Goal: Task Accomplishment & Management: Use online tool/utility

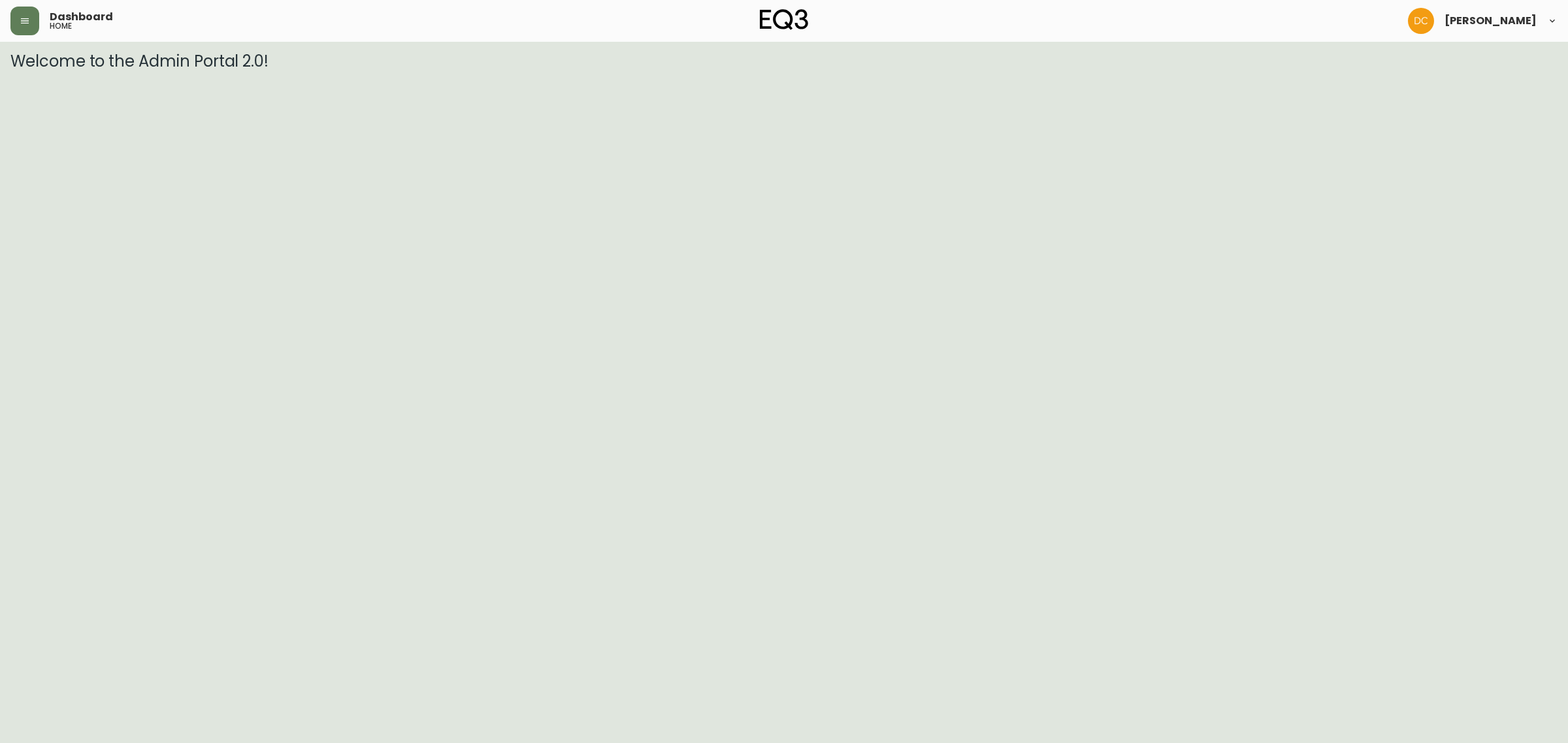
click at [39, 21] on div "Dashboard home" at bounding box center [268, 20] width 515 height 29
click at [28, 22] on icon "button" at bounding box center [25, 20] width 11 height 11
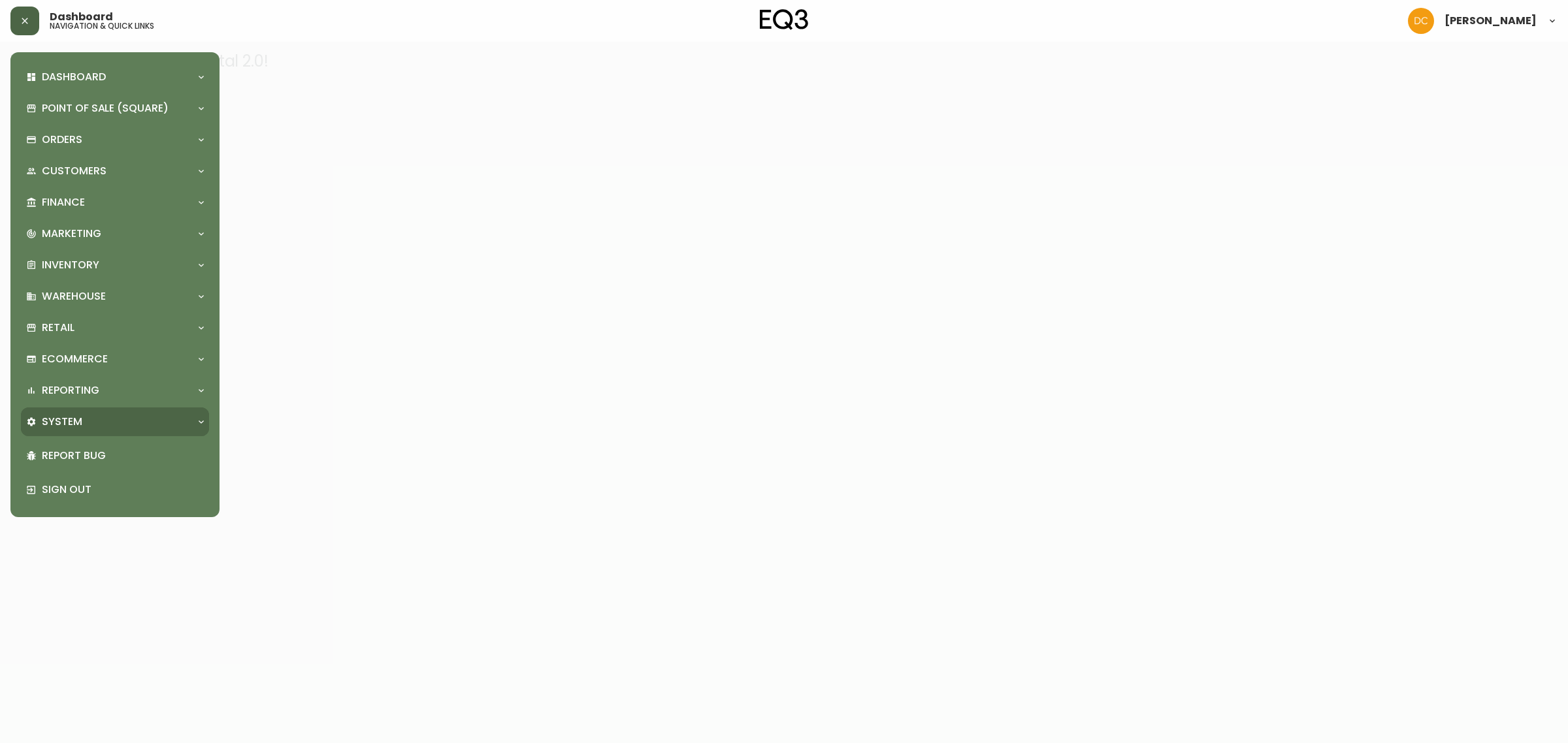
click at [99, 424] on div "System" at bounding box center [108, 421] width 165 height 14
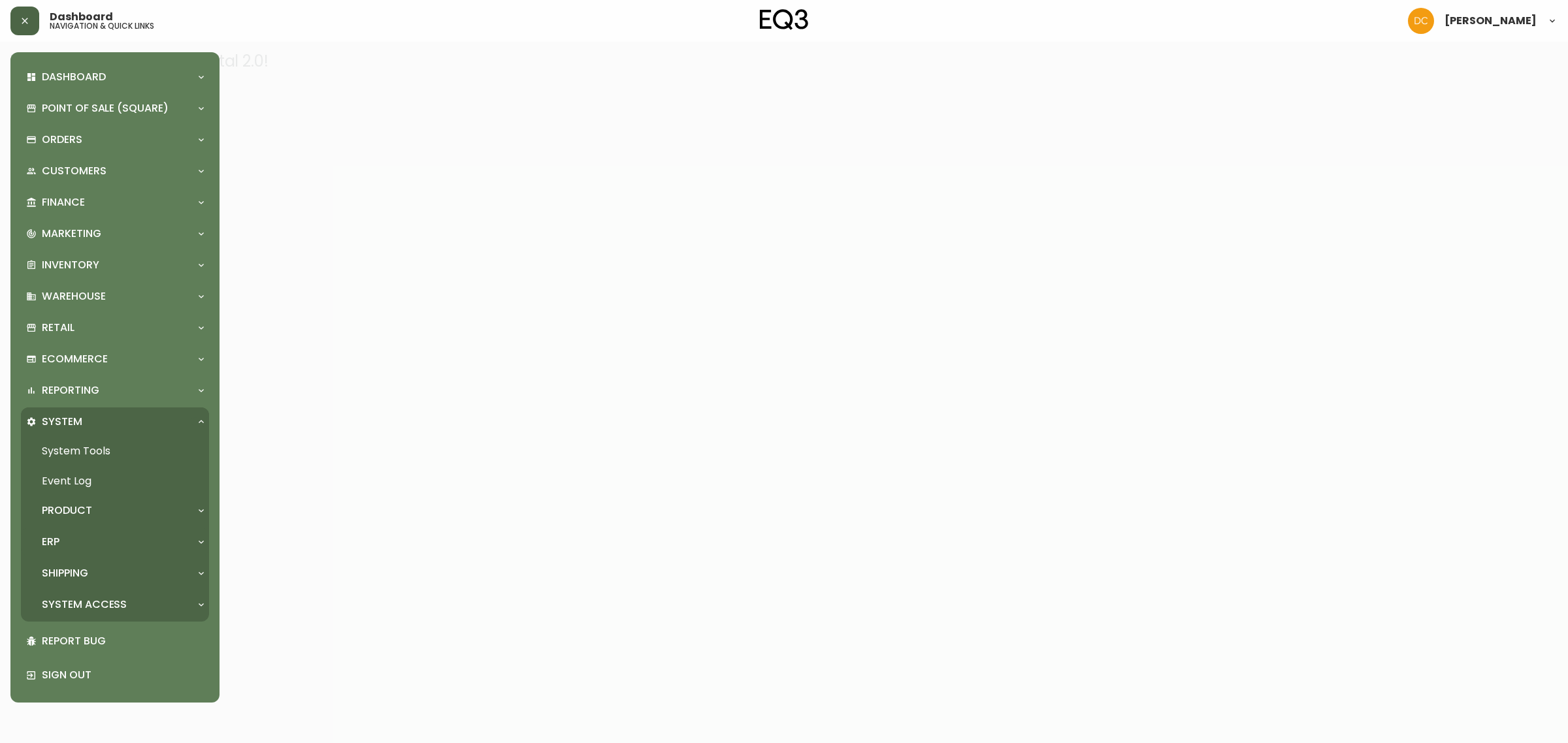
click at [113, 554] on div "ERP" at bounding box center [115, 542] width 188 height 29
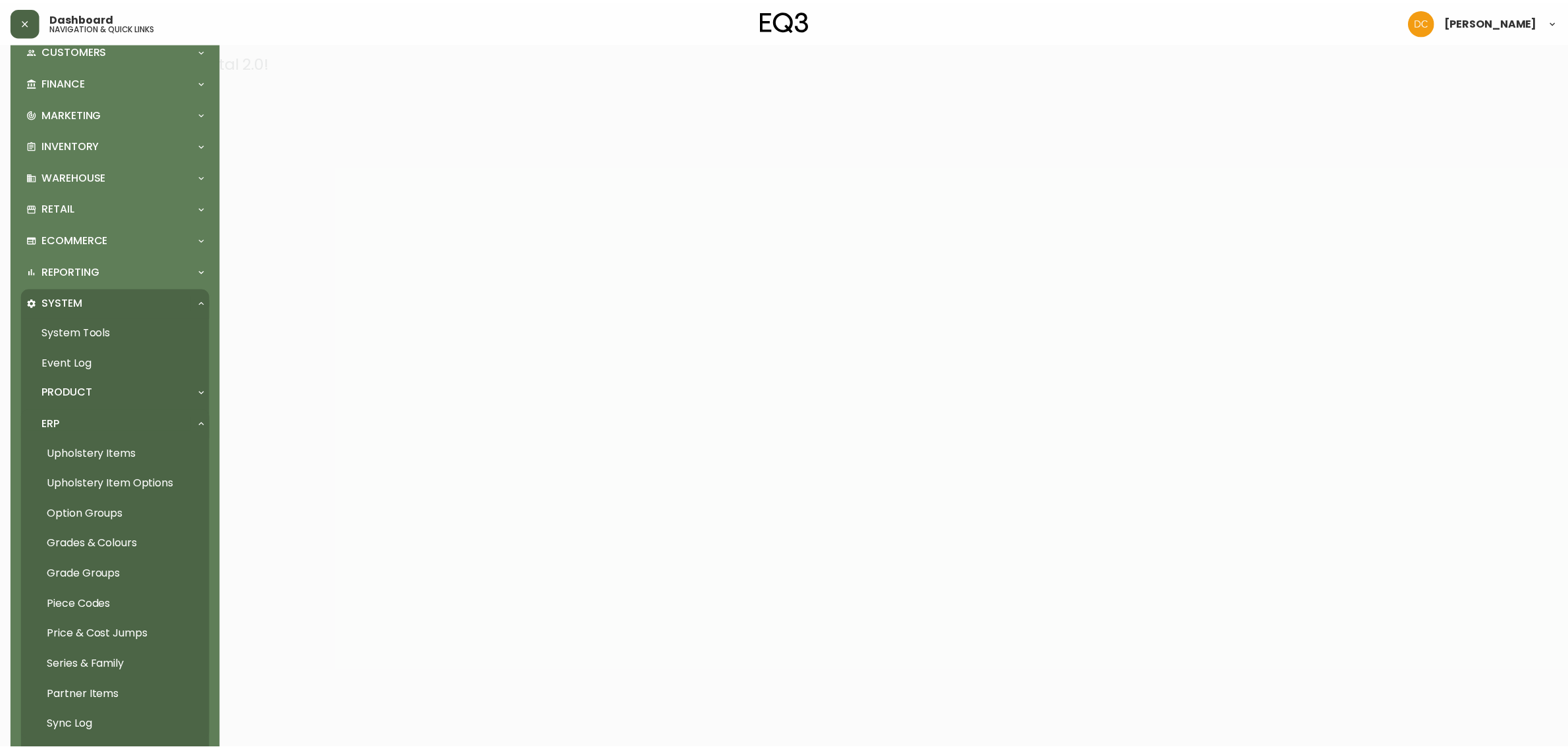
scroll to position [165, 0]
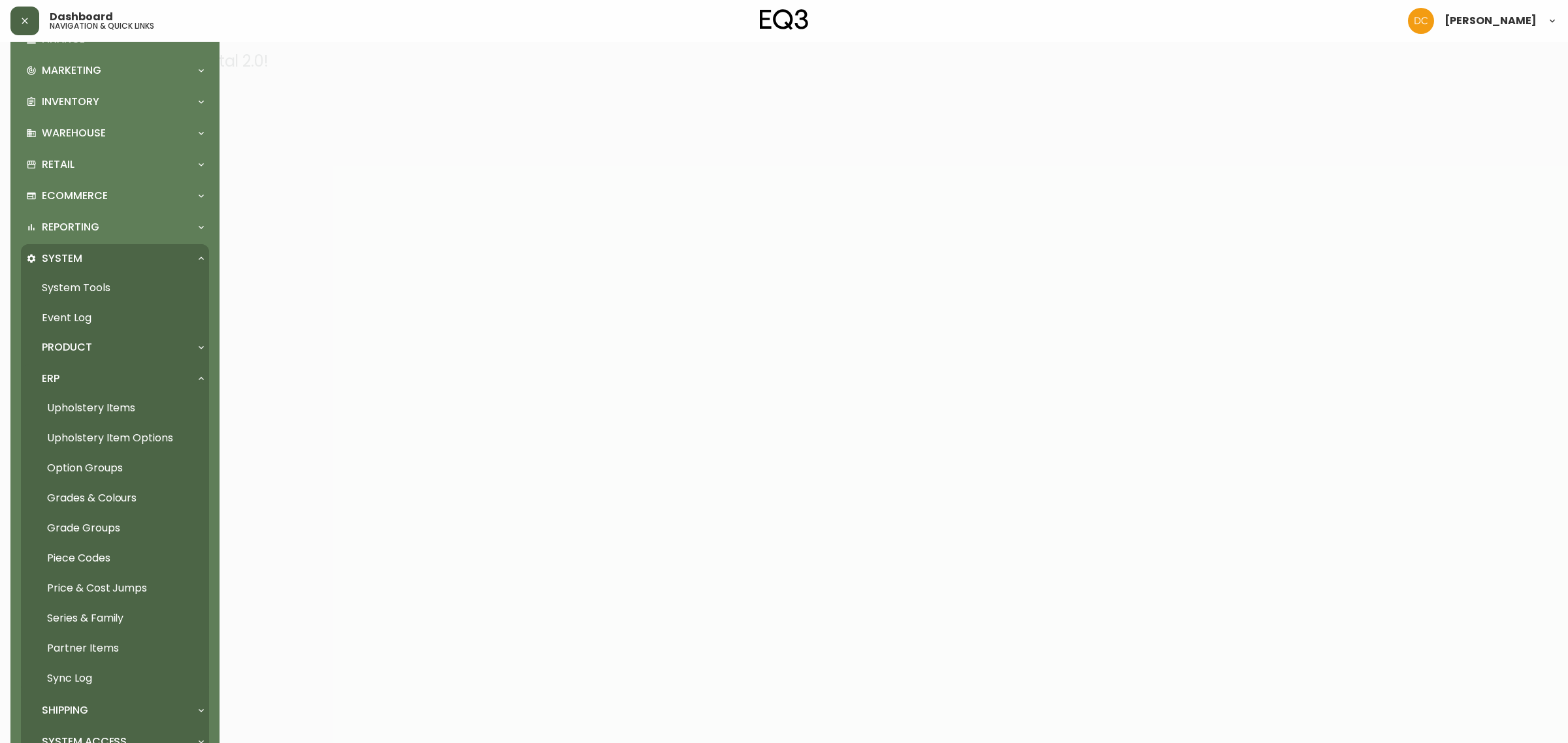
click at [112, 652] on link "Partner Items" at bounding box center [115, 648] width 188 height 30
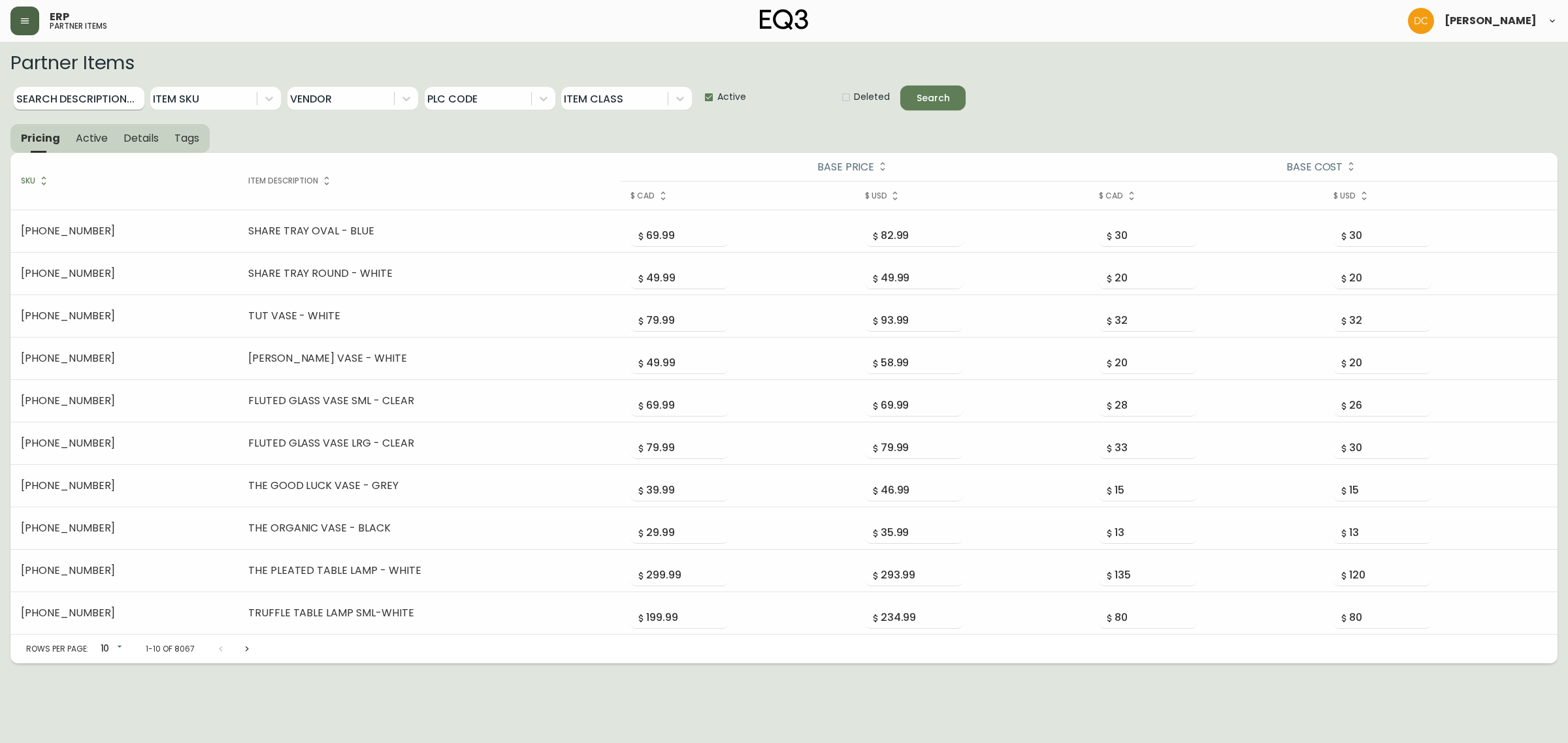
click at [80, 90] on input "Search Description..." at bounding box center [79, 98] width 131 height 23
type input "branch"
click at [900, 86] on button "Search" at bounding box center [932, 98] width 65 height 25
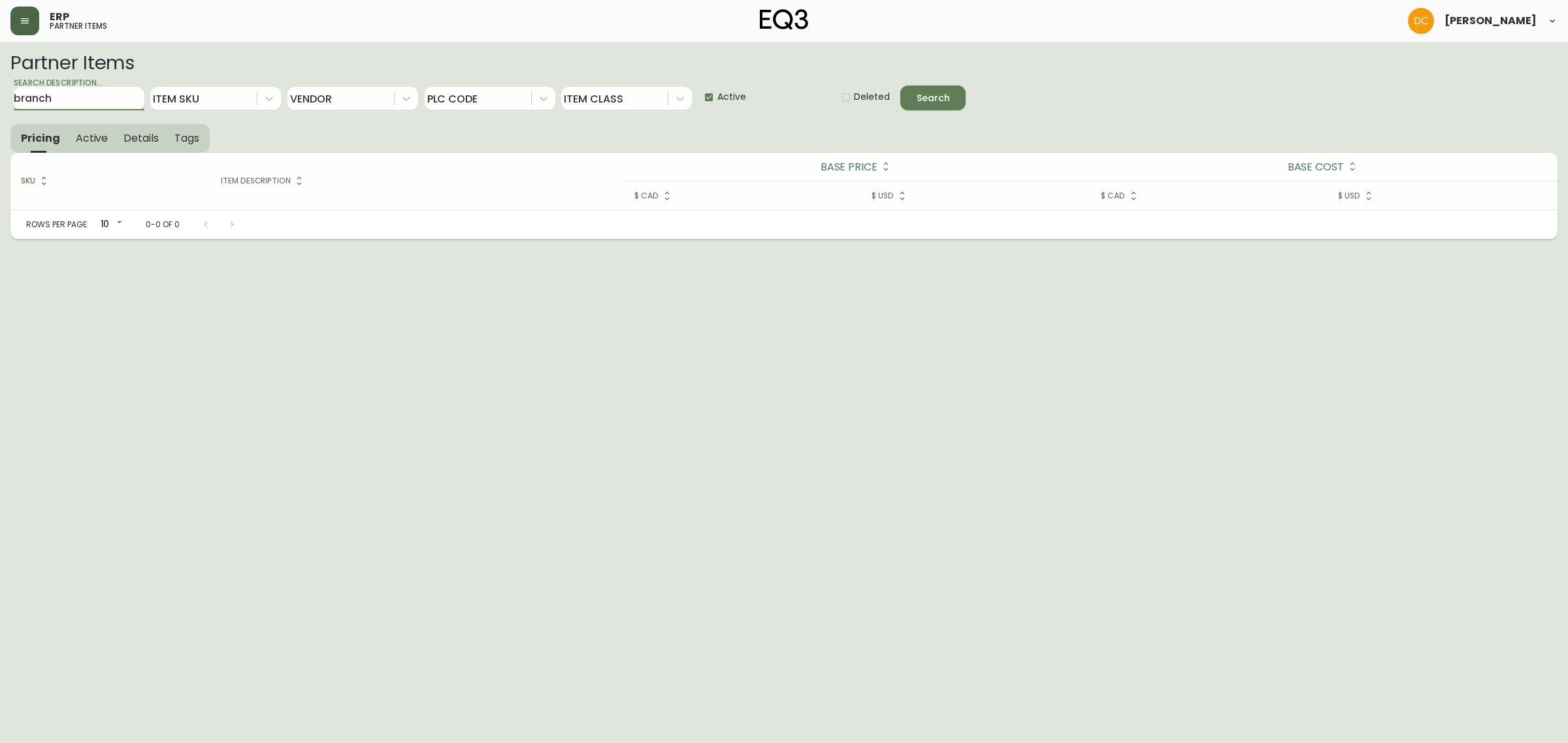
click at [80, 101] on input "branch" at bounding box center [79, 98] width 131 height 23
click at [900, 86] on button "Search" at bounding box center [932, 98] width 65 height 25
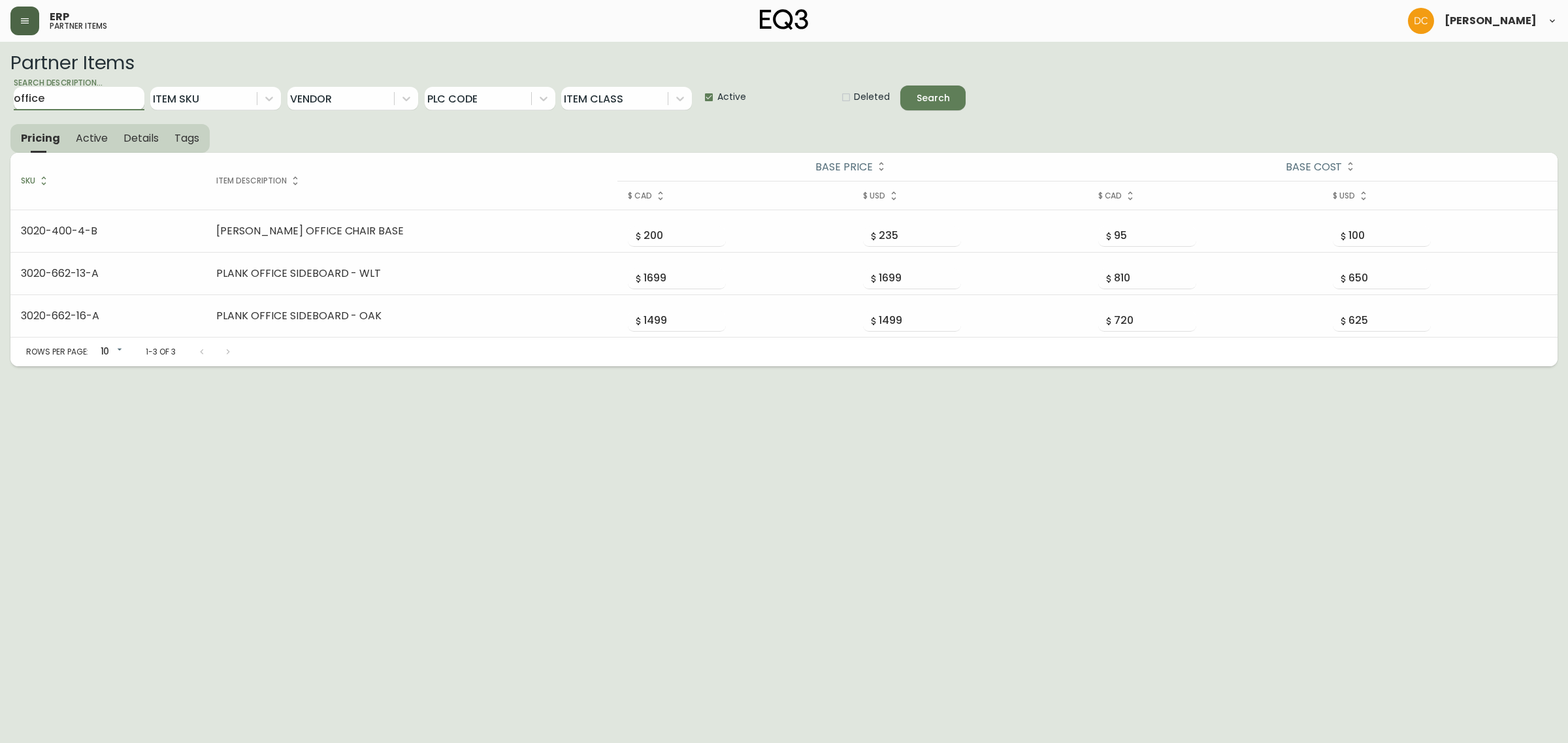
click at [80, 103] on input "office" at bounding box center [79, 98] width 131 height 23
click at [900, 86] on button "Search" at bounding box center [932, 98] width 65 height 25
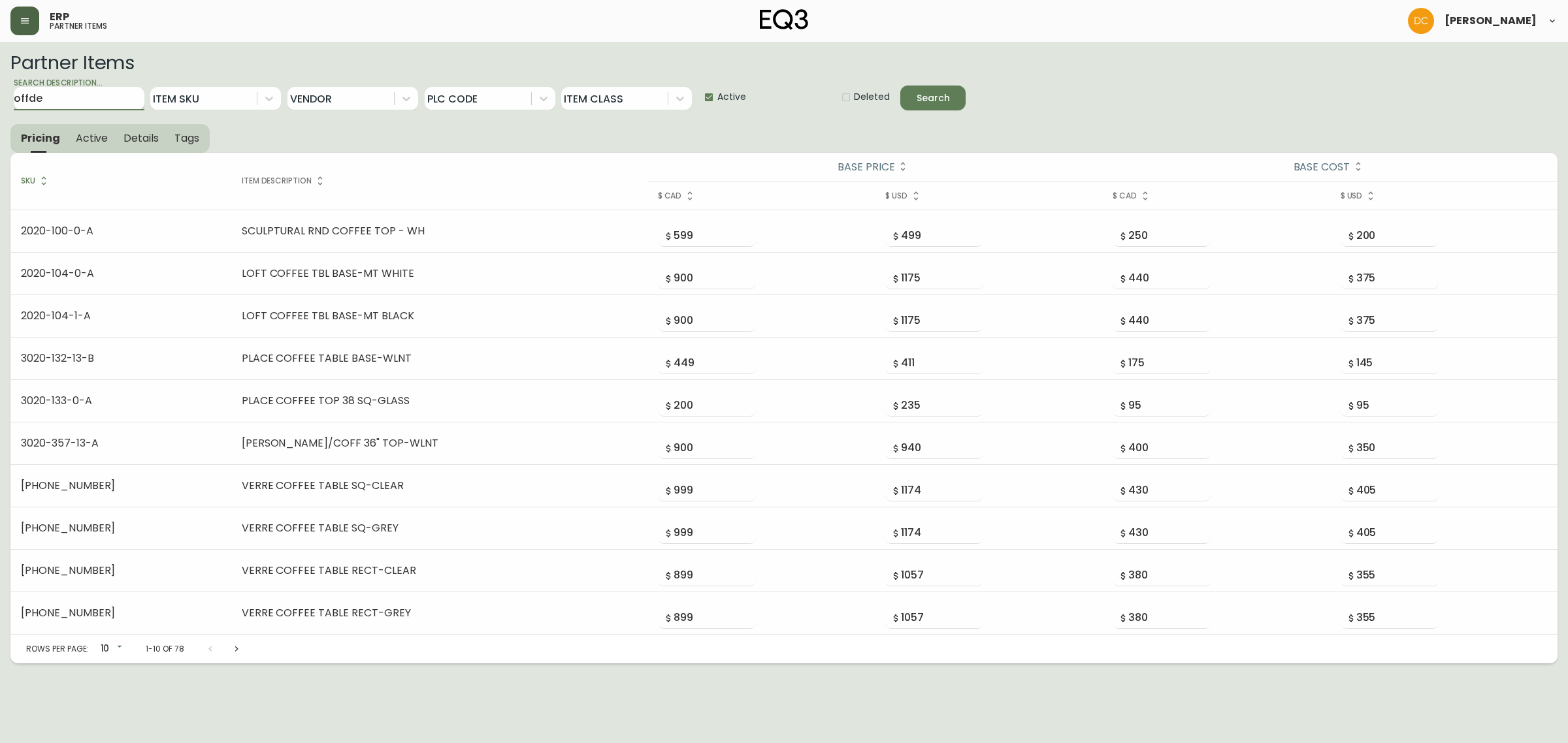
click at [900, 86] on button "Search" at bounding box center [932, 98] width 65 height 25
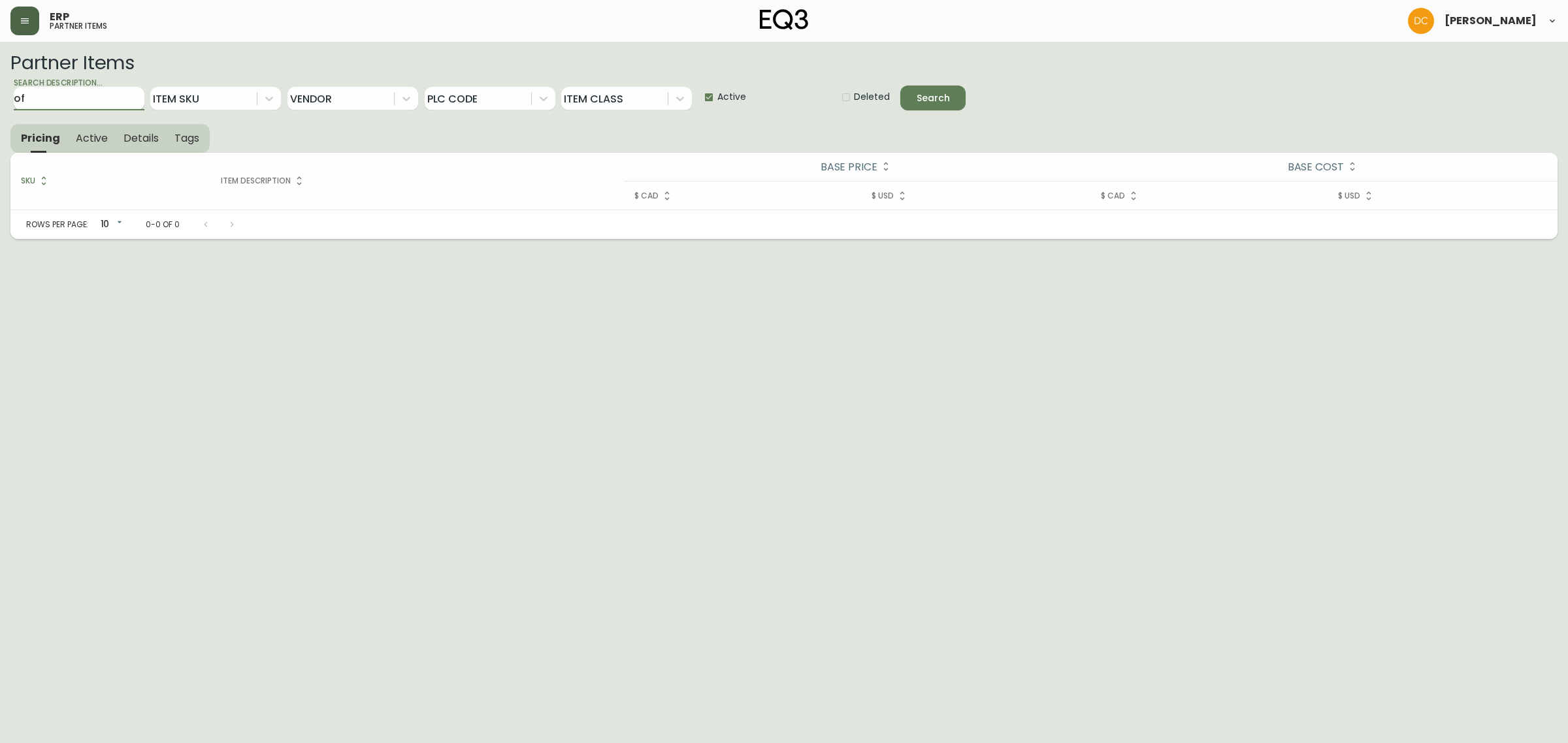
type input "o"
click at [208, 95] on div at bounding box center [203, 98] width 106 height 23
paste input "3350-2518-9748"
type input "3350-2518-9748"
click at [201, 126] on div "3350-2518-9748" at bounding box center [215, 129] width 131 height 22
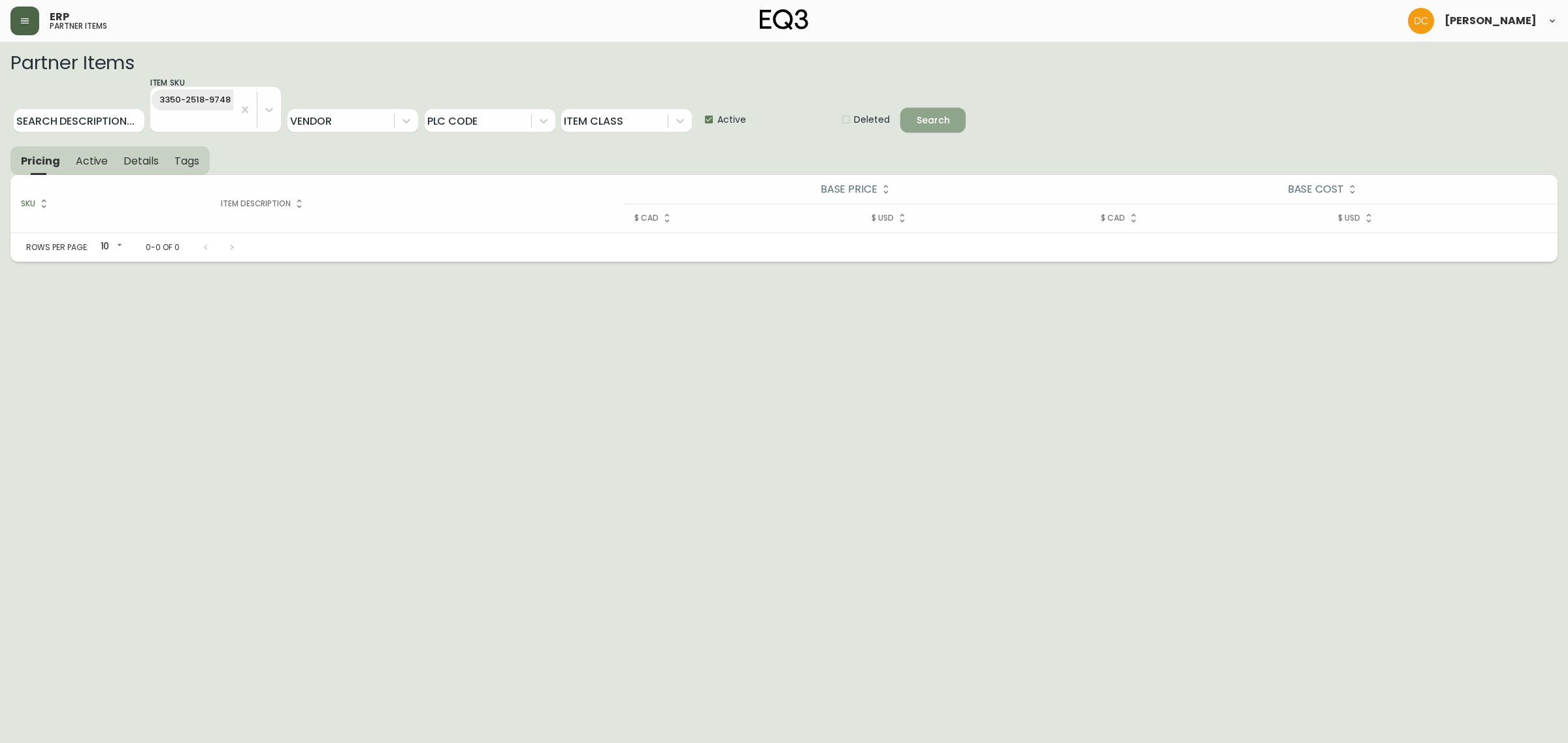
click at [932, 118] on span "Search" at bounding box center [932, 120] width 33 height 16
click at [729, 132] on label "Active" at bounding box center [719, 119] width 55 height 26
click at [717, 132] on input "Active" at bounding box center [704, 119] width 26 height 26
click at [729, 132] on label "Active" at bounding box center [719, 119] width 55 height 26
click at [717, 132] on input "Active" at bounding box center [704, 119] width 26 height 26
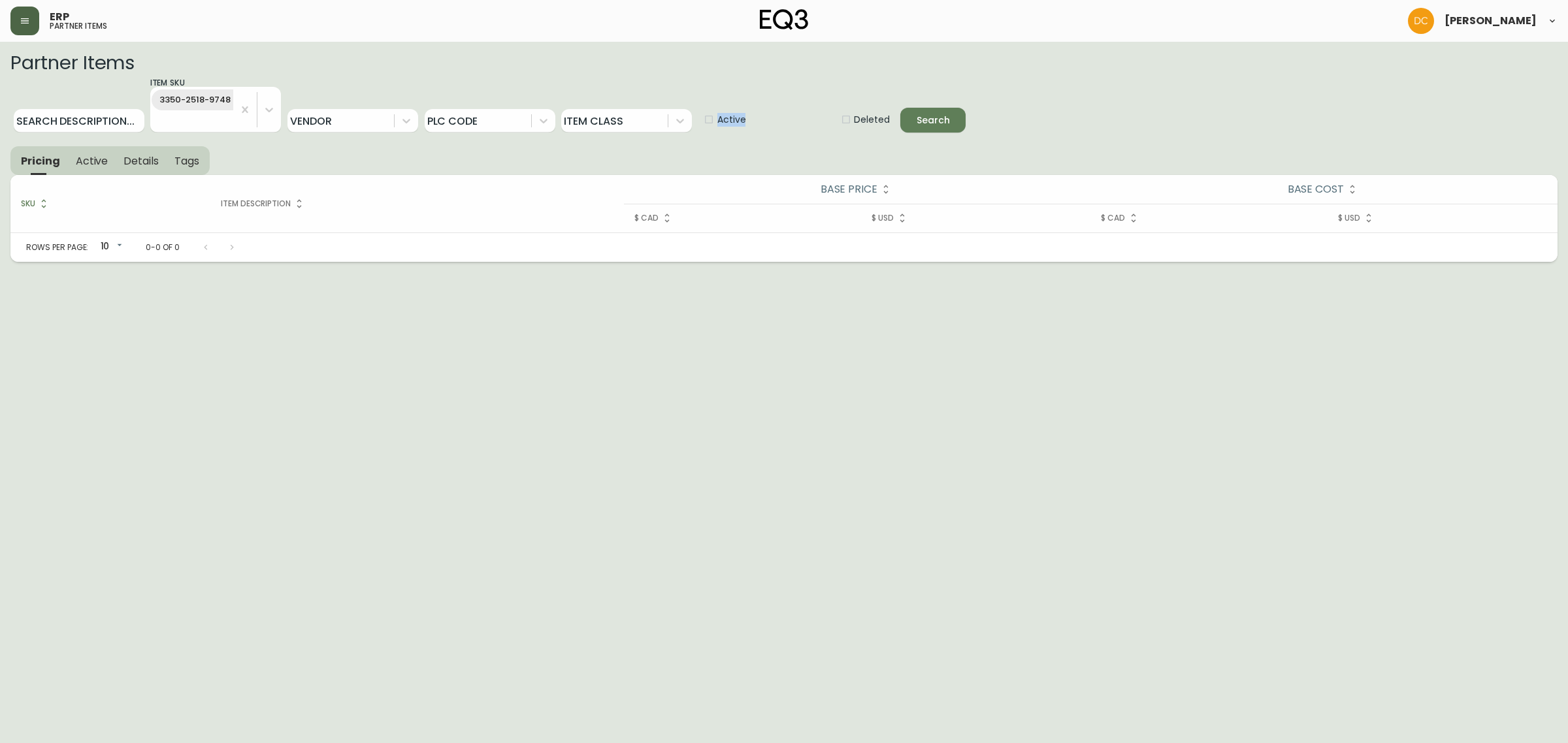
checkbox input "false"
click at [841, 125] on input "Deleted" at bounding box center [840, 119] width 26 height 26
checkbox input "false"
click at [946, 114] on div "Search" at bounding box center [932, 120] width 33 height 16
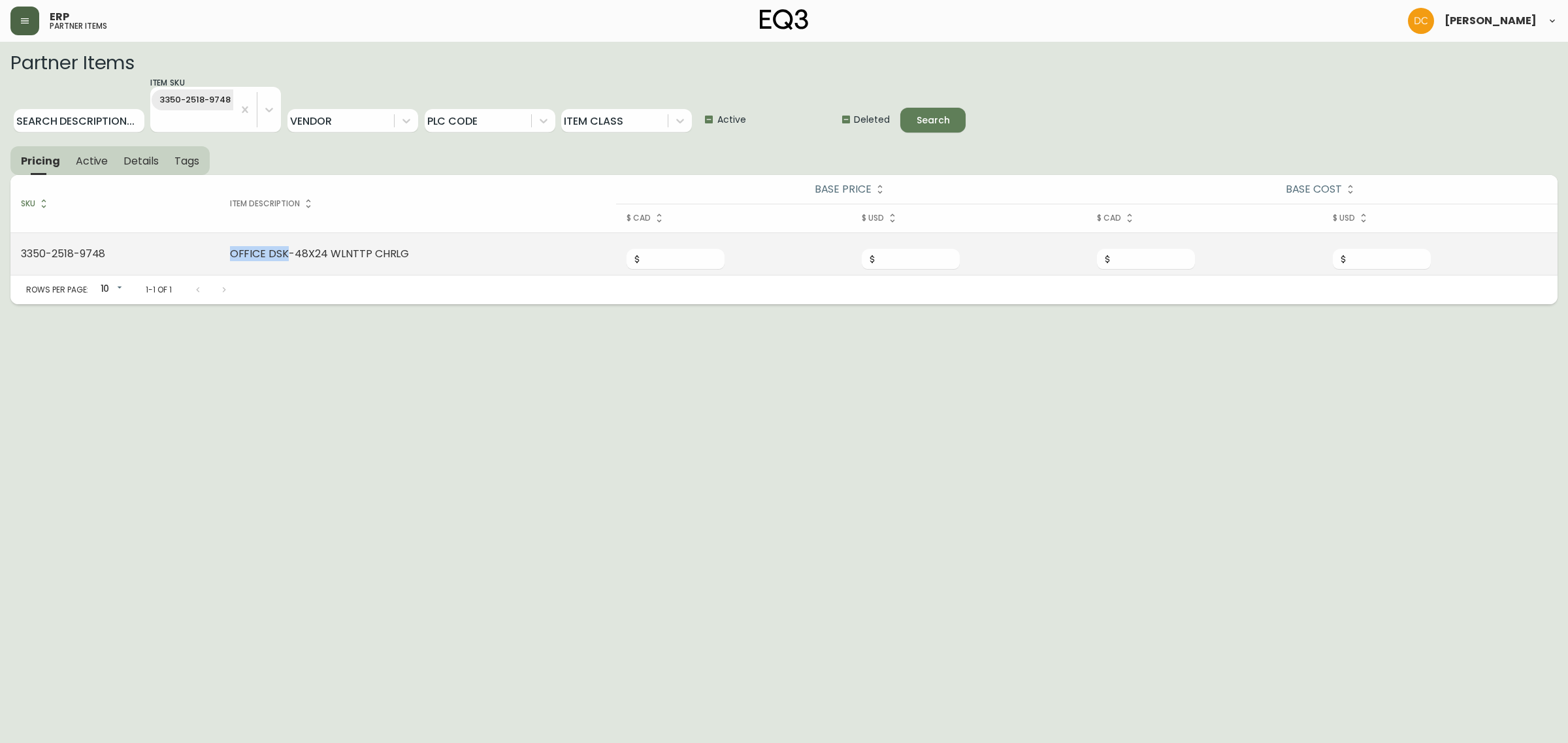
drag, startPoint x: 289, startPoint y: 252, endPoint x: 223, endPoint y: 256, distance: 66.1
click at [223, 256] on td "OFFICE DSK-48X24 WLNTTP CHRLG" at bounding box center [417, 253] width 396 height 42
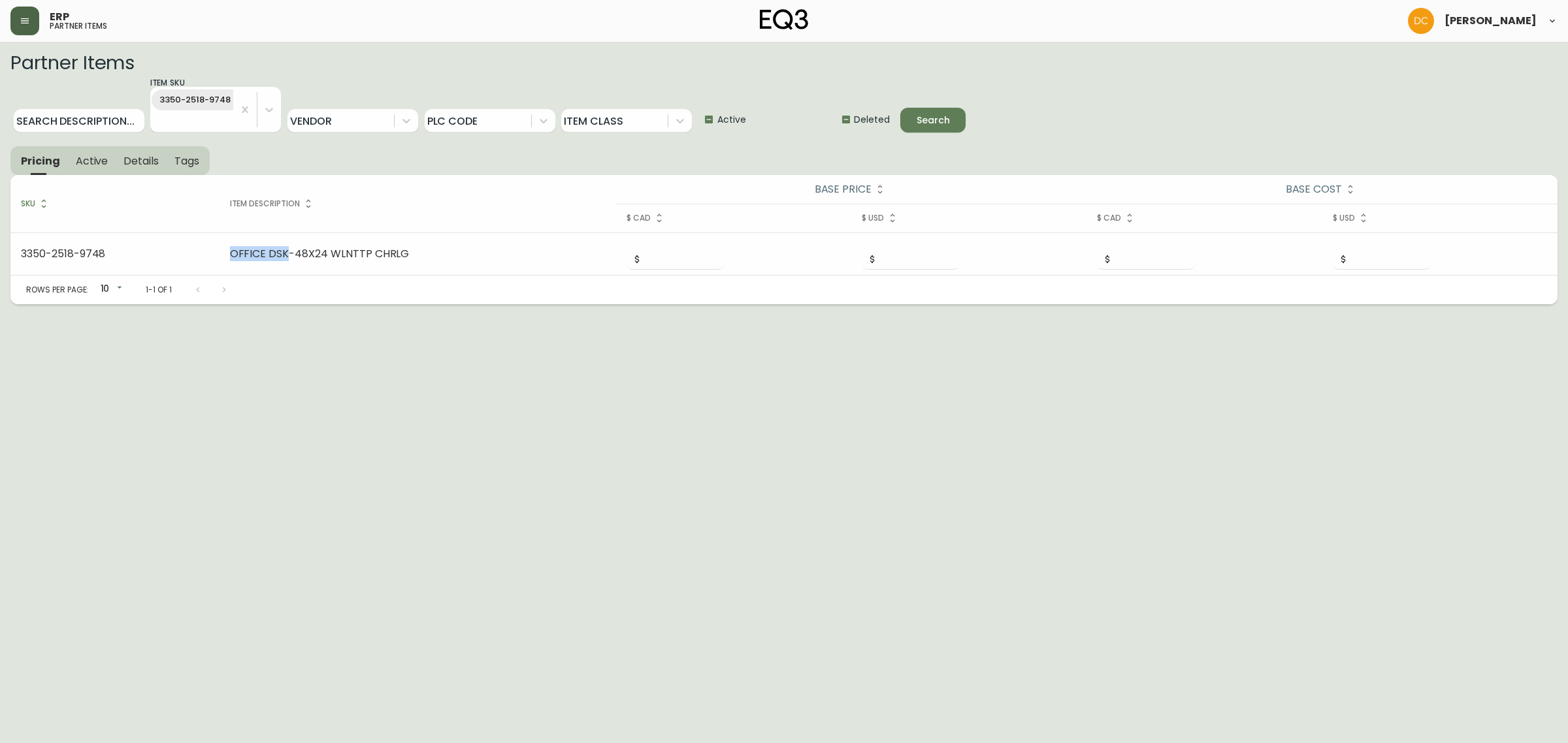
copy td "OFFICE DSK"
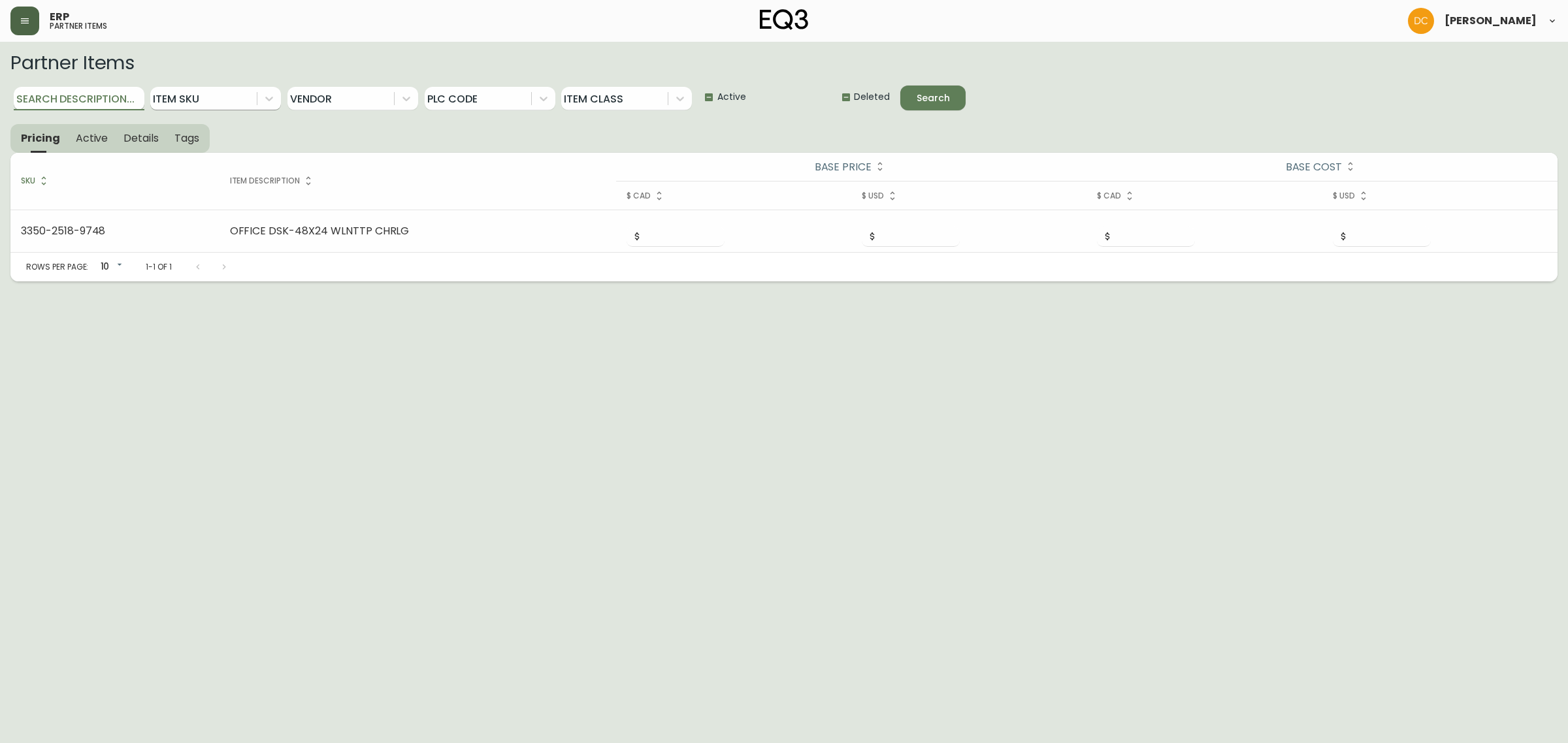
click at [84, 99] on input "Search Description..." at bounding box center [79, 98] width 131 height 23
paste input "OFFICE DSK"
type input "OFFICE DSK"
click at [938, 94] on div "Search" at bounding box center [932, 98] width 33 height 16
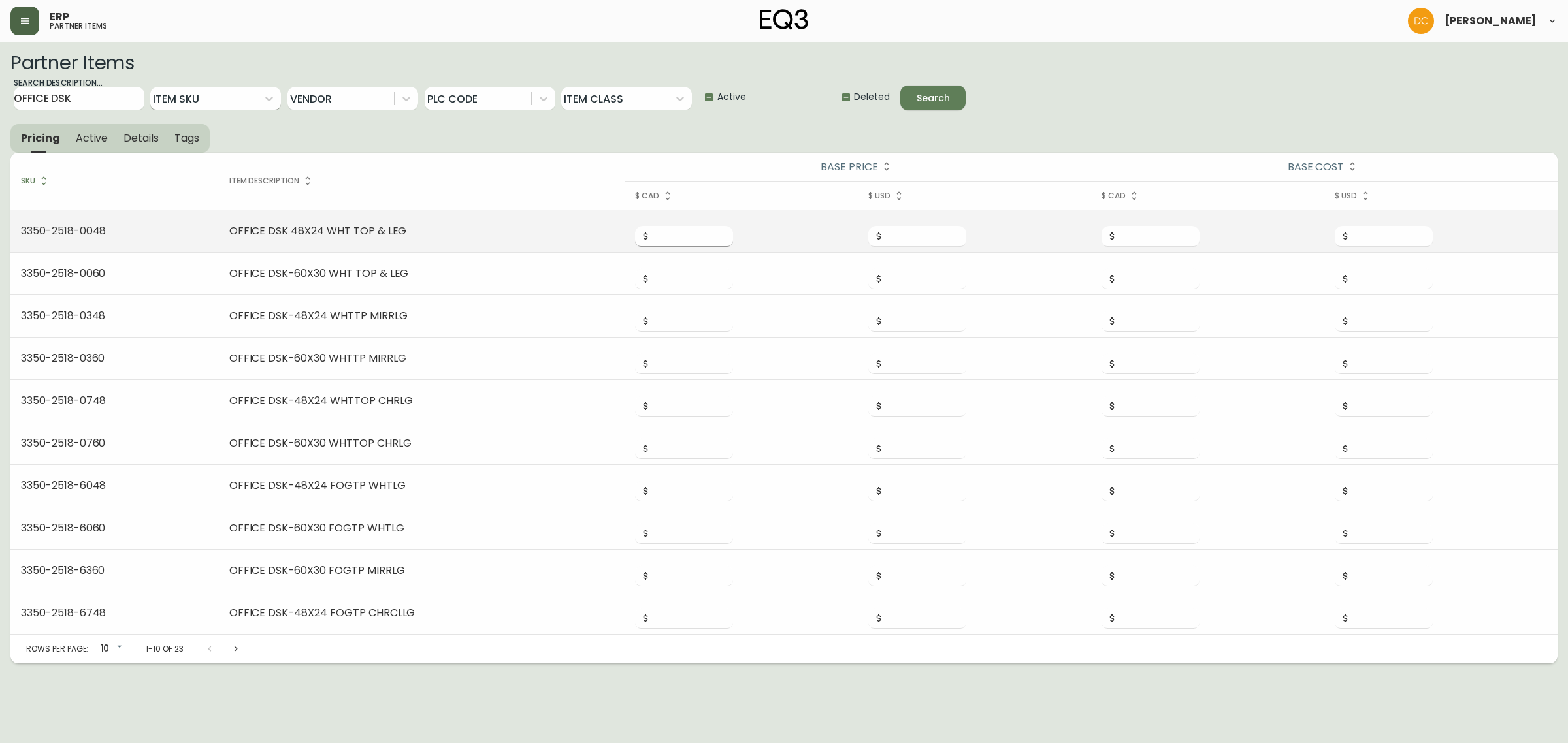
click at [671, 240] on input "number" at bounding box center [692, 236] width 82 height 21
click at [675, 236] on input "number" at bounding box center [692, 236] width 82 height 21
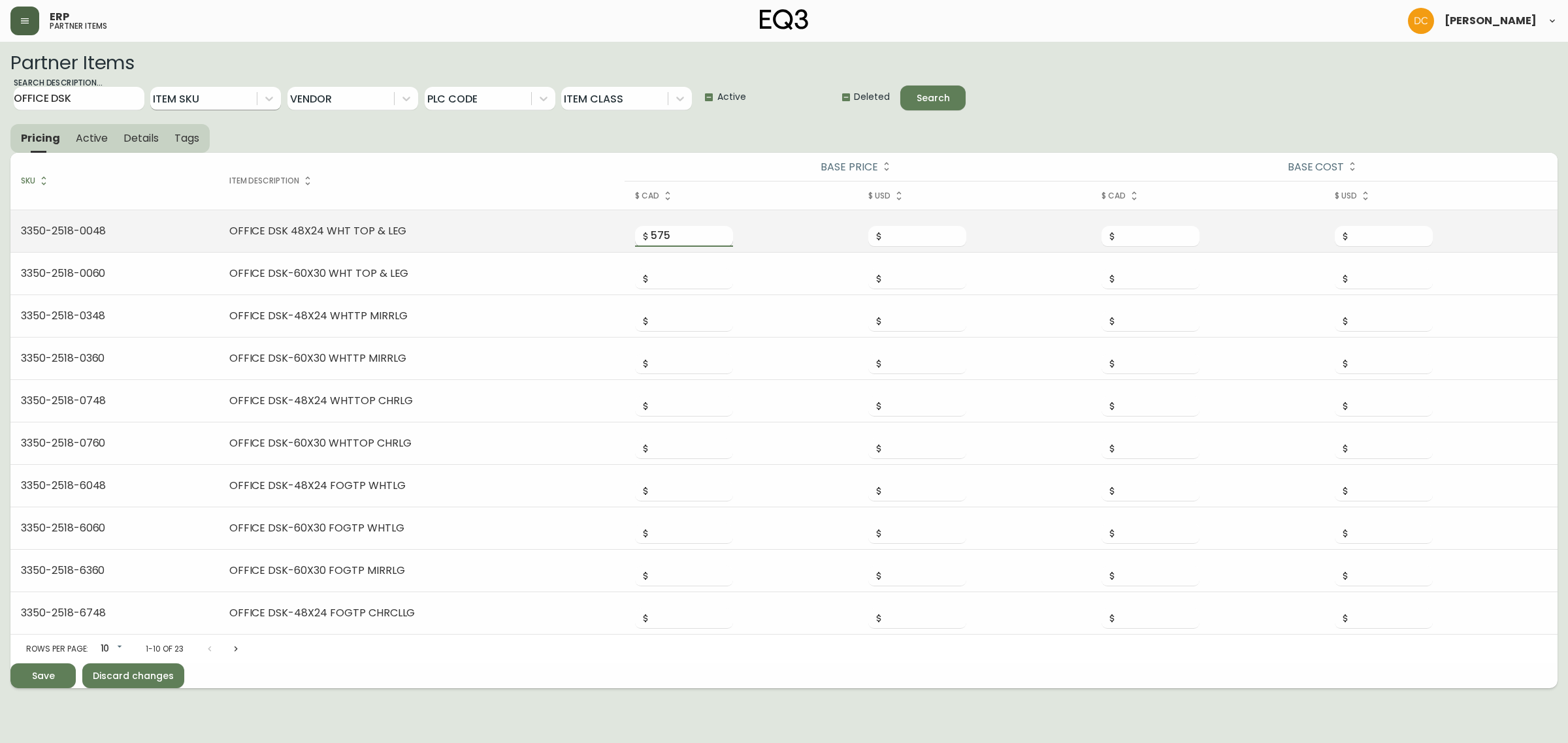
type input "575"
type input "373.75"
click at [1138, 234] on input "373.75" at bounding box center [1158, 236] width 82 height 21
click at [1389, 241] on input "number" at bounding box center [1391, 236] width 82 height 21
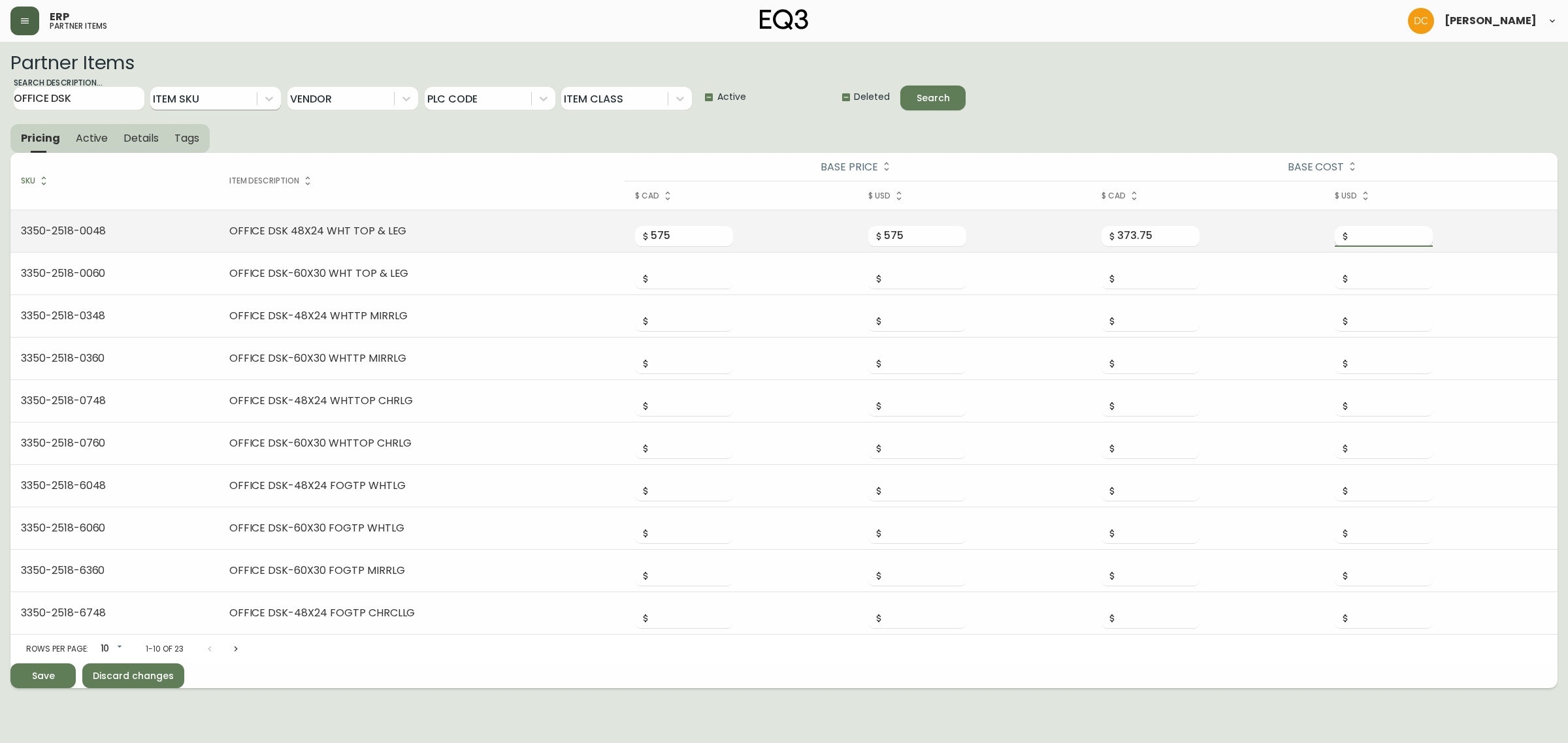
paste input "373.75"
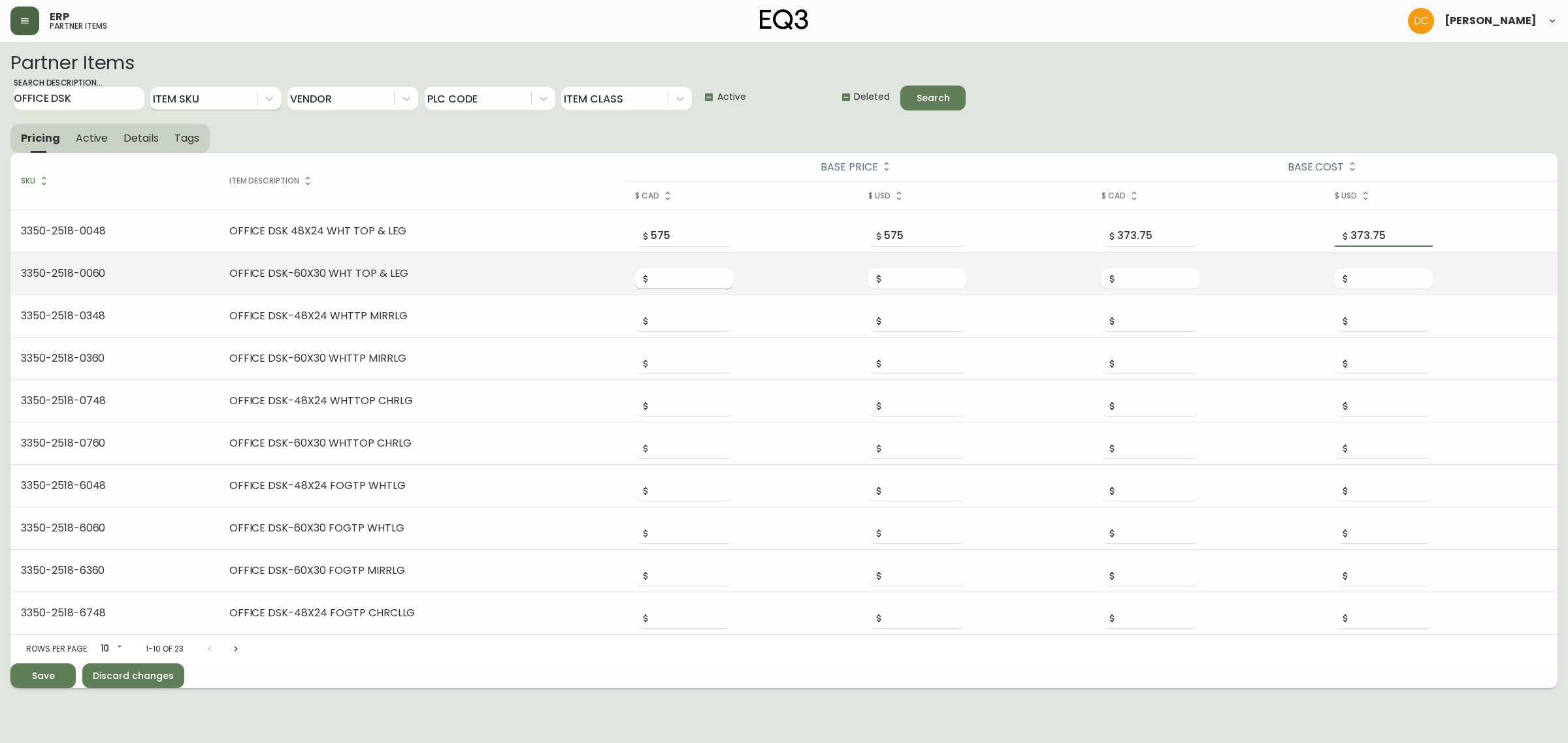
type input "373.75"
click at [651, 274] on input "number" at bounding box center [692, 279] width 82 height 21
type input "695"
type input "451.75"
click at [1123, 277] on input "number" at bounding box center [1158, 279] width 82 height 21
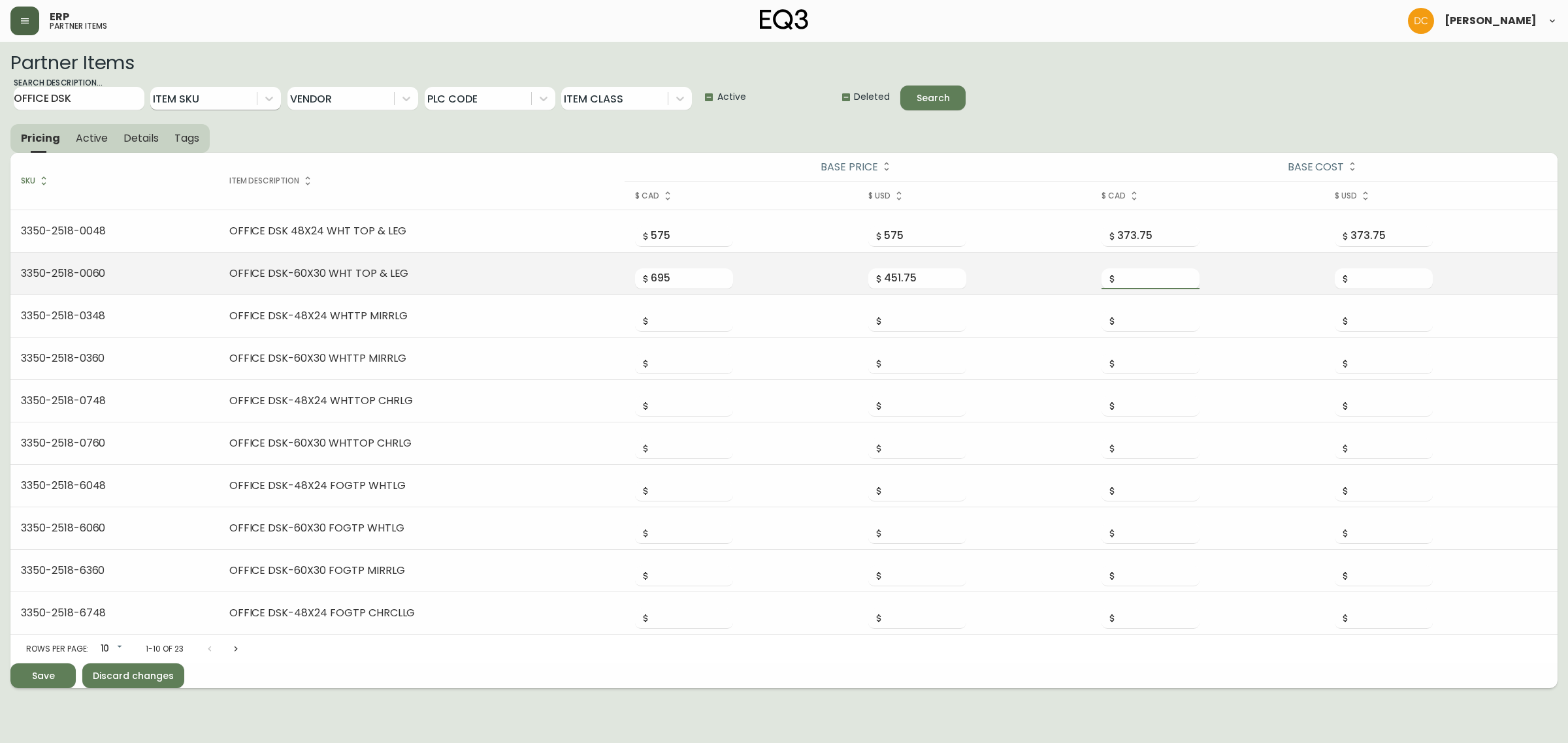
paste input "451.75"
type input "451.75"
click at [1377, 269] on input "number" at bounding box center [1391, 279] width 82 height 21
paste input "451.75"
type input "451.75"
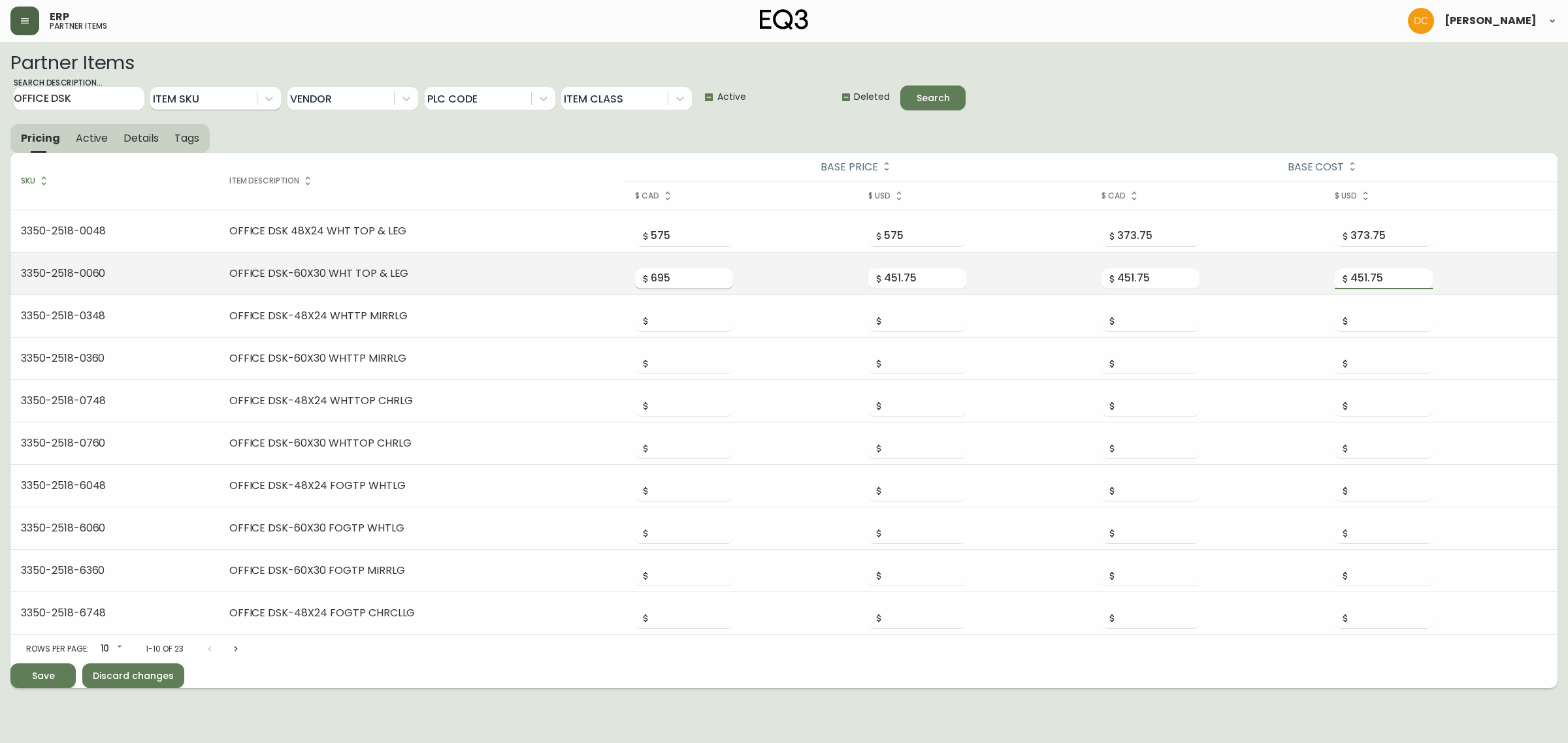
click at [688, 277] on input "695" at bounding box center [692, 279] width 82 height 21
click at [908, 282] on input "451.75" at bounding box center [925, 279] width 82 height 21
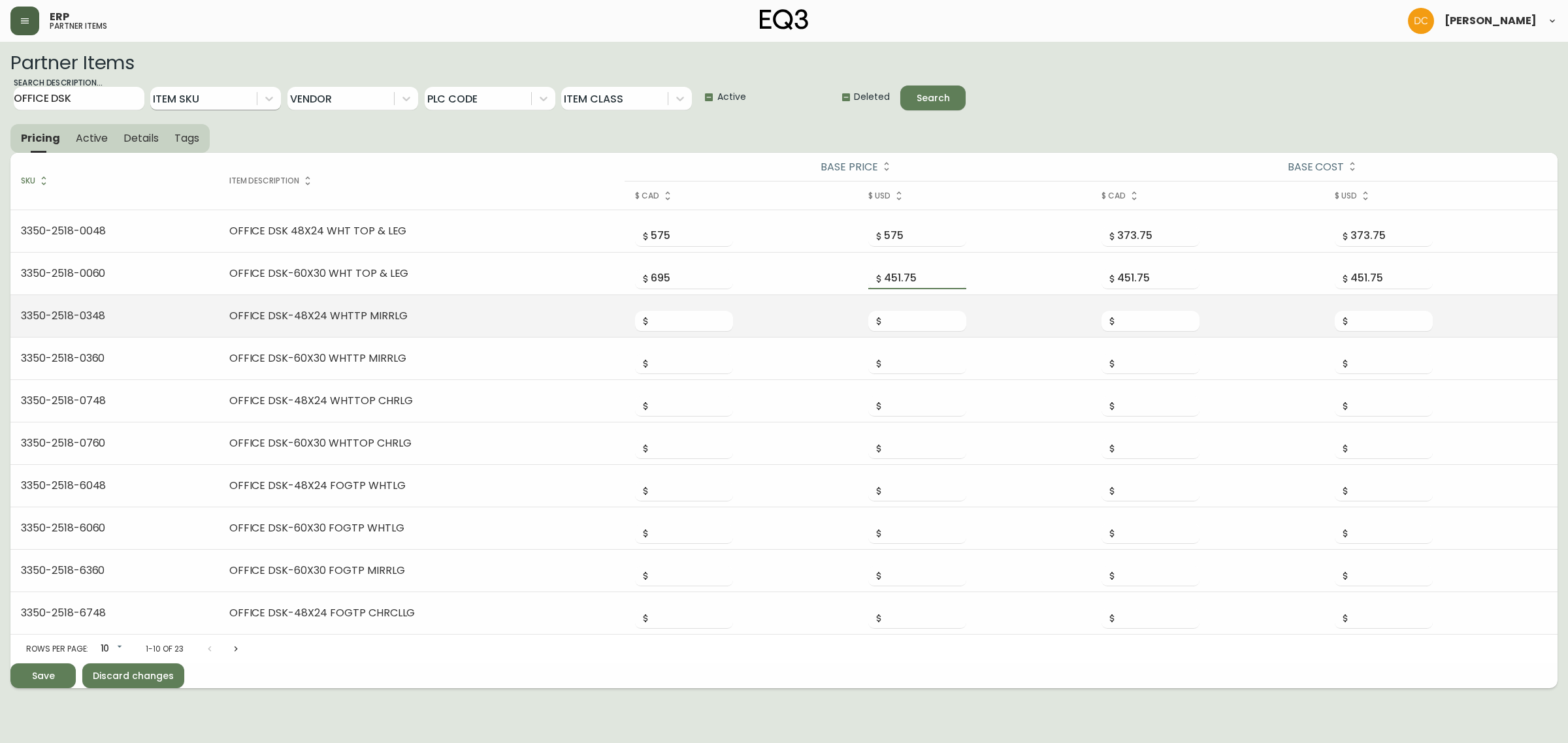
paste input "69"
type input "695"
click at [680, 331] on input "number" at bounding box center [692, 322] width 82 height 21
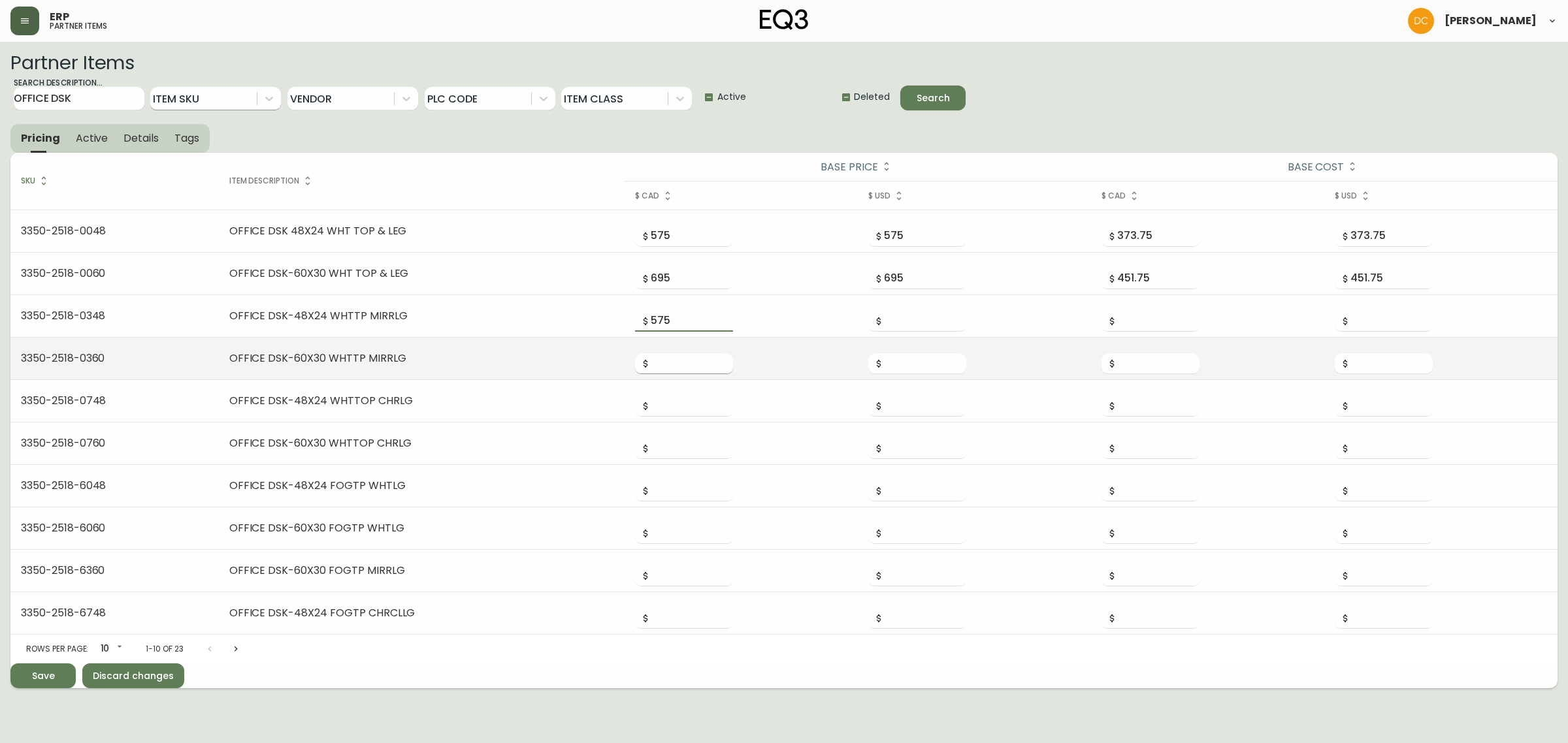
type input "575"
click at [660, 360] on input "number" at bounding box center [692, 364] width 82 height 21
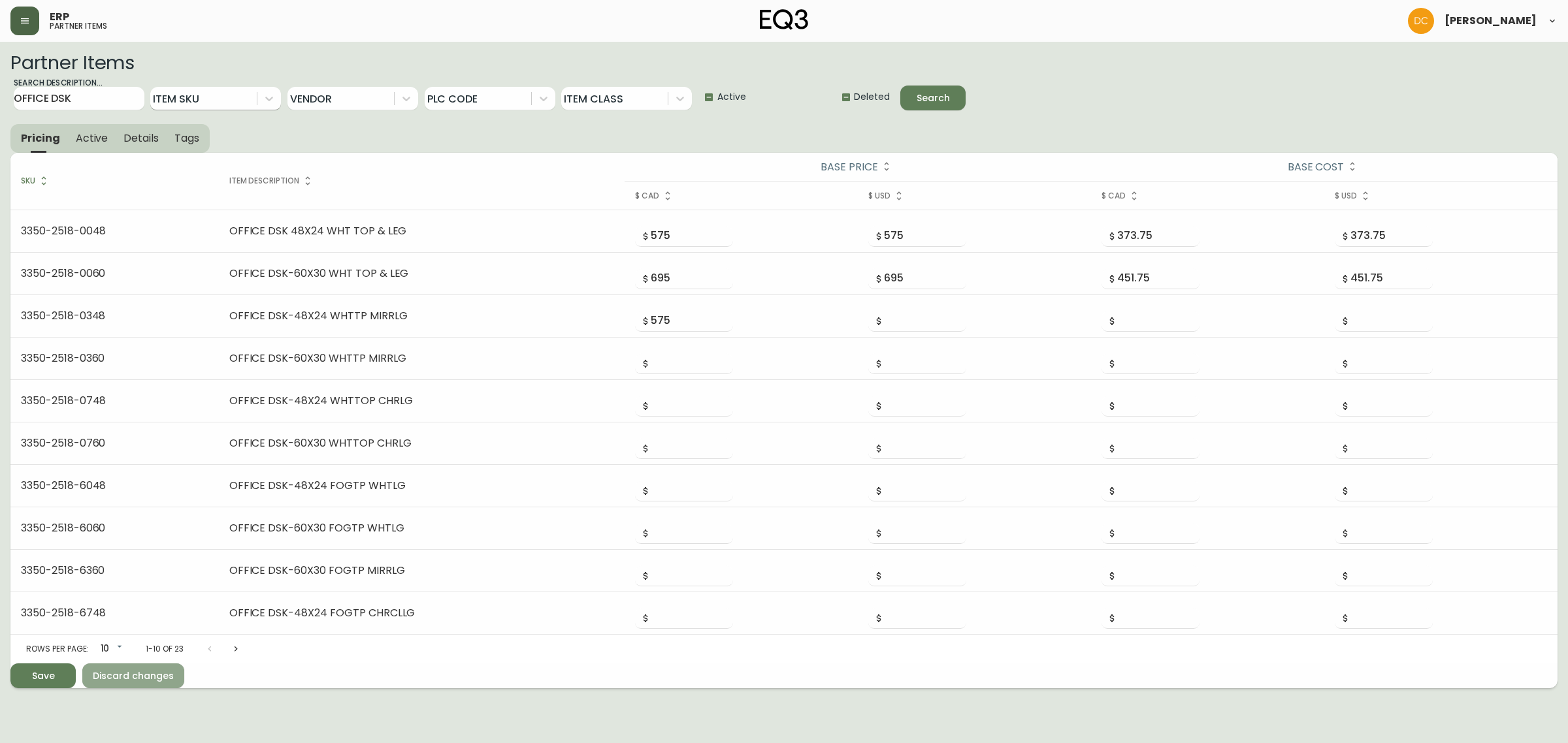
click at [167, 685] on span "Discard changes" at bounding box center [133, 676] width 81 height 16
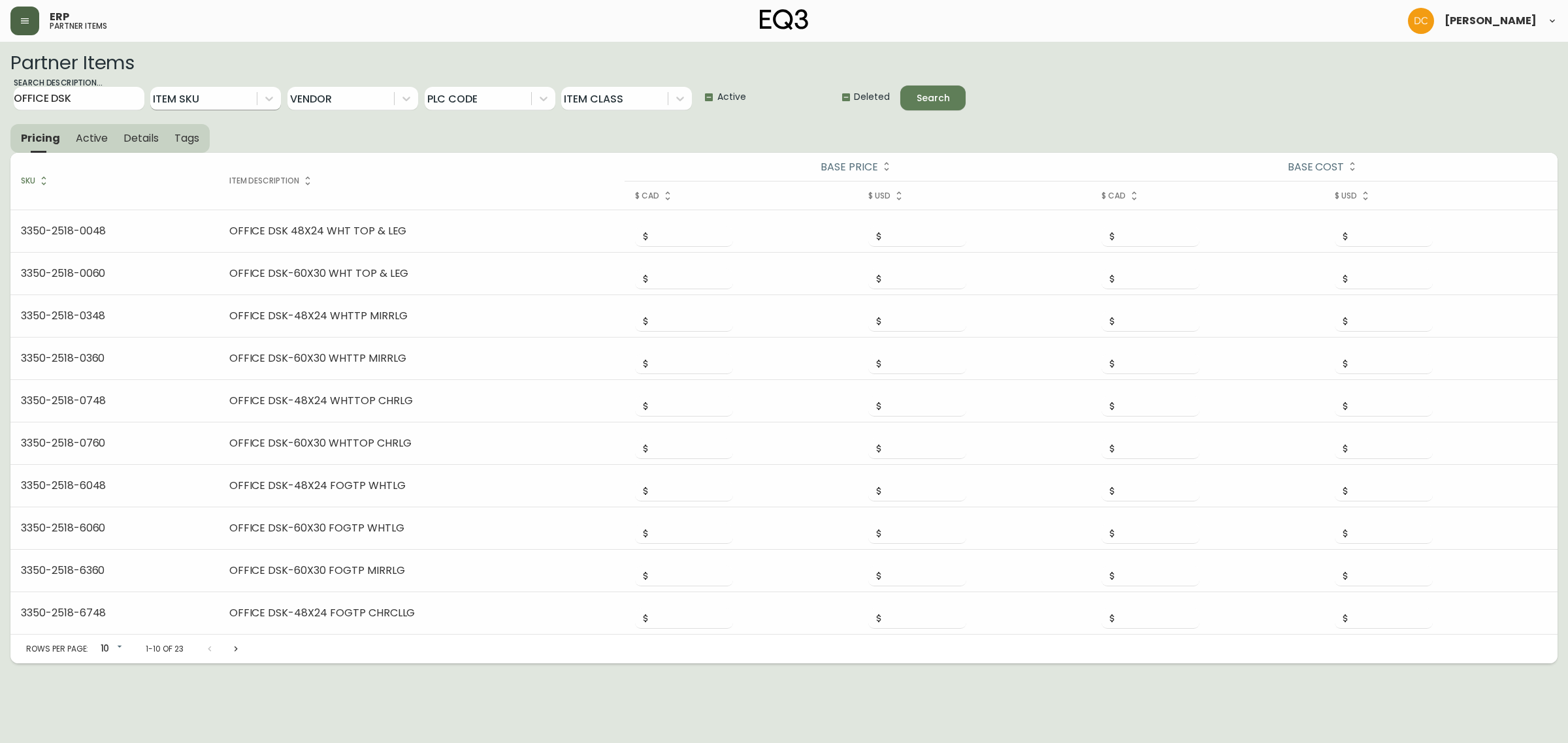
click at [99, 138] on span "Active" at bounding box center [92, 138] width 32 height 13
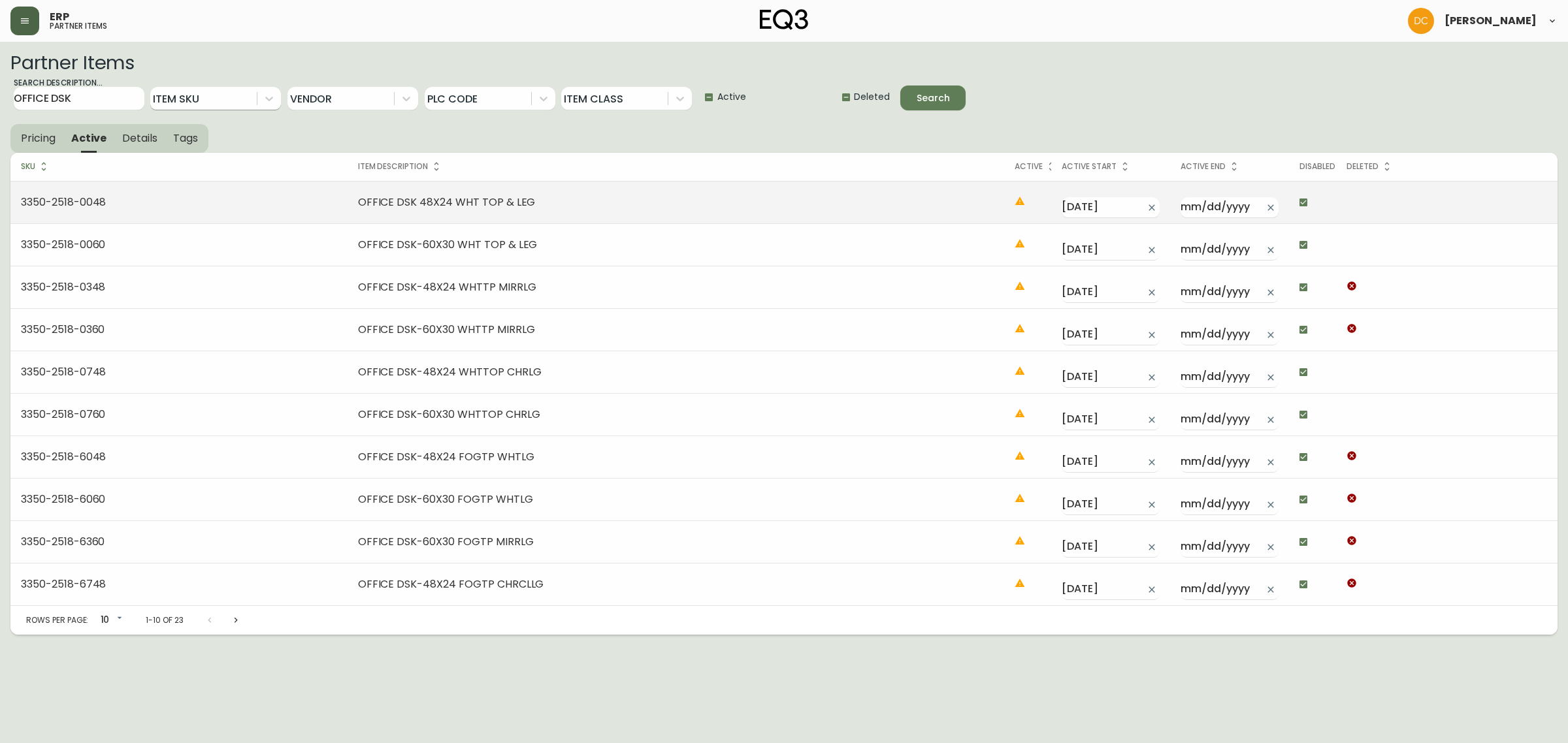
click at [1307, 210] on input "checkbox" at bounding box center [1303, 203] width 23 height 23
checkbox input "false"
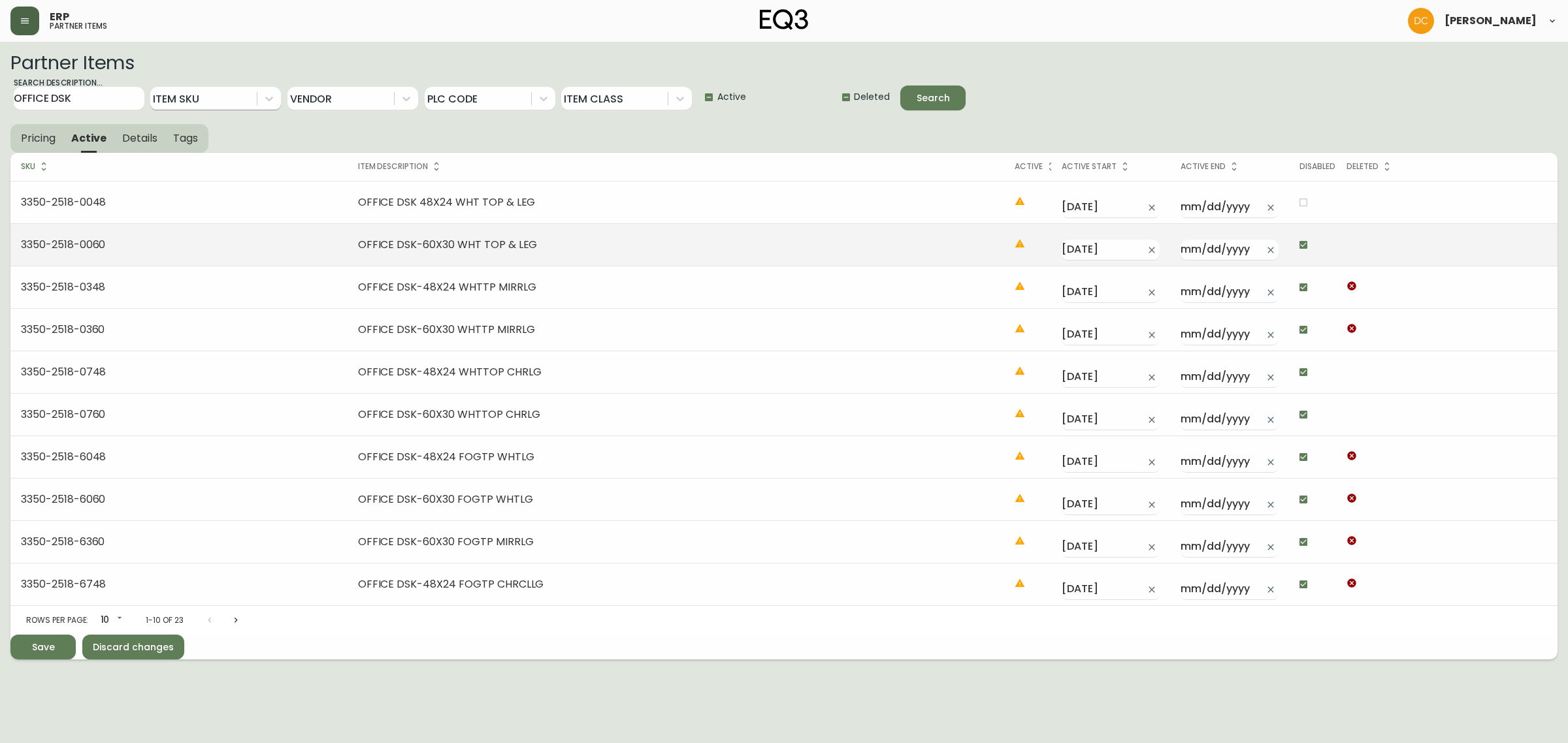
click at [1297, 239] on input "checkbox" at bounding box center [1303, 245] width 23 height 23
checkbox input "false"
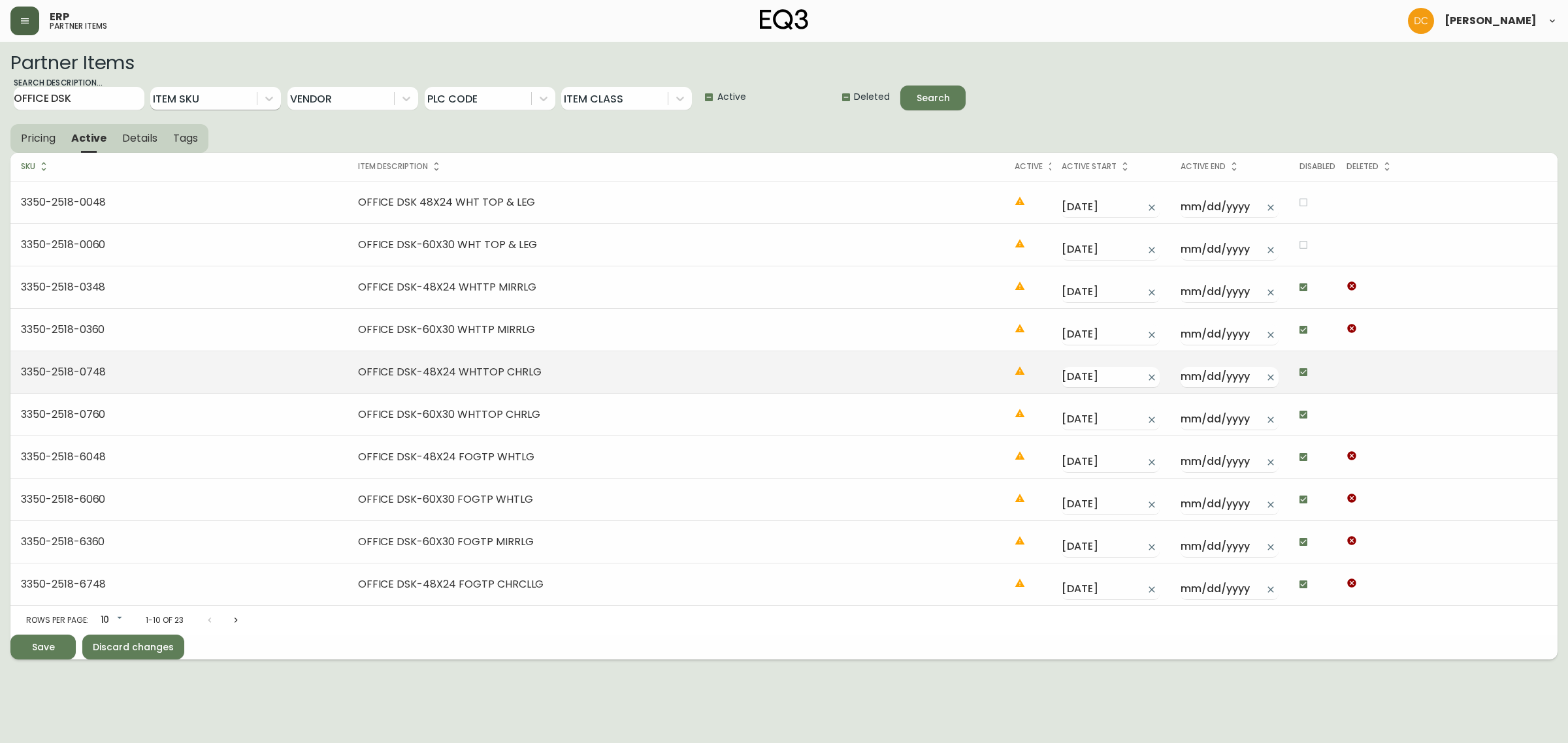
click at [1301, 367] on input "checkbox" at bounding box center [1303, 372] width 23 height 23
checkbox input "false"
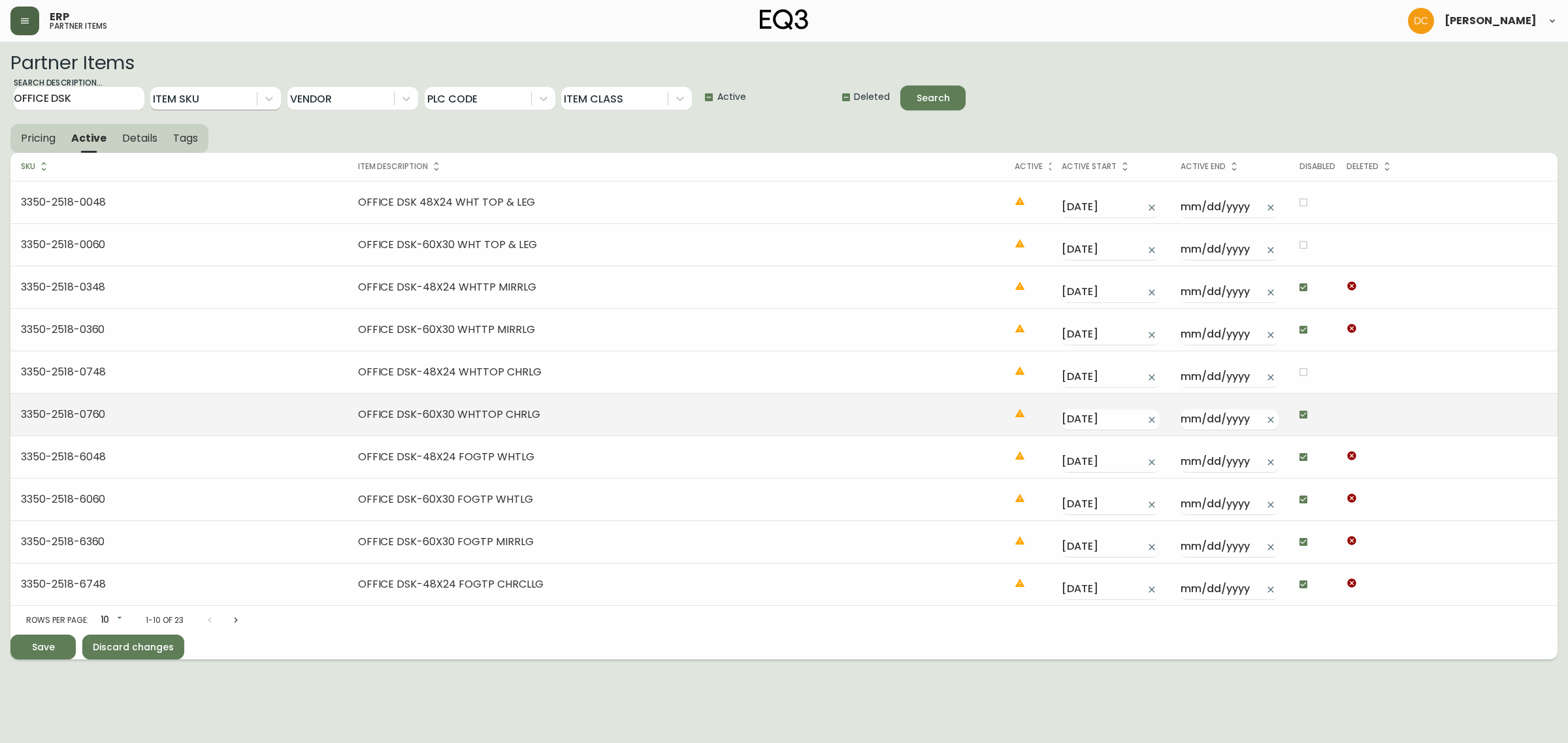
click at [1305, 409] on input "checkbox" at bounding box center [1303, 415] width 23 height 23
checkbox input "false"
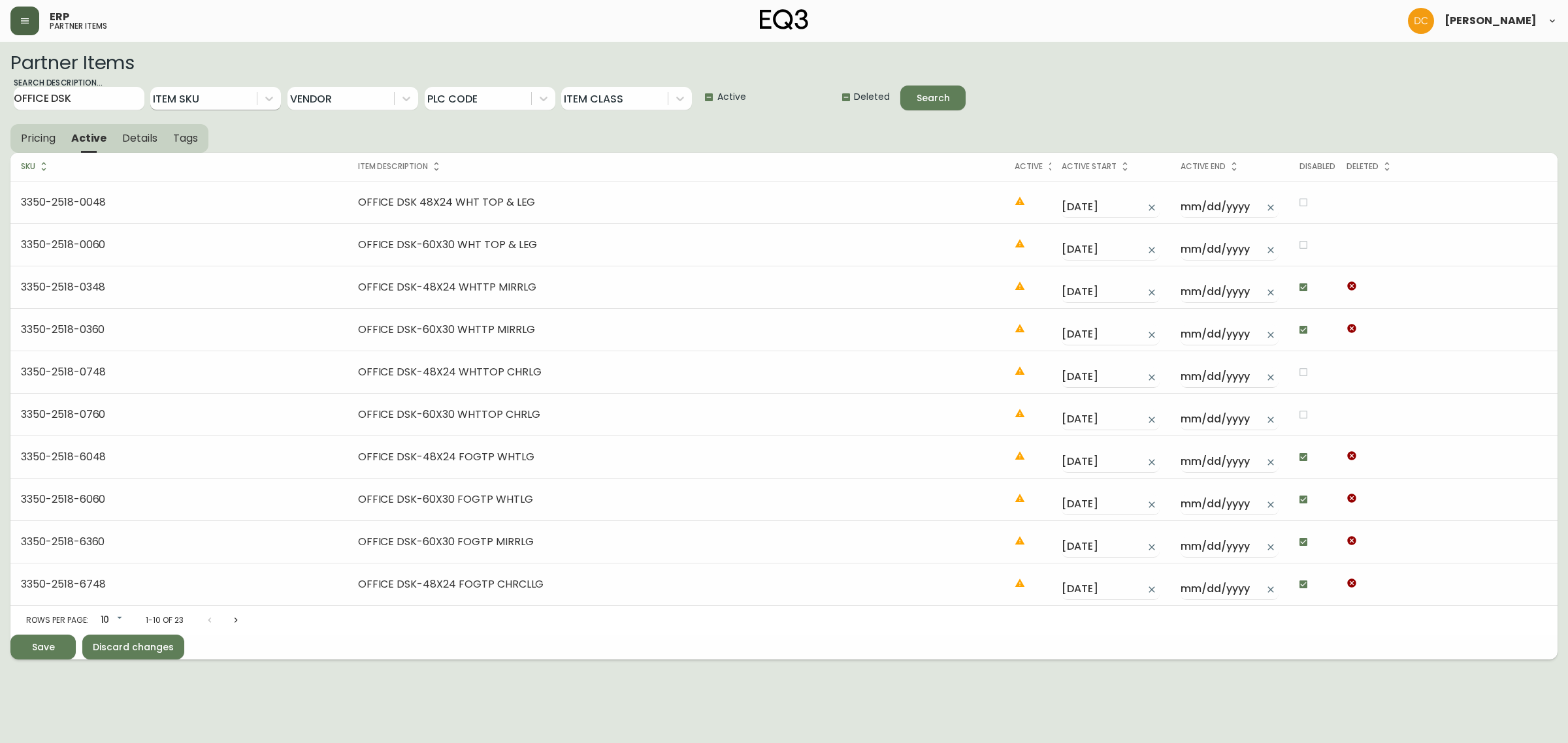
click at [49, 647] on div "Save" at bounding box center [43, 647] width 23 height 16
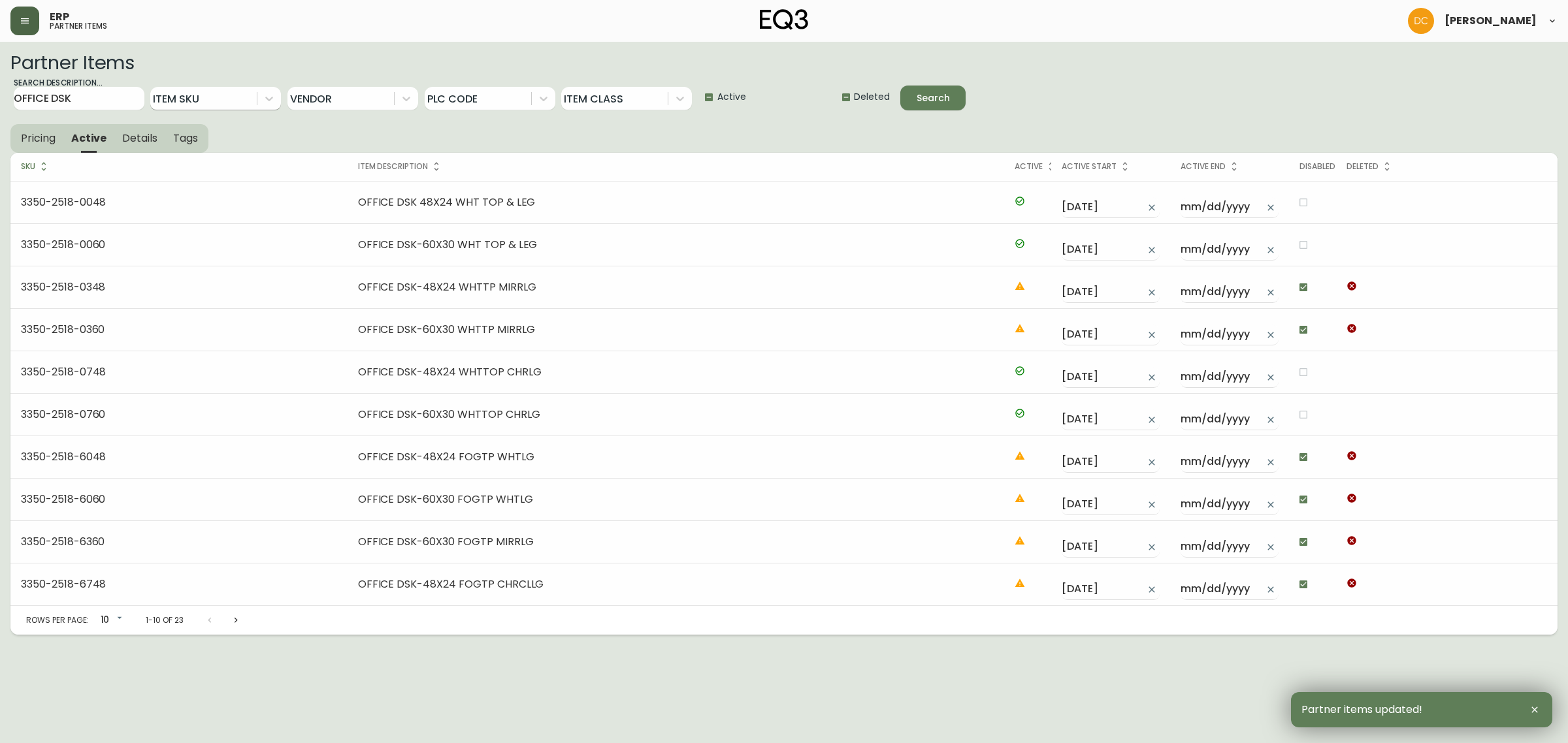
click at [118, 622] on body "ERP partner items [PERSON_NAME] Partner Items Search Description... OFFICE DSK …" at bounding box center [784, 317] width 1568 height 635
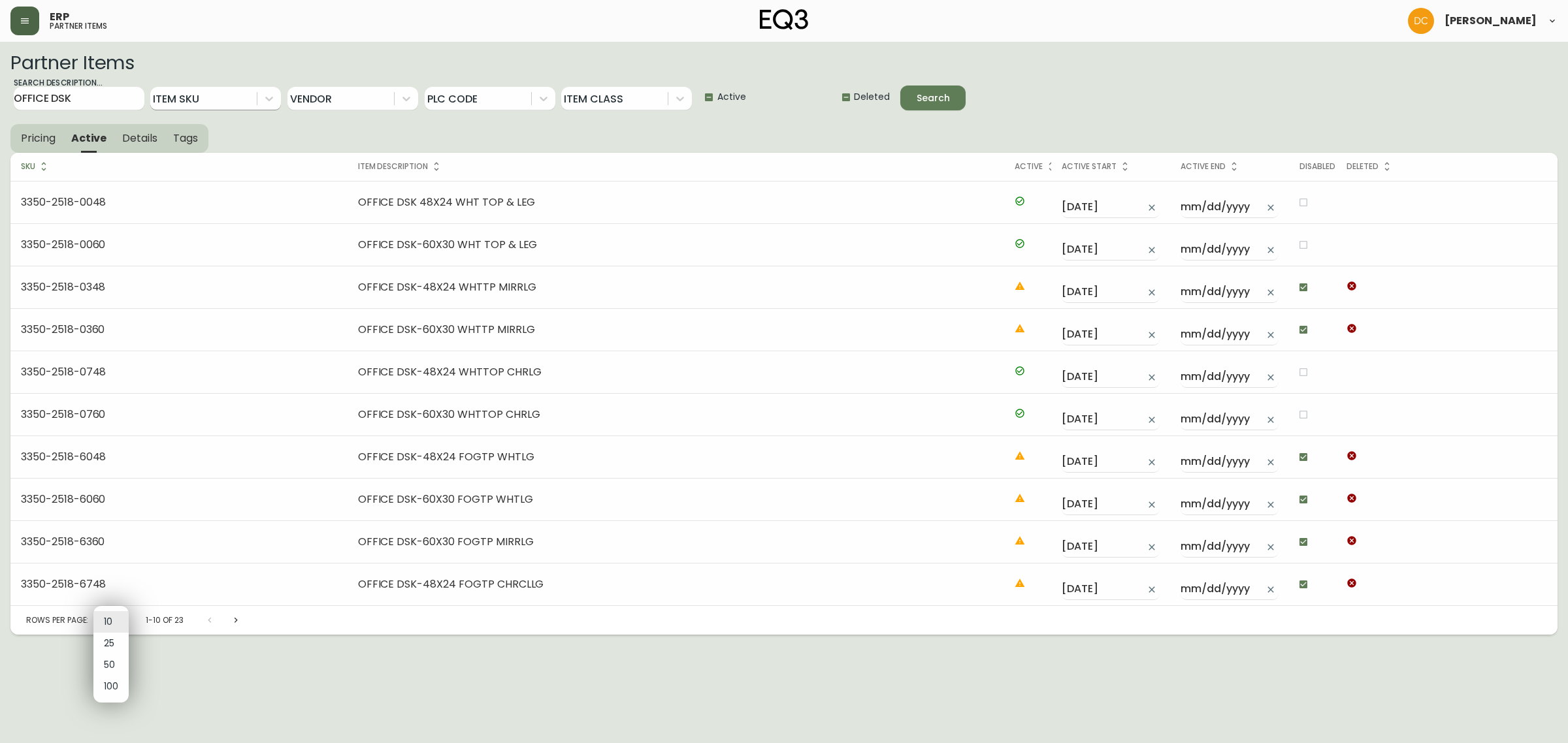
click at [121, 645] on li "25" at bounding box center [111, 643] width 35 height 22
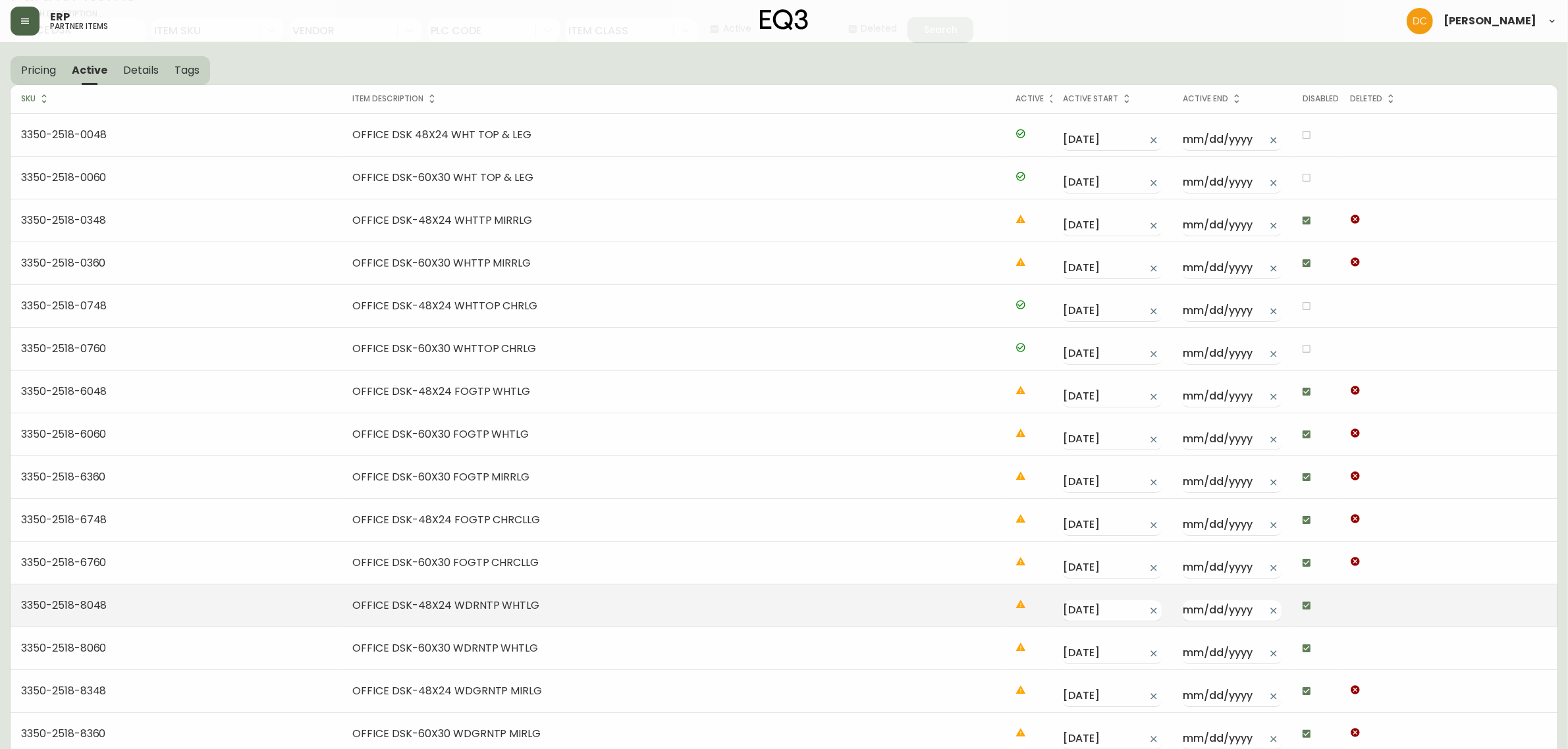
scroll to position [165, 0]
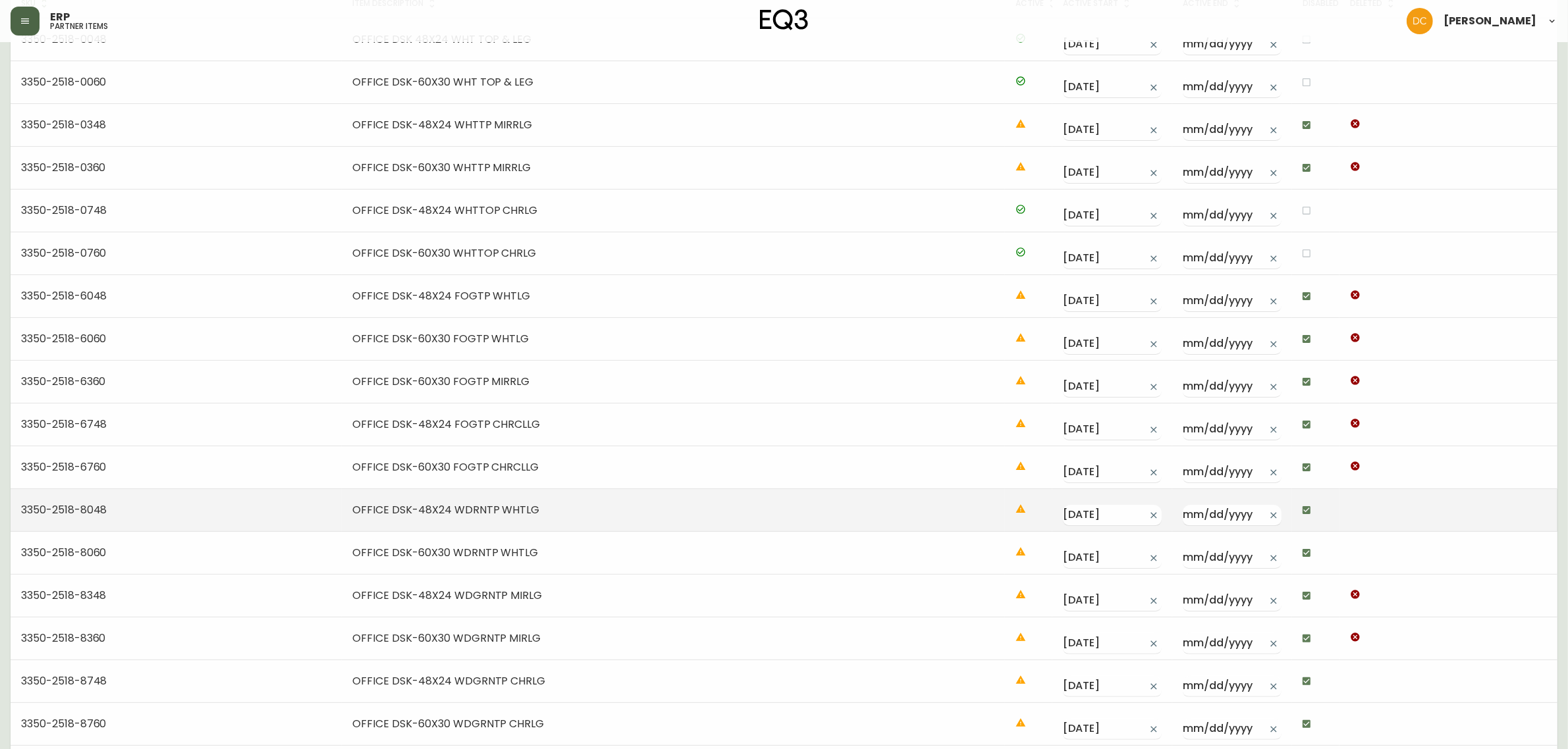
click at [1308, 501] on input "checkbox" at bounding box center [1307, 511] width 23 height 23
checkbox input "false"
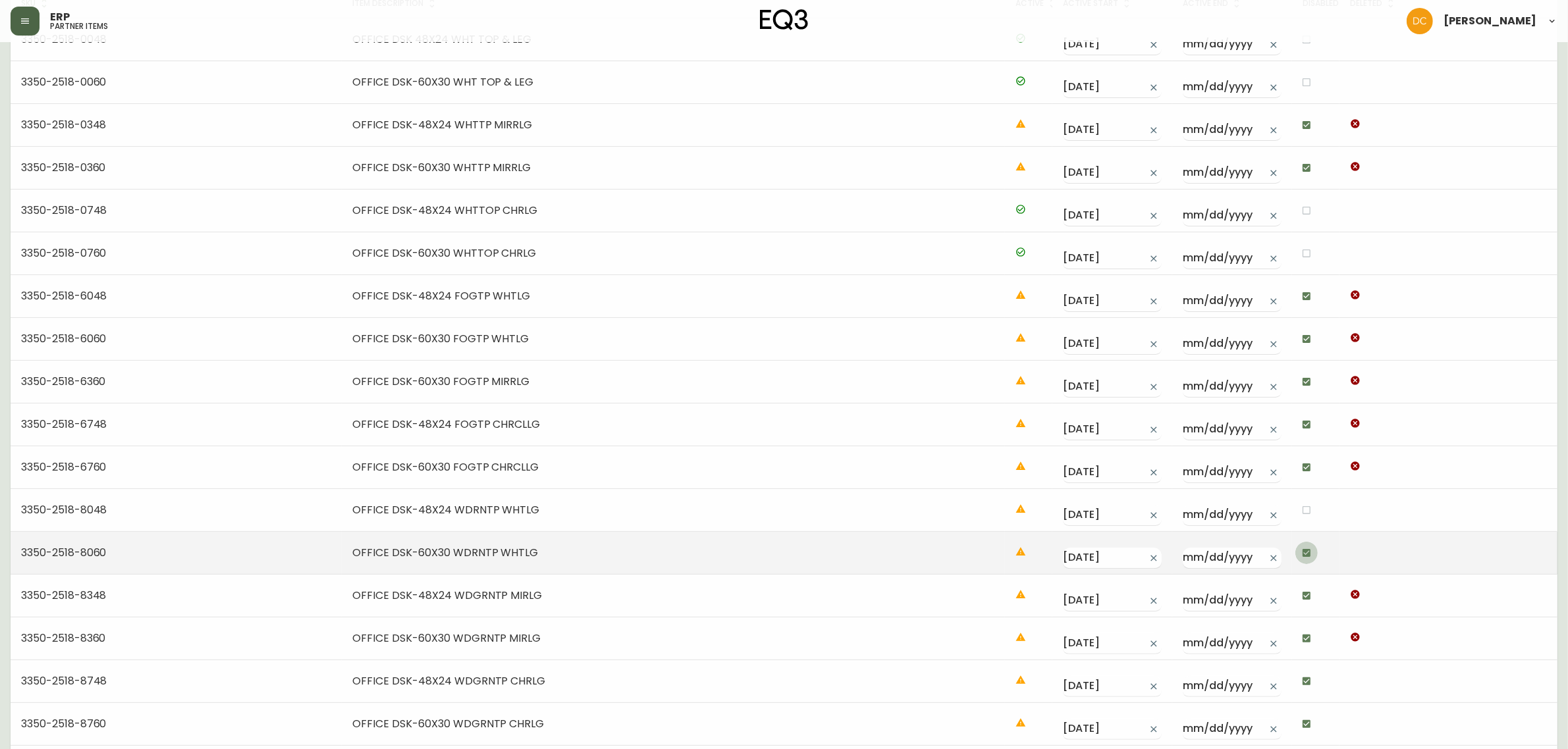
click at [1306, 557] on input "checkbox" at bounding box center [1307, 553] width 23 height 23
checkbox input "false"
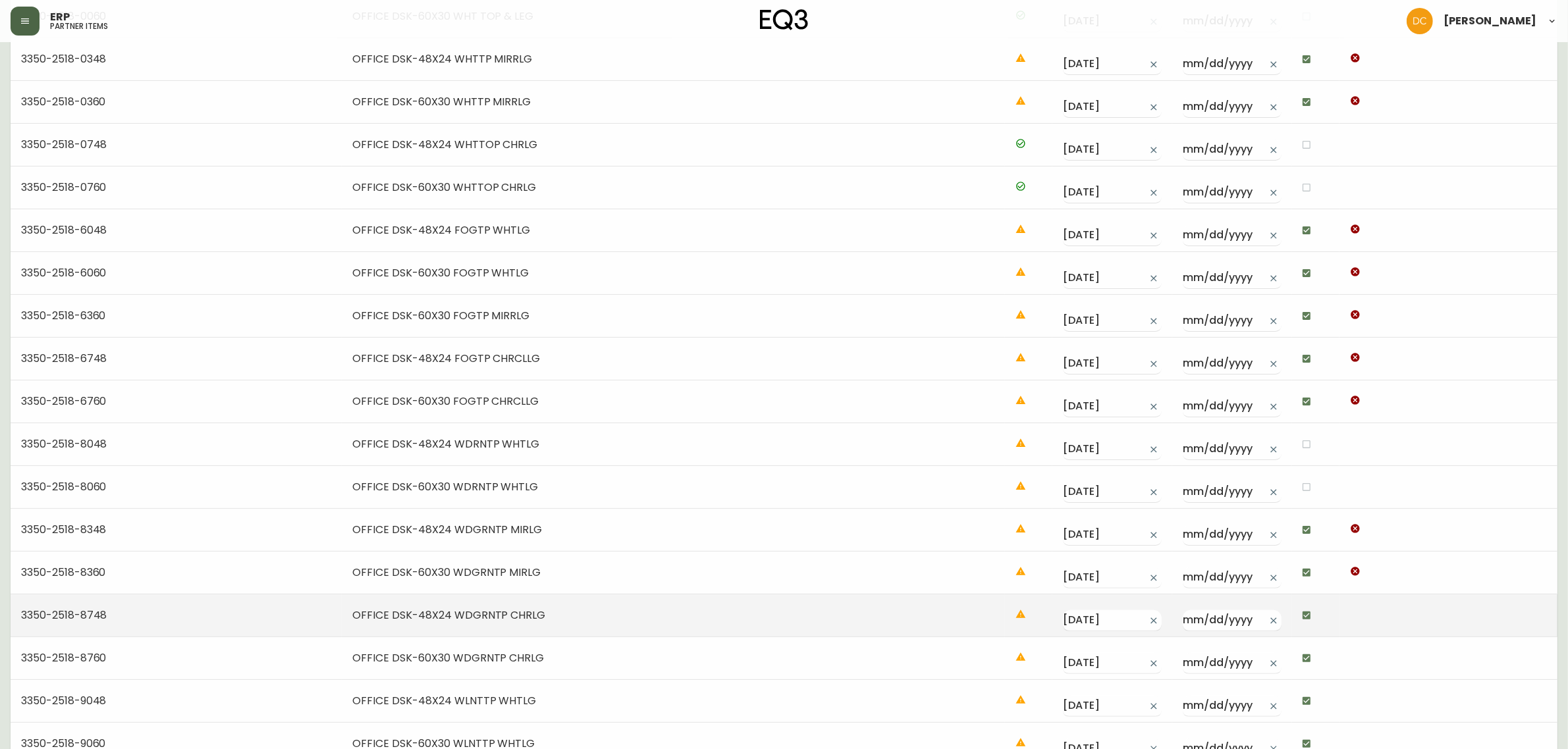
scroll to position [329, 0]
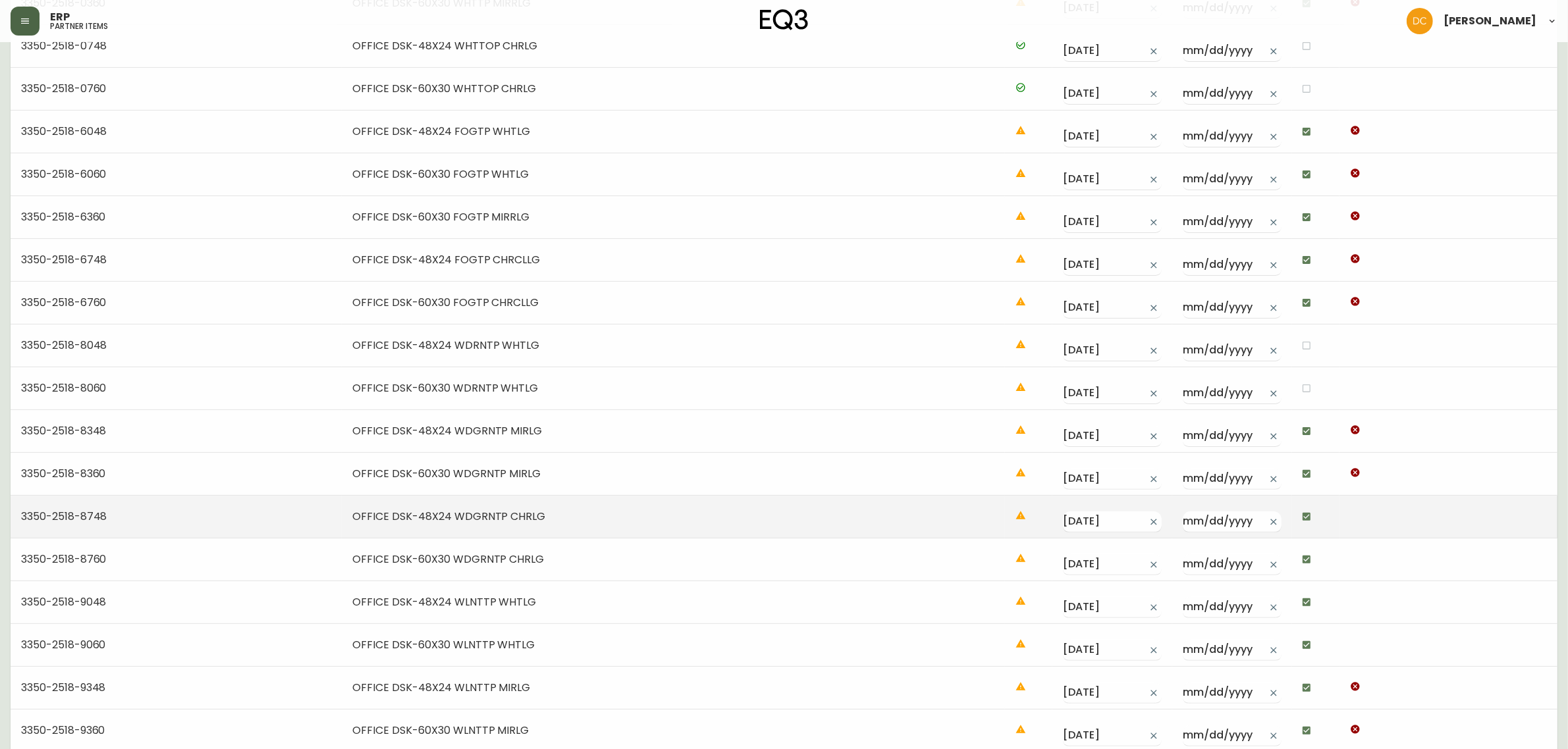
click at [1308, 528] on input "checkbox" at bounding box center [1307, 517] width 23 height 23
checkbox input "false"
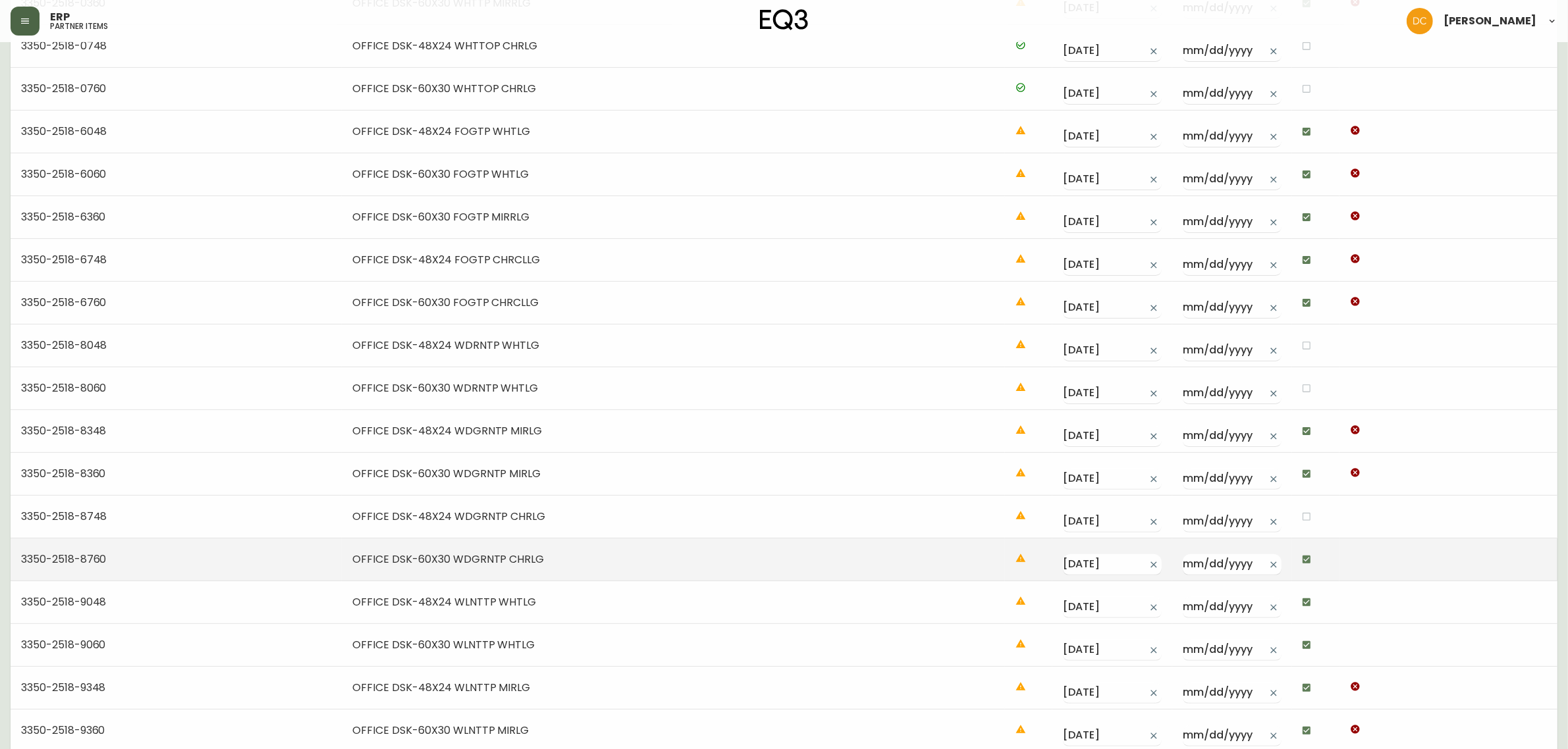
click at [1308, 555] on input "checkbox" at bounding box center [1307, 560] width 23 height 23
checkbox input "false"
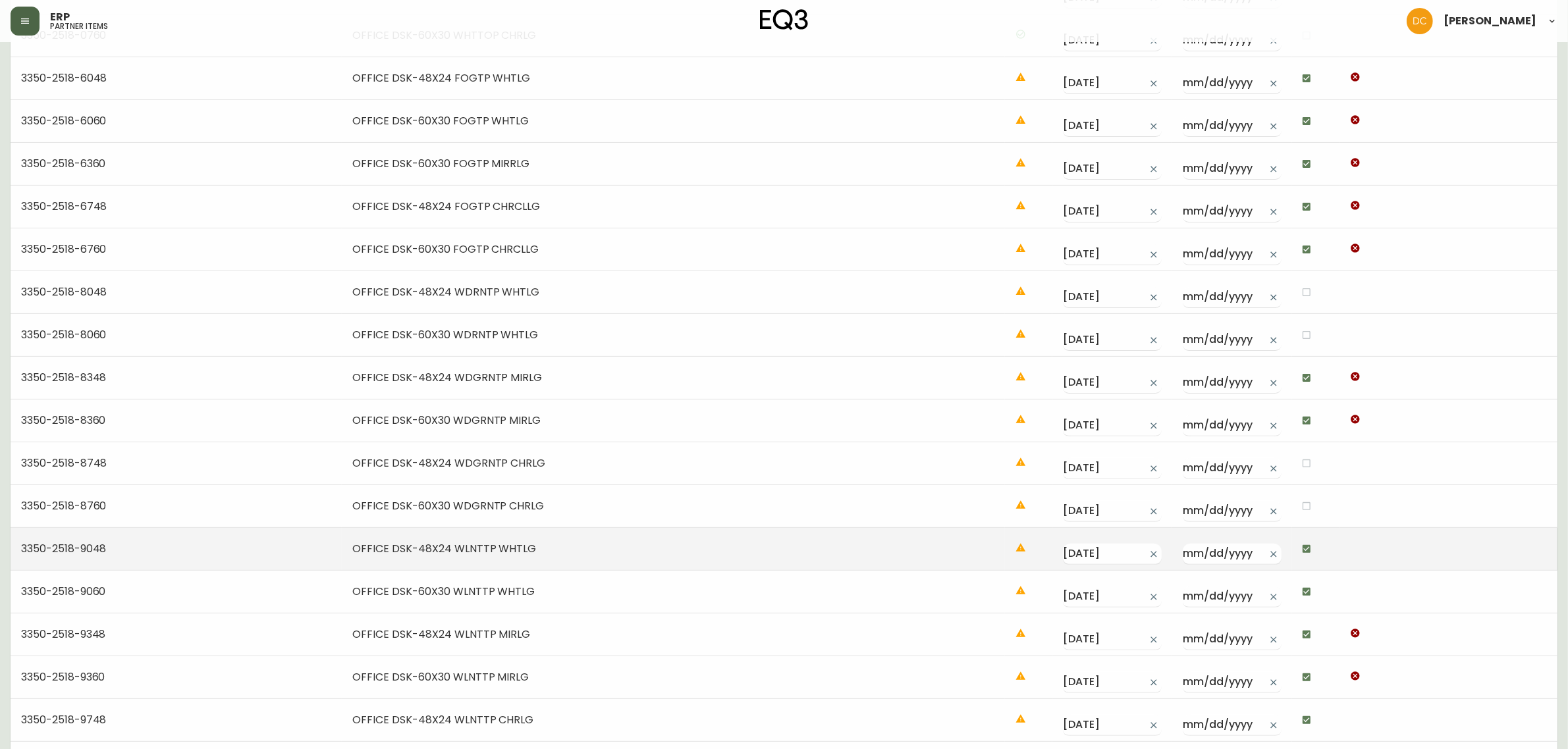
scroll to position [411, 0]
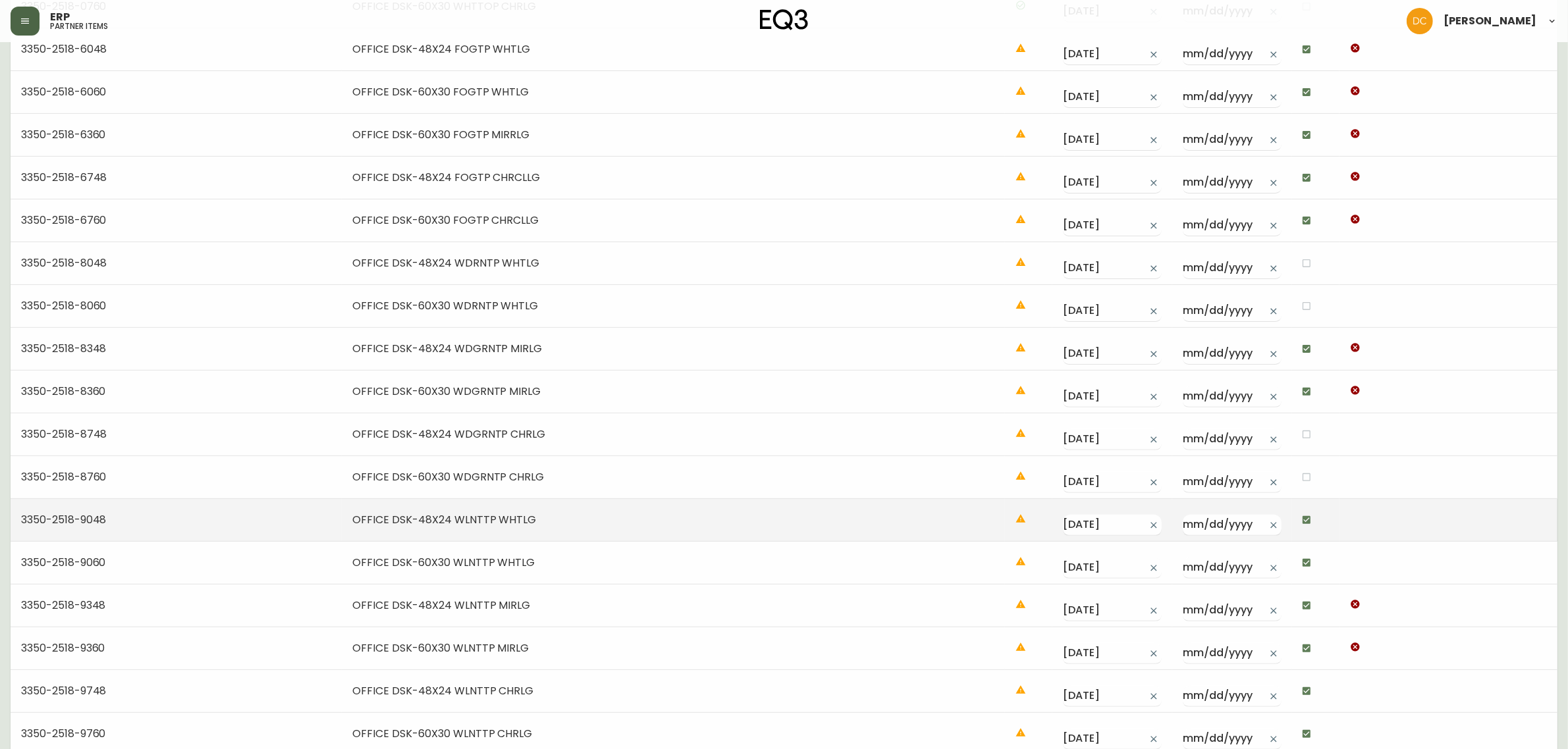
click at [1304, 521] on input "checkbox" at bounding box center [1307, 521] width 23 height 23
checkbox input "false"
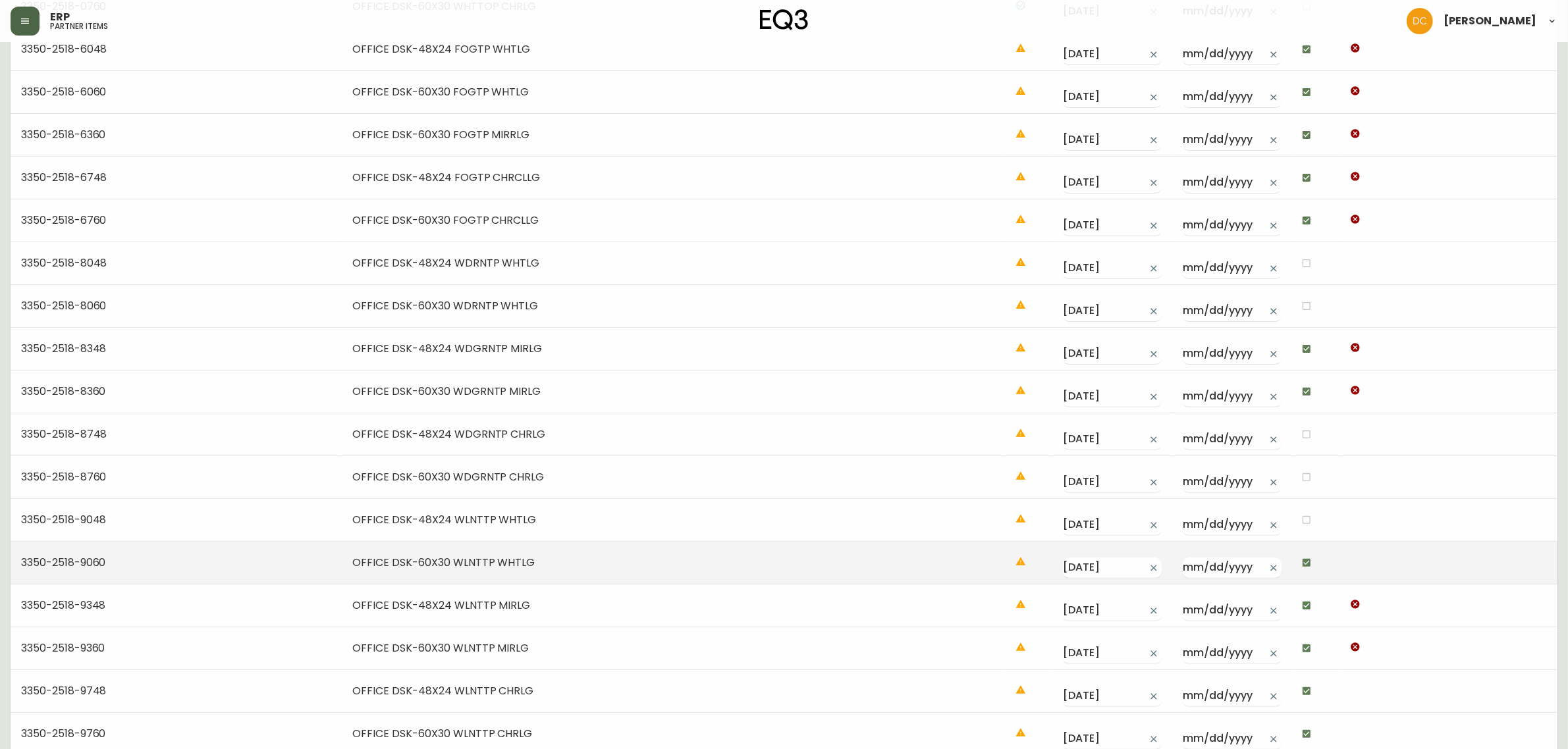
click at [1308, 571] on input "checkbox" at bounding box center [1307, 563] width 23 height 23
checkbox input "false"
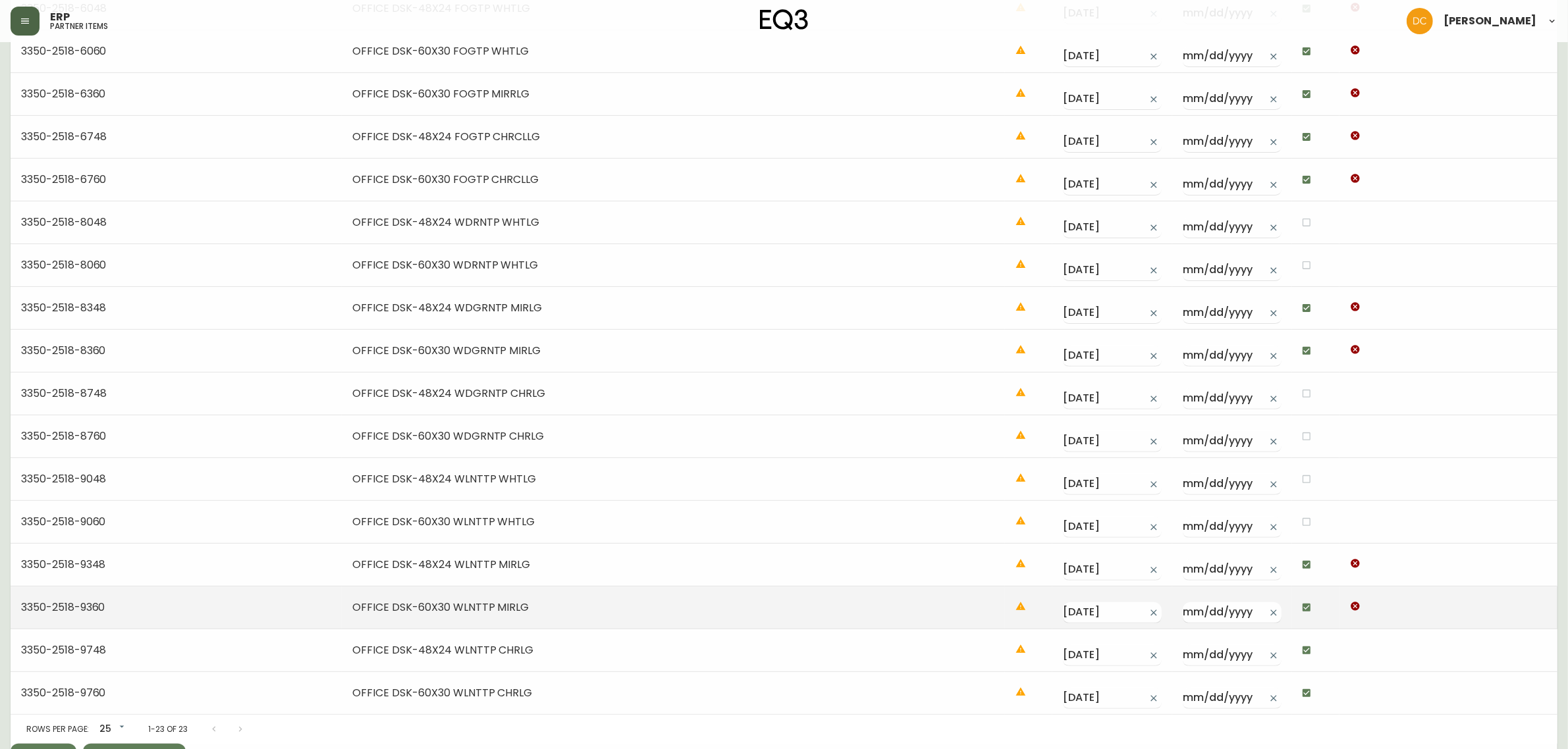
scroll to position [475, 0]
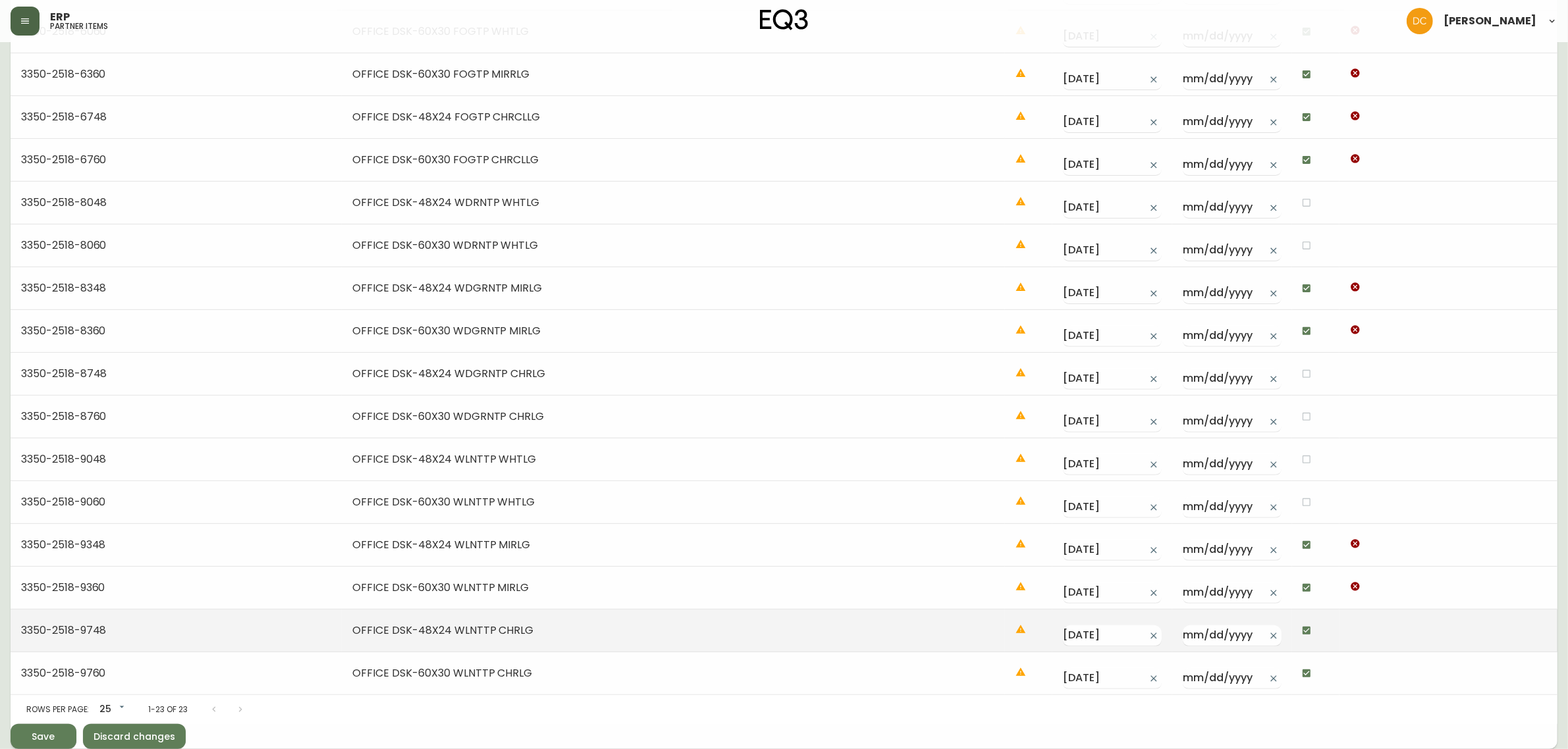
click at [1301, 622] on input "checkbox" at bounding box center [1307, 631] width 23 height 23
checkbox input "false"
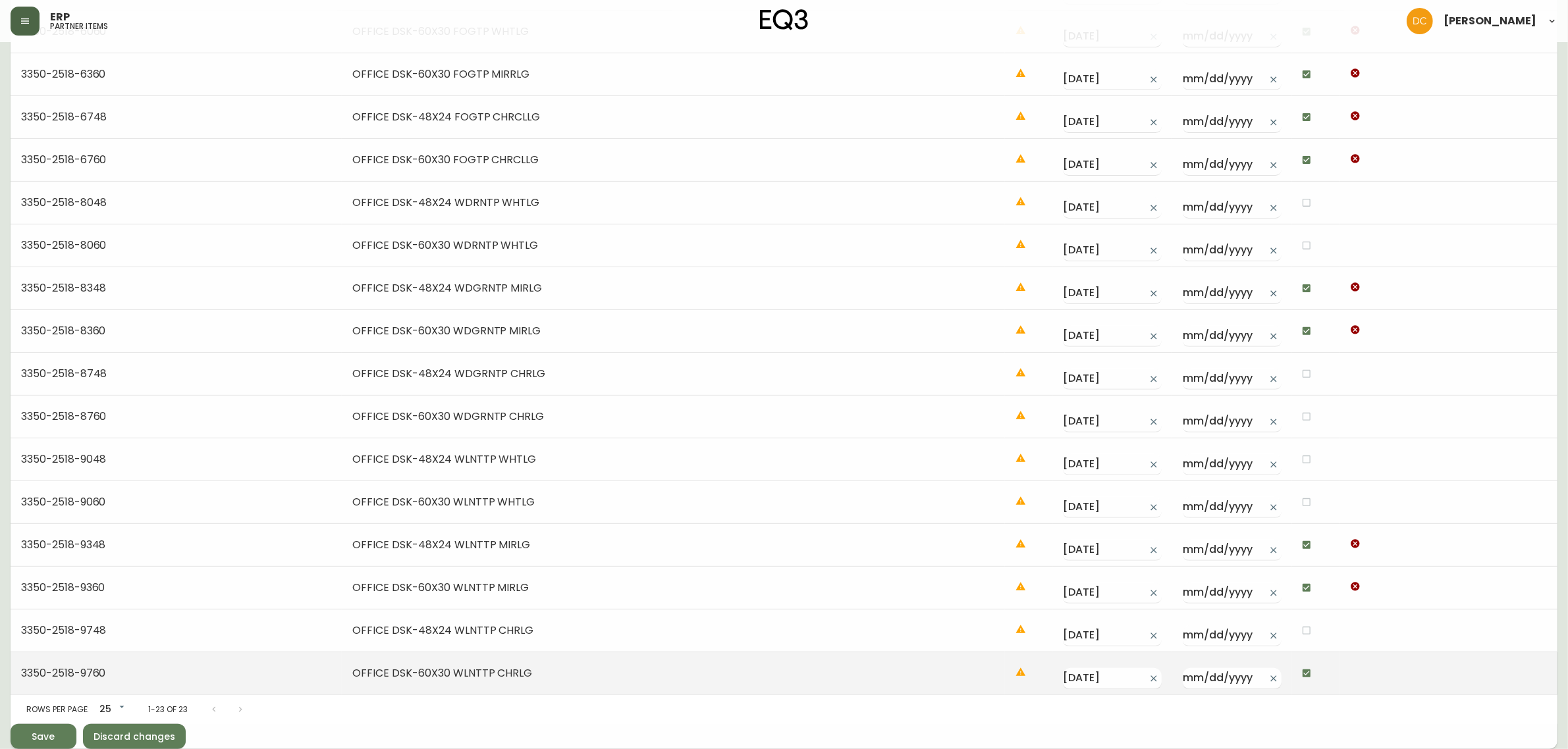
click at [1306, 670] on input "checkbox" at bounding box center [1307, 674] width 23 height 23
checkbox input "false"
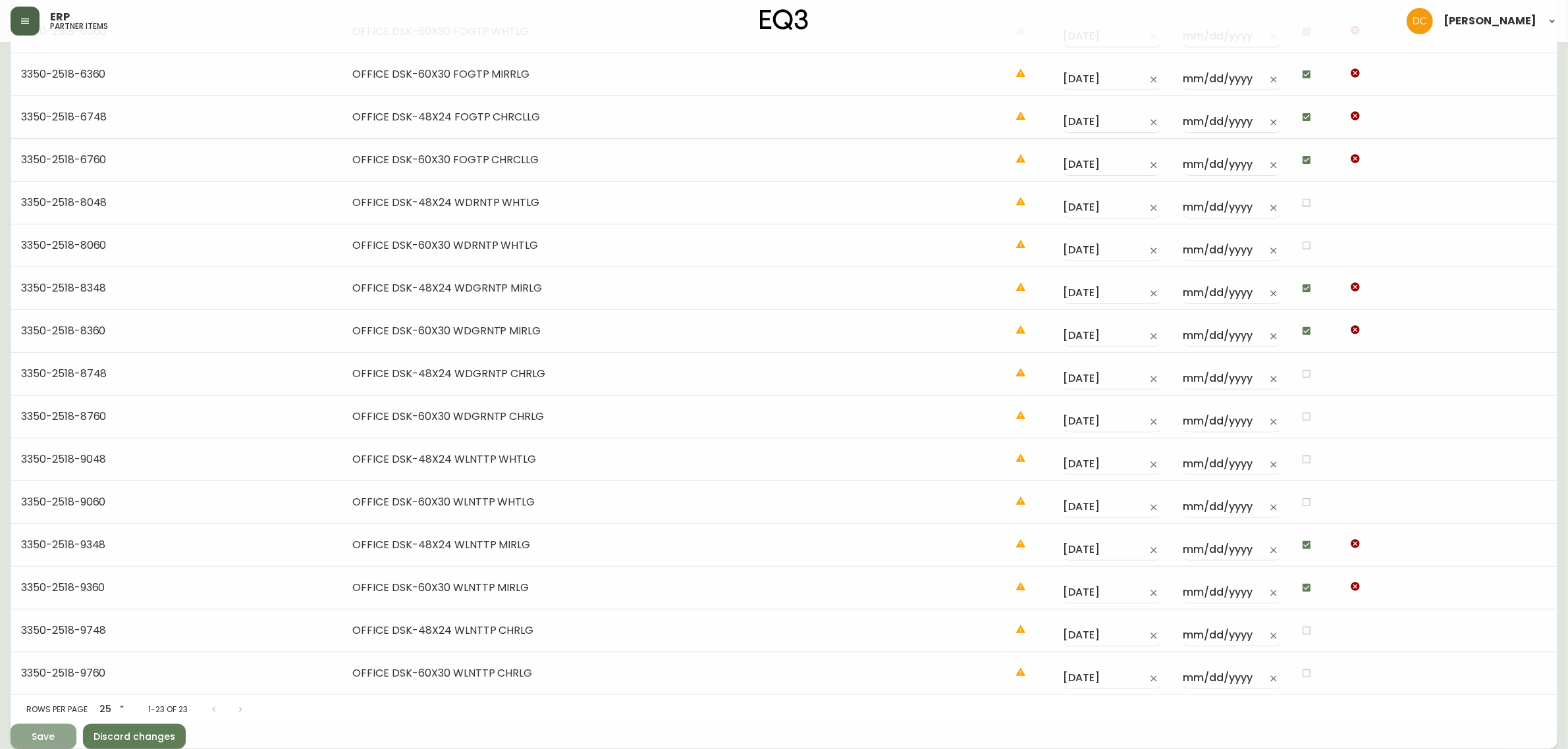
click at [55, 735] on span "Save" at bounding box center [43, 737] width 45 height 16
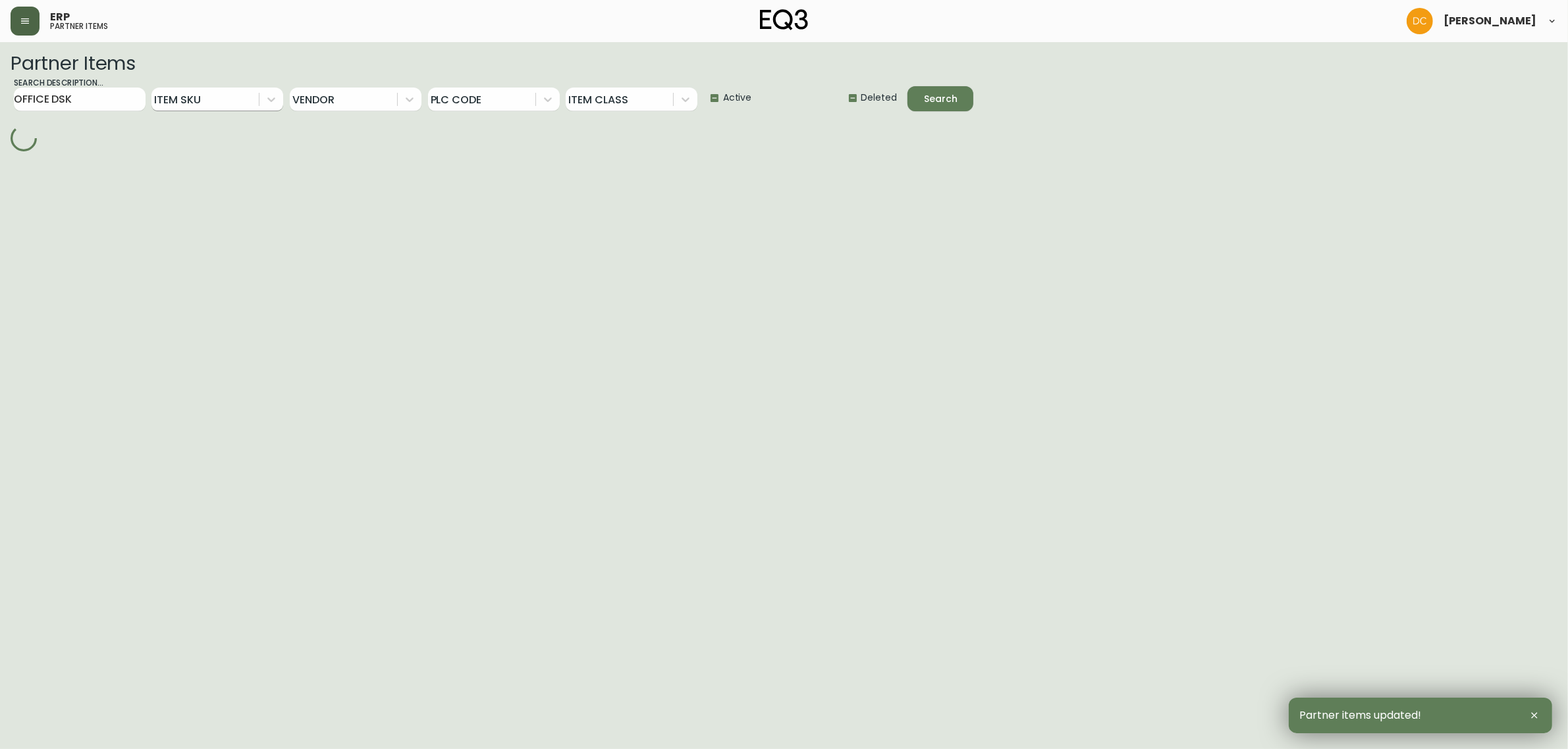
scroll to position [0, 0]
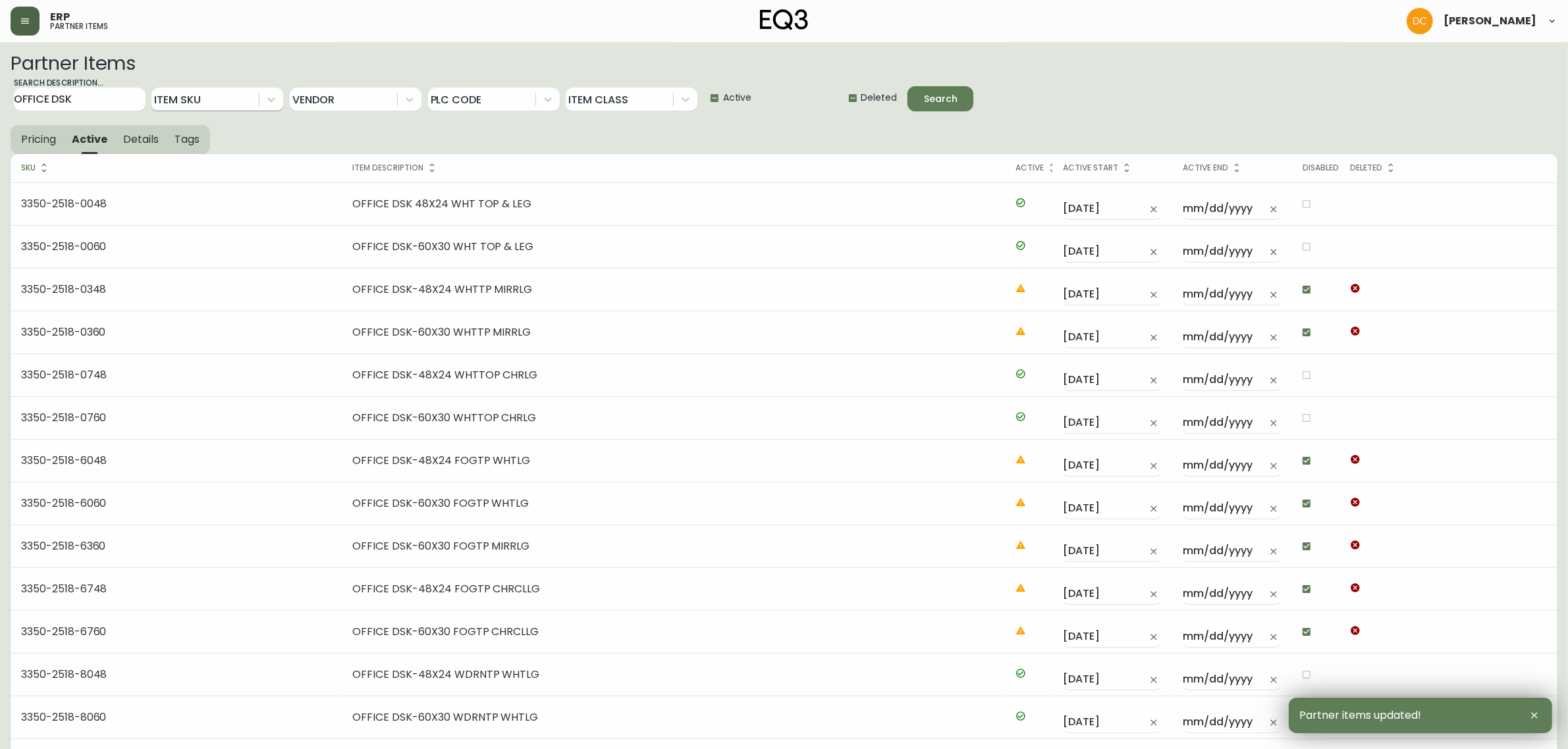
click at [736, 109] on label "Active" at bounding box center [724, 98] width 55 height 26
click at [723, 109] on input "Active" at bounding box center [710, 98] width 26 height 26
click at [736, 109] on label "Active" at bounding box center [724, 98] width 55 height 26
click at [723, 109] on input "Active" at bounding box center [710, 98] width 26 height 26
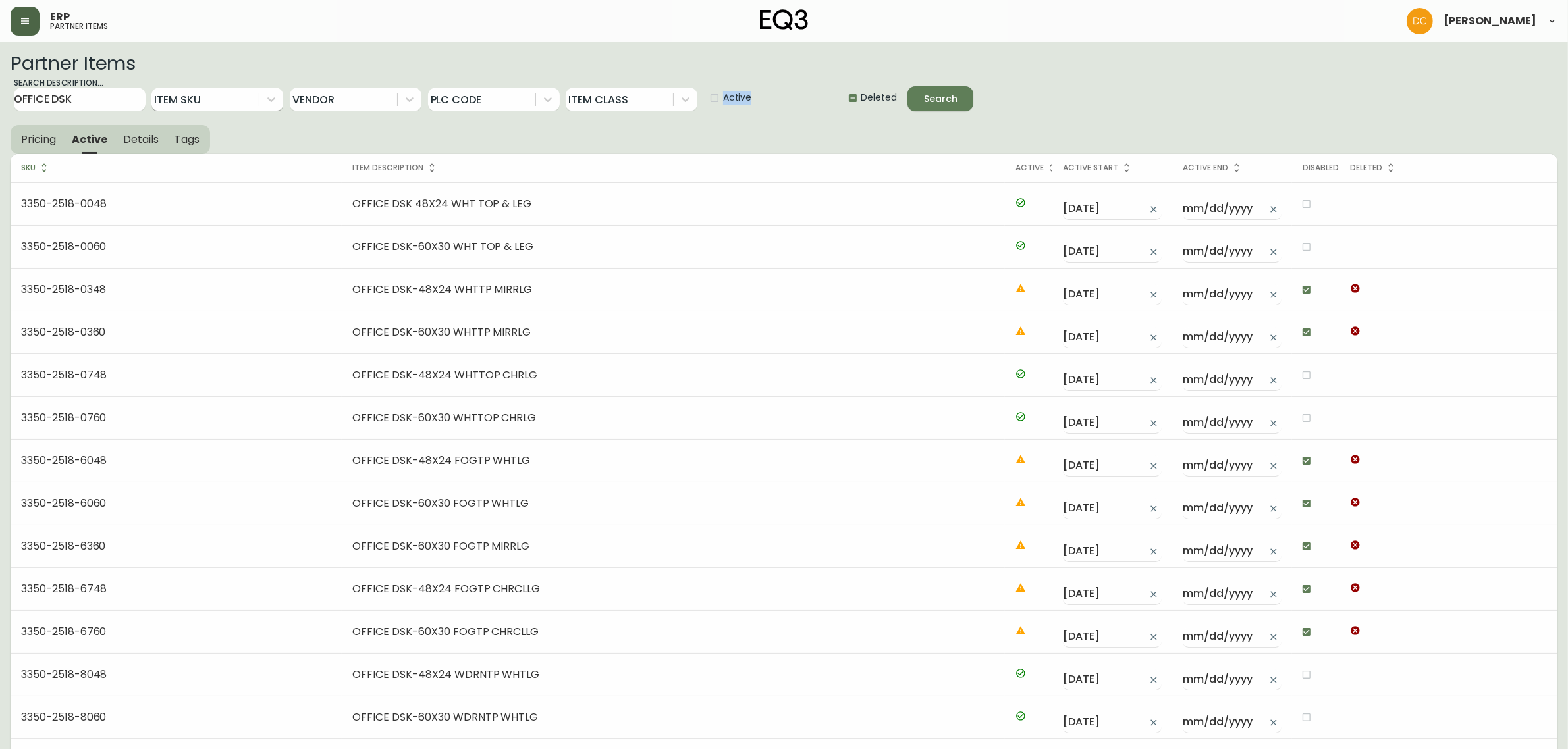
click at [738, 109] on label "Active" at bounding box center [724, 98] width 55 height 26
click at [723, 109] on input "Active" at bounding box center [710, 98] width 26 height 26
click at [738, 109] on label "Active" at bounding box center [724, 98] width 55 height 26
click at [723, 109] on input "Active" at bounding box center [710, 98] width 26 height 26
checkbox input "true"
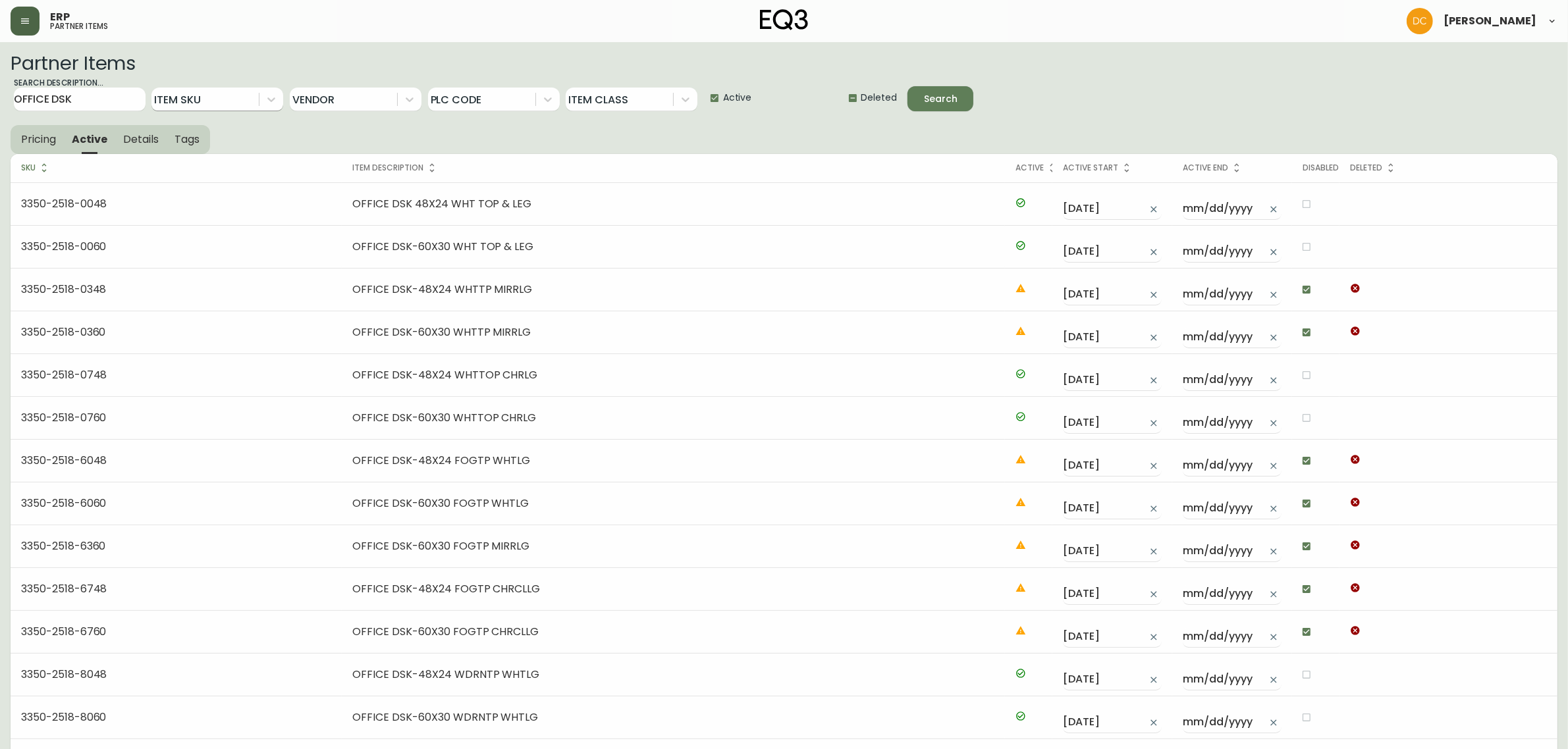
click at [877, 100] on span "Deleted" at bounding box center [878, 97] width 36 height 13
click at [861, 100] on input "Deleted" at bounding box center [847, 98] width 26 height 26
click at [877, 100] on span "Deleted" at bounding box center [878, 97] width 36 height 13
click at [861, 100] on input "Deleted" at bounding box center [847, 98] width 26 height 26
checkbox input "false"
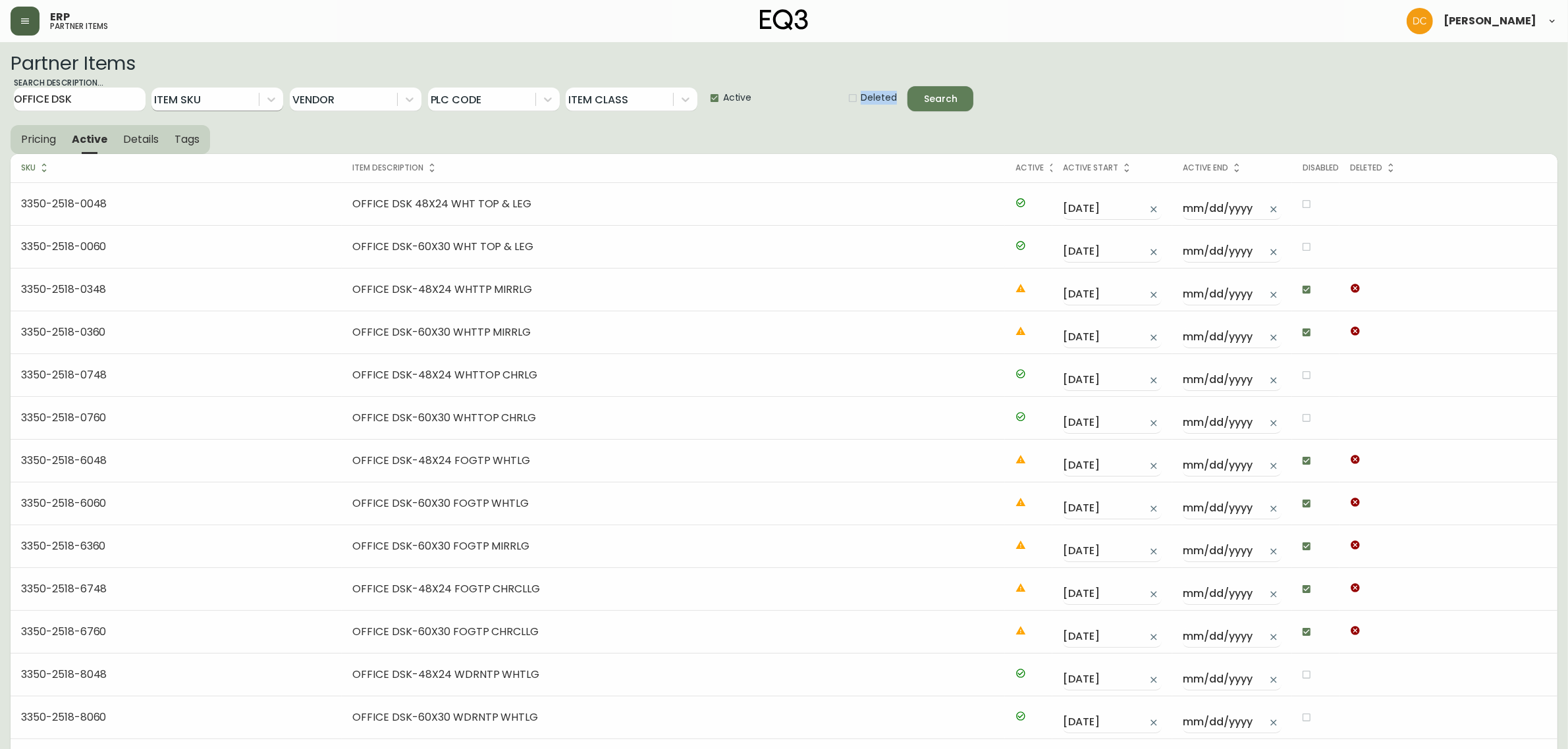
click at [934, 94] on icon "submit" at bounding box center [929, 96] width 15 height 15
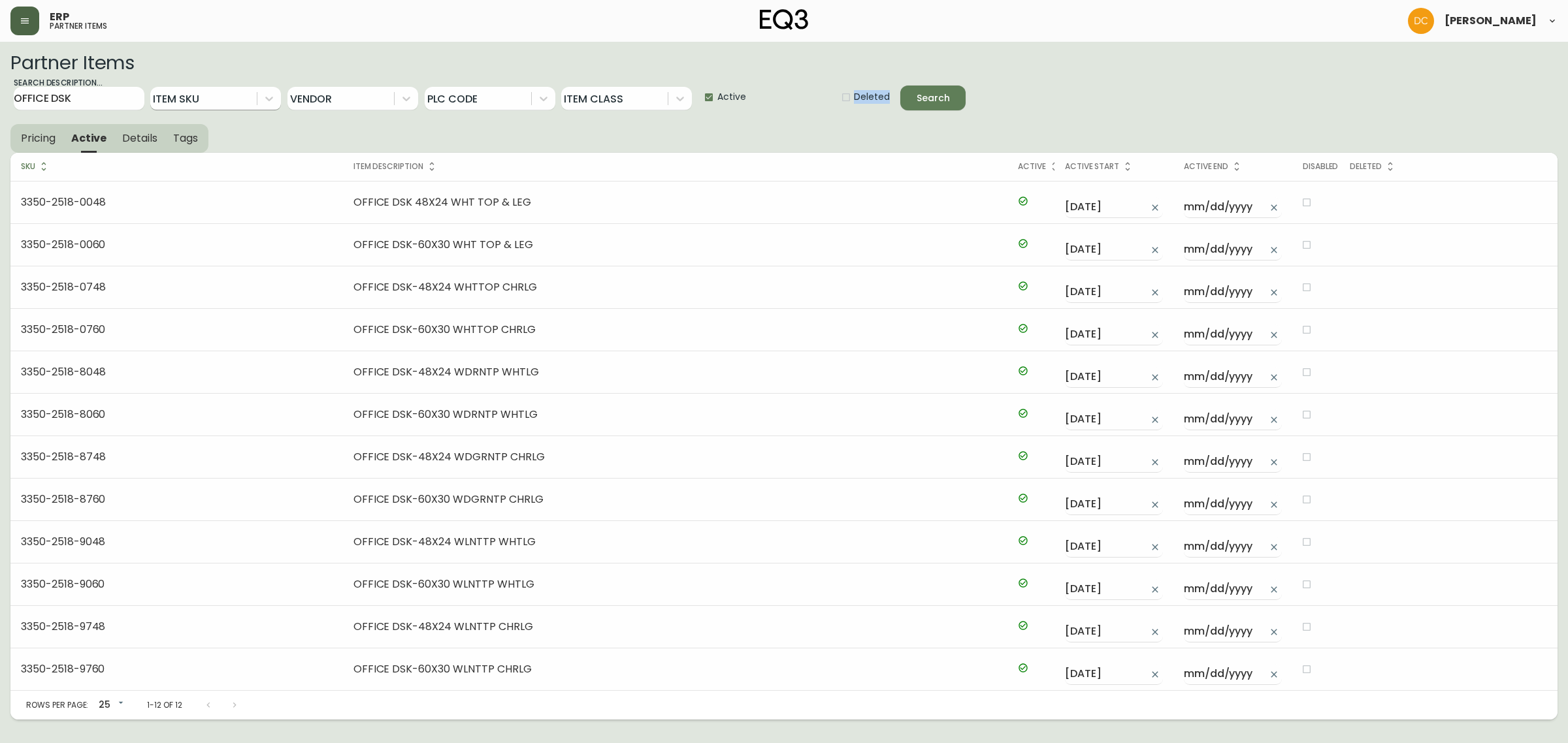
click at [27, 135] on span "Pricing" at bounding box center [38, 138] width 34 height 13
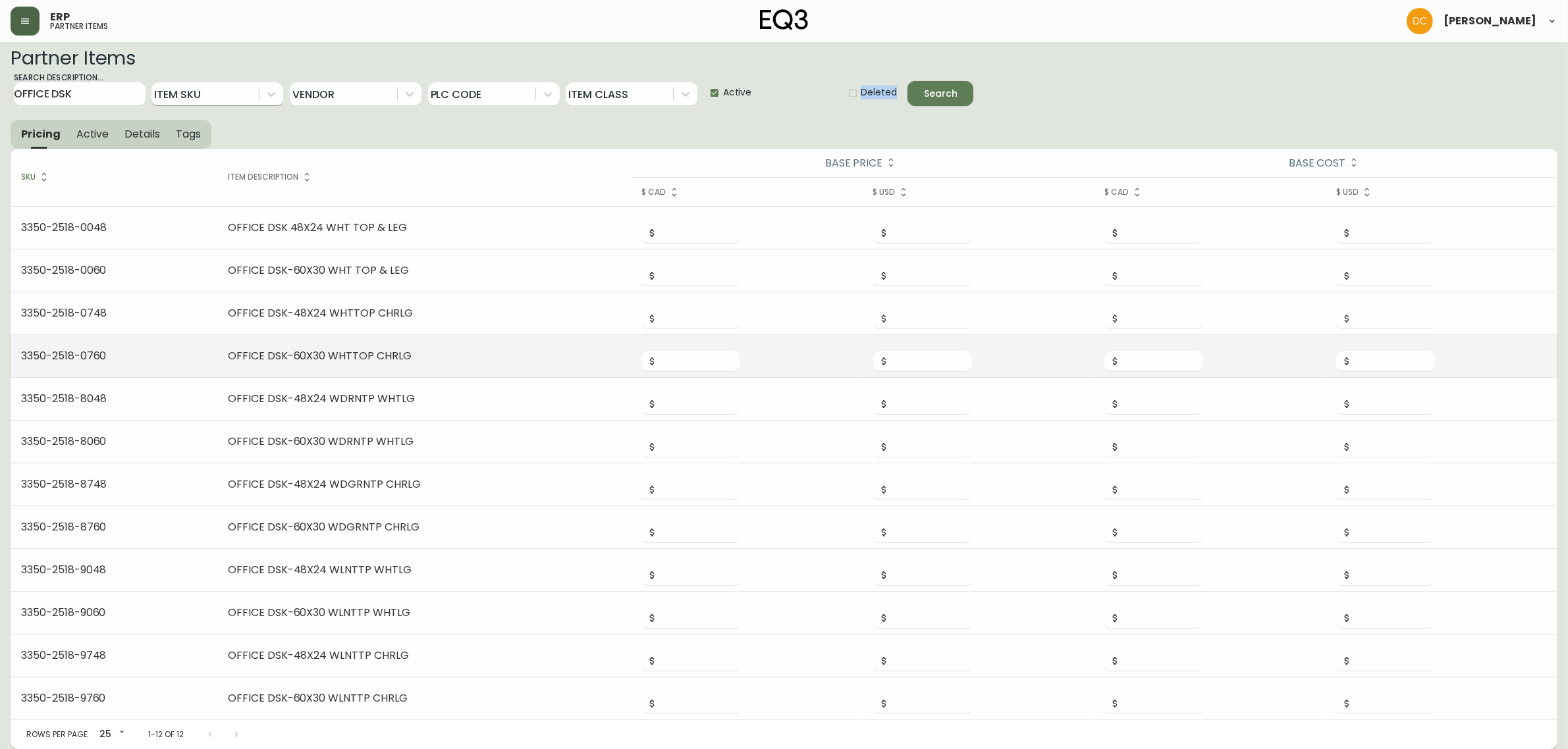
scroll to position [6, 0]
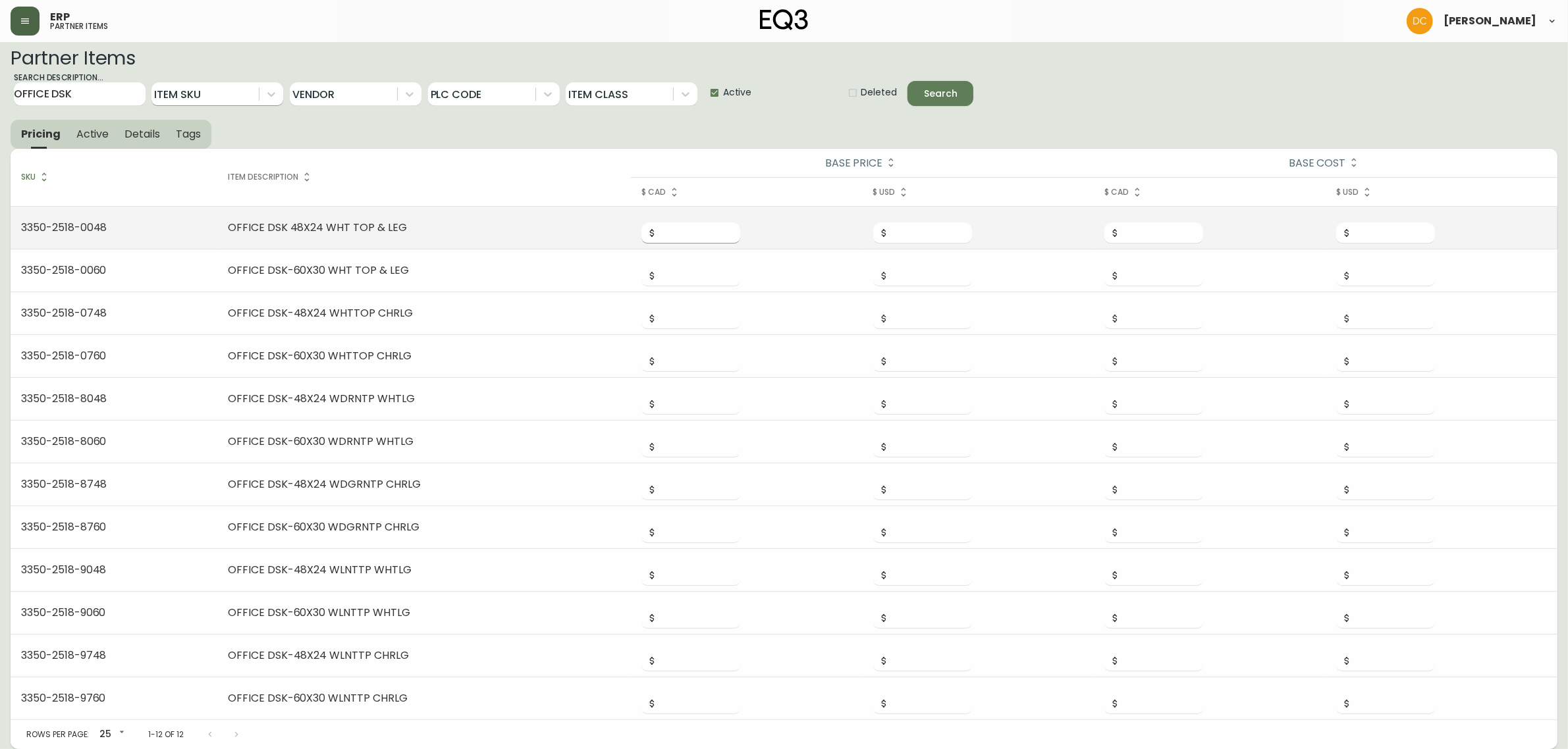
click at [690, 232] on input "number" at bounding box center [698, 233] width 83 height 21
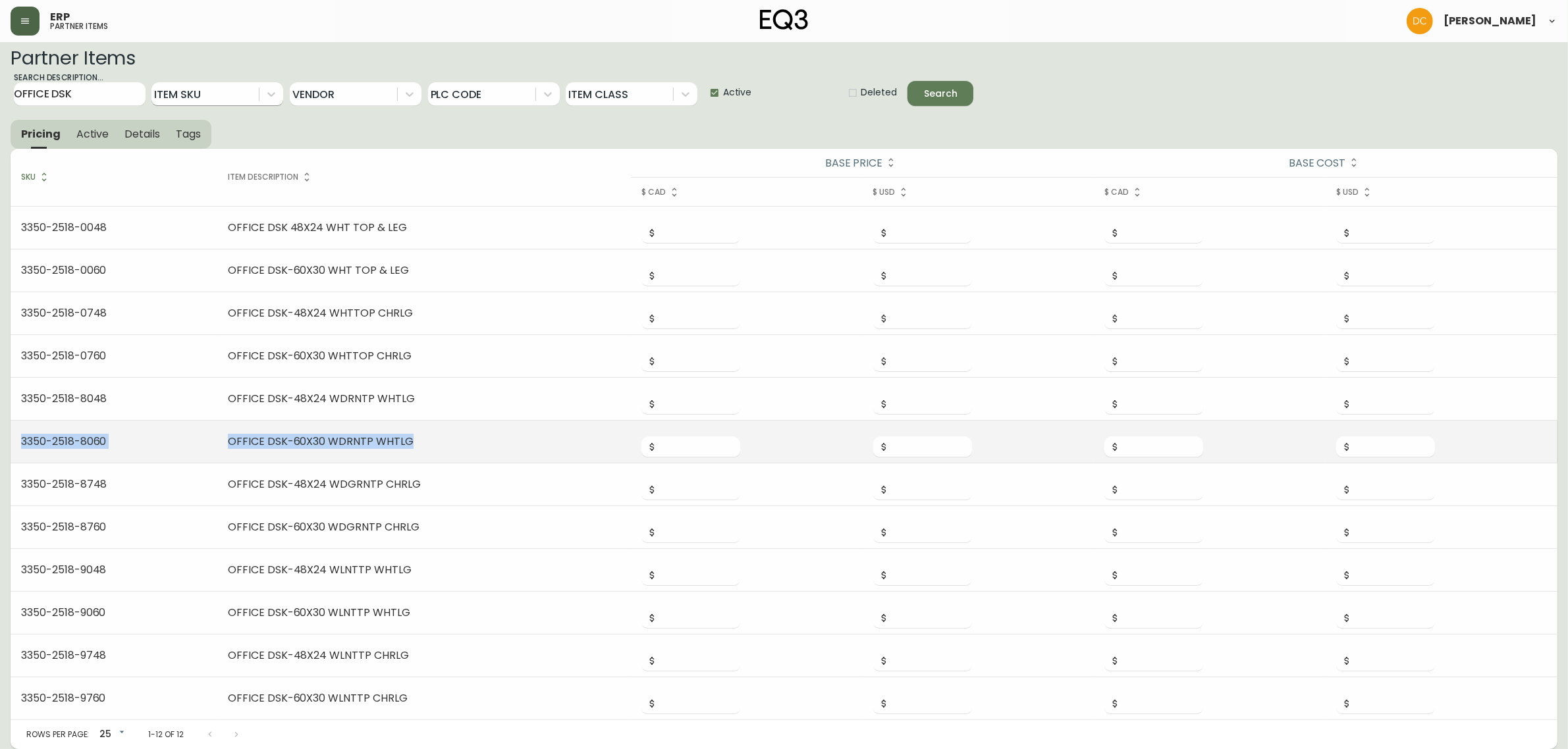
drag, startPoint x: 417, startPoint y: 443, endPoint x: 20, endPoint y: 443, distance: 397.0
click at [20, 443] on tr "3350-2518-8060 OFFICE DSK-60X30 WDRNTP WHTLG" at bounding box center [784, 442] width 1547 height 43
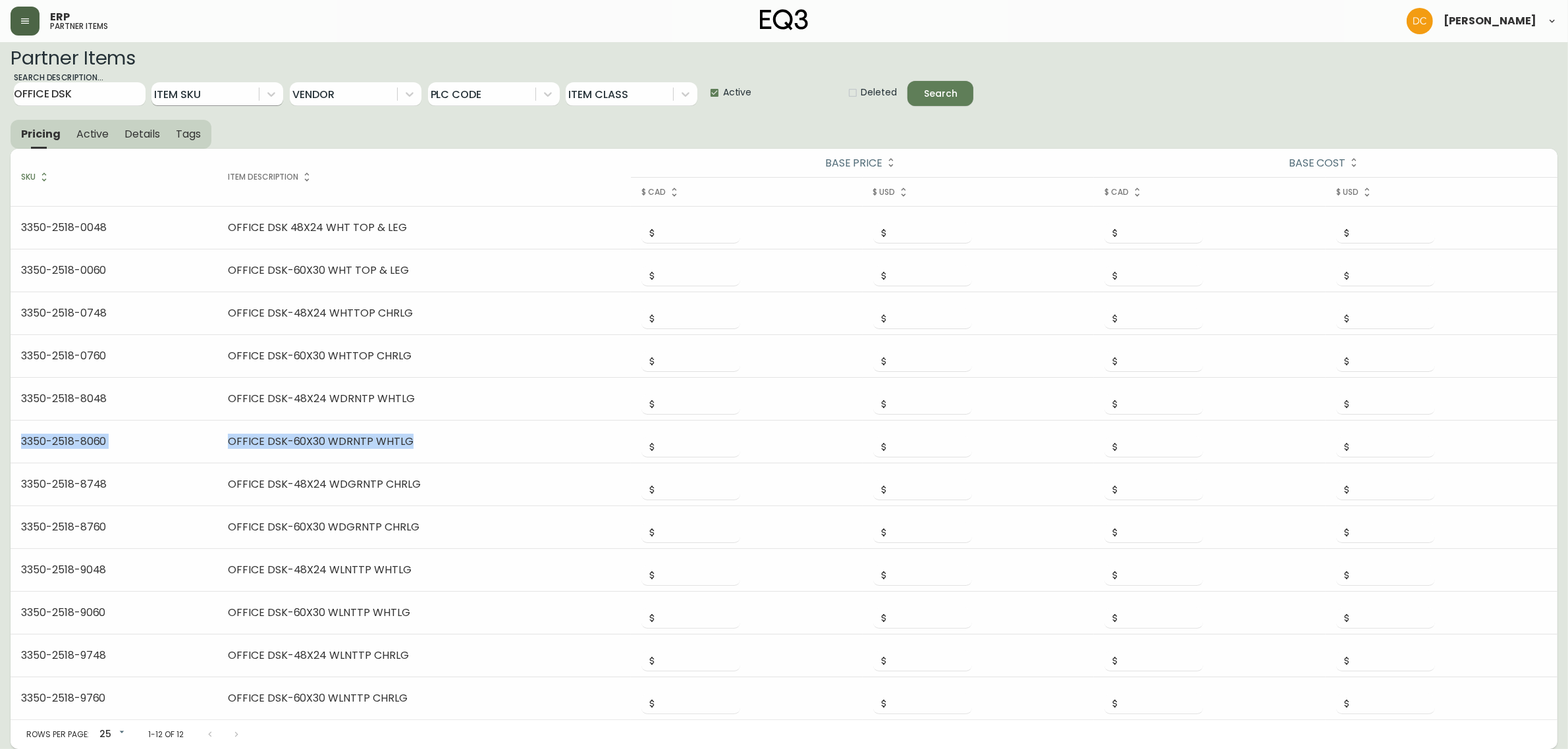
click at [94, 123] on button "Active" at bounding box center [93, 134] width 49 height 29
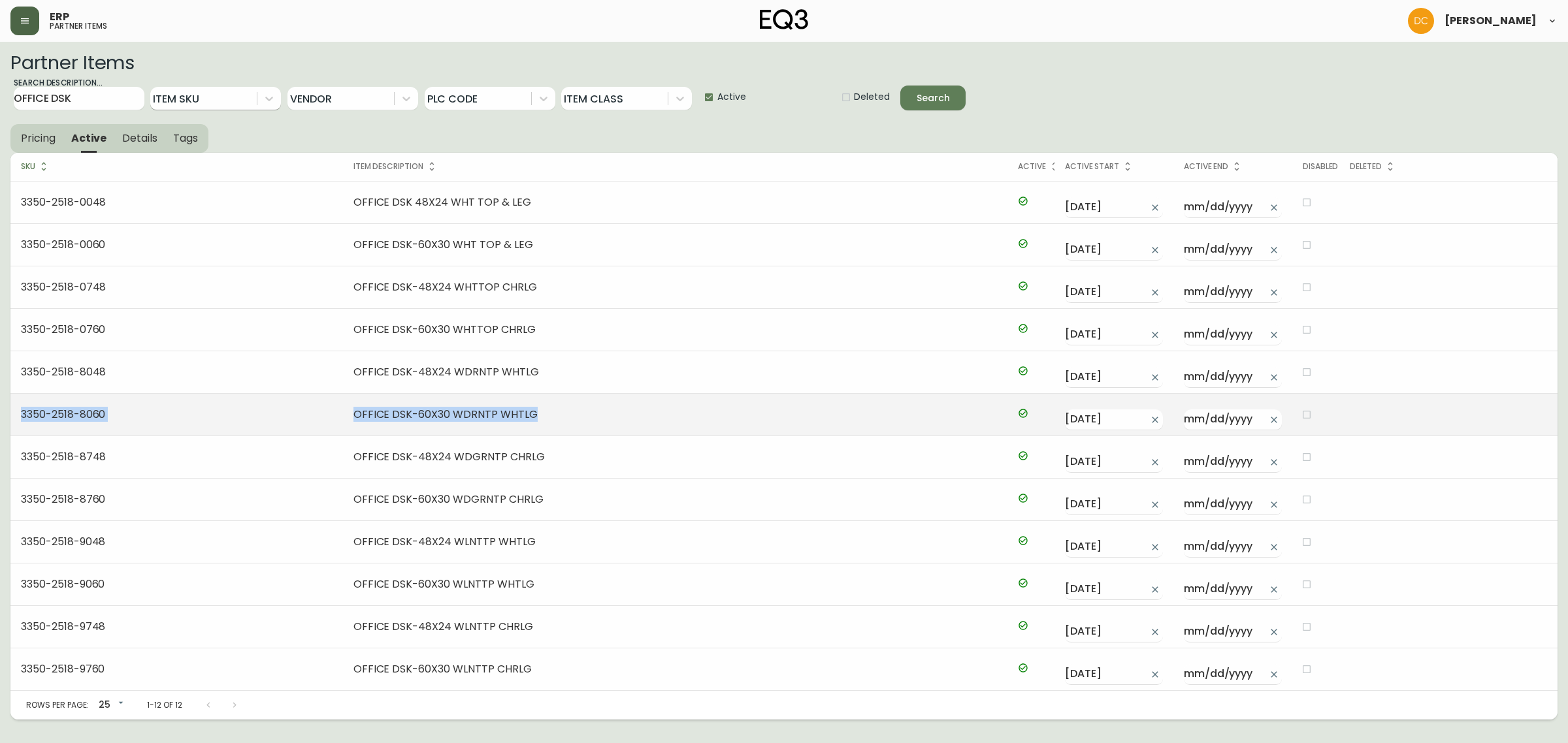
click at [1298, 414] on input "checkbox" at bounding box center [1307, 415] width 23 height 23
checkbox input "true"
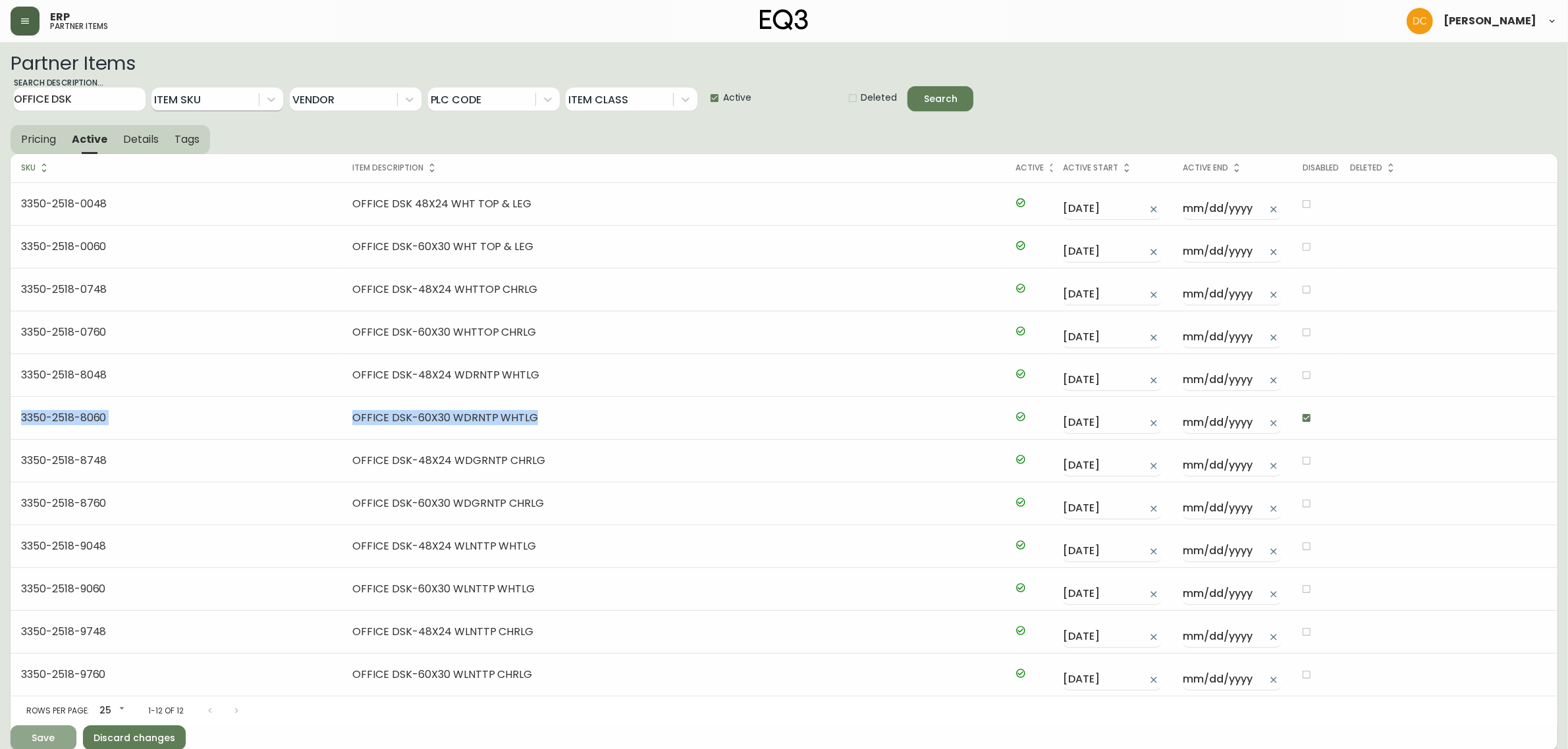
click at [28, 733] on span "Save" at bounding box center [43, 738] width 45 height 16
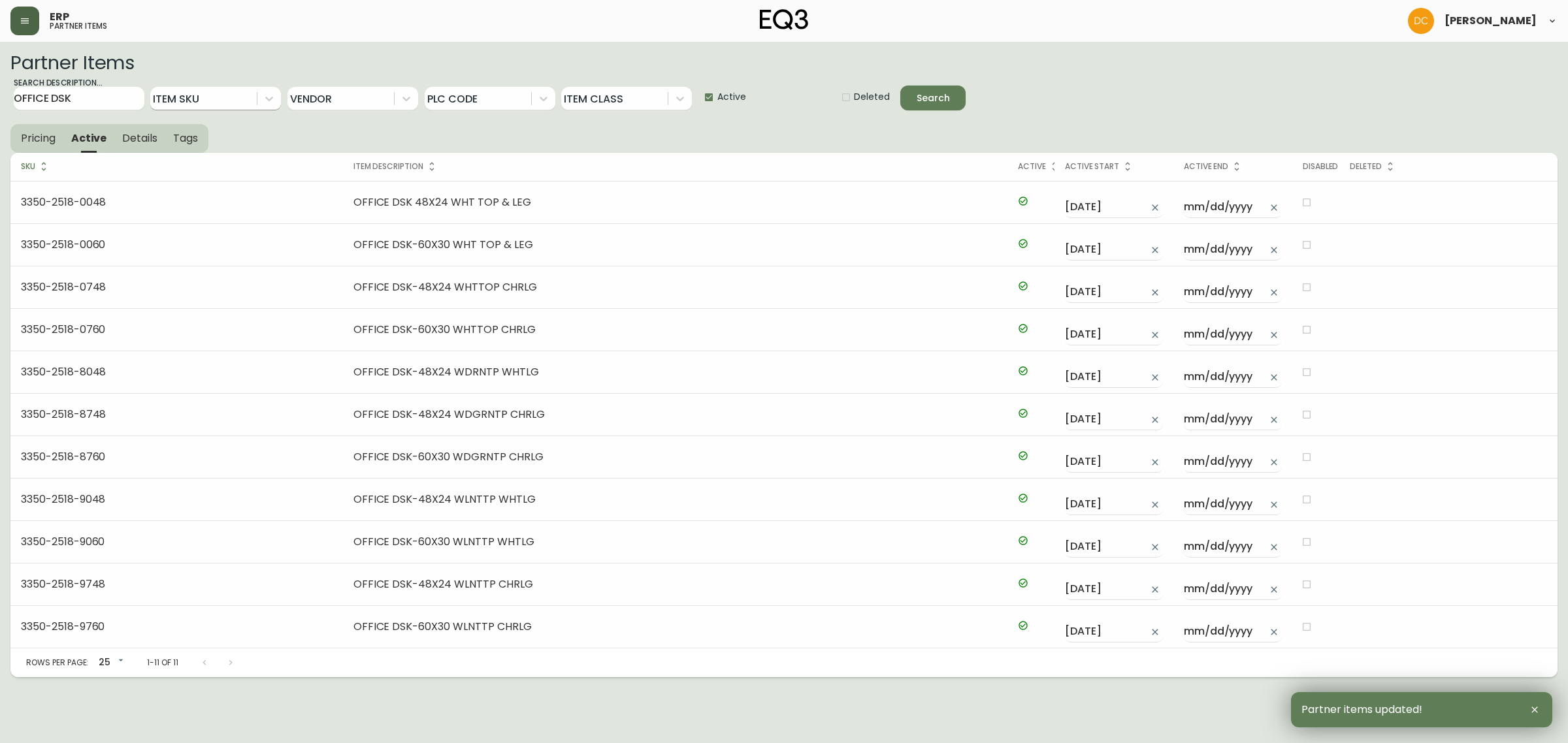
click at [34, 150] on button "Pricing" at bounding box center [37, 138] width 53 height 29
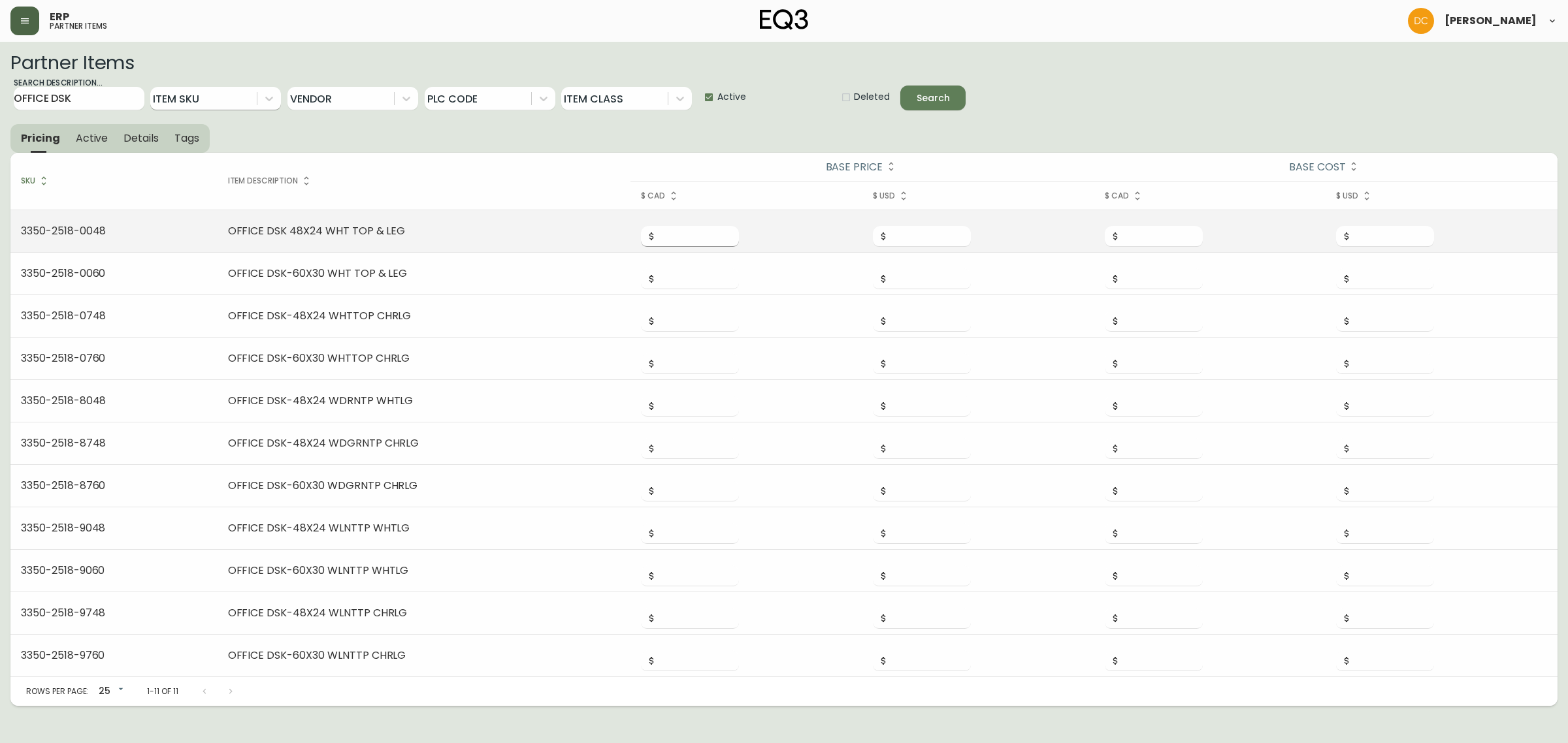
click at [687, 242] on input "number" at bounding box center [697, 236] width 82 height 21
click at [659, 247] on td at bounding box center [747, 231] width 232 height 42
click at [690, 243] on input "number" at bounding box center [697, 236] width 82 height 21
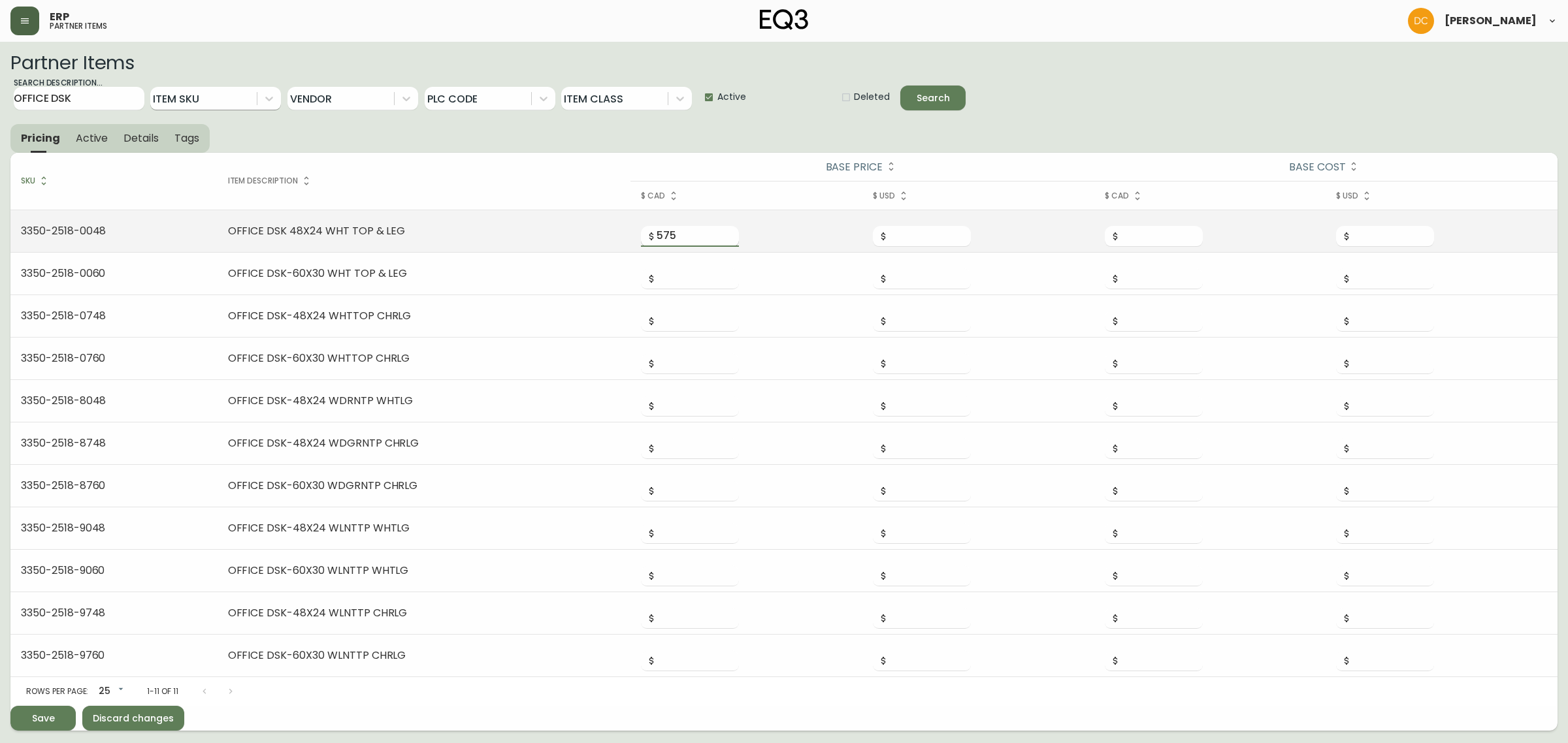
type input "575"
click at [1158, 235] on input "373.75" at bounding box center [1161, 236] width 82 height 21
type input "373.75"
click at [1365, 232] on input "number" at bounding box center [1393, 236] width 82 height 21
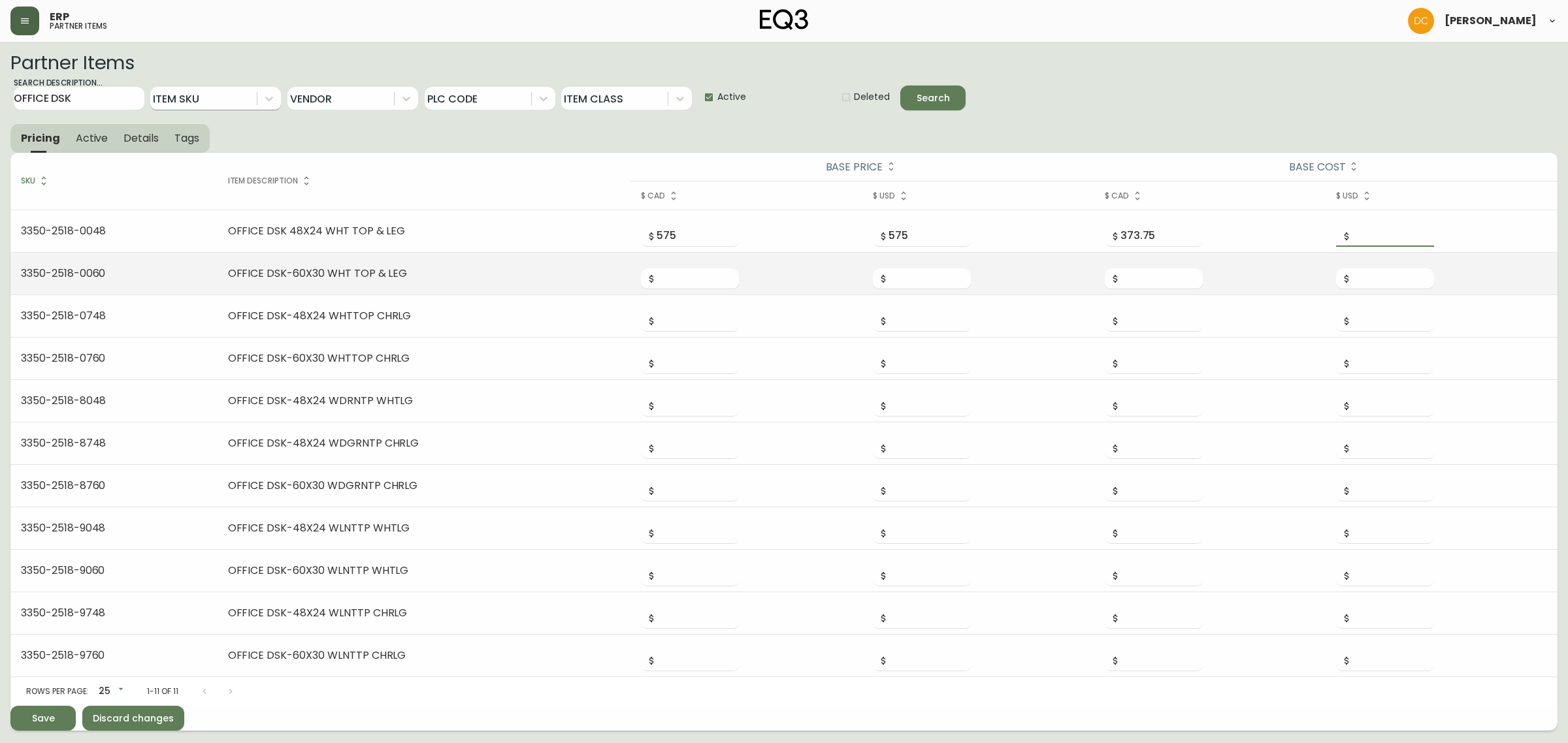
paste input "373.75"
type input "373.75"
click at [678, 269] on input "number" at bounding box center [697, 279] width 82 height 21
type input "695"
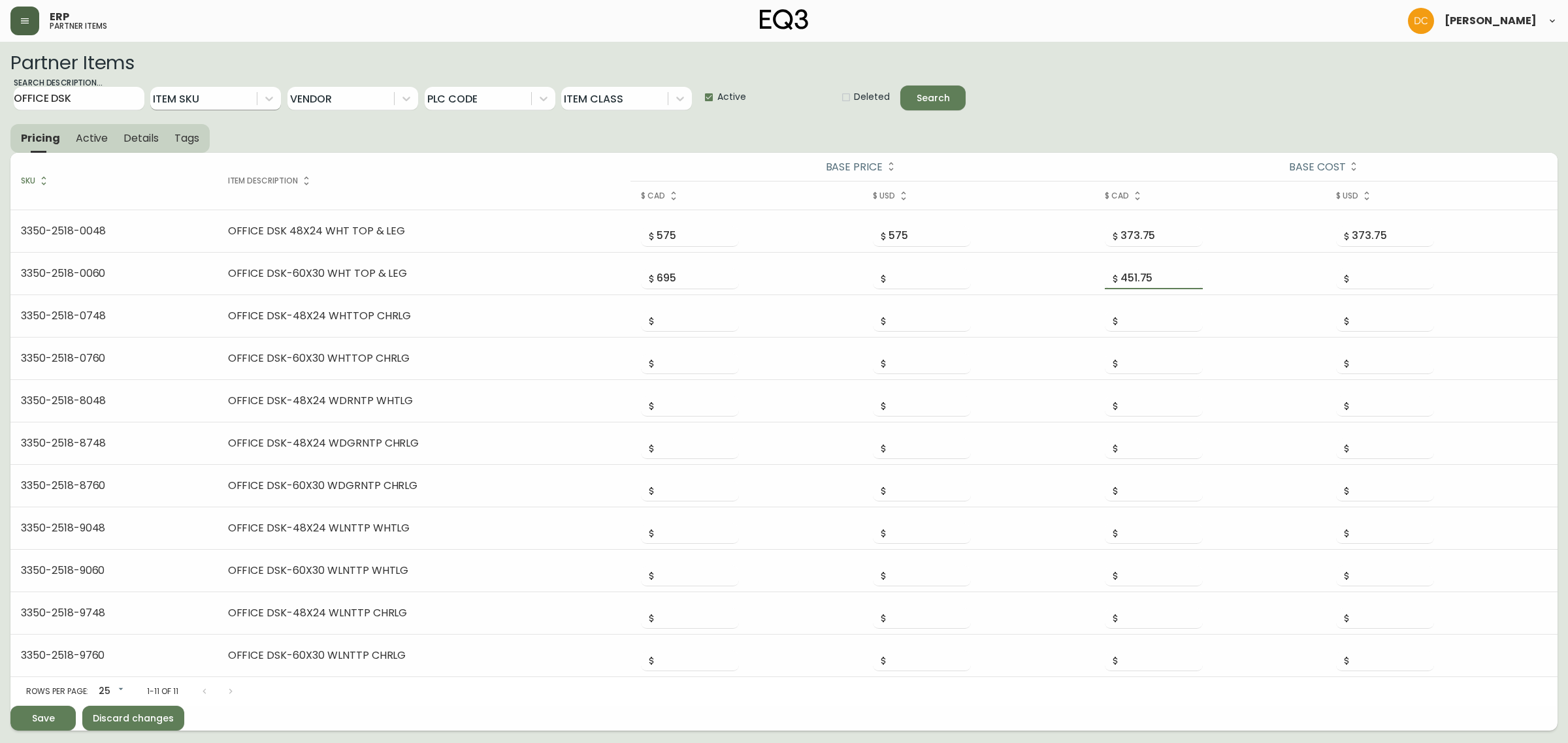
type input "451.75"
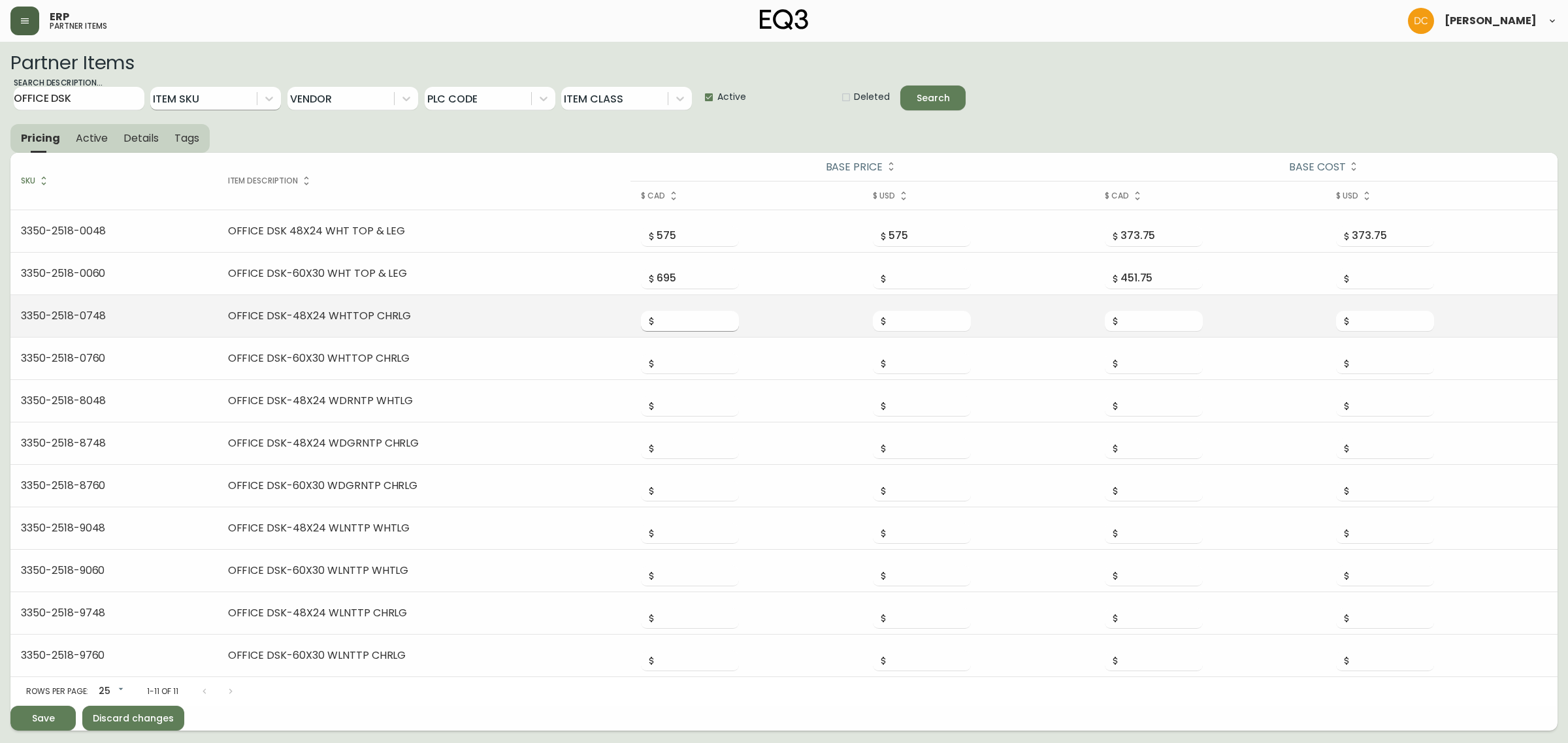
click at [688, 331] on input "number" at bounding box center [697, 322] width 82 height 21
type input "575"
type input "373.75"
type input "695"
type input "451.75"
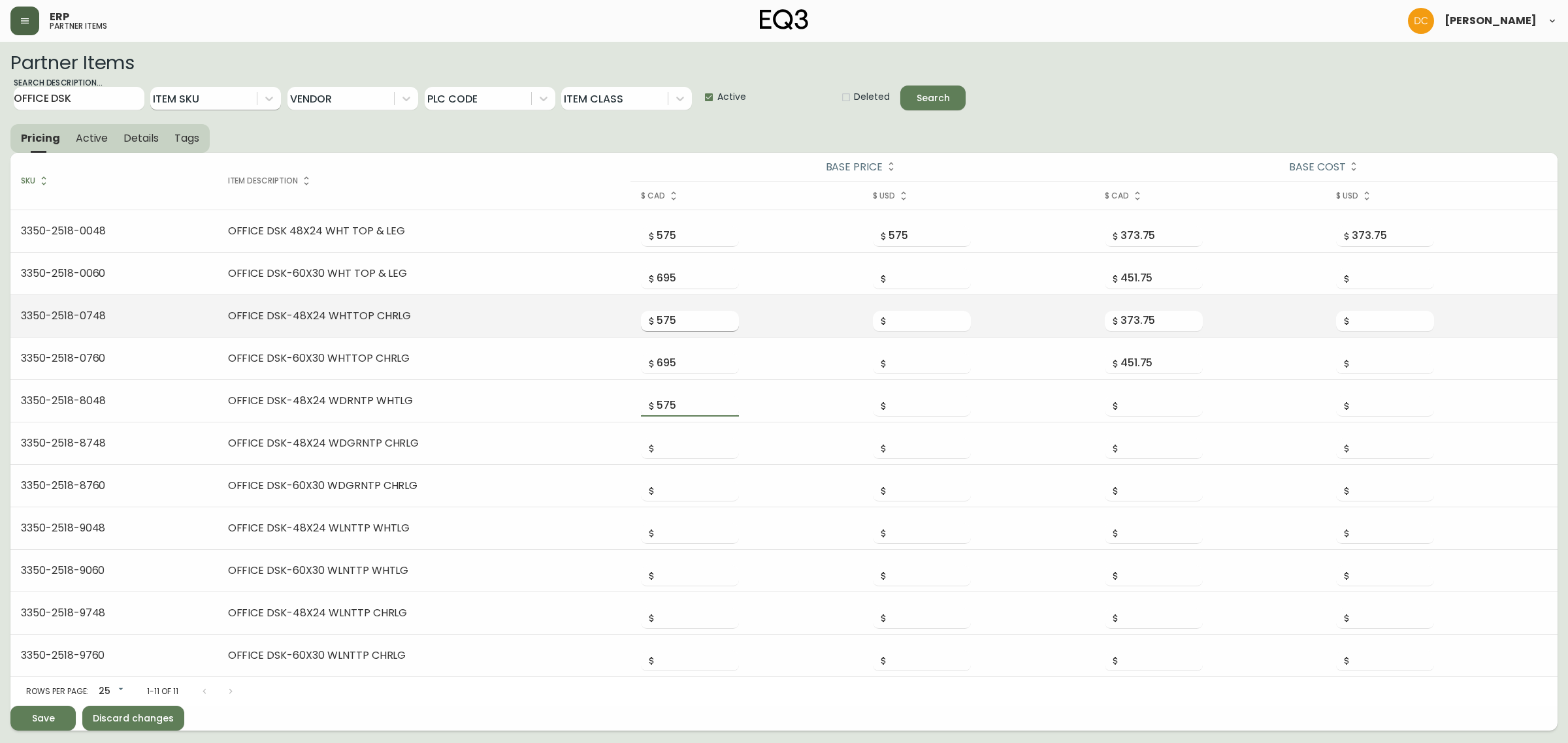
type input "575"
type input "373.75"
type input "575"
type input "373.75"
type input "695"
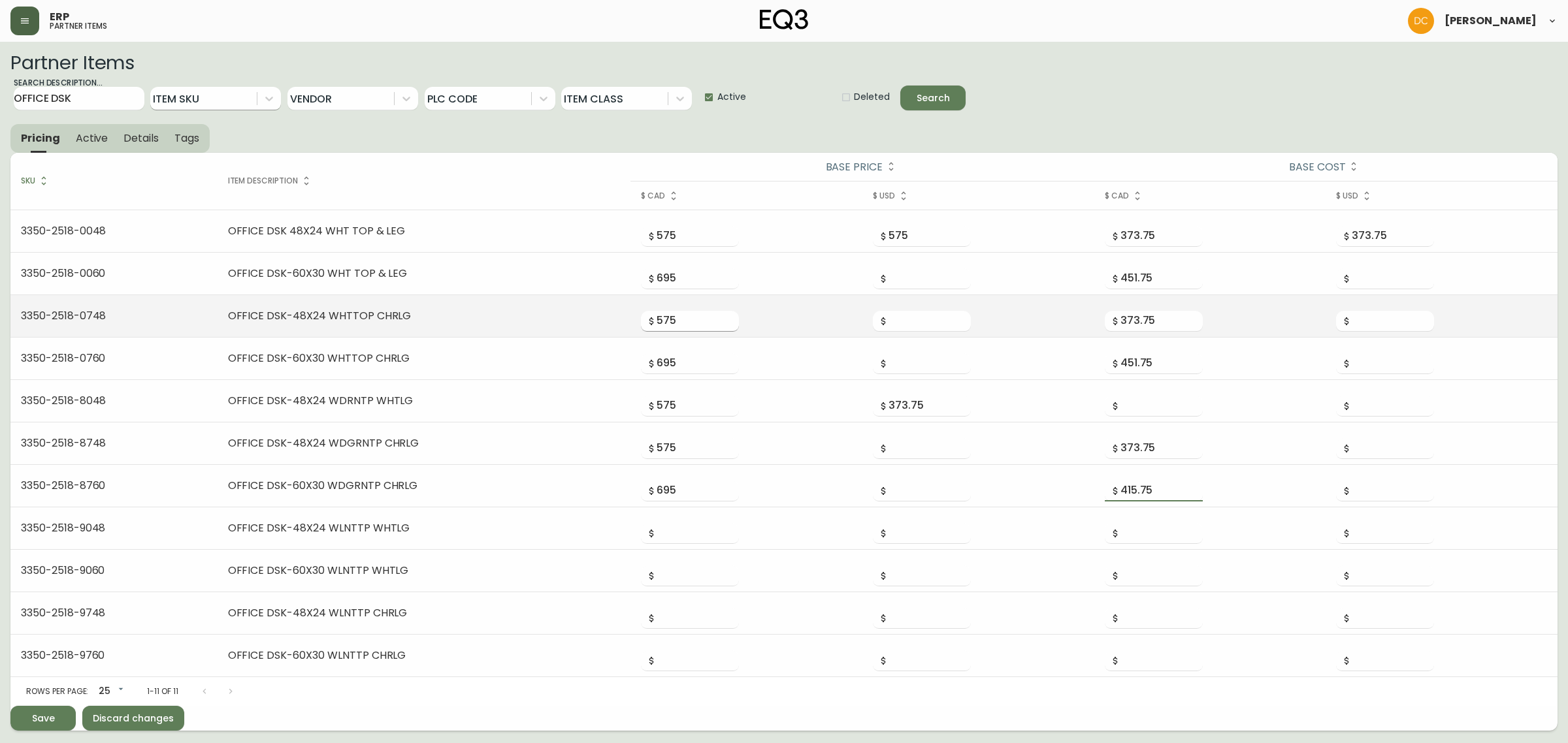
type input "415.75"
type input "575"
type input "373.75"
type input "695"
type input "451.75"
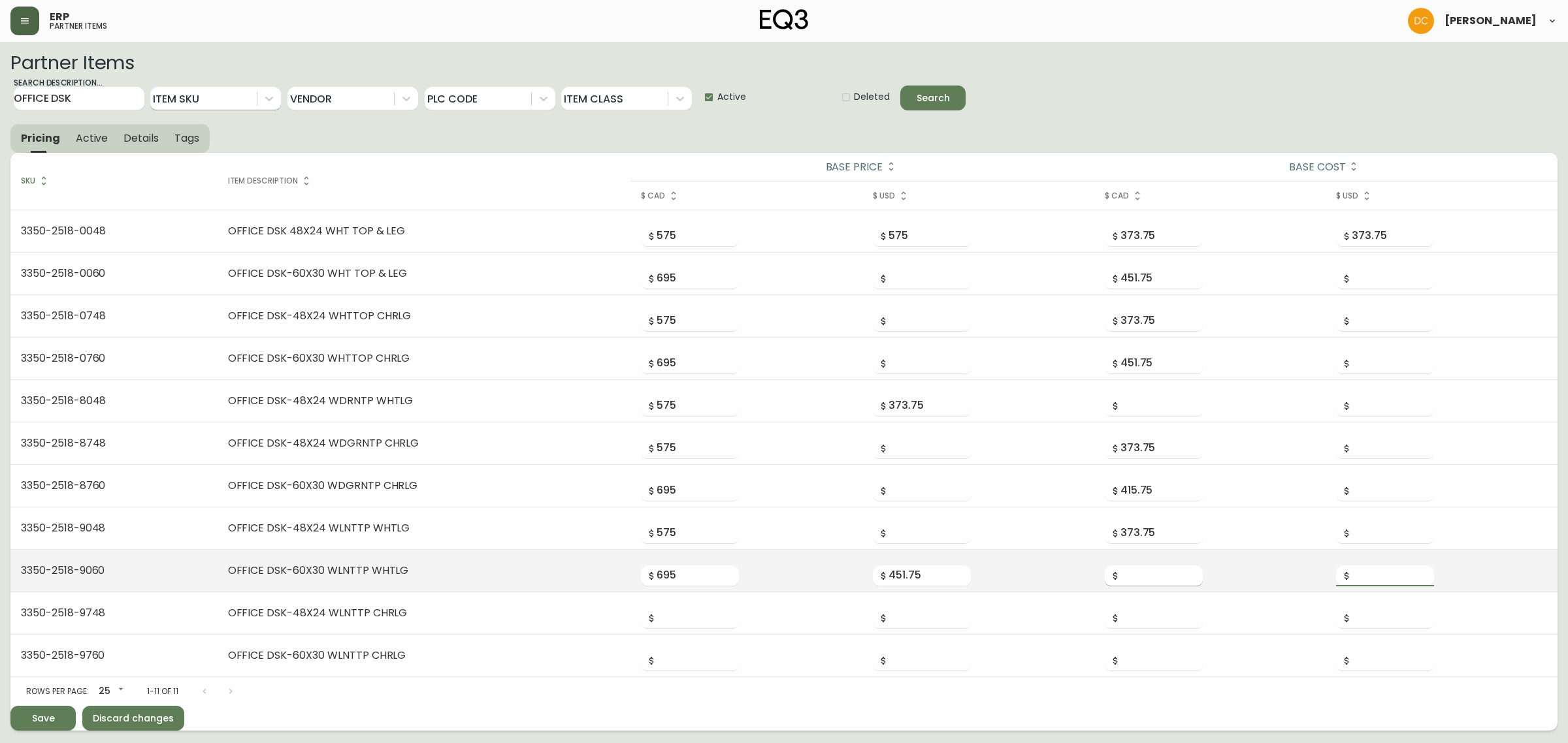
click at [1154, 581] on input "number" at bounding box center [1161, 576] width 82 height 21
paste input "451.75"
type input "451.75"
click at [908, 572] on input "451.75" at bounding box center [929, 576] width 82 height 21
click at [908, 571] on input "451.75" at bounding box center [929, 576] width 82 height 21
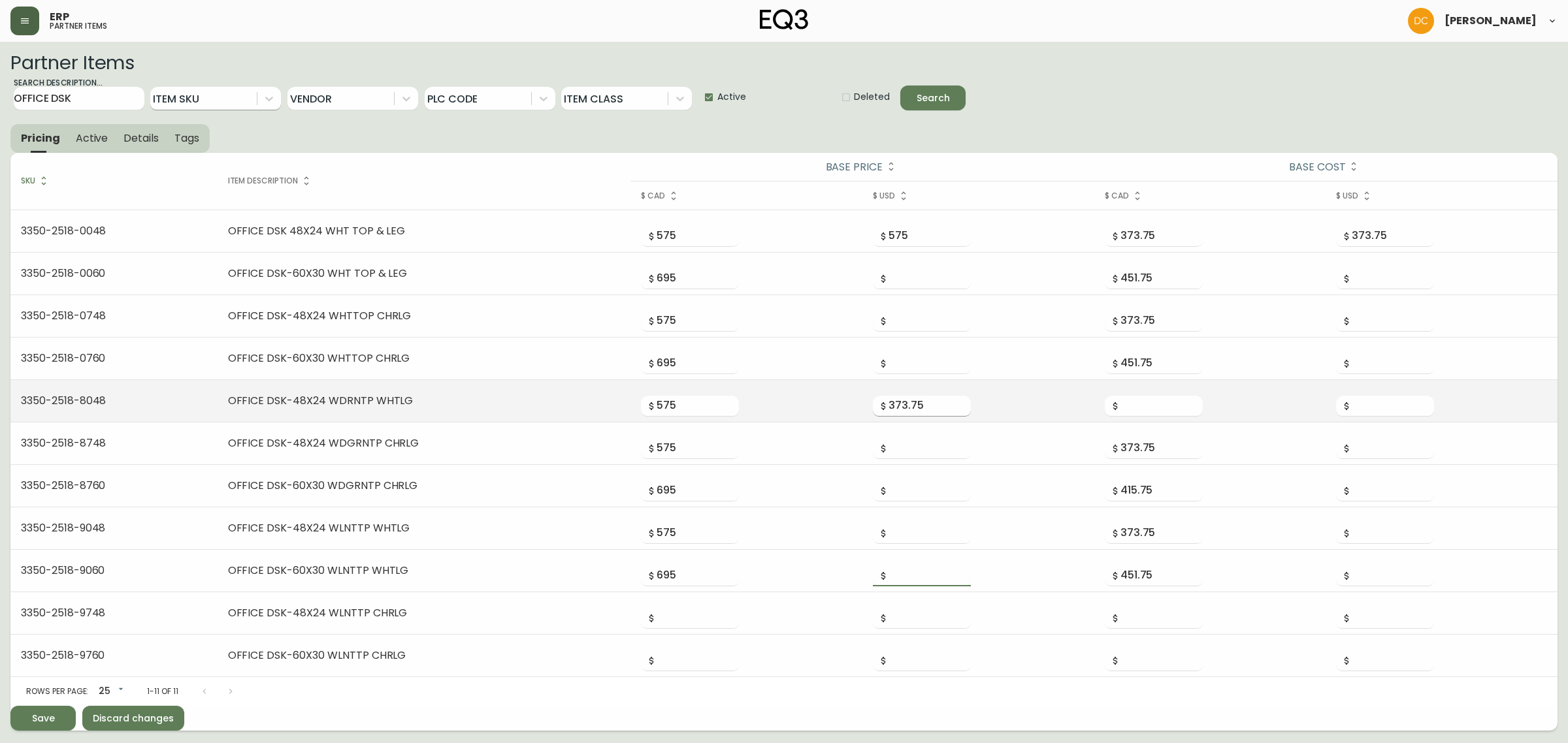
click at [919, 405] on input "373.75" at bounding box center [929, 407] width 82 height 21
click at [1145, 405] on input "number" at bounding box center [1161, 407] width 82 height 21
paste input "373.75"
type input "373.75"
click at [908, 414] on input "373.75" at bounding box center [929, 407] width 82 height 21
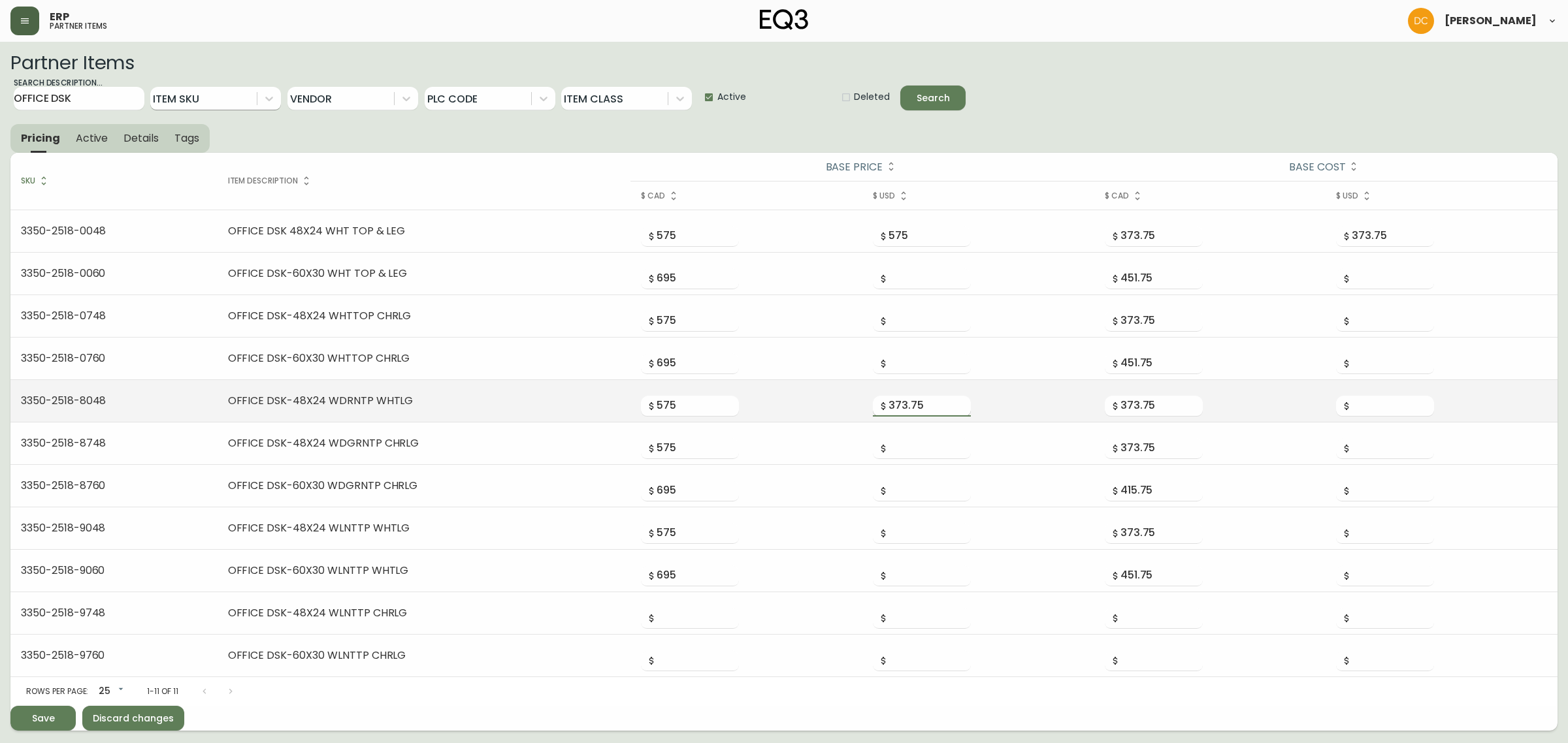
click at [908, 414] on input "373.75" at bounding box center [929, 407] width 82 height 21
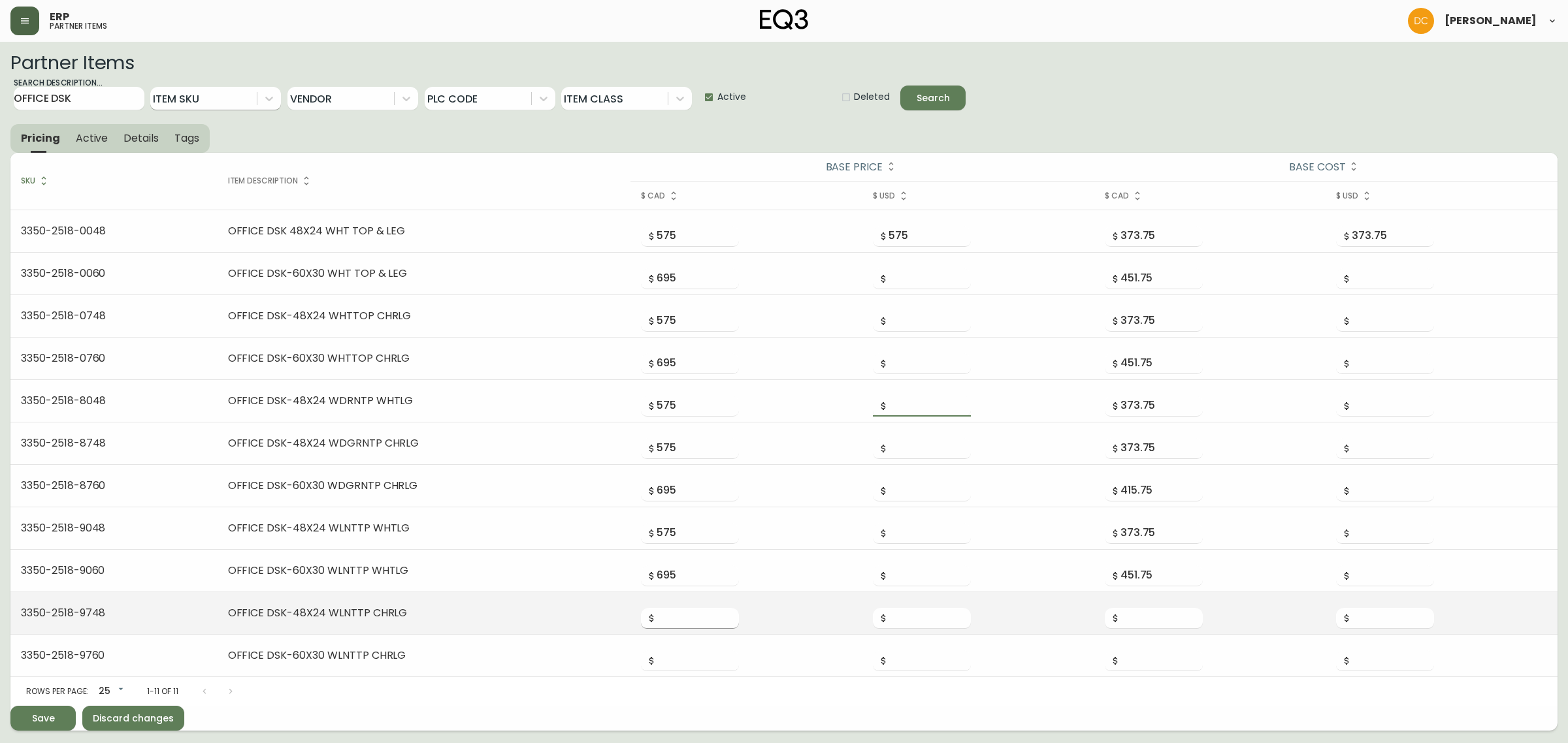
click at [681, 615] on input "number" at bounding box center [697, 618] width 82 height 21
type input "575"
type input "373.75"
type input "695"
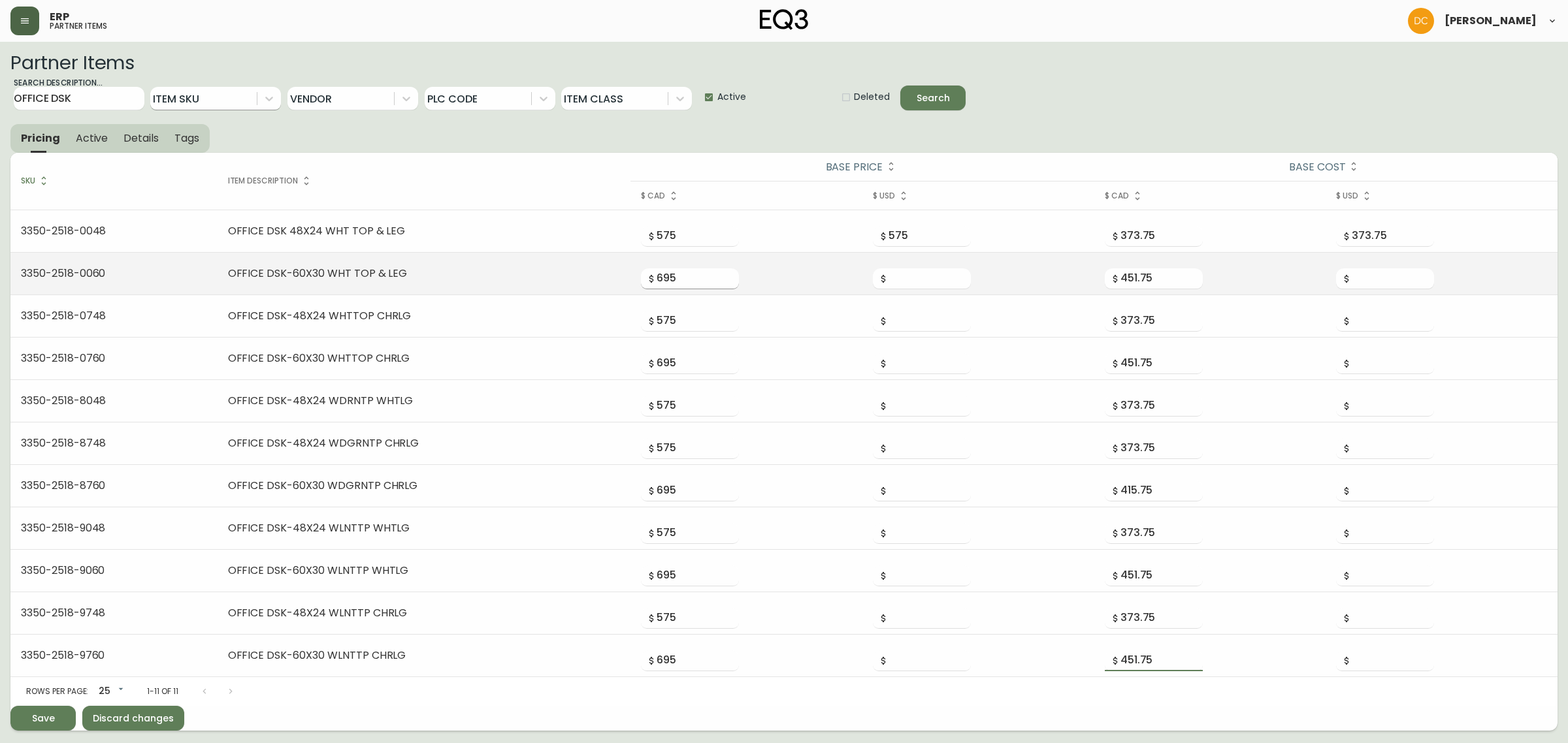
type input "451.75"
click at [664, 284] on input "695" at bounding box center [697, 279] width 82 height 21
click at [916, 281] on input "number" at bounding box center [929, 279] width 82 height 21
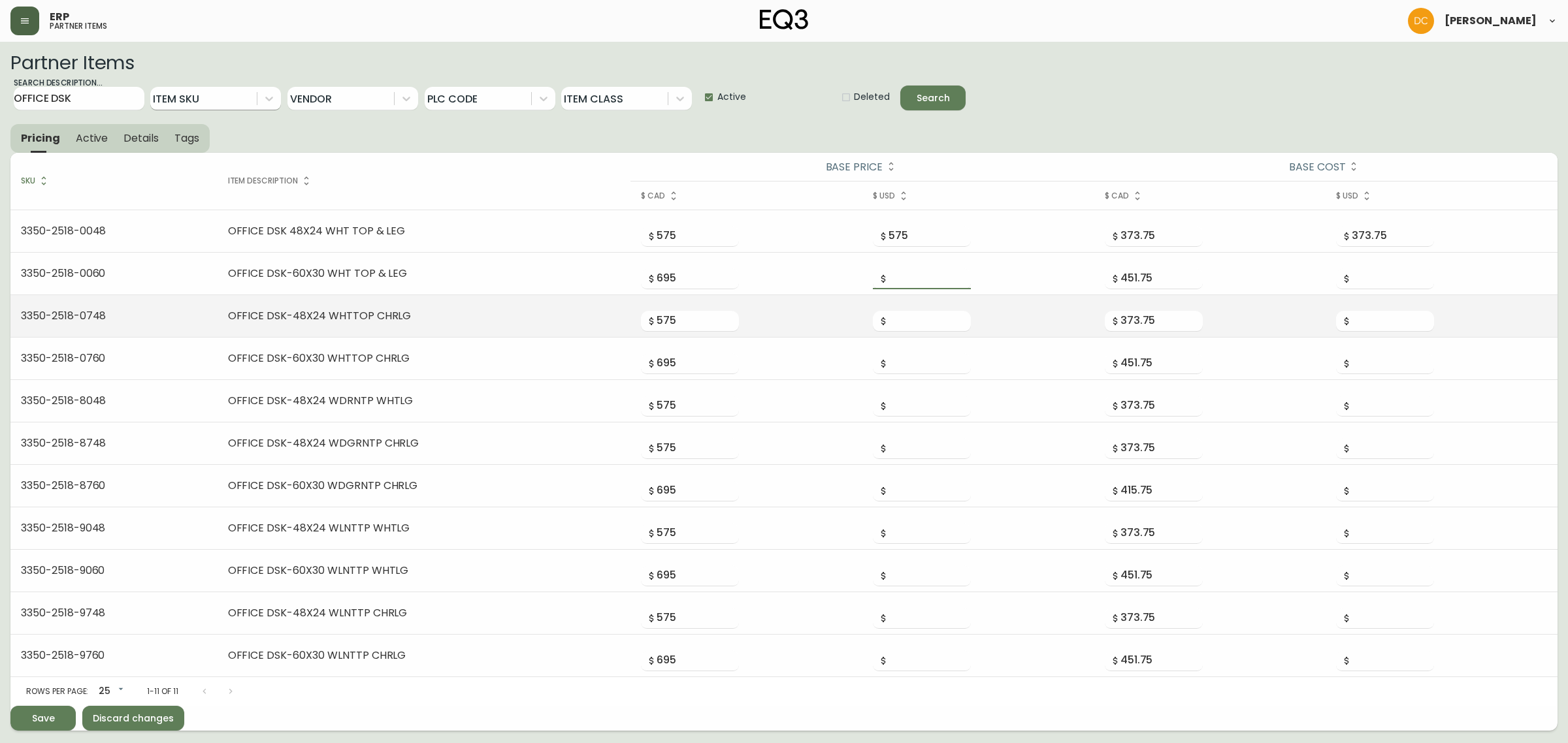
paste input "695"
type input "695"
click at [664, 317] on input "575" at bounding box center [697, 322] width 82 height 21
click at [916, 315] on input "number" at bounding box center [929, 322] width 82 height 21
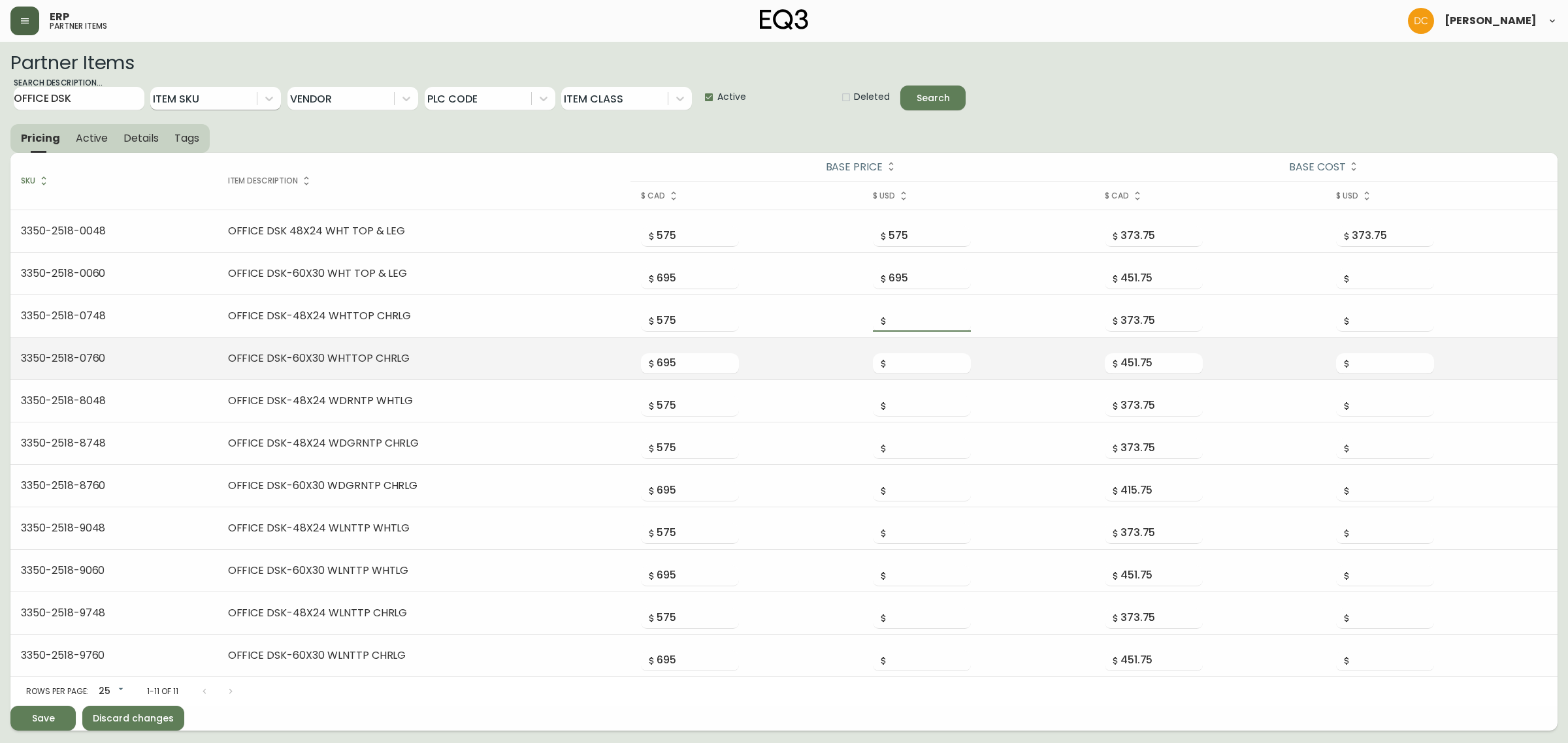
paste input "575"
type input "575"
click at [712, 361] on input "695" at bounding box center [697, 364] width 82 height 21
click at [928, 354] on input "number" at bounding box center [929, 364] width 82 height 21
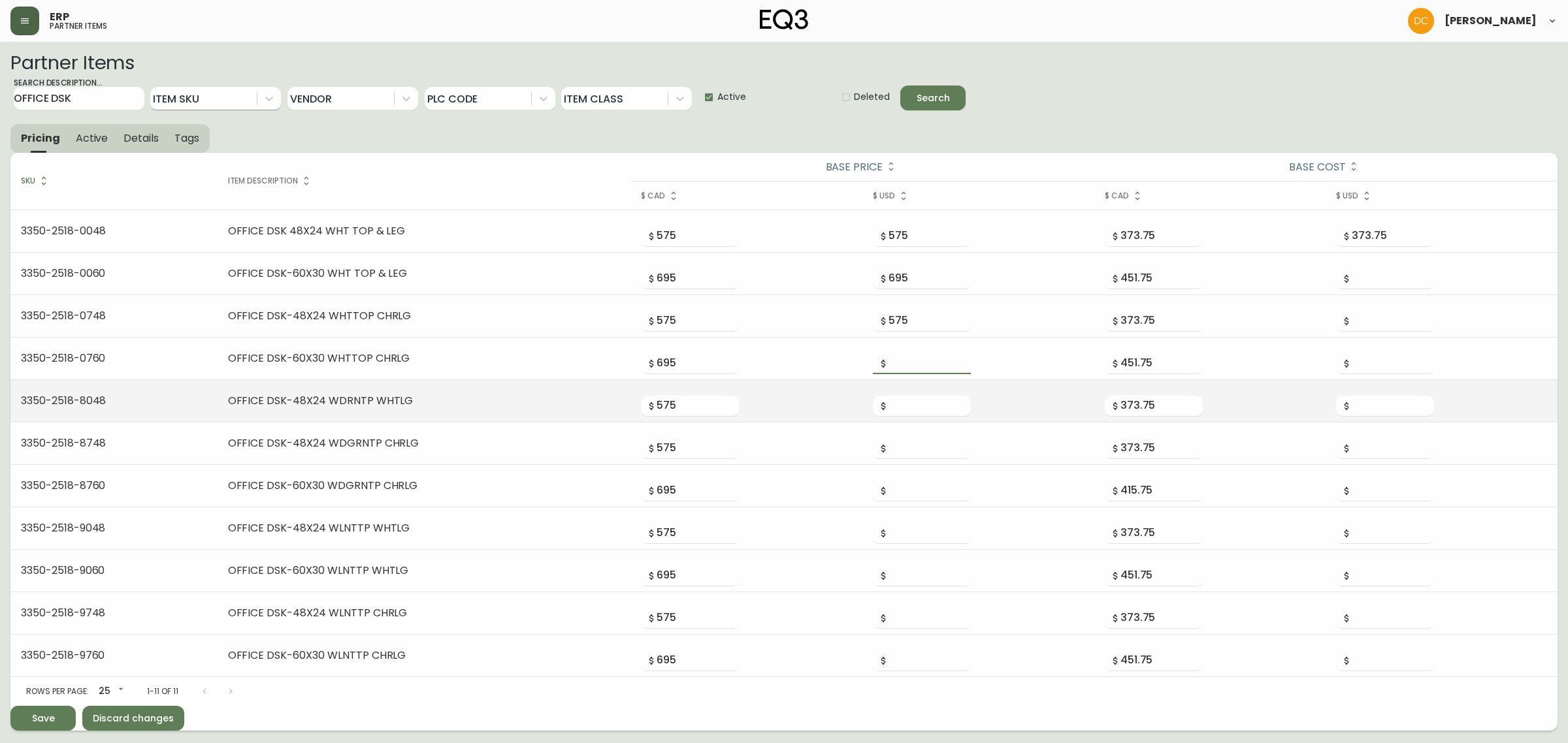
paste input "695"
type input "695"
click at [680, 402] on input "575" at bounding box center [697, 407] width 82 height 21
click at [916, 402] on input "number" at bounding box center [929, 407] width 82 height 21
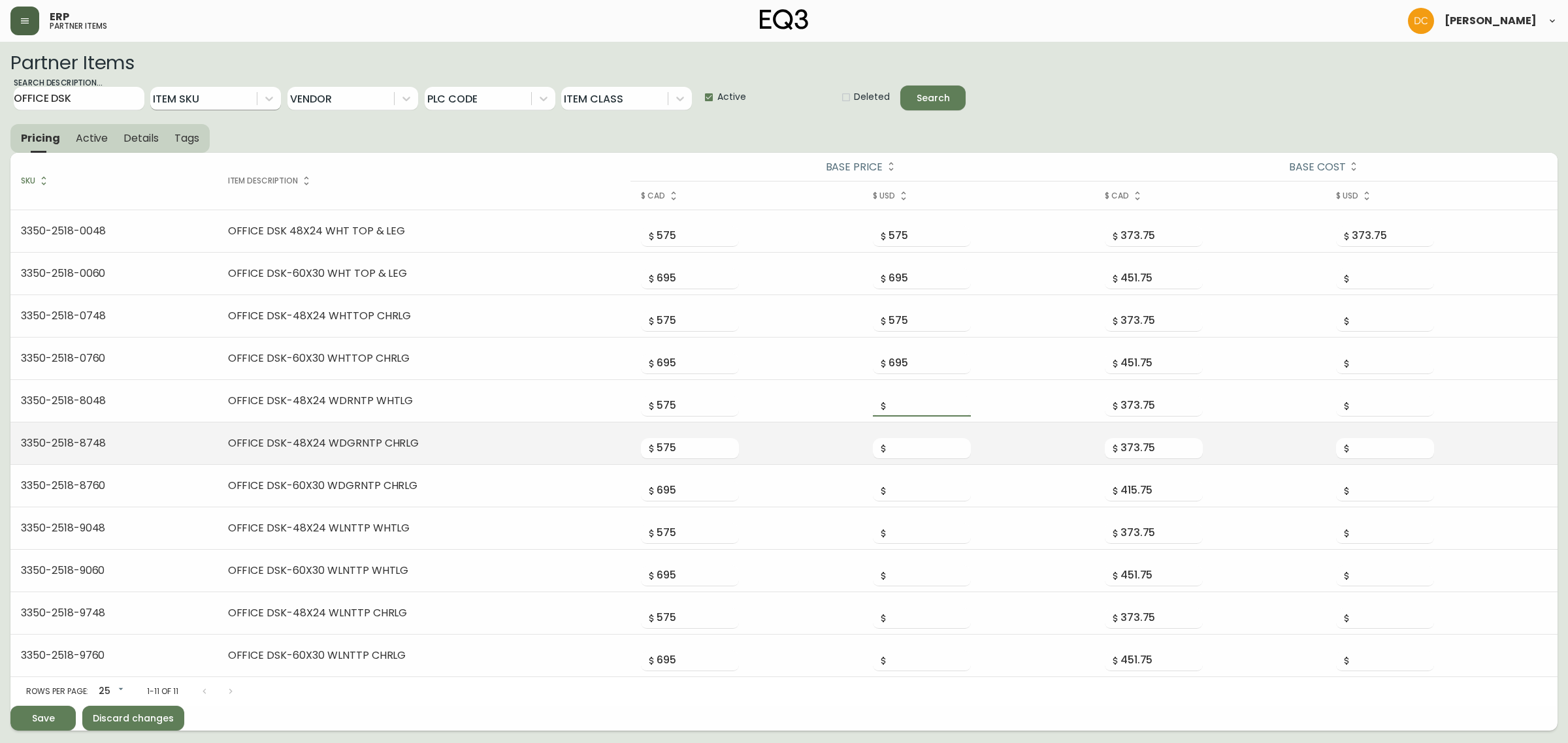
paste input "575"
type input "575"
click at [677, 455] on input "575" at bounding box center [697, 449] width 82 height 21
drag, startPoint x: 918, startPoint y: 444, endPoint x: 887, endPoint y: 452, distance: 32.0
click at [919, 444] on input "number" at bounding box center [929, 449] width 82 height 21
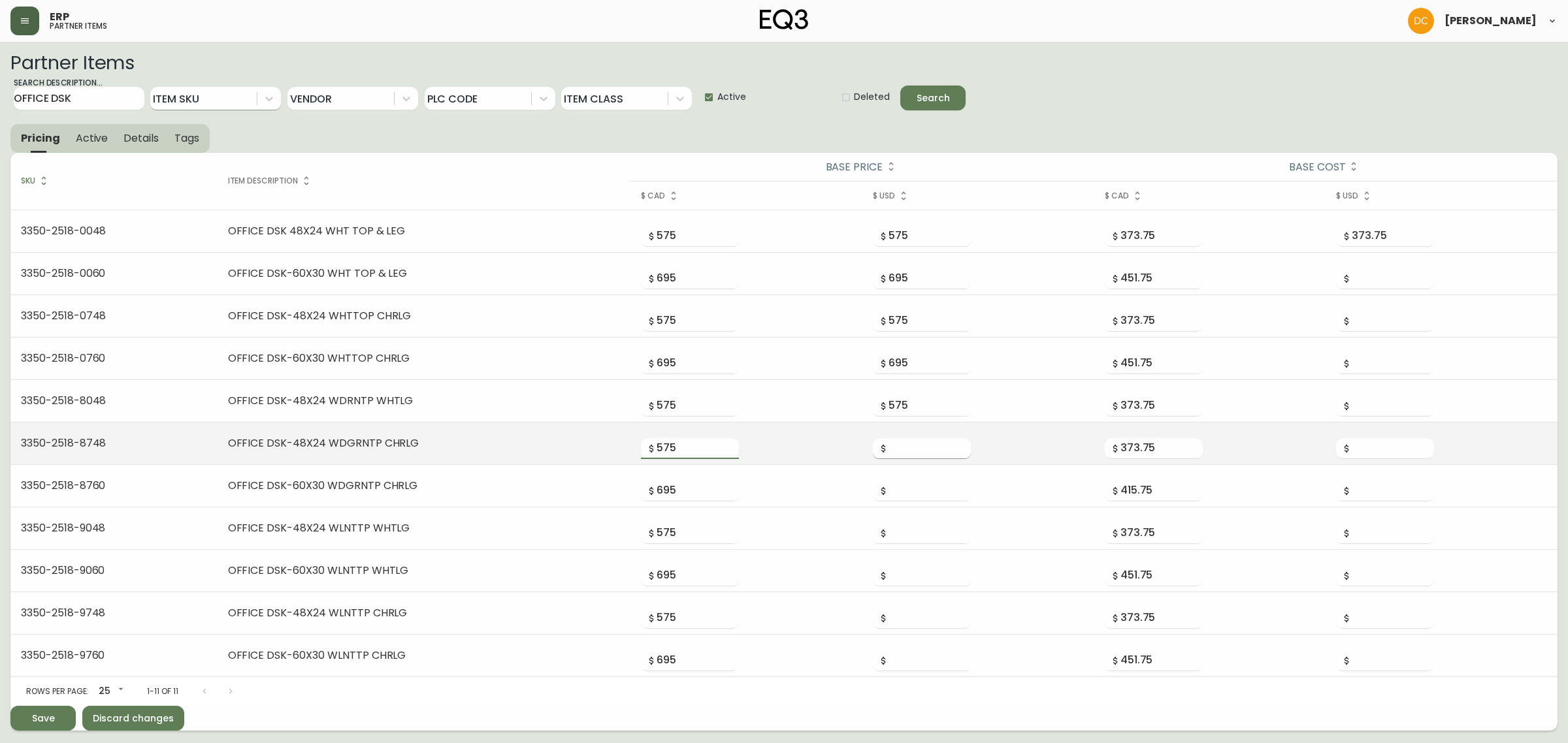
paste input "575"
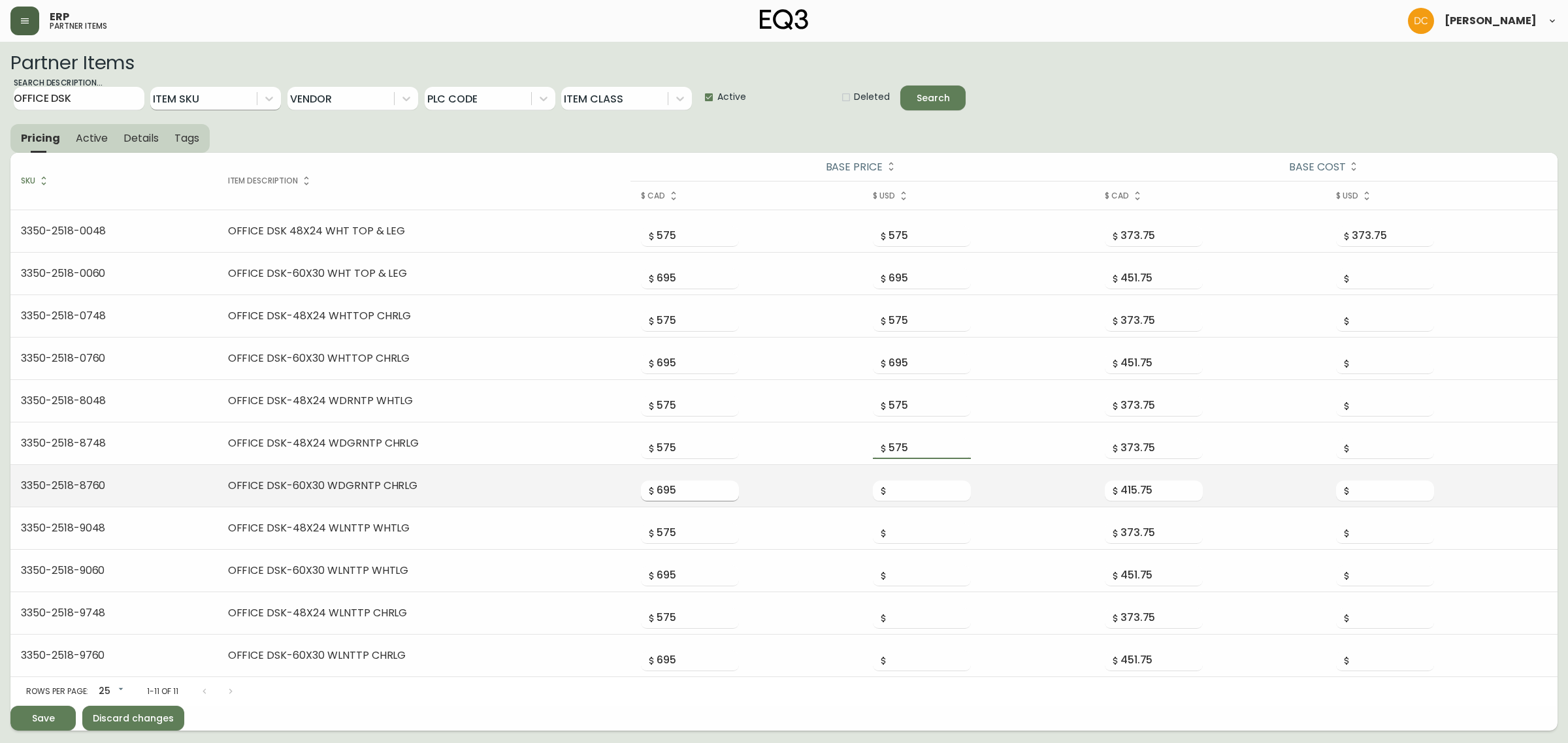
type input "575"
click at [675, 492] on input "695" at bounding box center [697, 491] width 82 height 21
click at [903, 495] on input "number" at bounding box center [929, 491] width 82 height 21
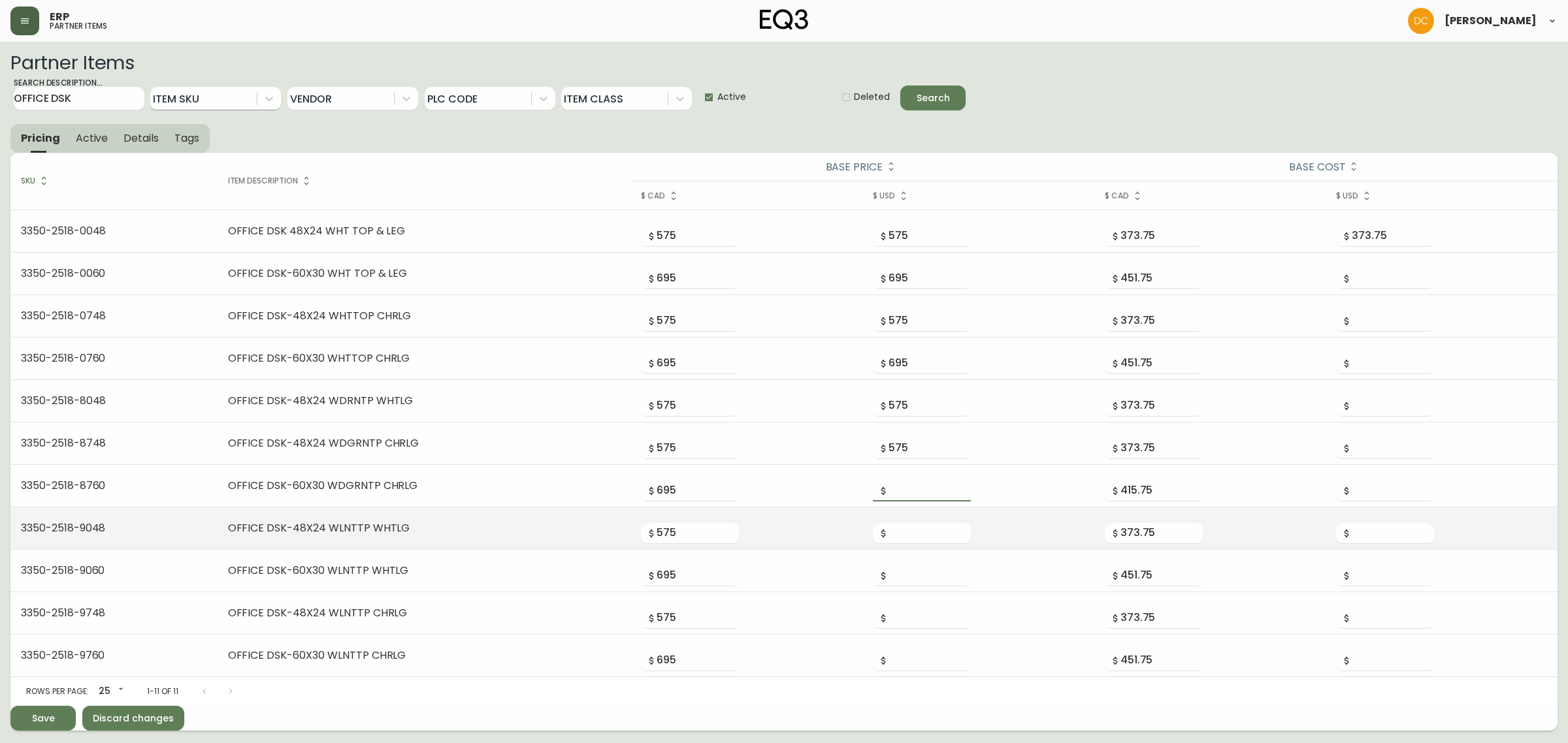
paste input "695"
type input "695"
click at [678, 529] on input "575" at bounding box center [697, 534] width 82 height 21
click at [922, 521] on div at bounding box center [921, 528] width 98 height 32
click at [915, 529] on input "number" at bounding box center [929, 534] width 82 height 21
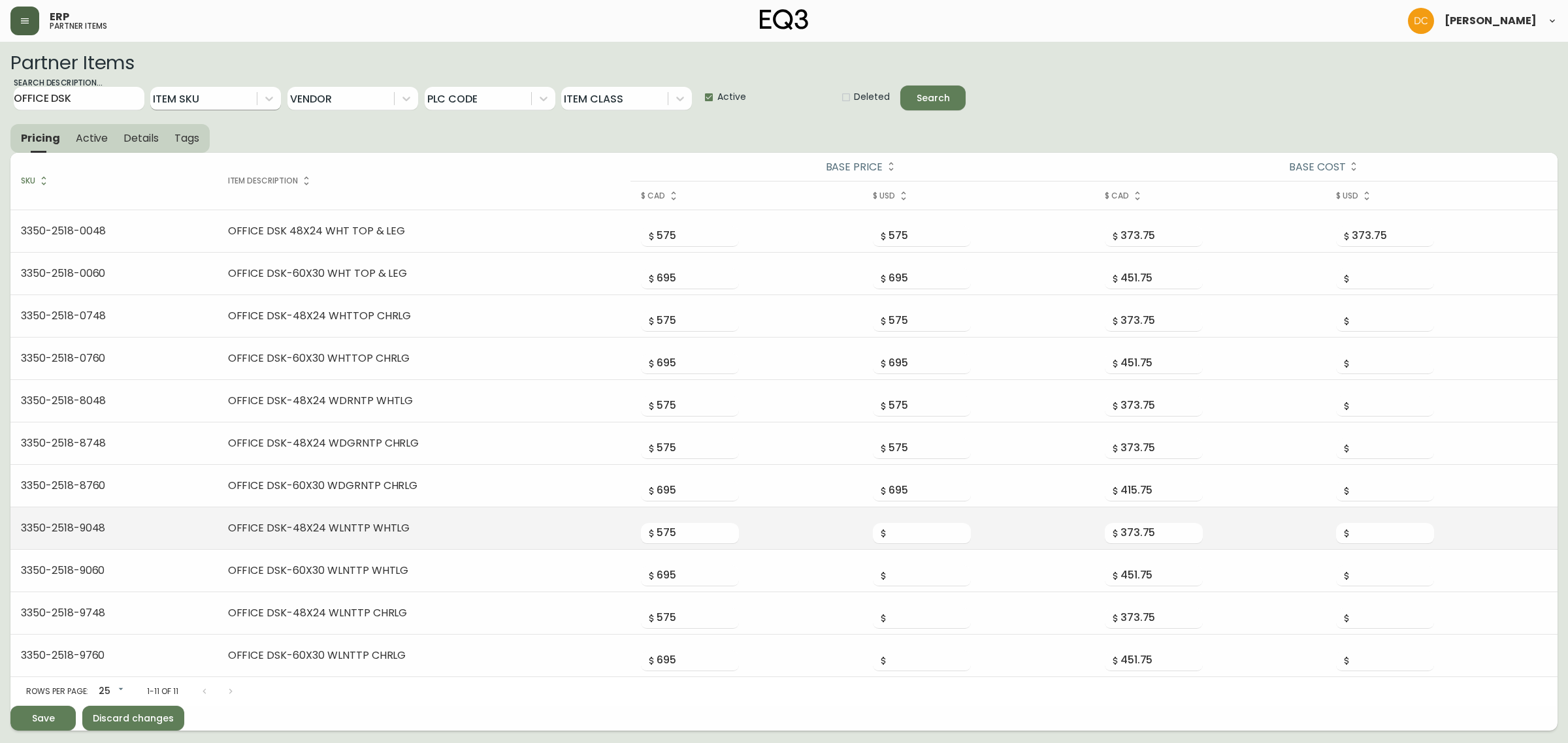
paste input "575"
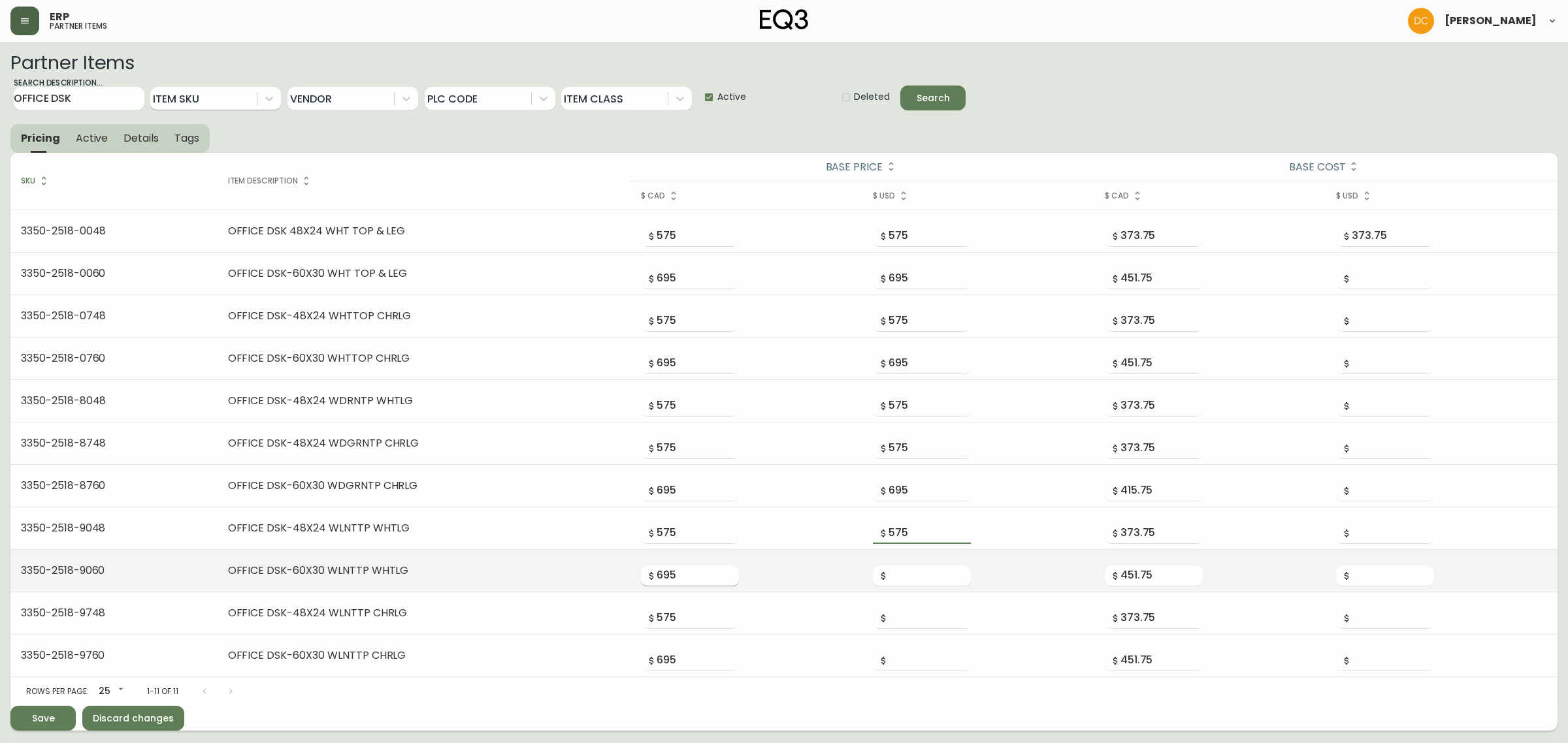
type input "575"
click at [678, 573] on input "695" at bounding box center [697, 576] width 82 height 21
click at [937, 576] on input "number" at bounding box center [929, 576] width 82 height 21
paste input "695"
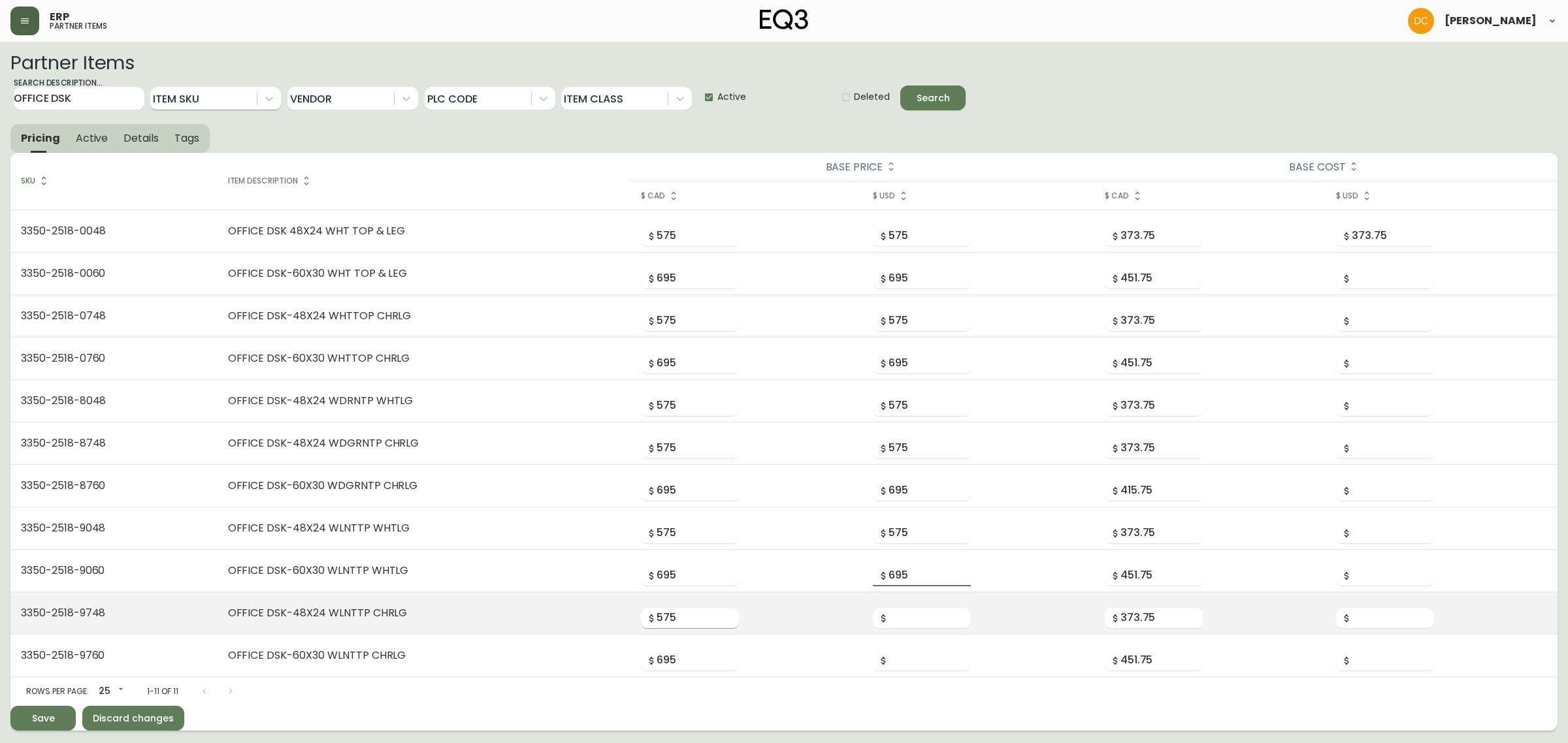
type input "695"
click at [686, 617] on input "575" at bounding box center [697, 618] width 82 height 21
click at [915, 616] on input "number" at bounding box center [929, 618] width 82 height 21
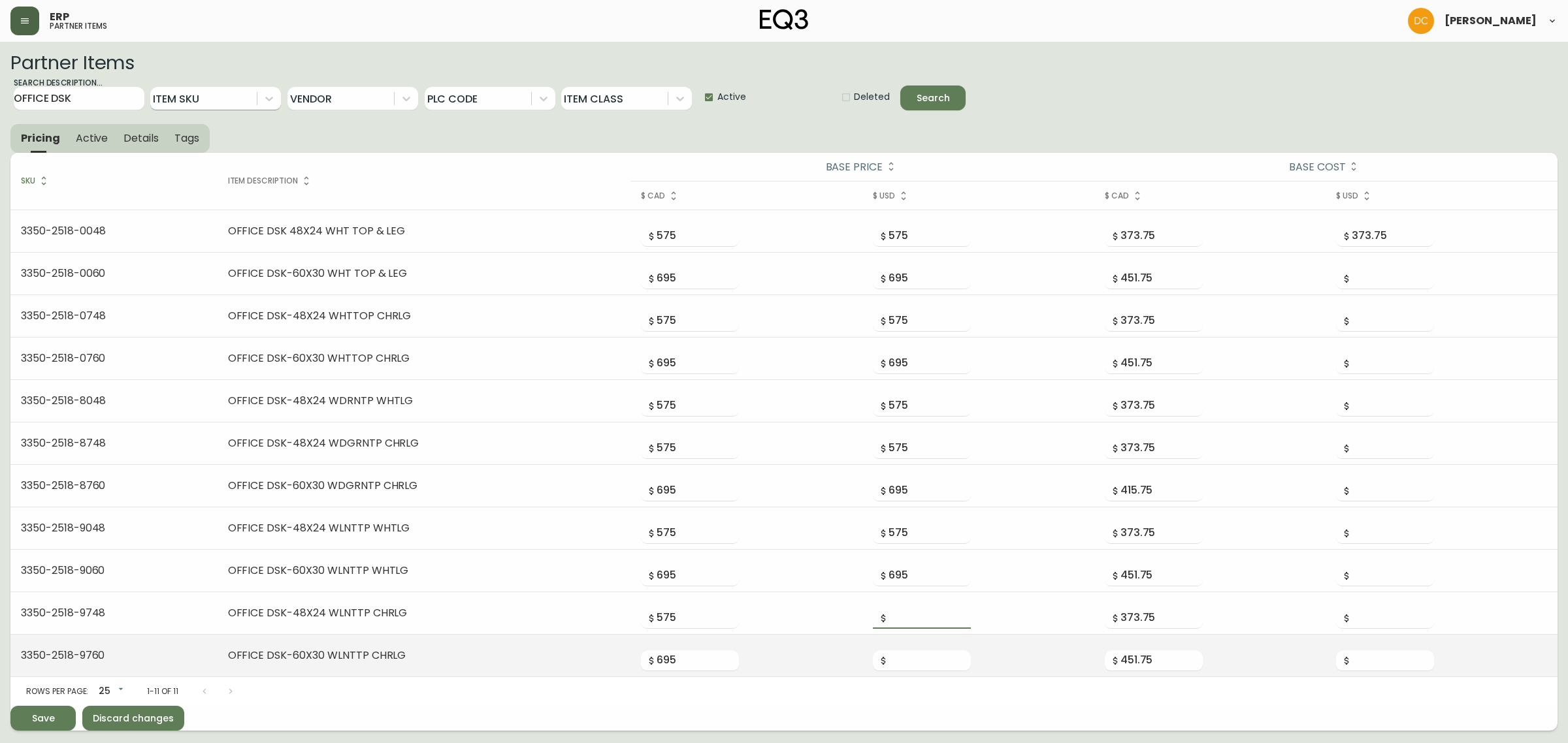
paste input "575"
type input "575"
click at [678, 665] on input "695" at bounding box center [697, 661] width 82 height 21
click at [906, 664] on input "number" at bounding box center [929, 661] width 82 height 21
paste input "695"
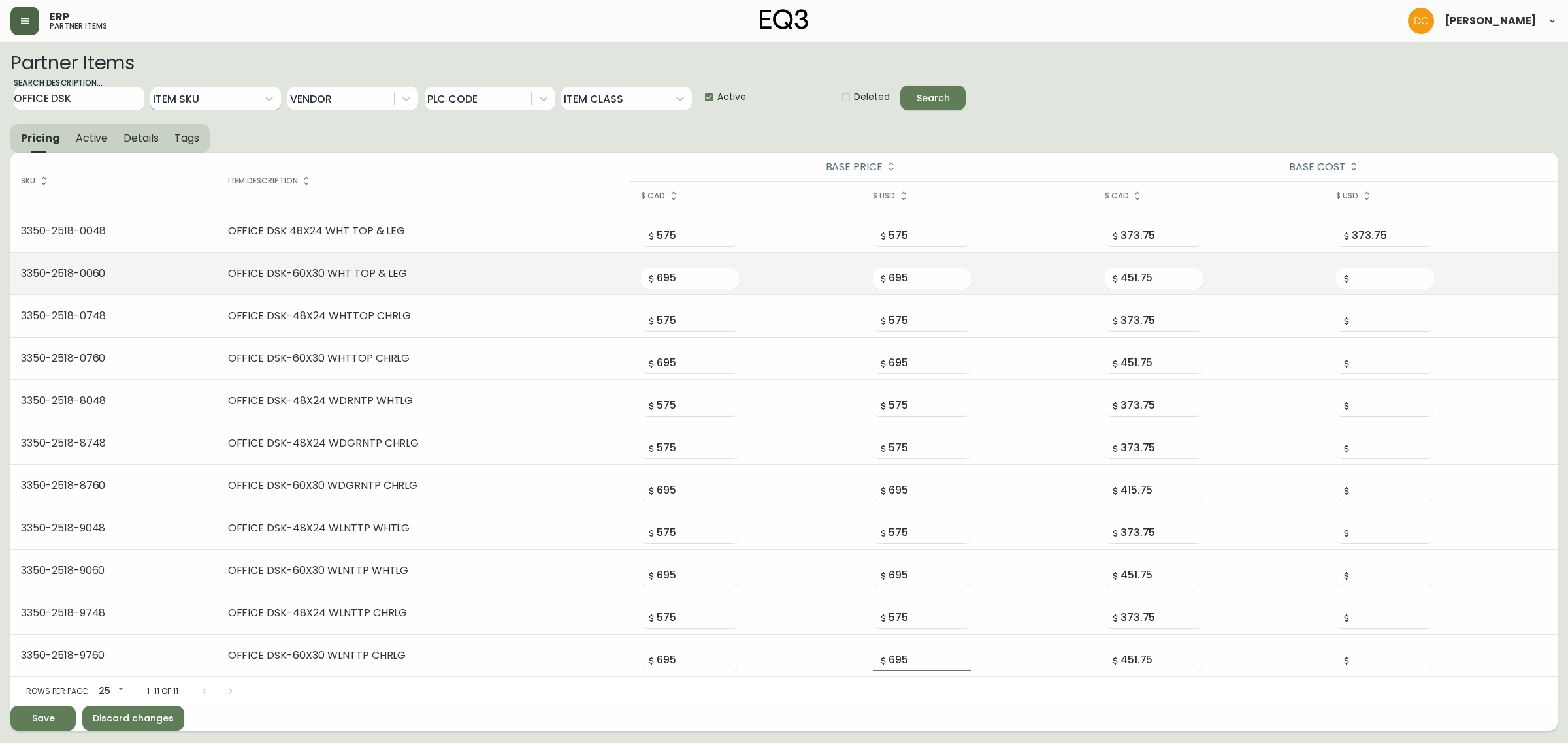
type input "695"
click at [1144, 291] on td "451.75" at bounding box center [1210, 274] width 232 height 42
click at [1150, 288] on input "451.75" at bounding box center [1161, 279] width 82 height 21
click at [1370, 281] on input "number" at bounding box center [1393, 279] width 82 height 21
paste input "451.75"
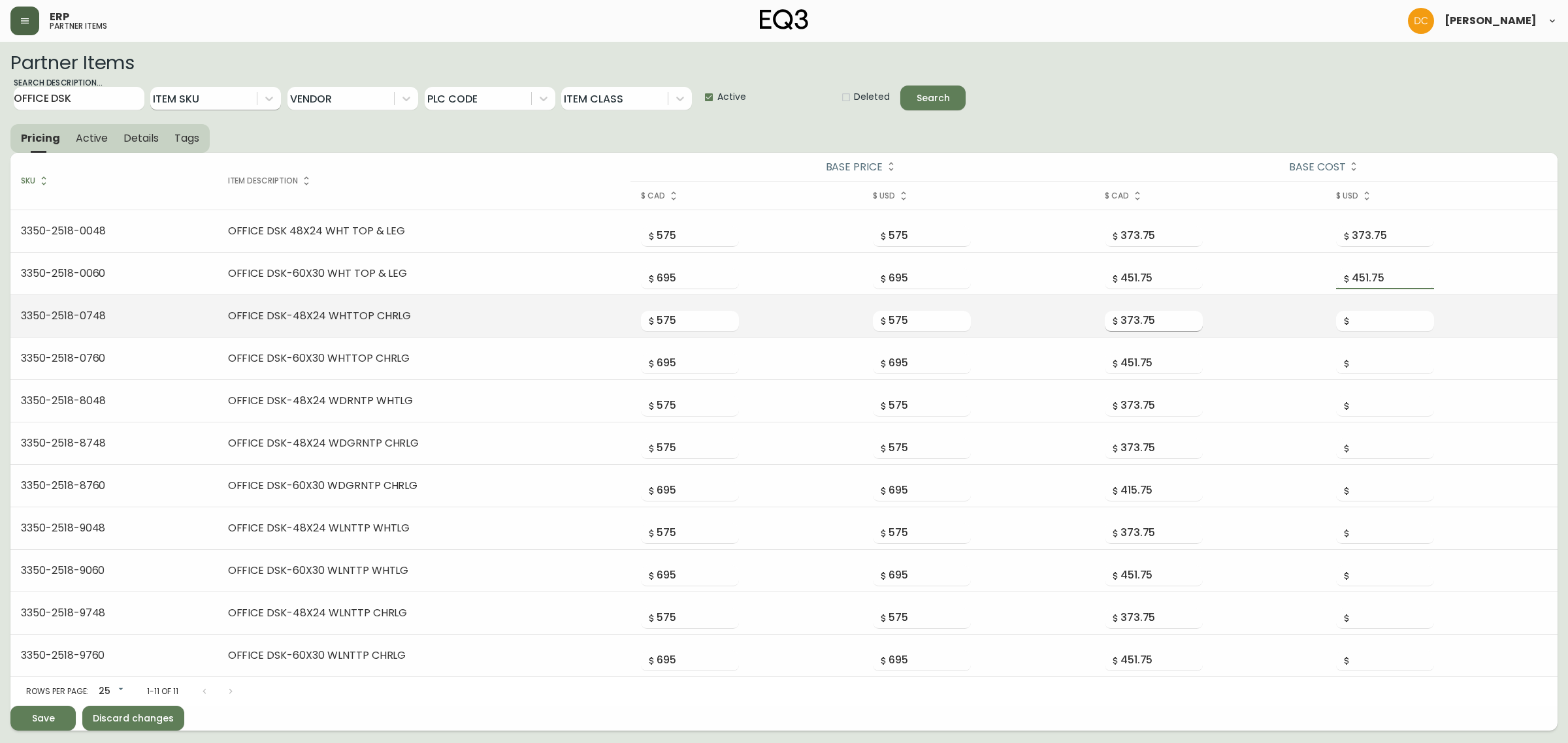
type input "451.75"
click at [1163, 325] on input "373.75" at bounding box center [1161, 322] width 82 height 21
click at [1387, 328] on input "number" at bounding box center [1393, 322] width 82 height 21
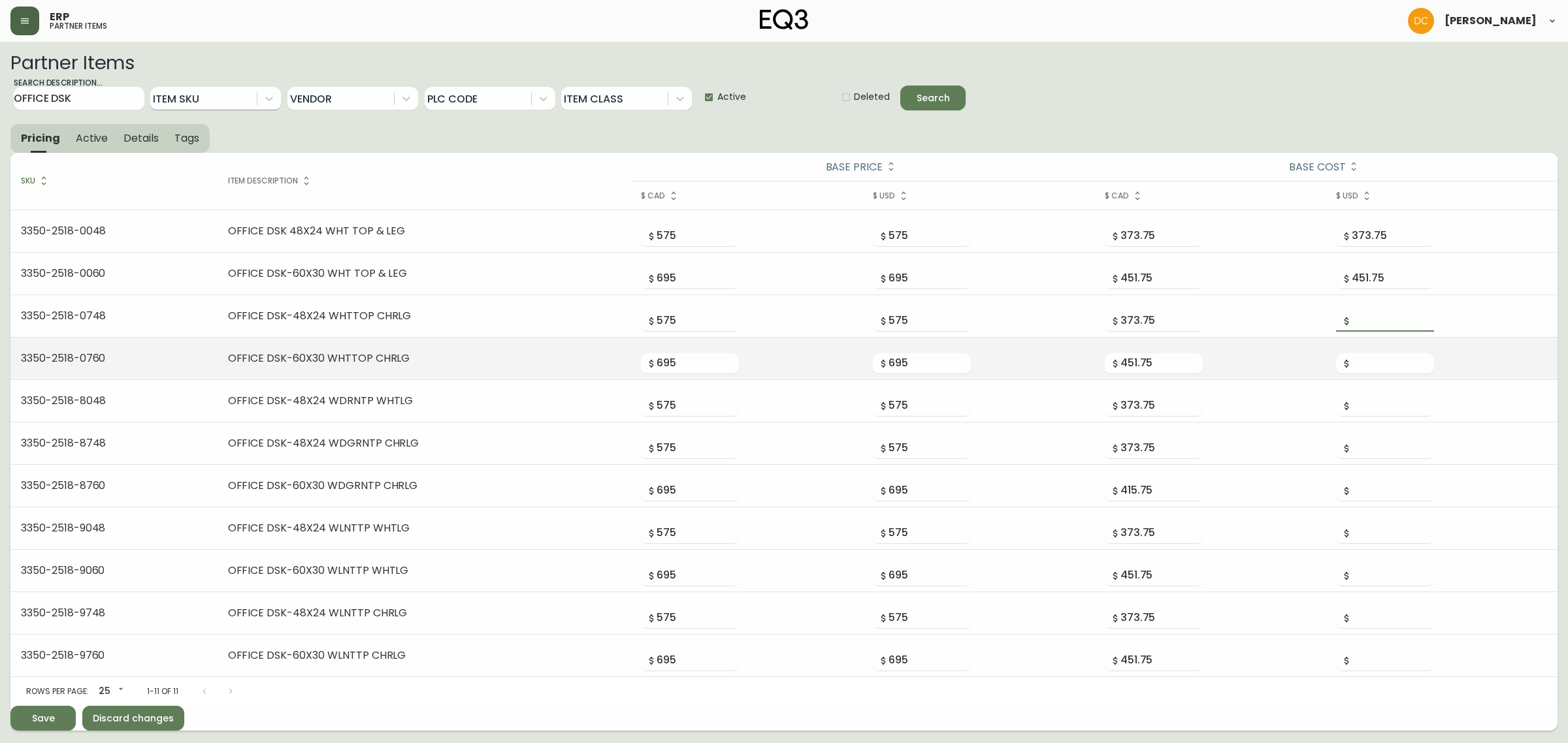
paste input "373.75"
type input "373.75"
click at [1142, 367] on input "451.75" at bounding box center [1161, 364] width 82 height 21
click at [1376, 367] on input "number" at bounding box center [1393, 364] width 82 height 21
click at [1155, 364] on input "451.75" at bounding box center [1161, 364] width 82 height 21
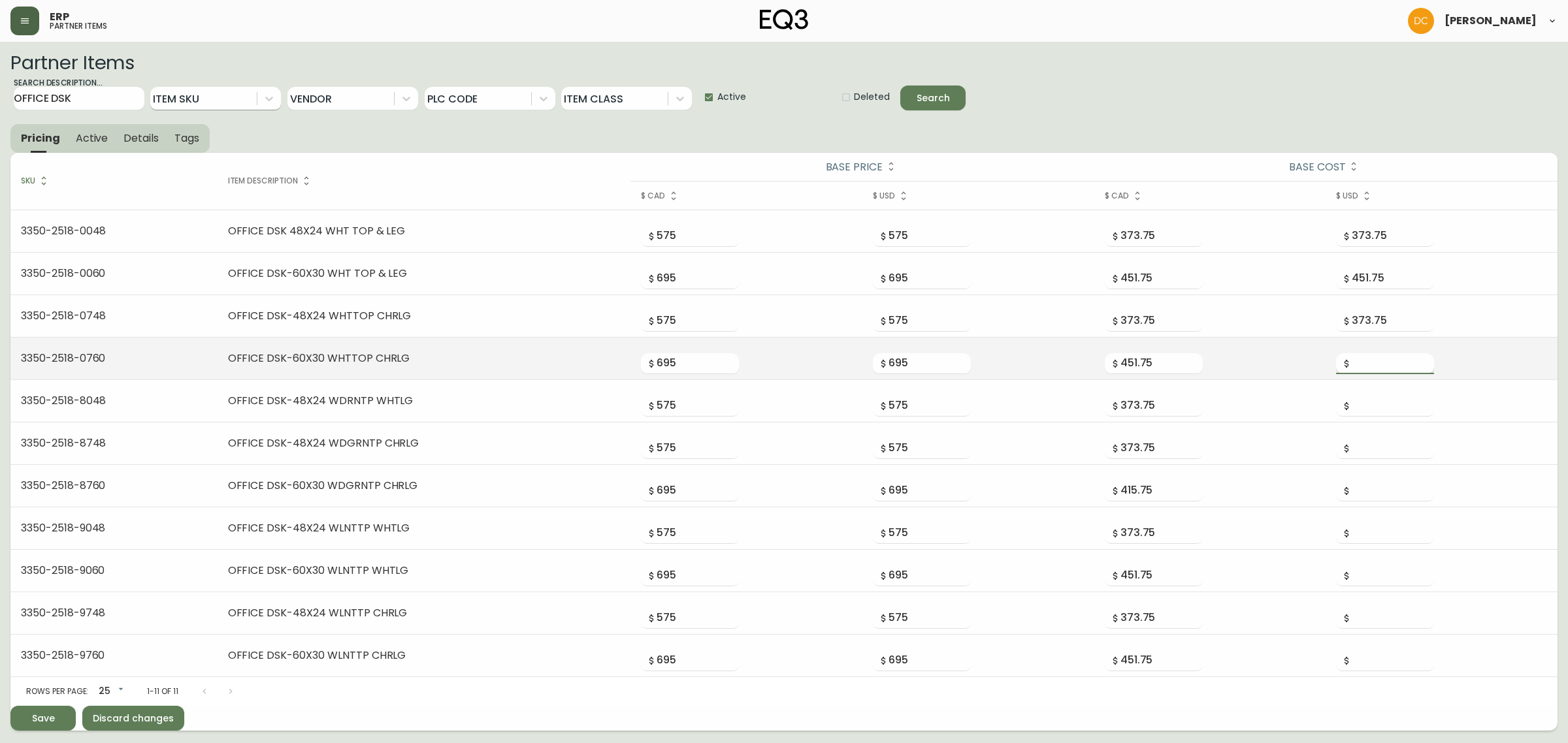
click at [1360, 366] on input "number" at bounding box center [1393, 364] width 82 height 21
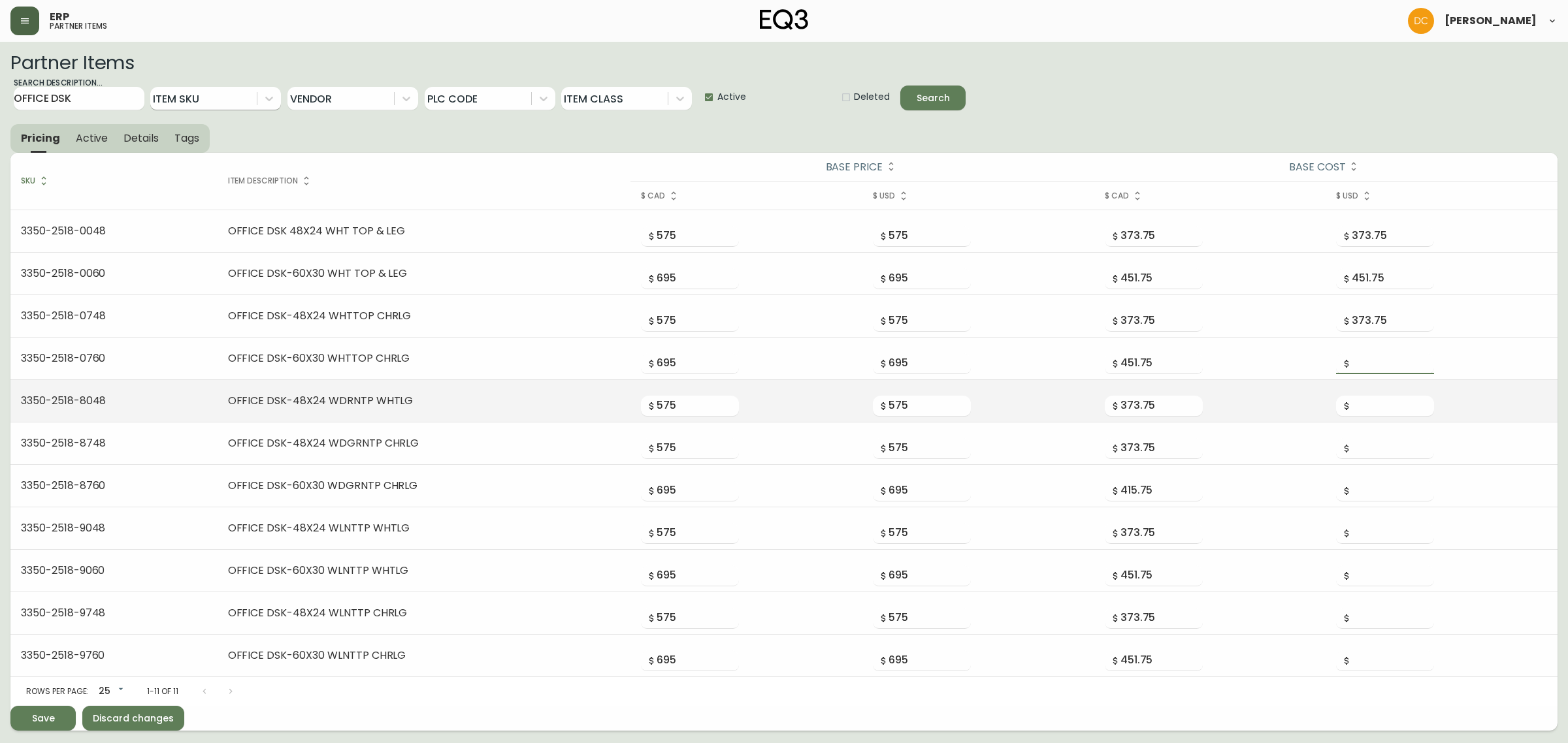
paste input "451.75"
type input "451.75"
click at [1149, 400] on input "373.75" at bounding box center [1161, 407] width 82 height 21
click at [1363, 400] on input "number" at bounding box center [1393, 407] width 82 height 21
paste input "373.75"
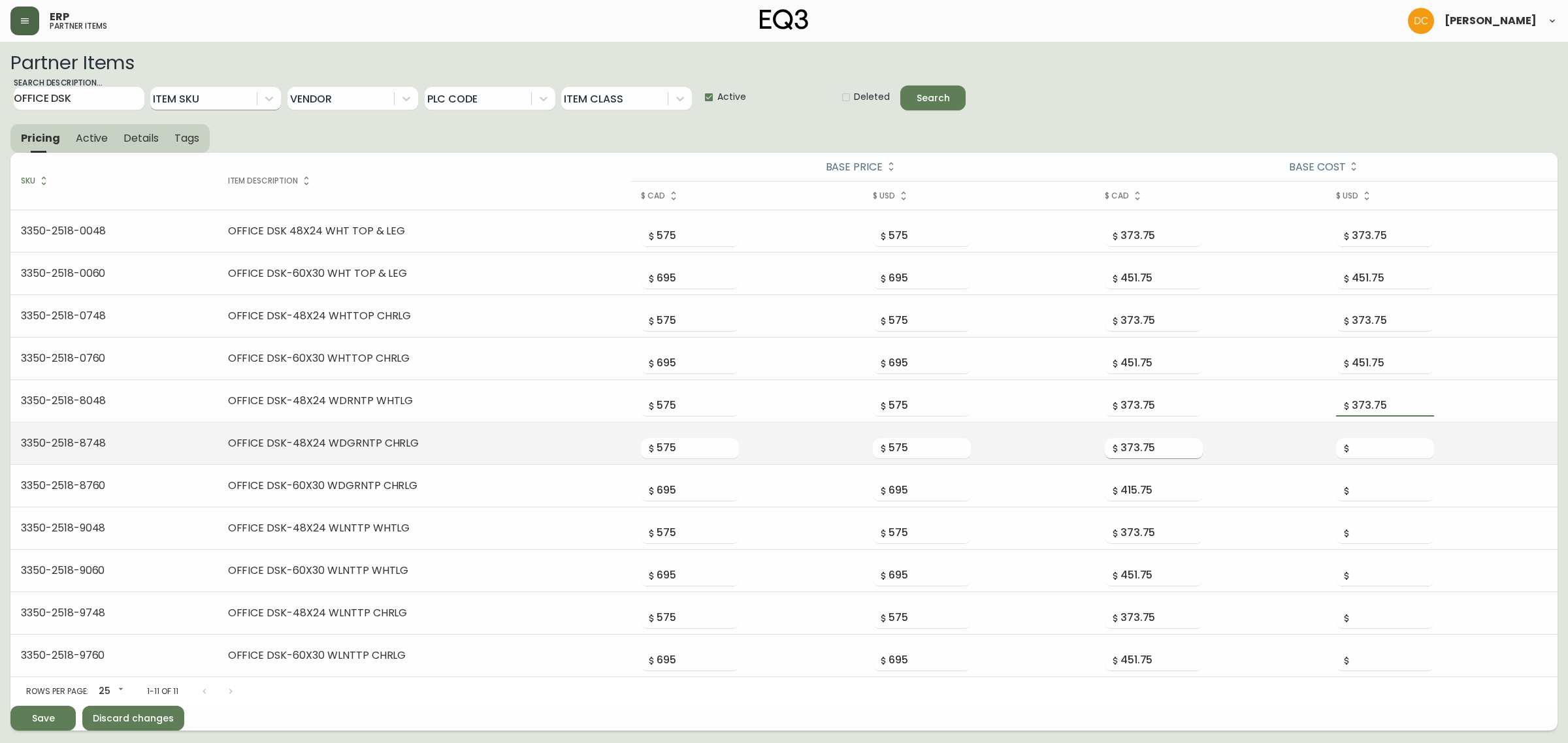
type input "373.75"
click at [1155, 448] on input "373.75" at bounding box center [1161, 449] width 82 height 21
click at [1370, 443] on input "number" at bounding box center [1393, 449] width 82 height 21
paste input "373.75"
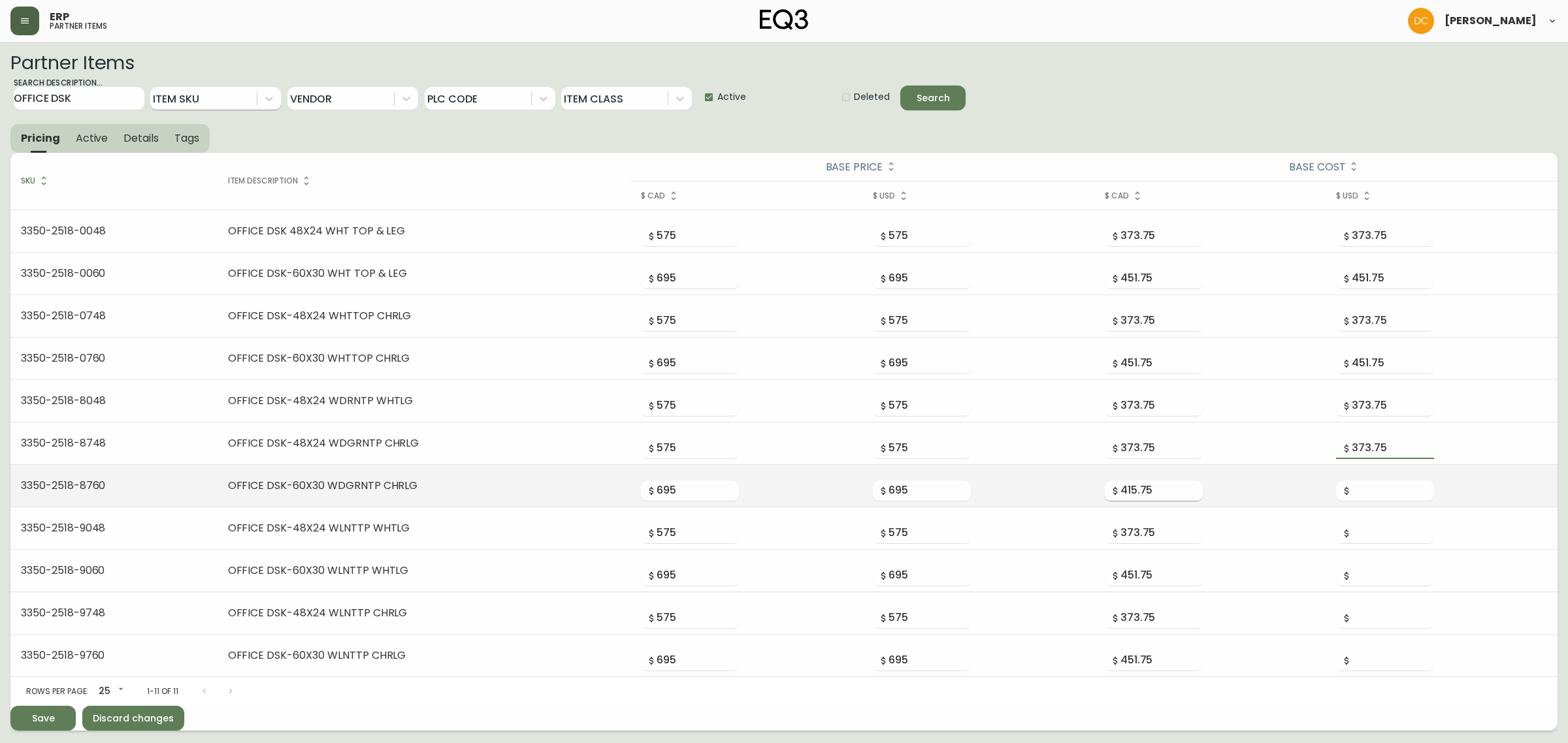
type input "373.75"
click at [1146, 491] on input "415.75" at bounding box center [1161, 491] width 82 height 21
click at [1380, 487] on input "number" at bounding box center [1393, 491] width 82 height 21
paste input "415.75"
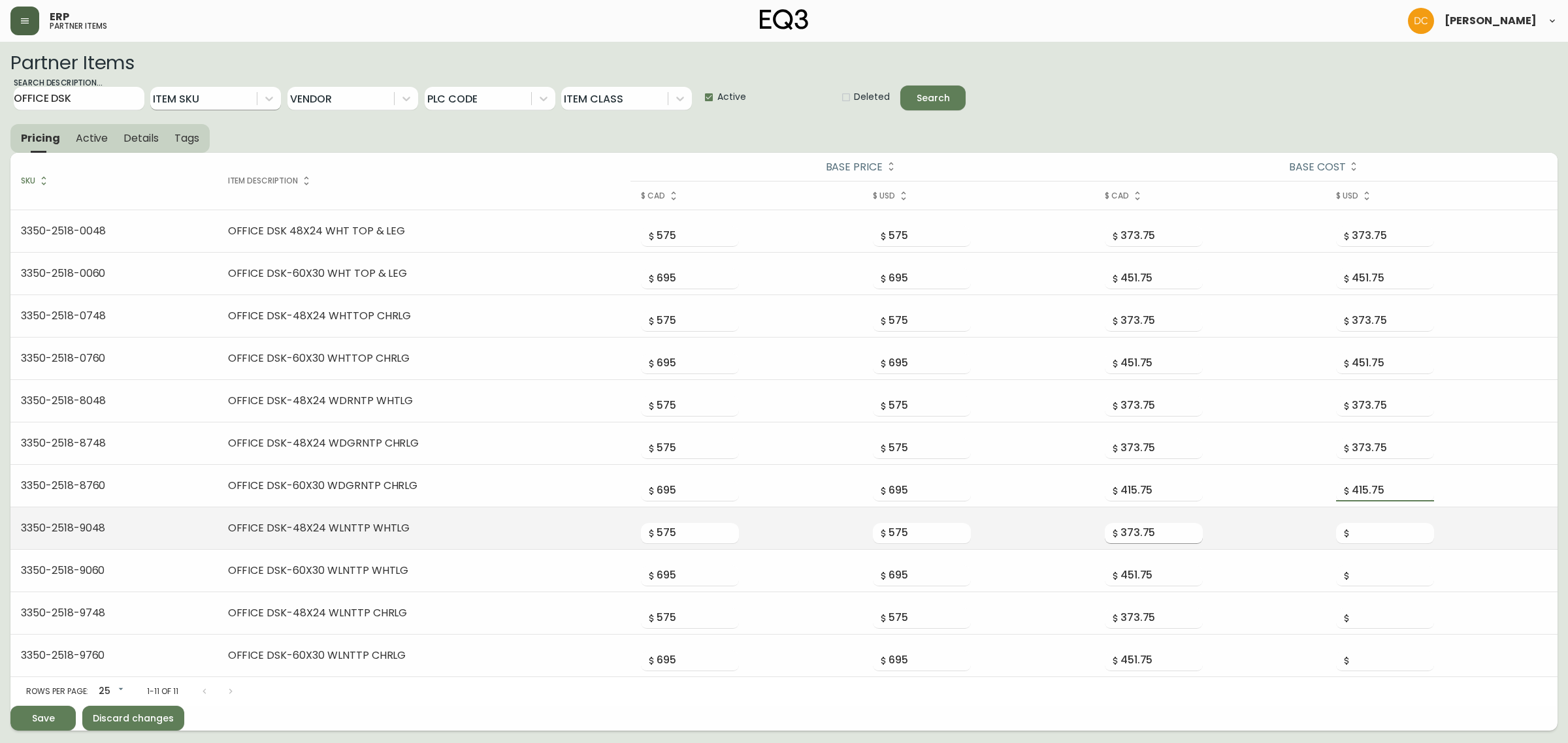
type input "415.75"
click at [1151, 531] on input "373.75" at bounding box center [1161, 534] width 82 height 21
click at [1385, 531] on input "number" at bounding box center [1393, 534] width 82 height 21
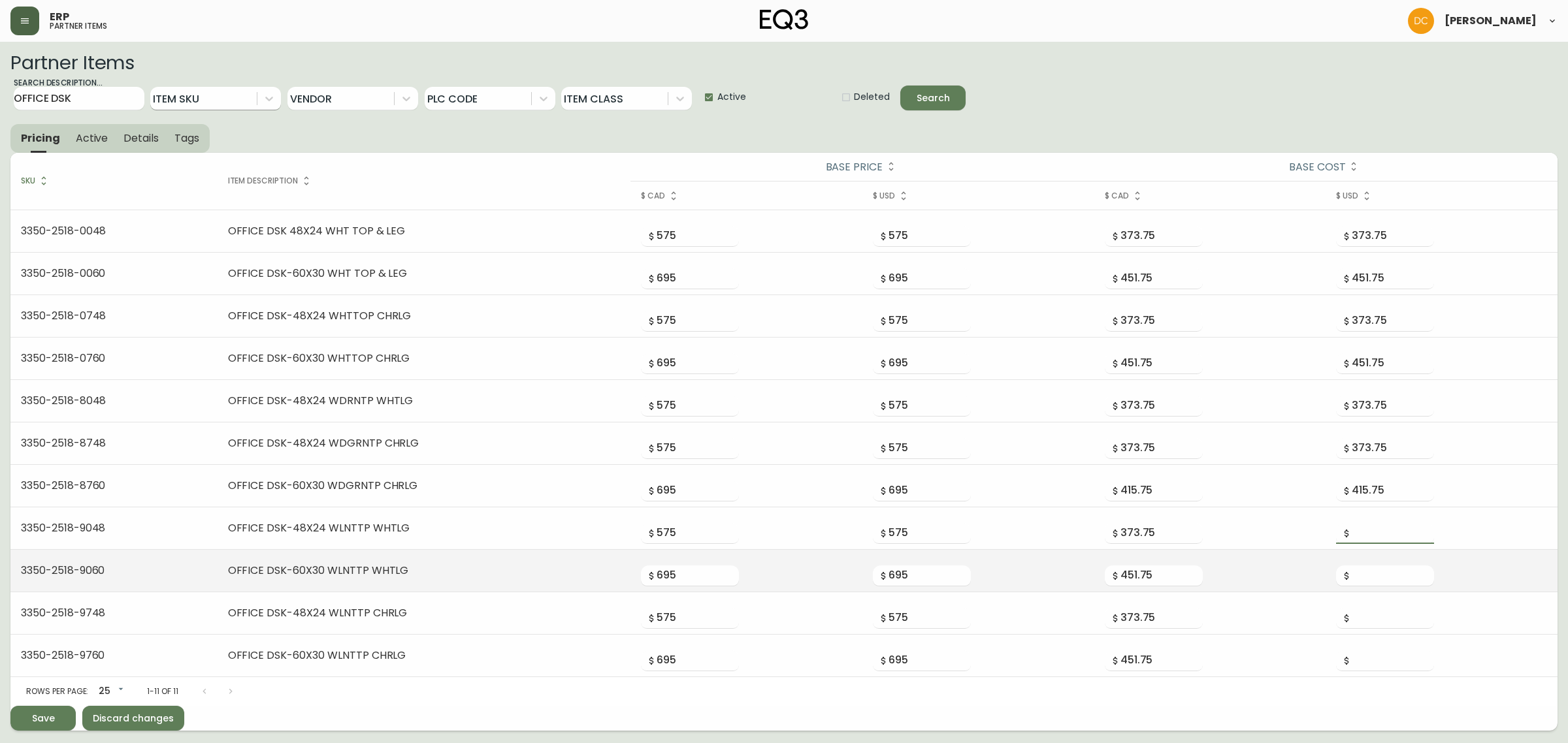
paste input "373.75"
type input "373.75"
click at [1166, 585] on input "451.75" at bounding box center [1161, 576] width 82 height 21
drag, startPoint x: 1366, startPoint y: 563, endPoint x: 1370, endPoint y: 571, distance: 8.9
click at [1367, 563] on div at bounding box center [1384, 571] width 98 height 32
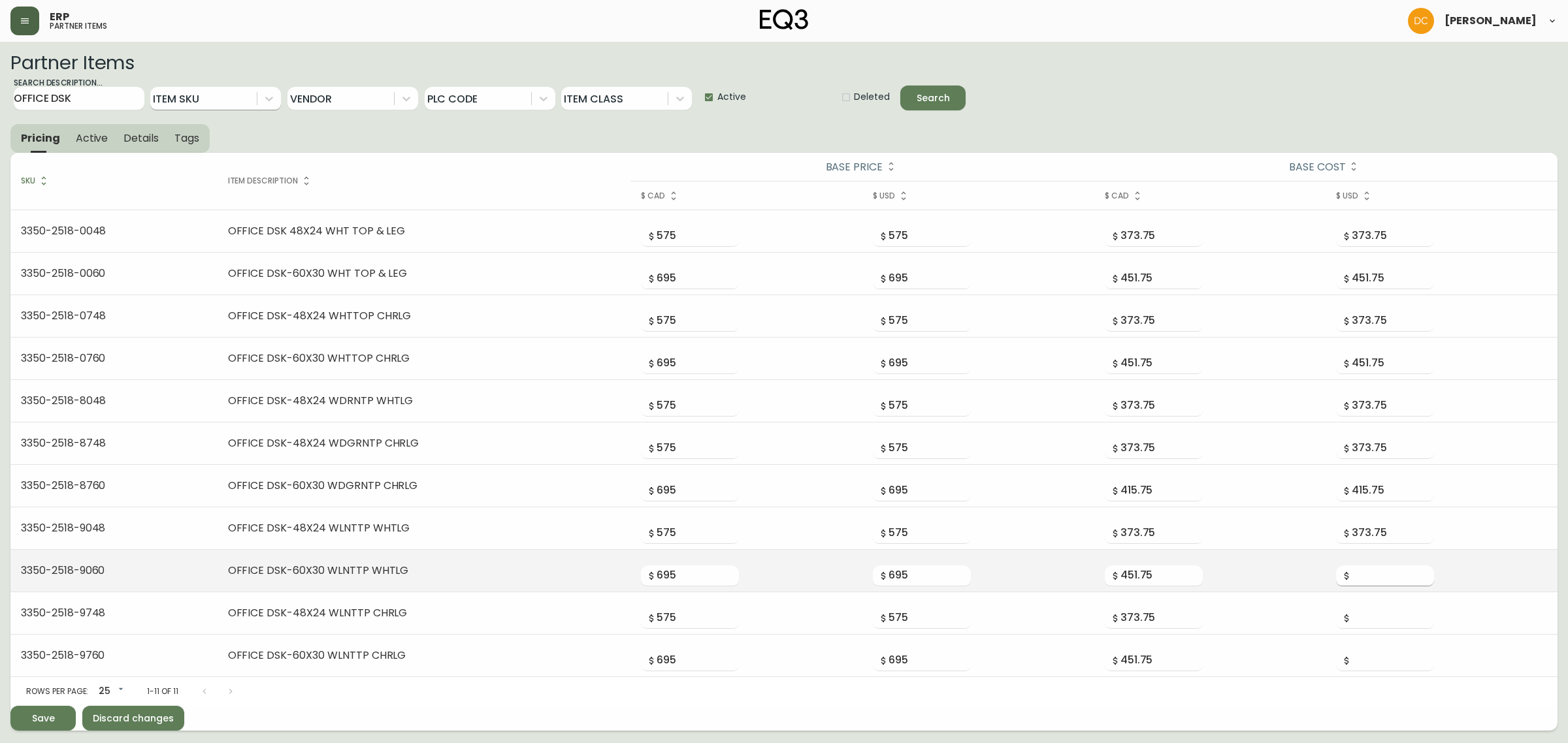
click at [1370, 575] on input "number" at bounding box center [1393, 576] width 82 height 21
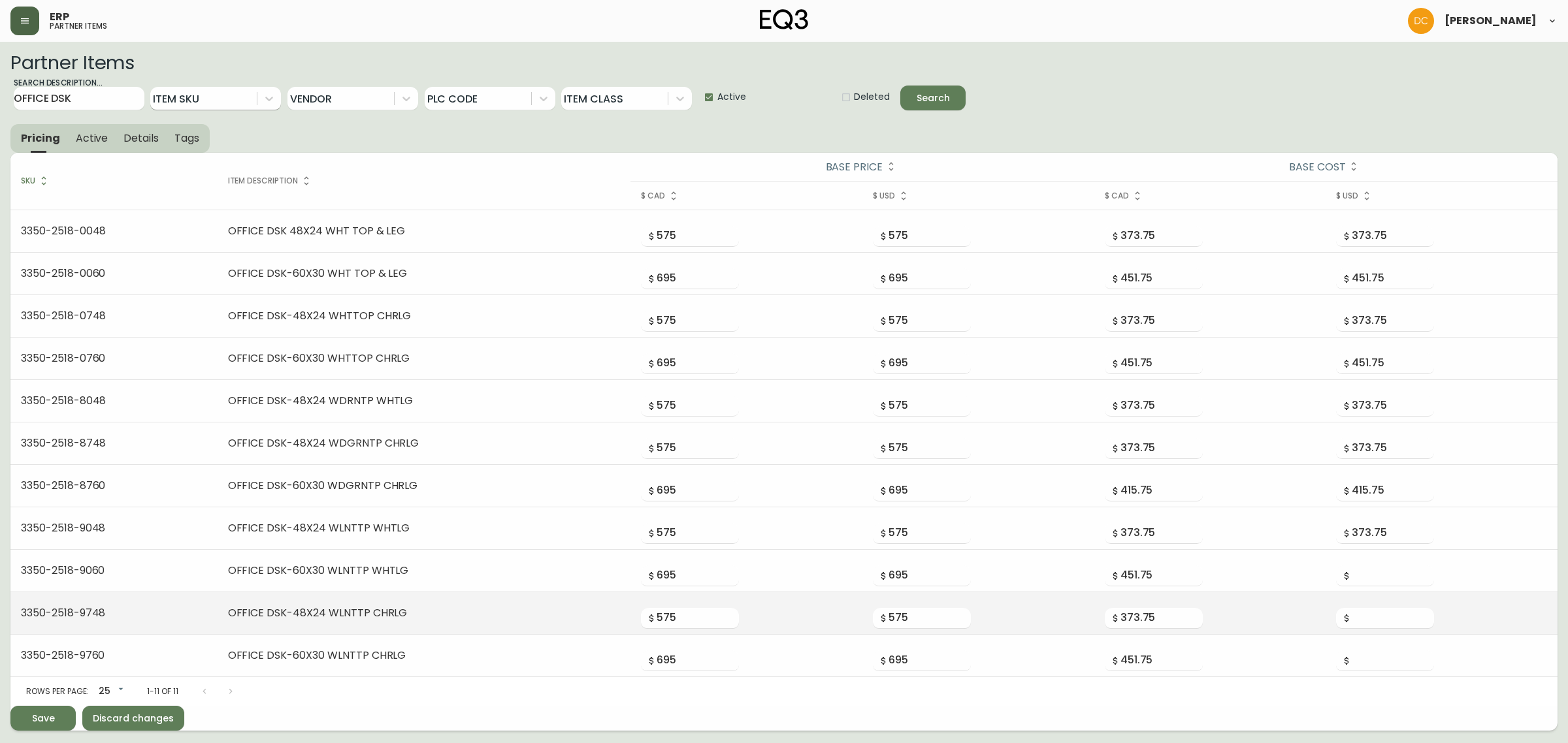
paste input "451.75"
type input "451.75"
click at [1171, 619] on input "373.75" at bounding box center [1161, 618] width 82 height 21
click at [1363, 611] on input "number" at bounding box center [1393, 618] width 82 height 21
paste input "373.75"
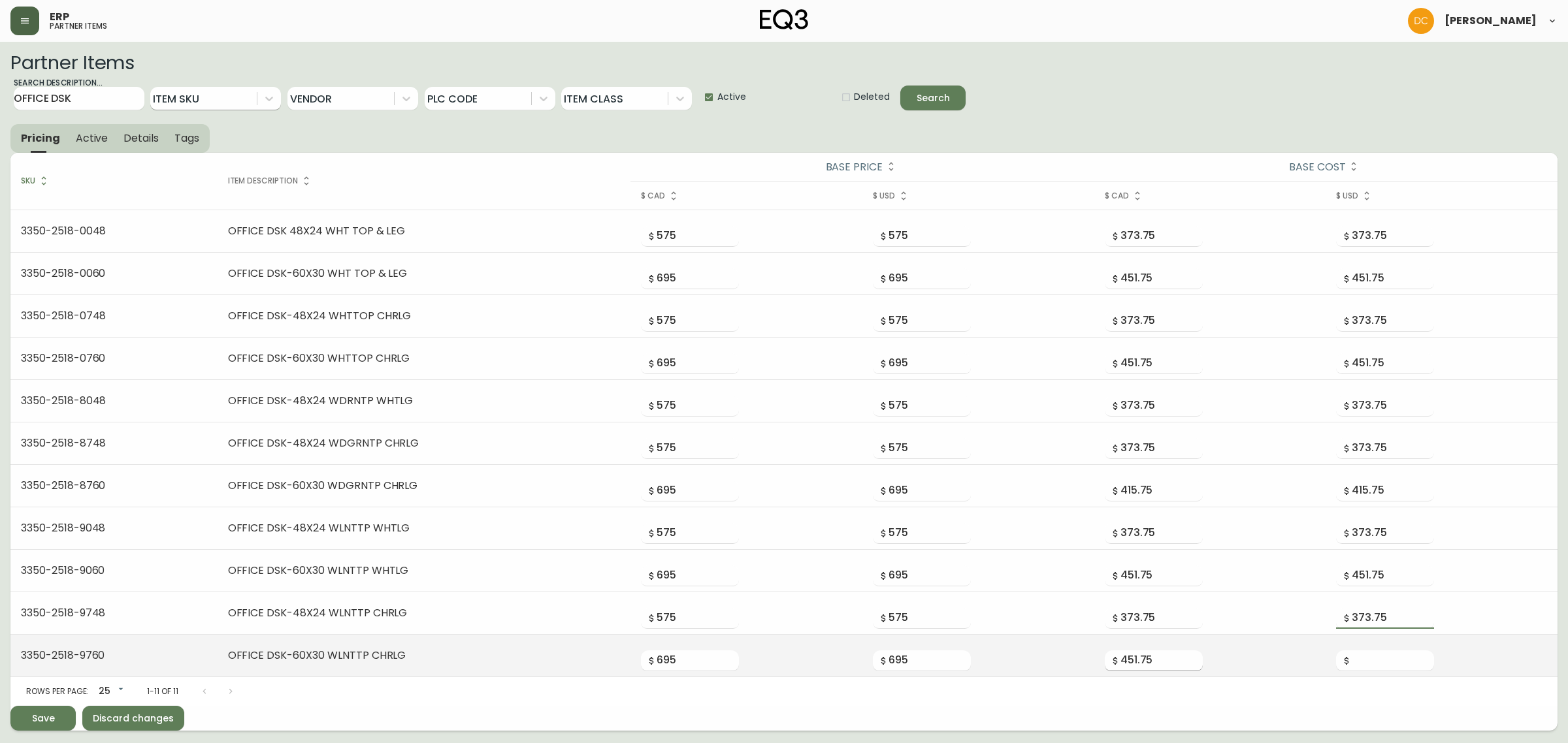
type input "373.75"
click at [1158, 663] on input "451.75" at bounding box center [1161, 661] width 82 height 21
click at [1372, 660] on input "number" at bounding box center [1393, 661] width 82 height 21
paste input "451.75"
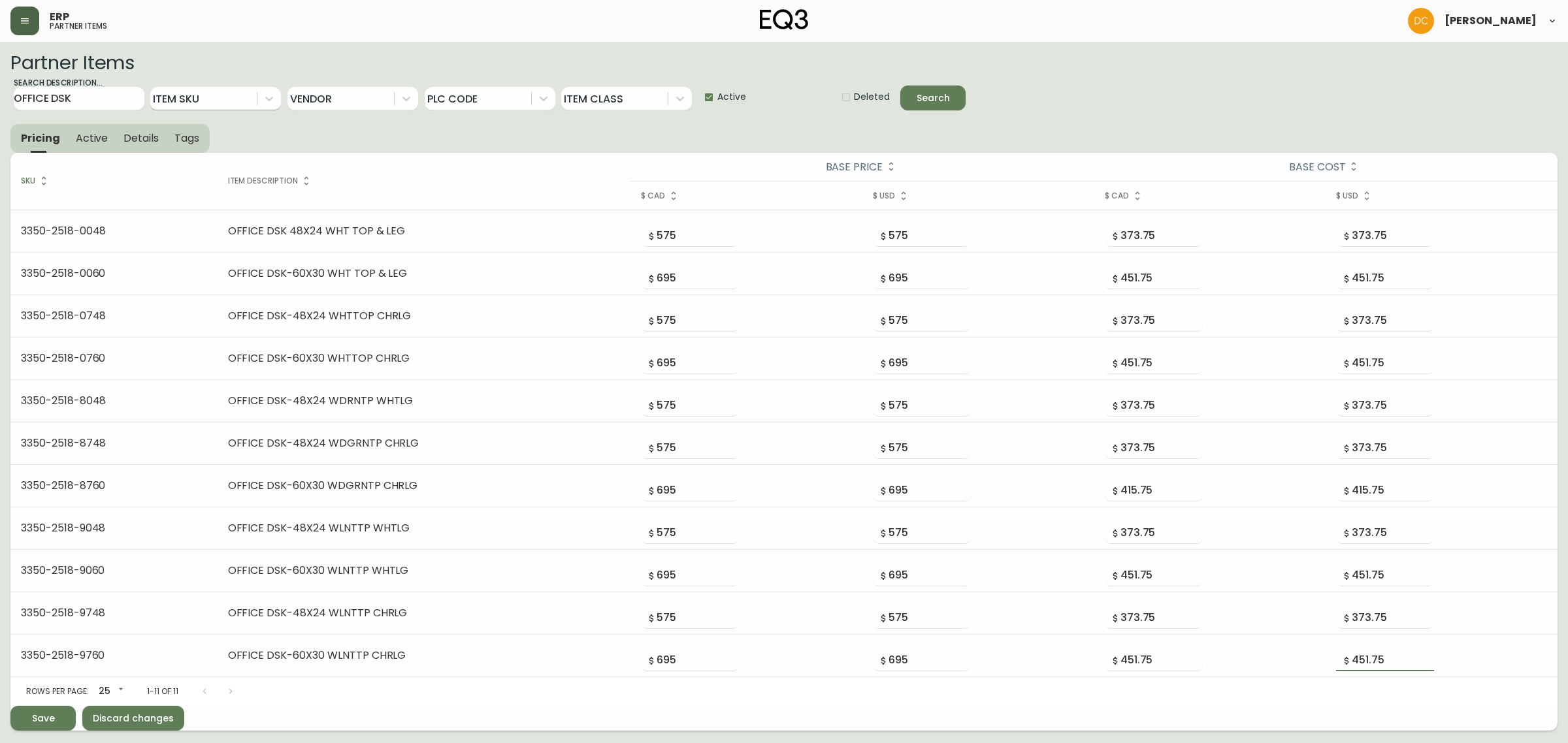
type input "451.75"
click at [1019, 690] on div "Rows per page: 25 25 1-11 of 11" at bounding box center [784, 692] width 1547 height 29
click at [115, 147] on button "Details" at bounding box center [141, 138] width 51 height 29
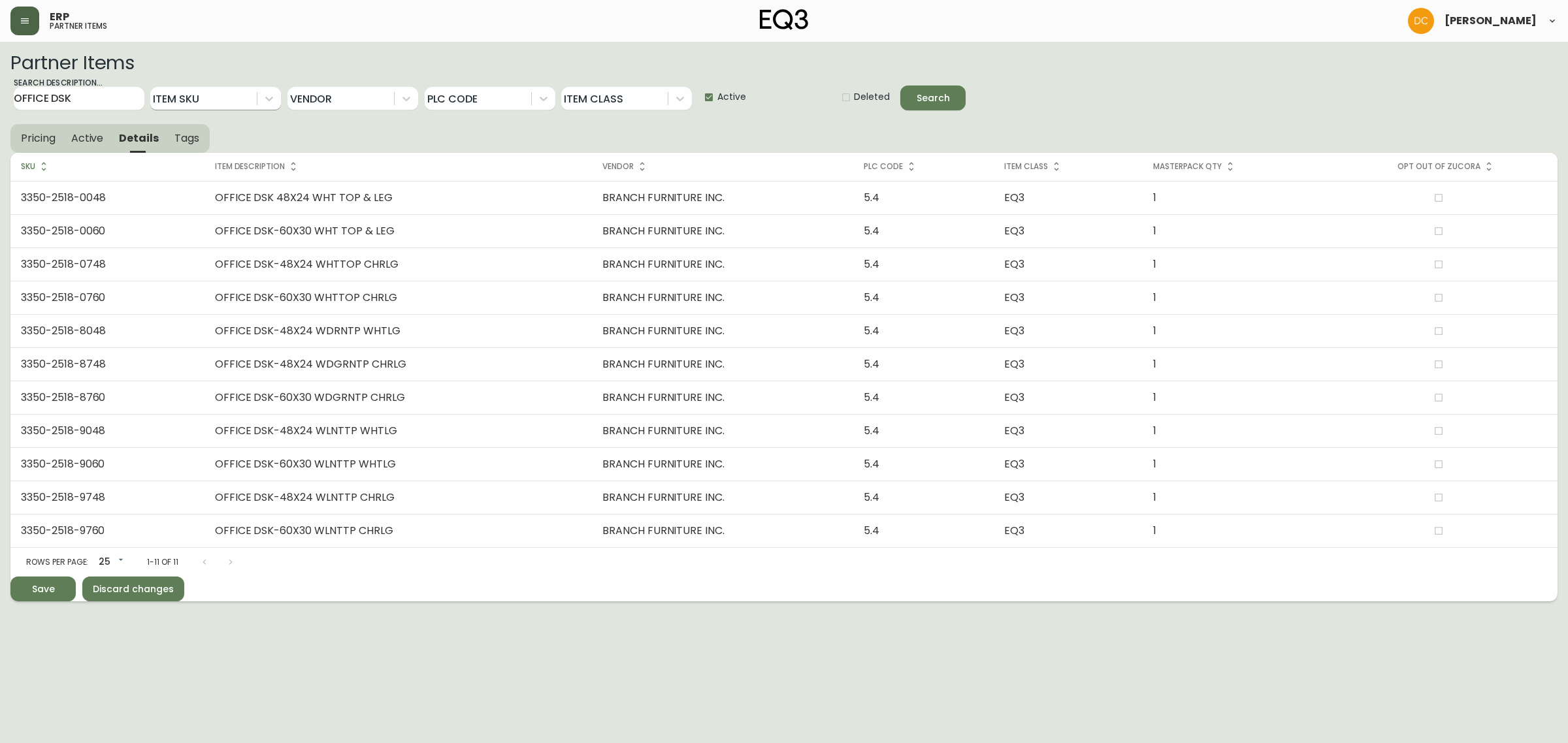
click at [99, 139] on span "Active" at bounding box center [87, 138] width 32 height 13
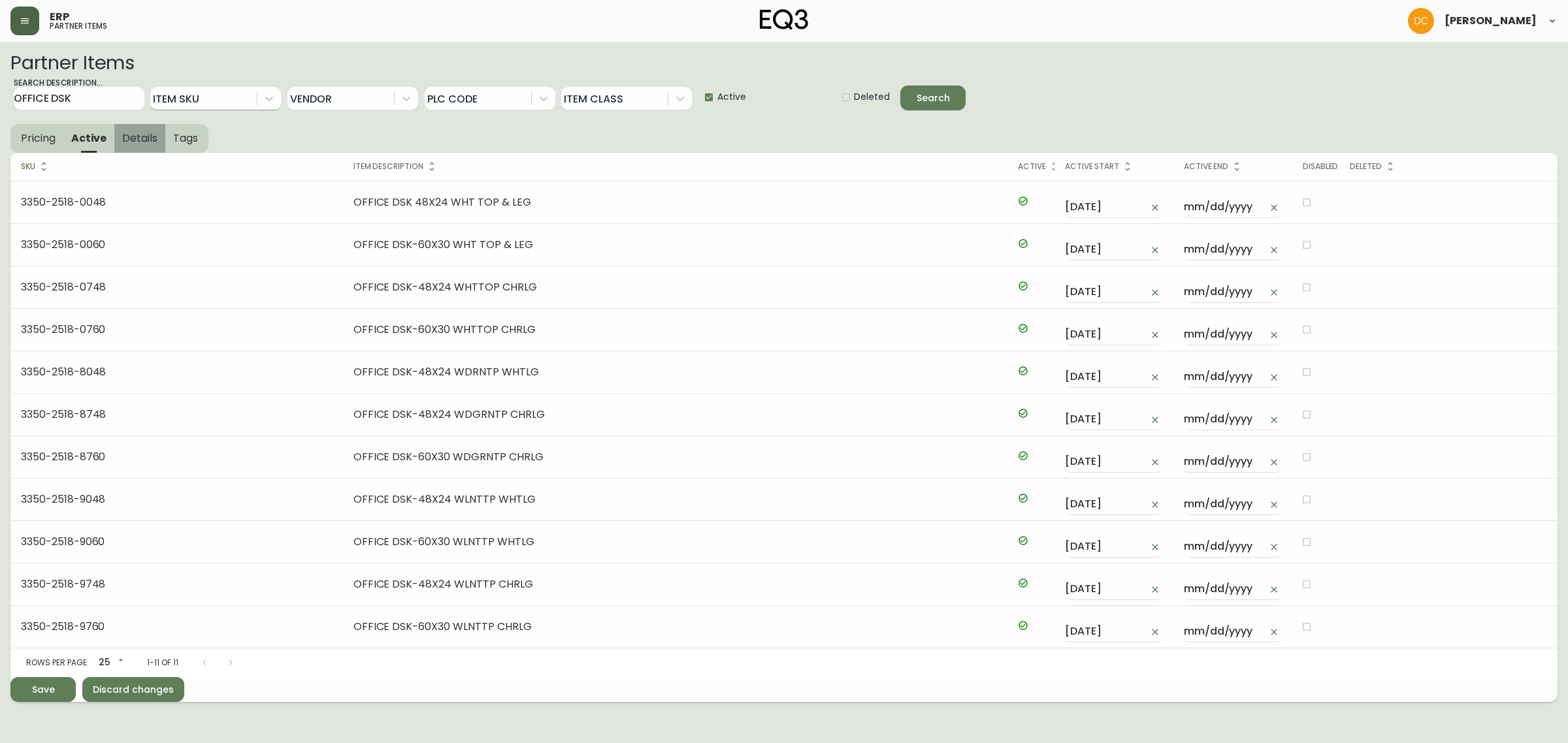
click at [158, 141] on button "Details" at bounding box center [139, 138] width 51 height 29
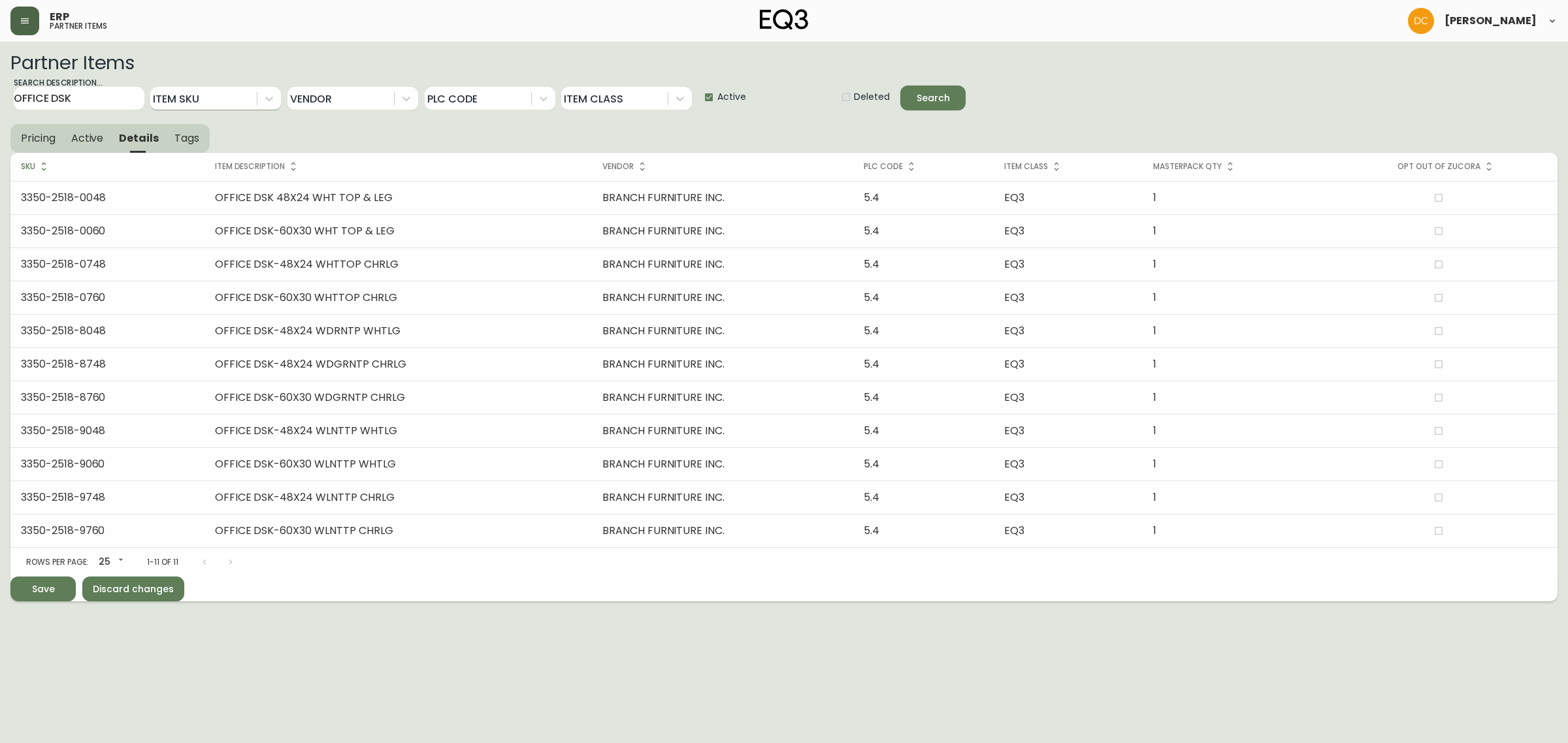
click at [207, 134] on button "Tags" at bounding box center [188, 138] width 43 height 29
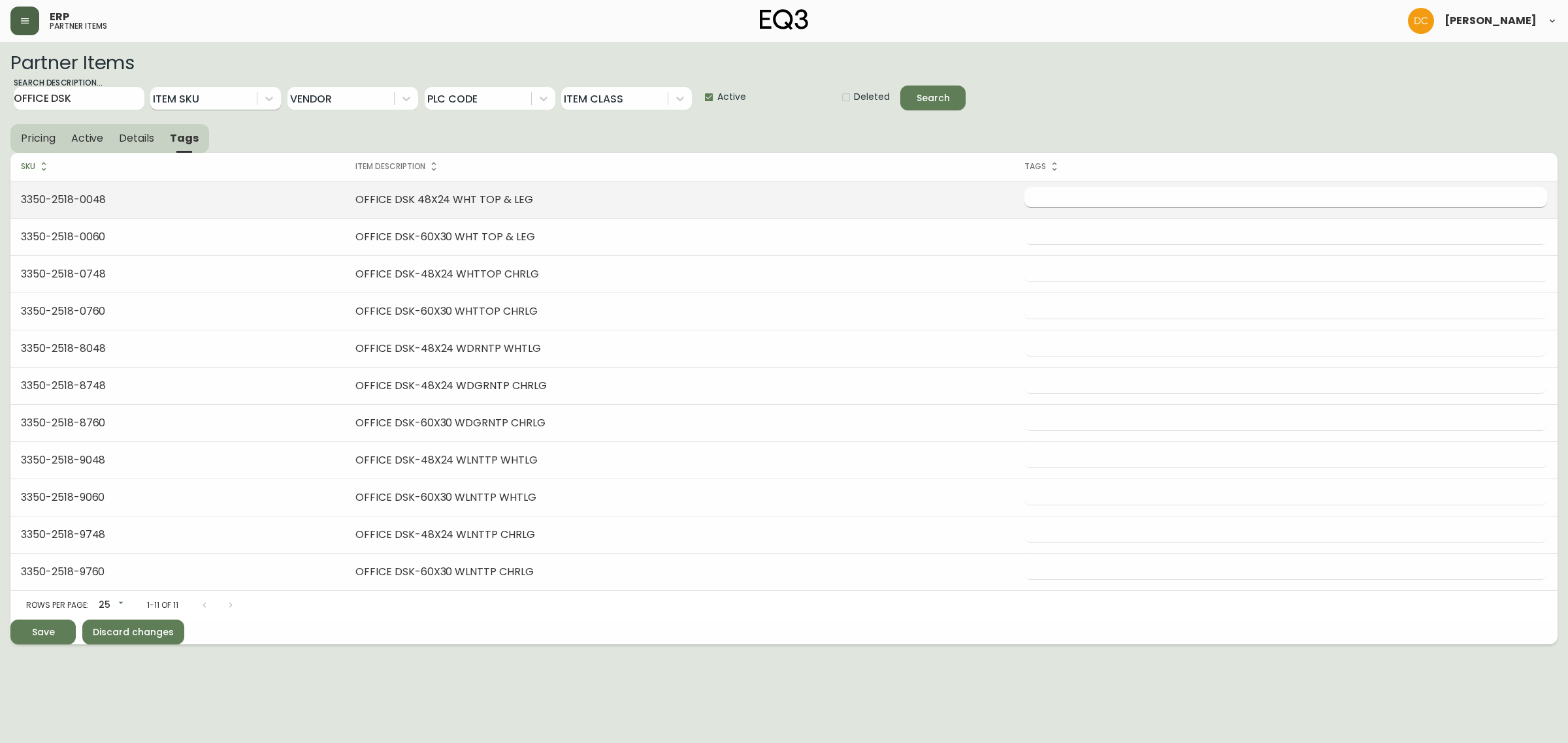
click at [1144, 203] on input "text" at bounding box center [1276, 196] width 503 height 20
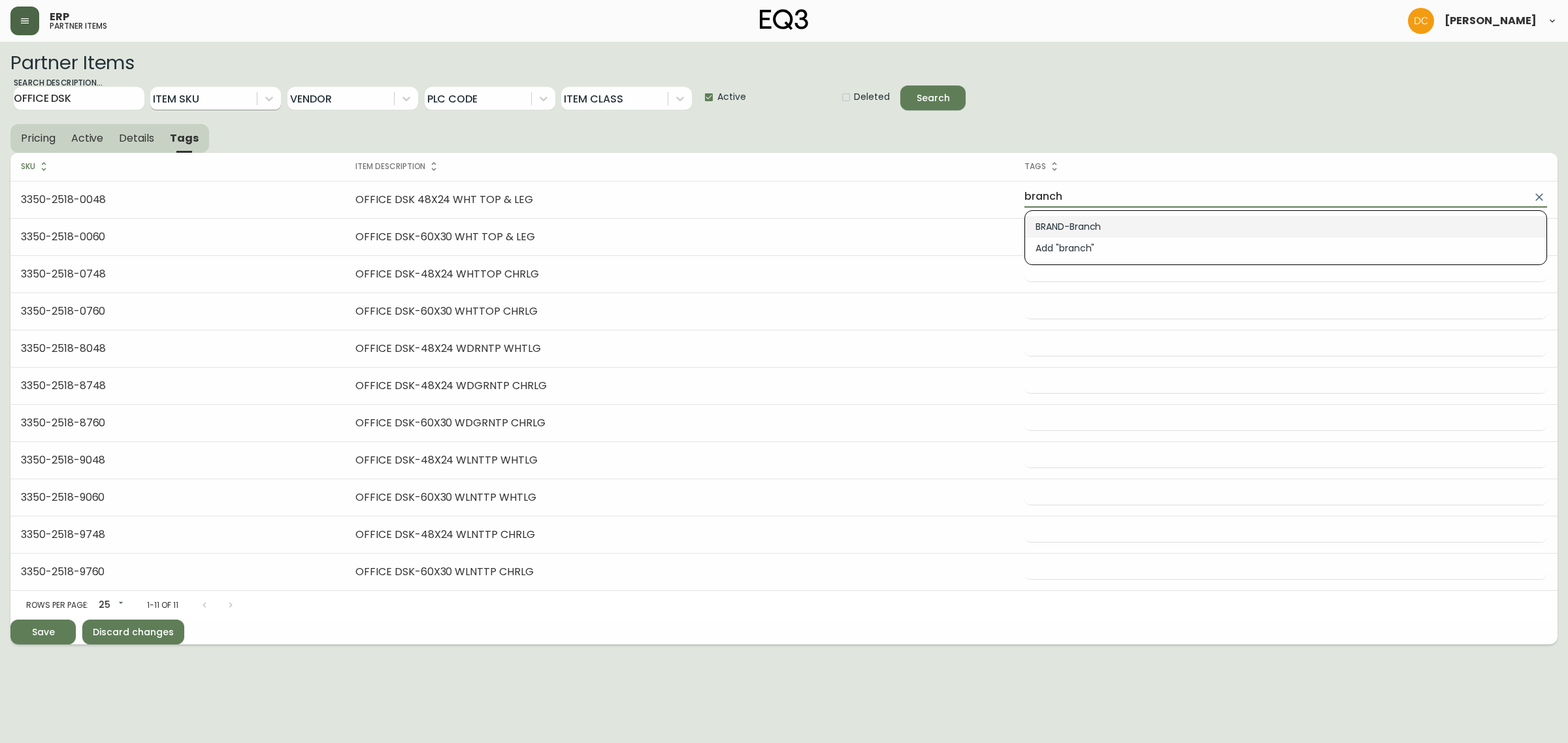
type input "BRAND-Branch"
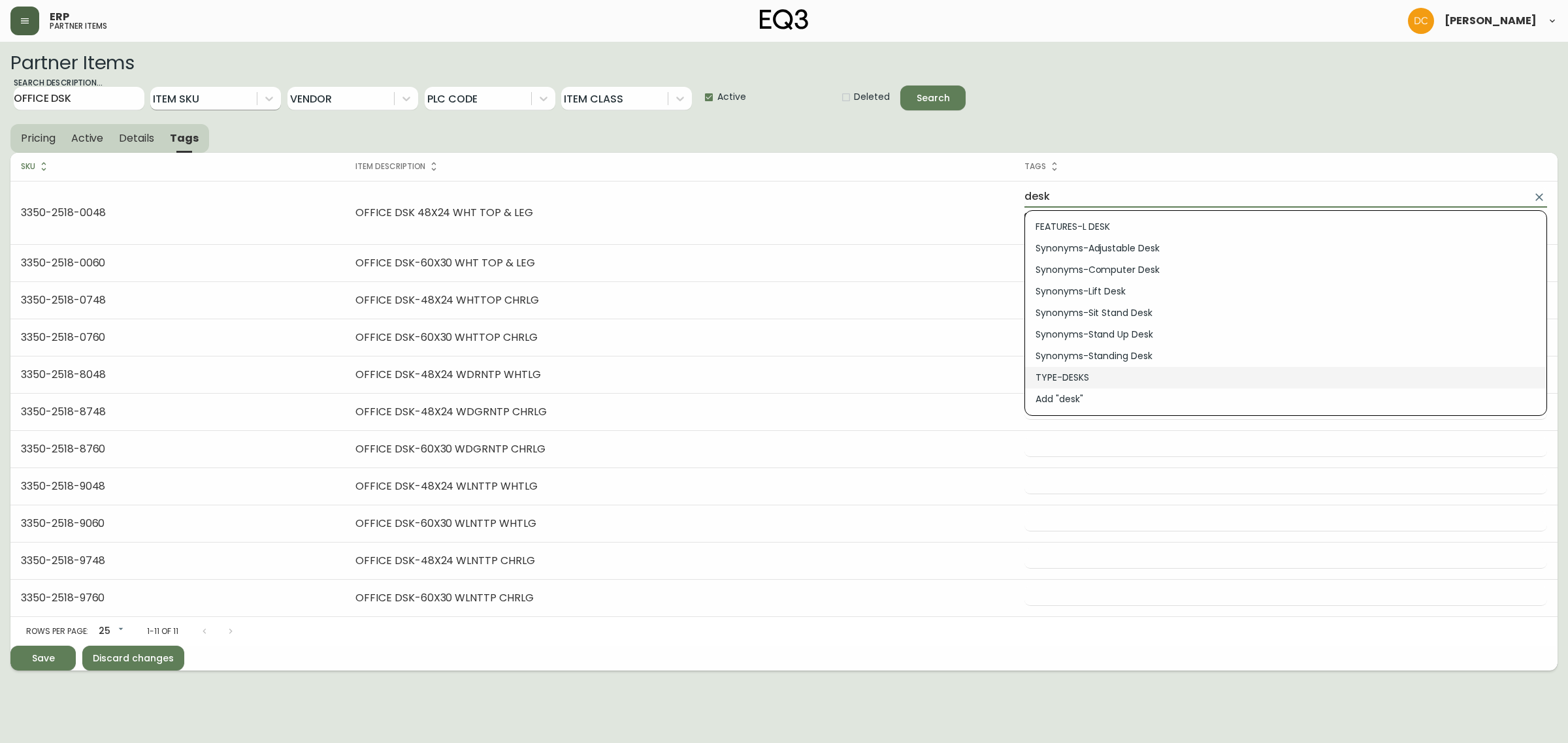
type input "TYPE-DESKS"
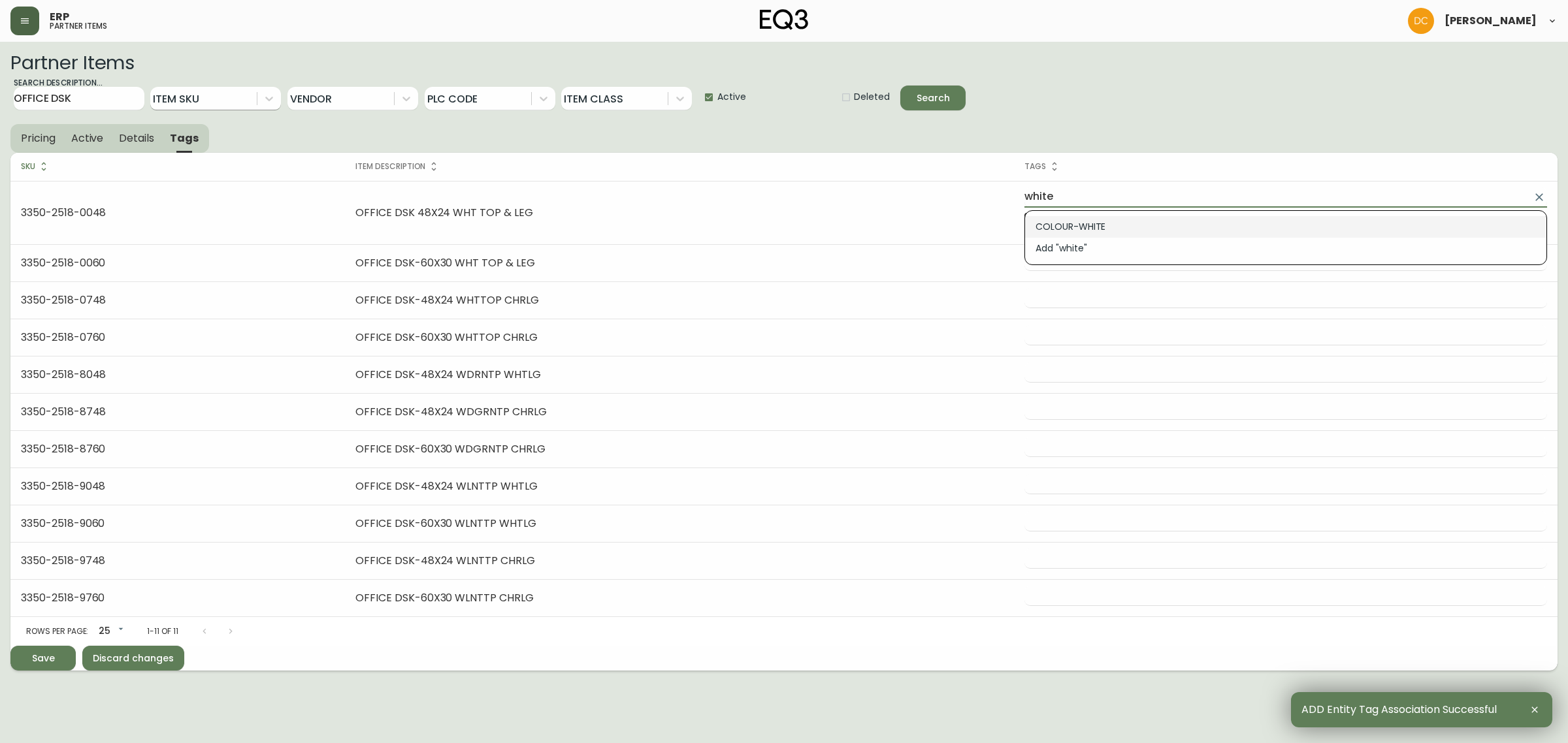
type input "COLOUR-WHITE"
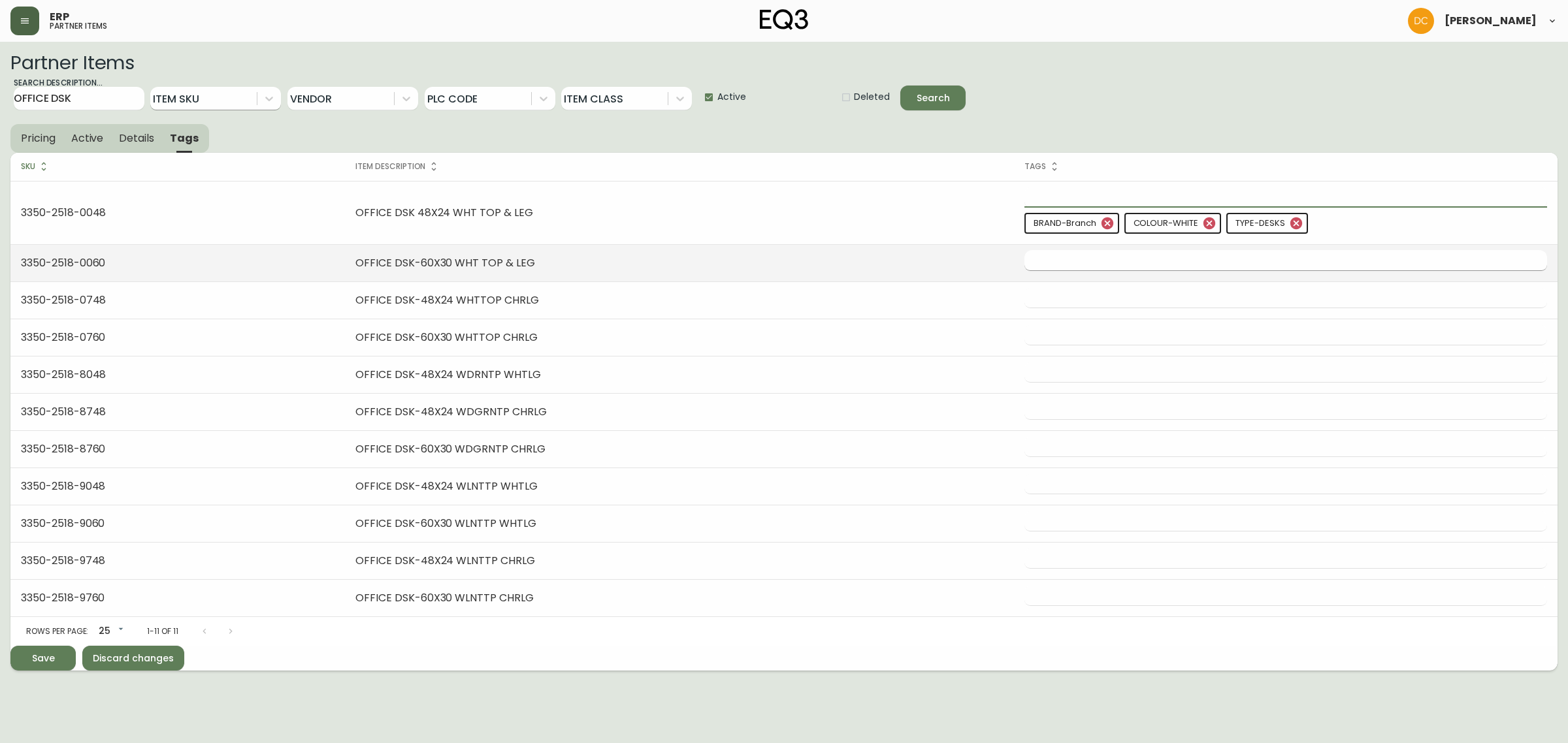
click at [1103, 269] on input "text" at bounding box center [1276, 260] width 503 height 20
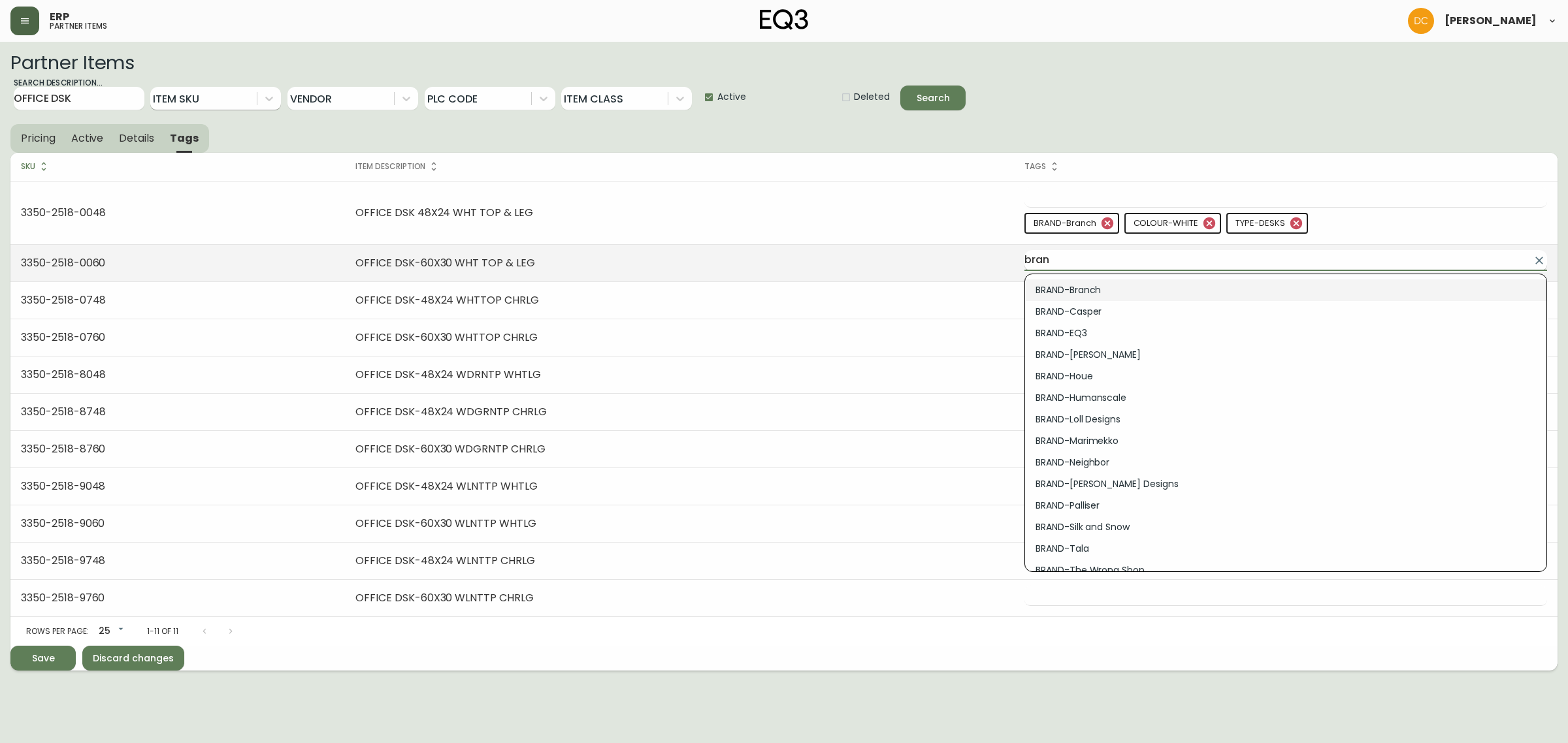
type input "BRAND-Branch"
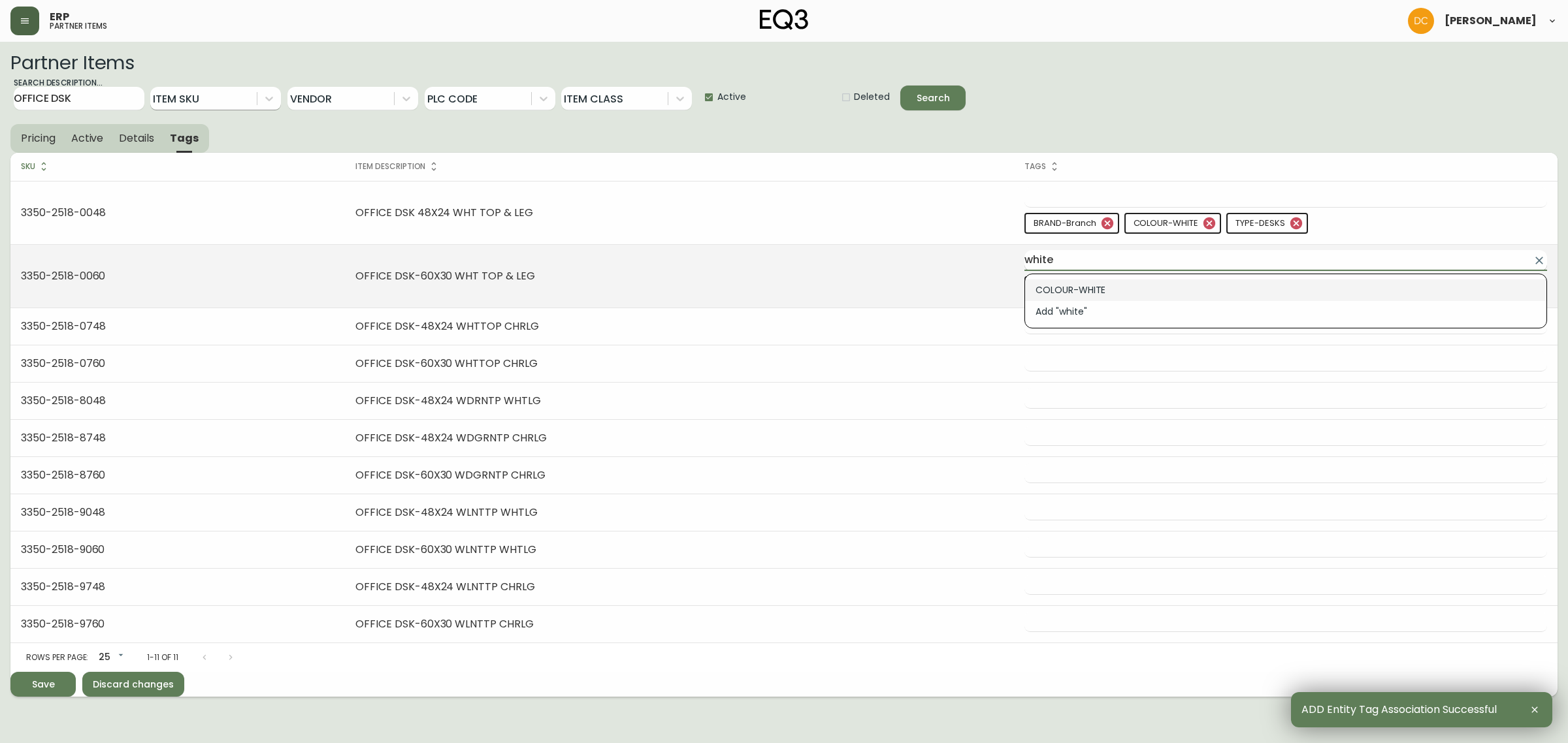
type input "COLOUR-WHITE"
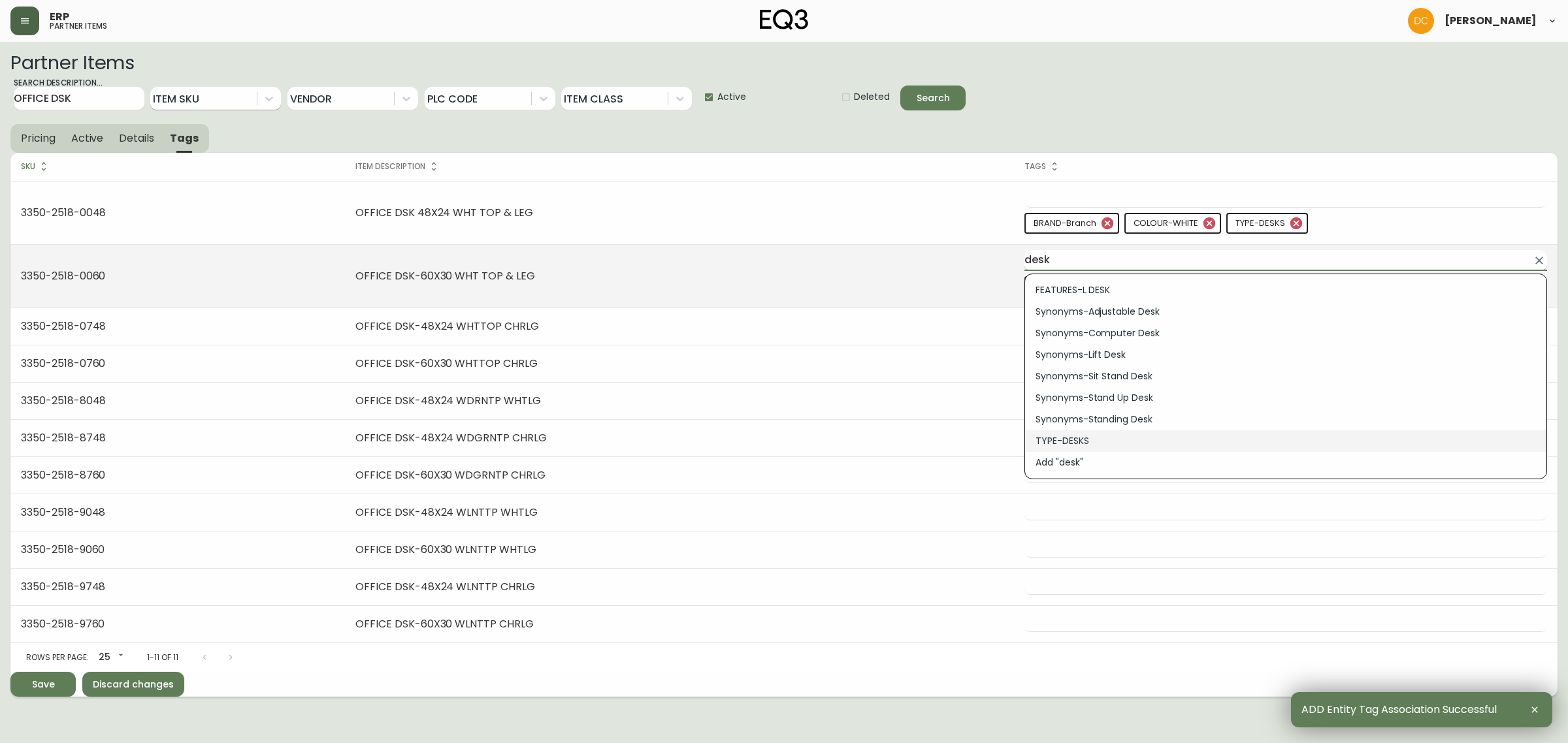
type input "TYPE-DESKS"
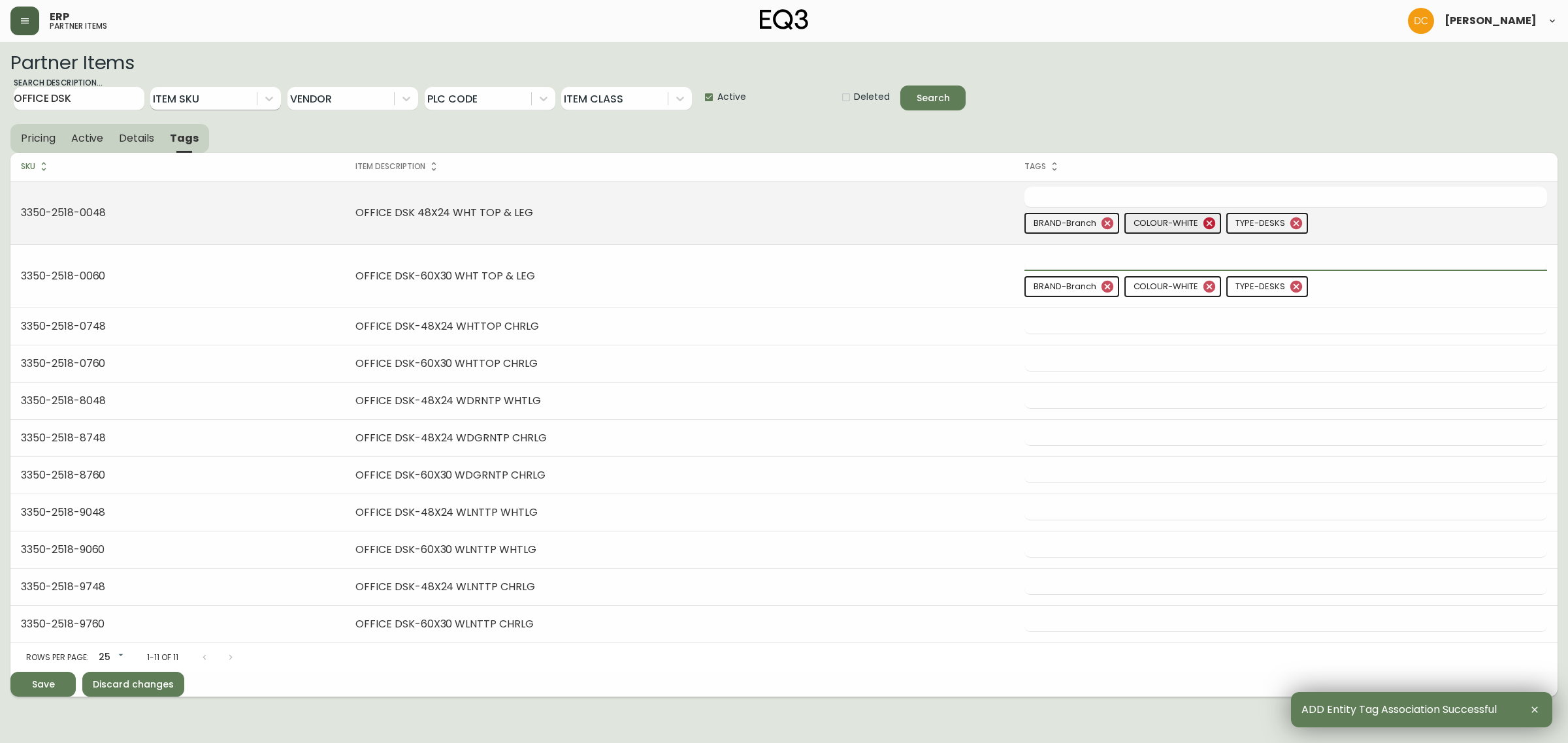
click at [1214, 227] on div "COLOUR-WHITE" at bounding box center [1173, 224] width 97 height 21
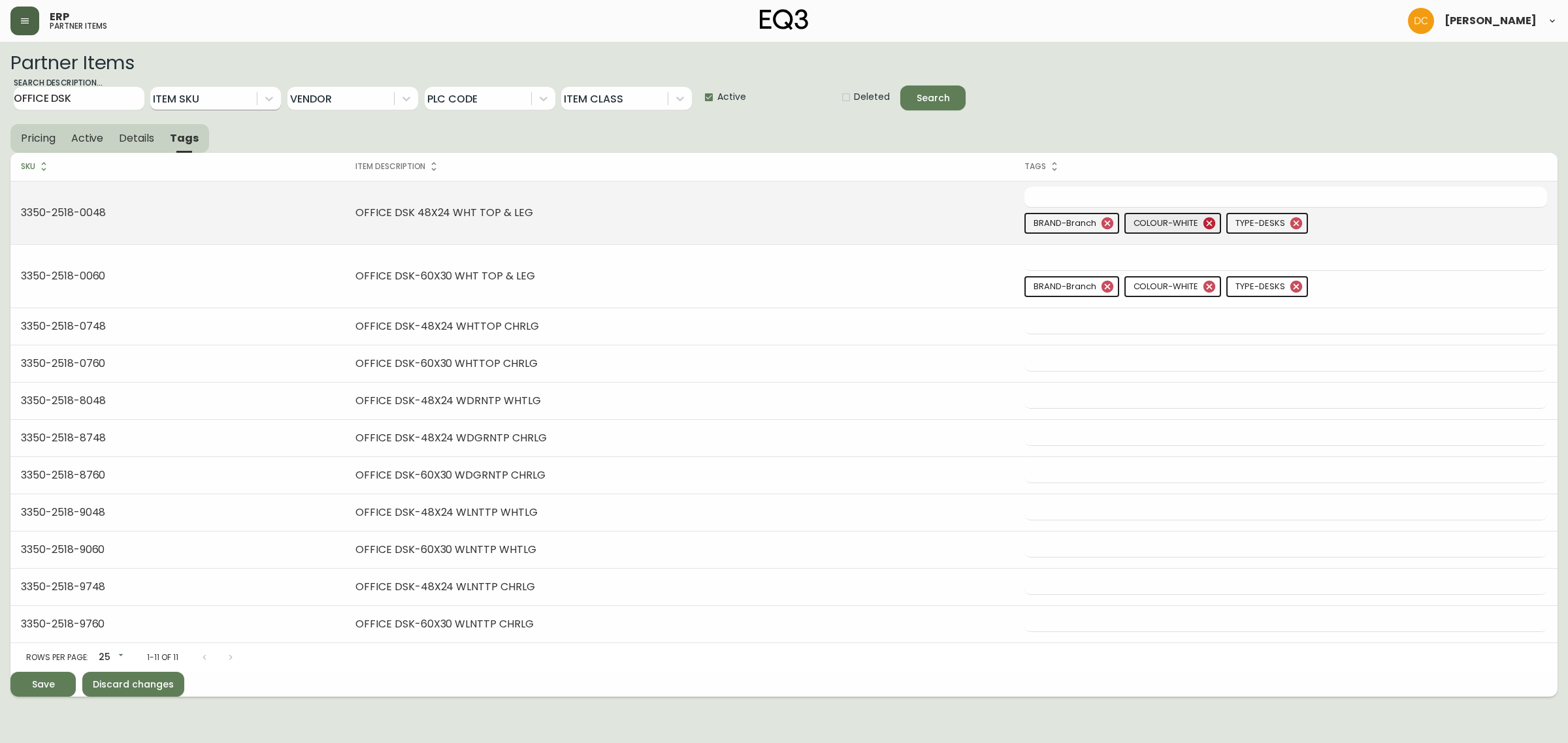
click at [1206, 223] on icon at bounding box center [1209, 223] width 12 height 12
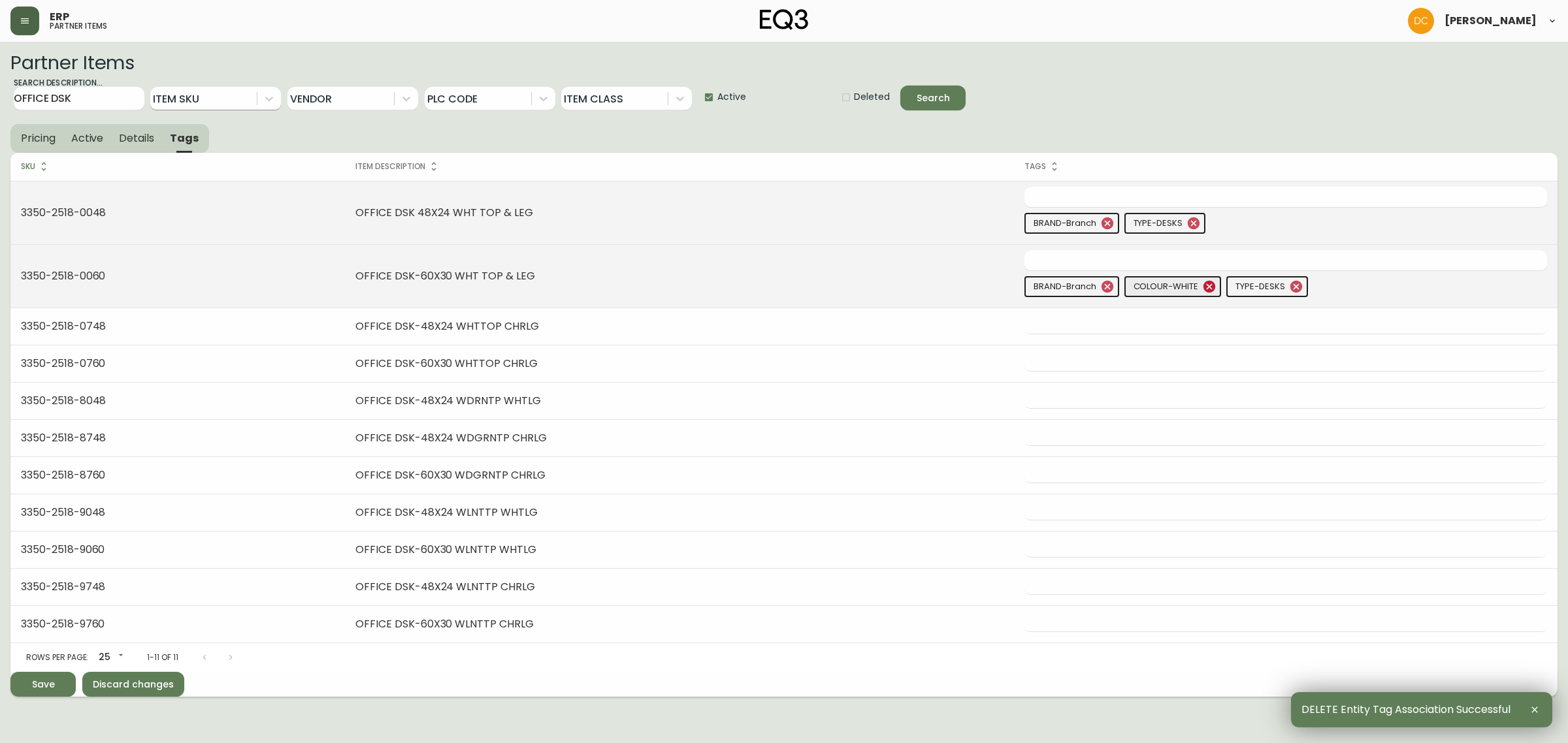
click at [1206, 283] on icon at bounding box center [1209, 286] width 12 height 12
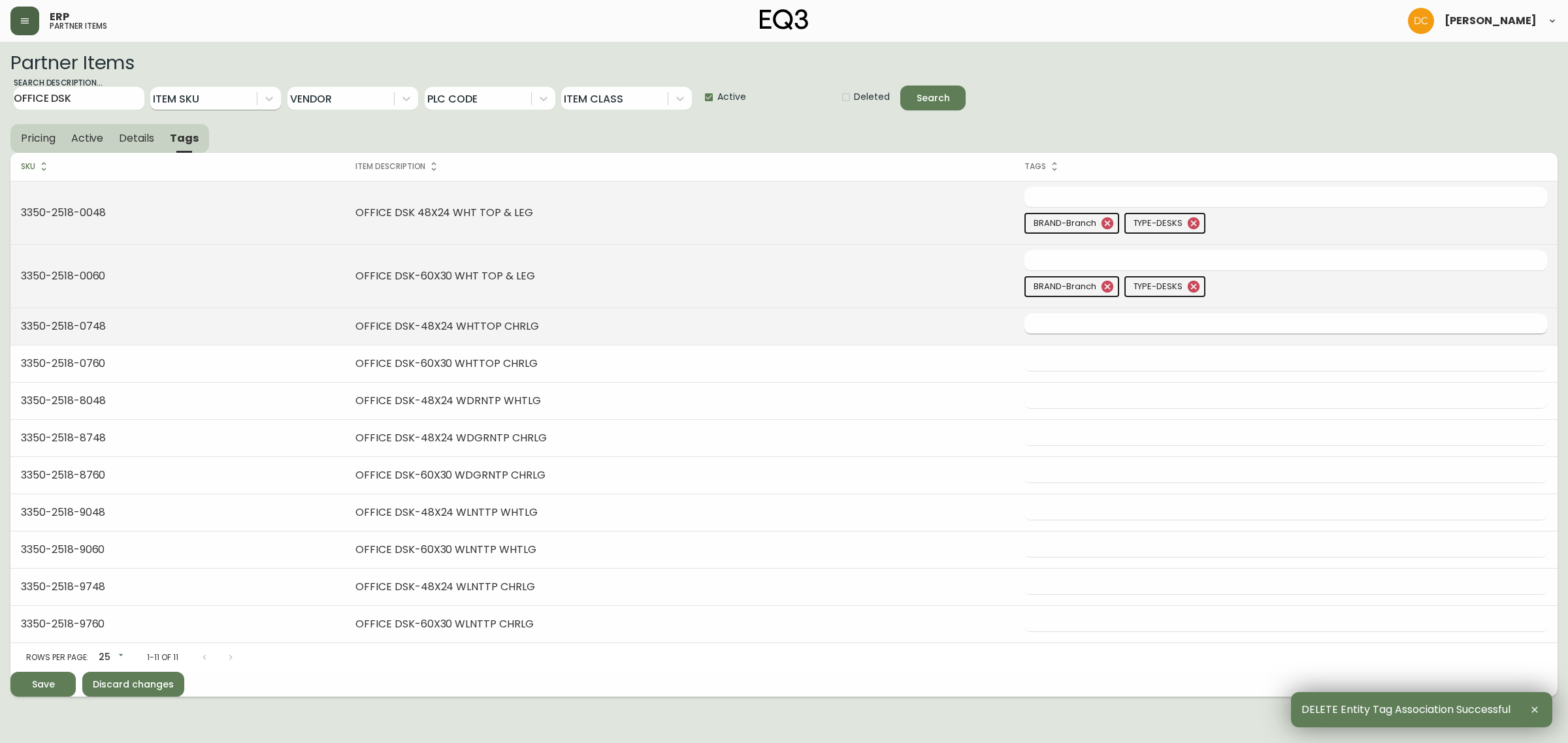
click at [1099, 324] on input "text" at bounding box center [1276, 324] width 503 height 20
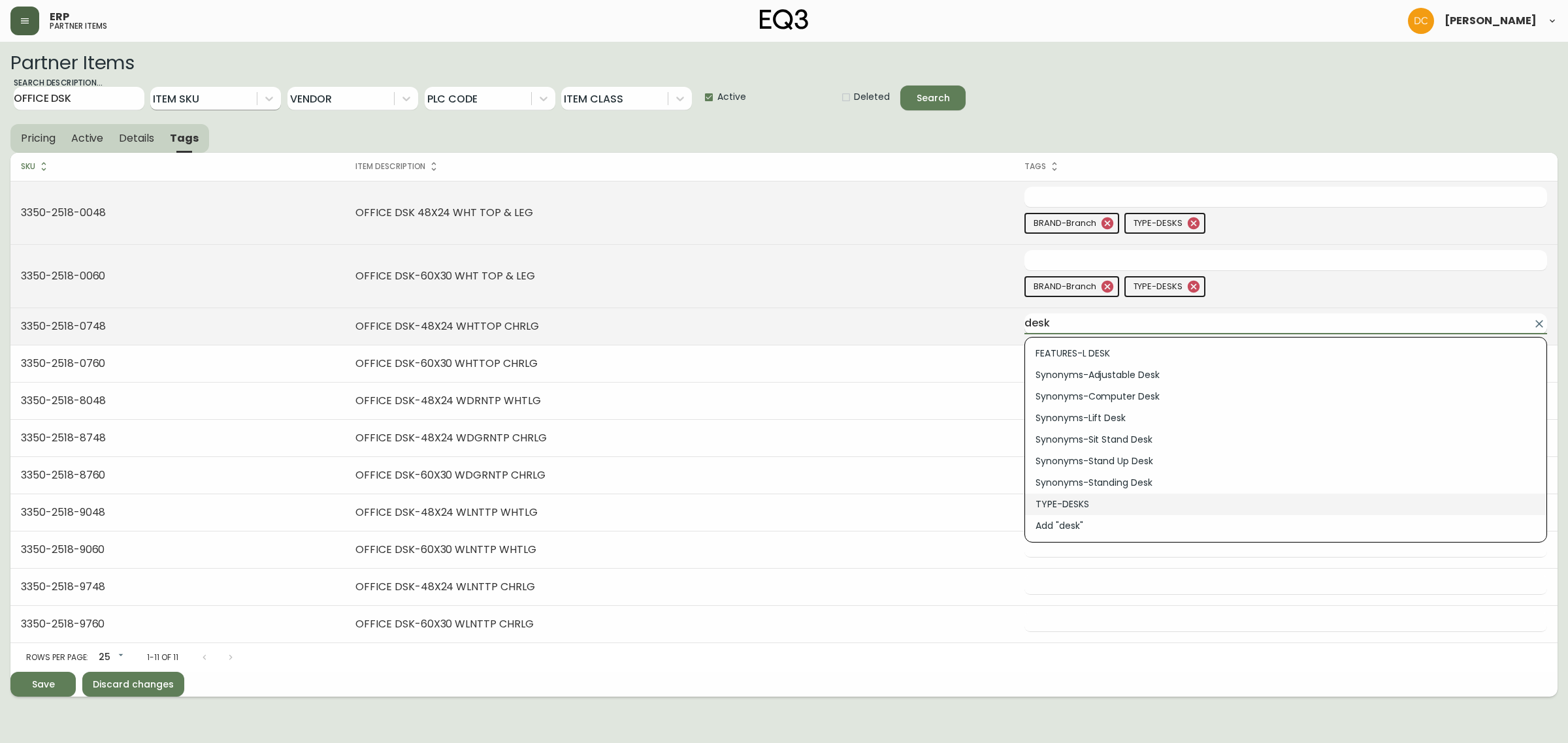
type input "TYPE-DESKS"
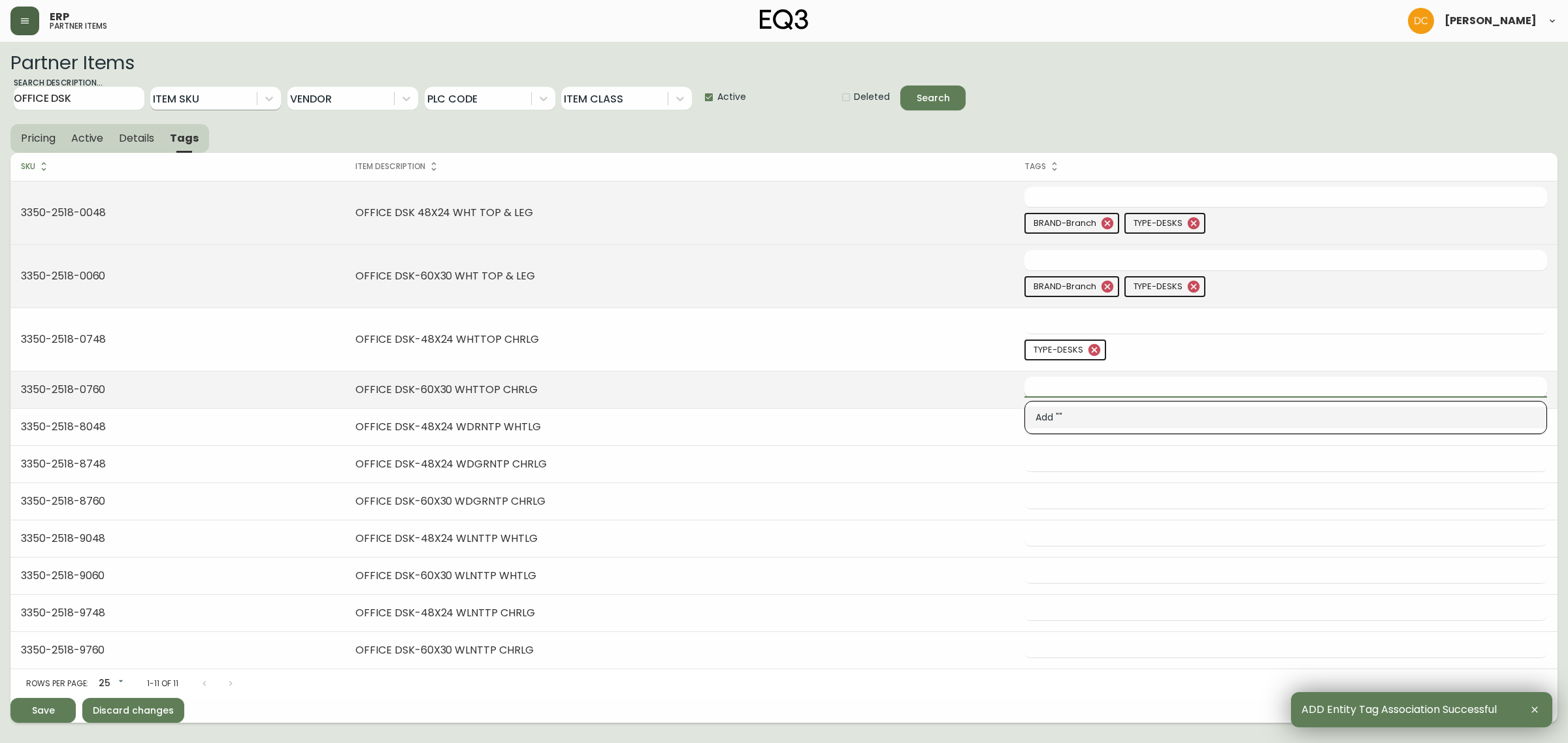
click at [1127, 378] on input "text" at bounding box center [1276, 387] width 503 height 20
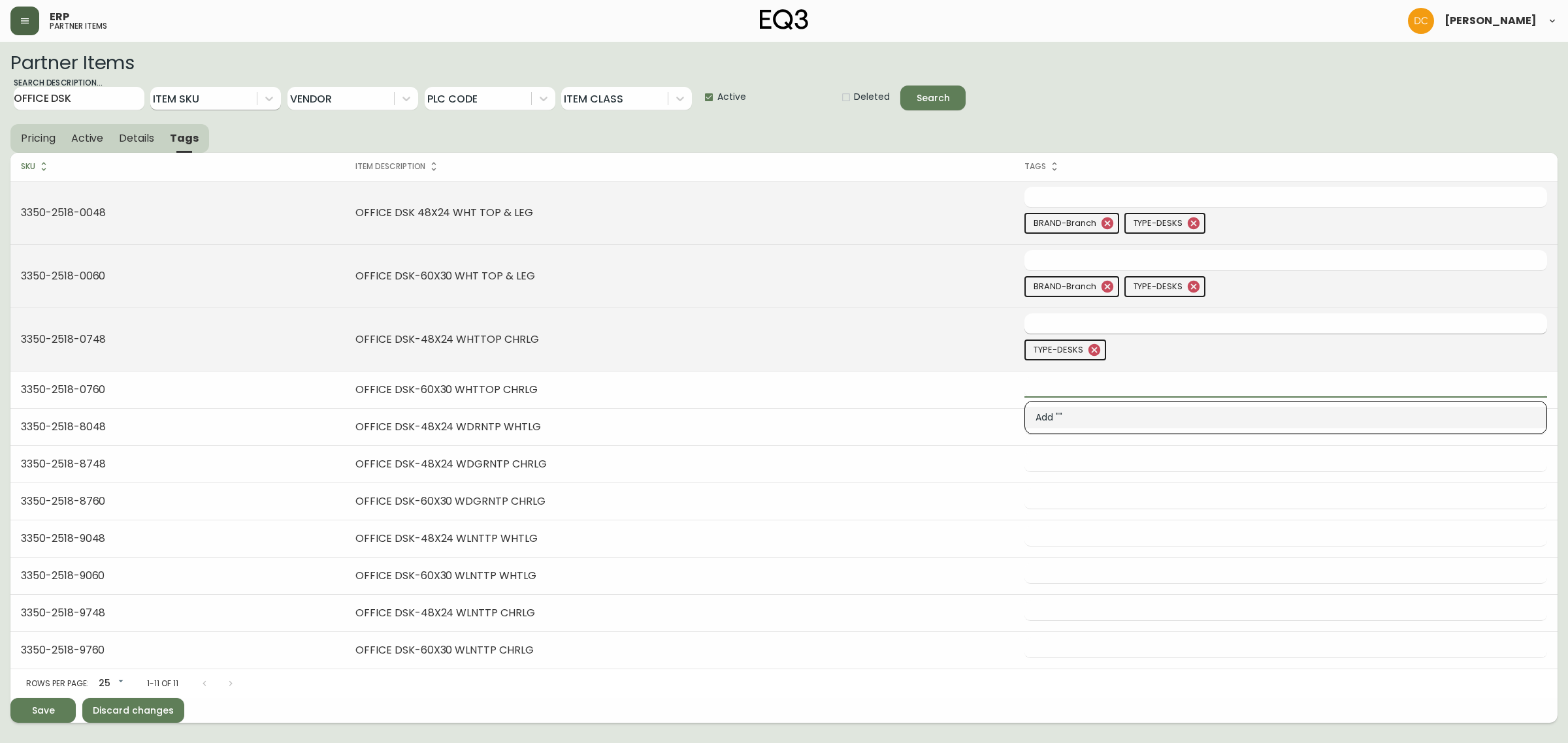
click at [1098, 317] on input "text" at bounding box center [1276, 324] width 503 height 20
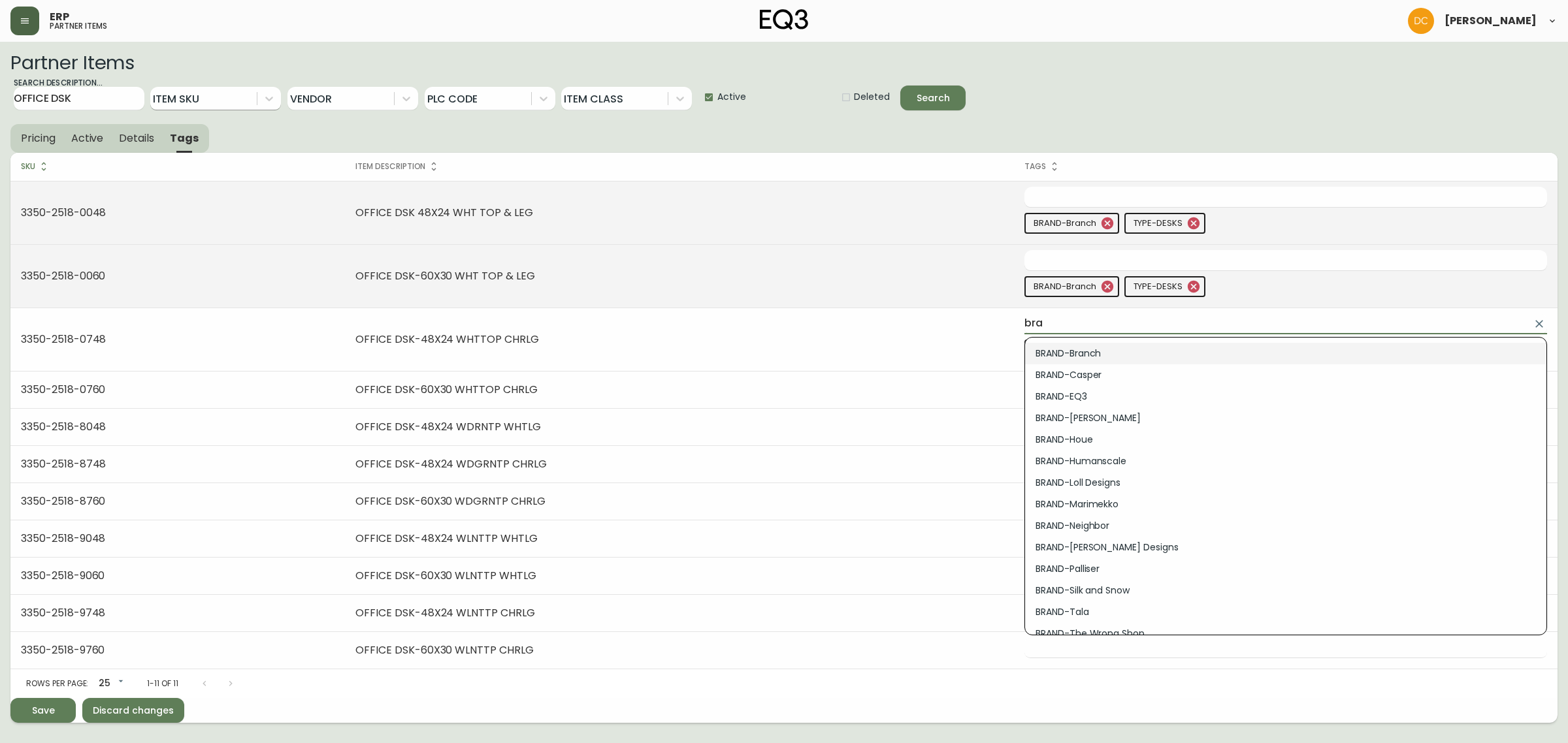
click at [1095, 350] on li "BRAND-Branch" at bounding box center [1285, 353] width 521 height 22
type input "BRAND-Branch"
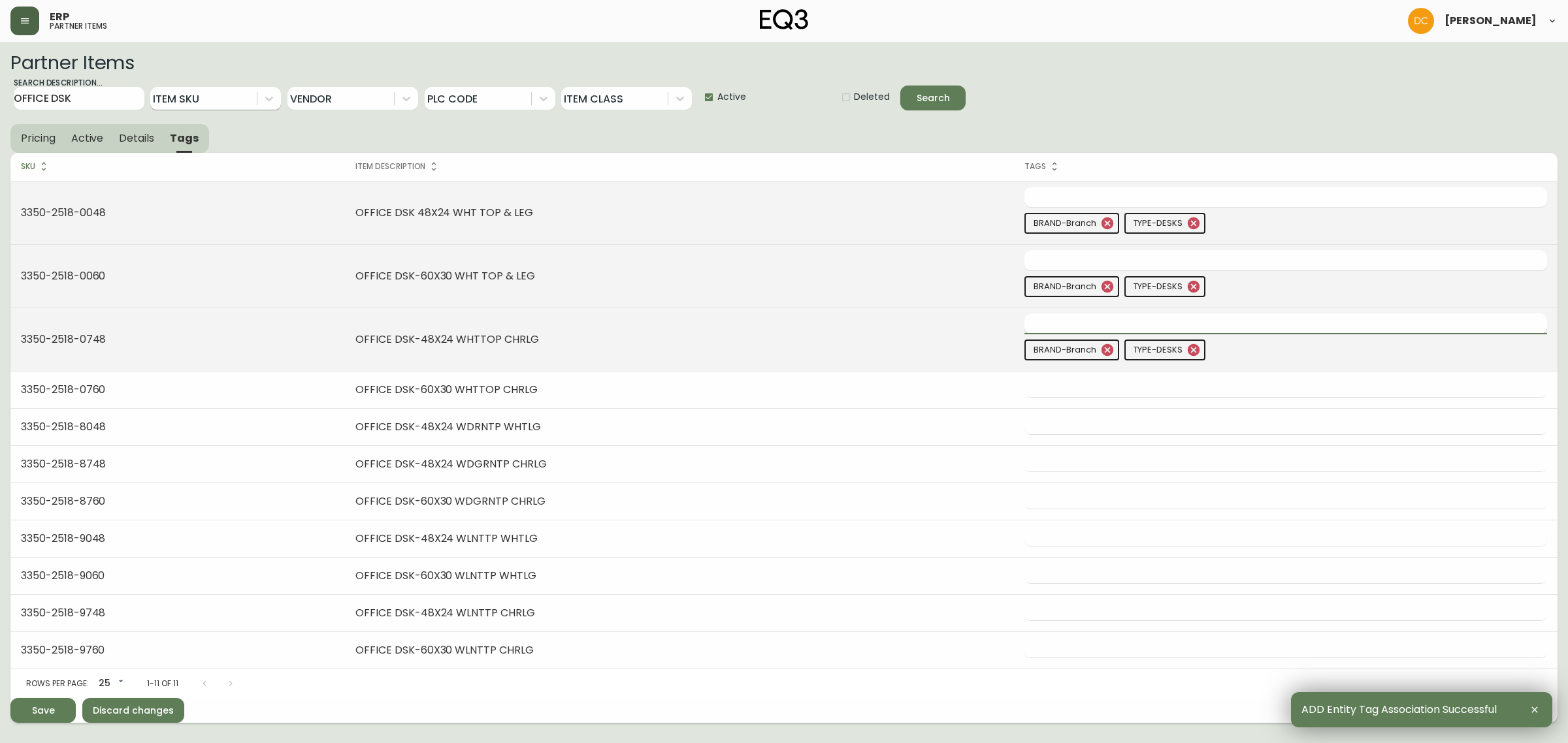
click at [1119, 324] on input "text" at bounding box center [1276, 324] width 503 height 20
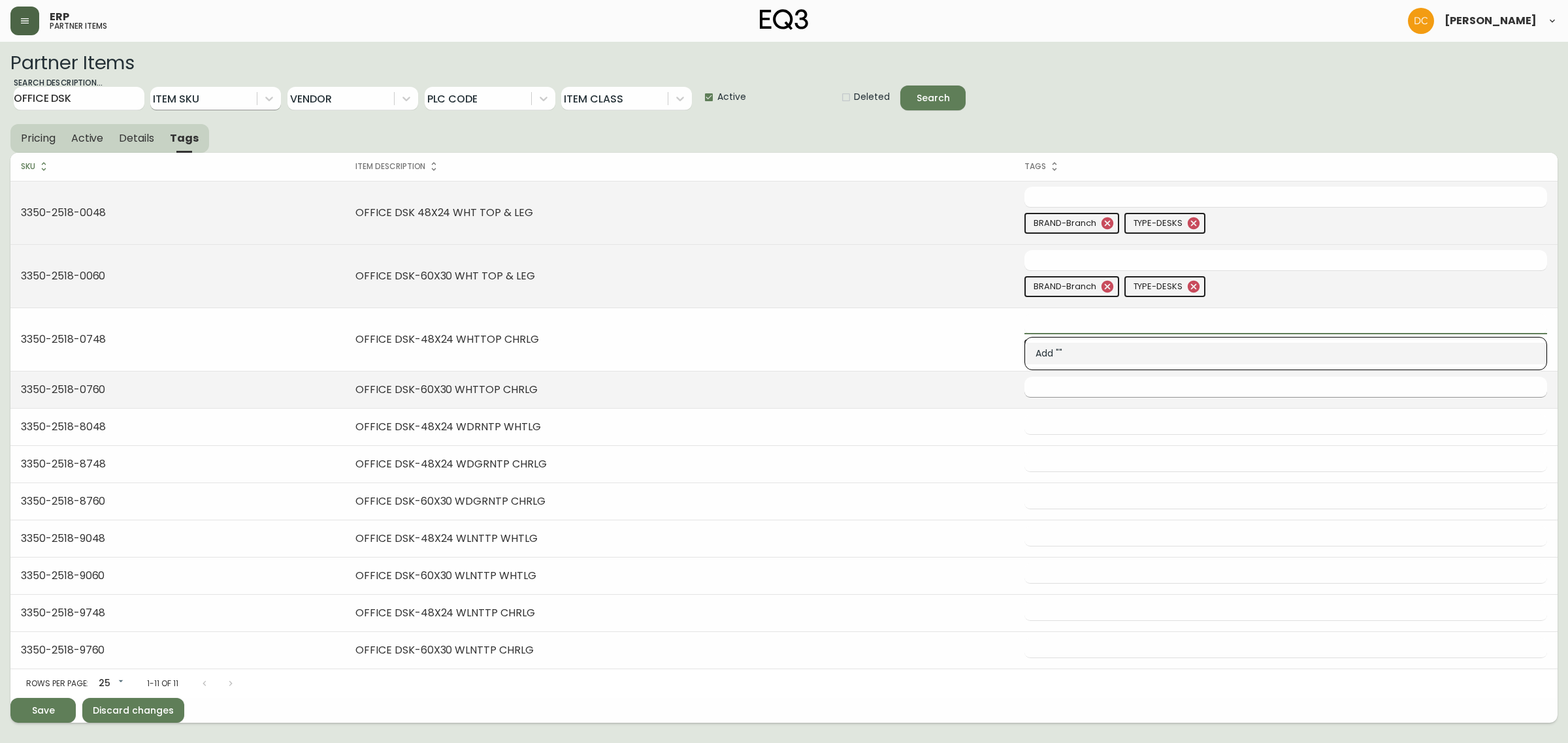
click at [1088, 397] on div at bounding box center [1286, 388] width 523 height 21
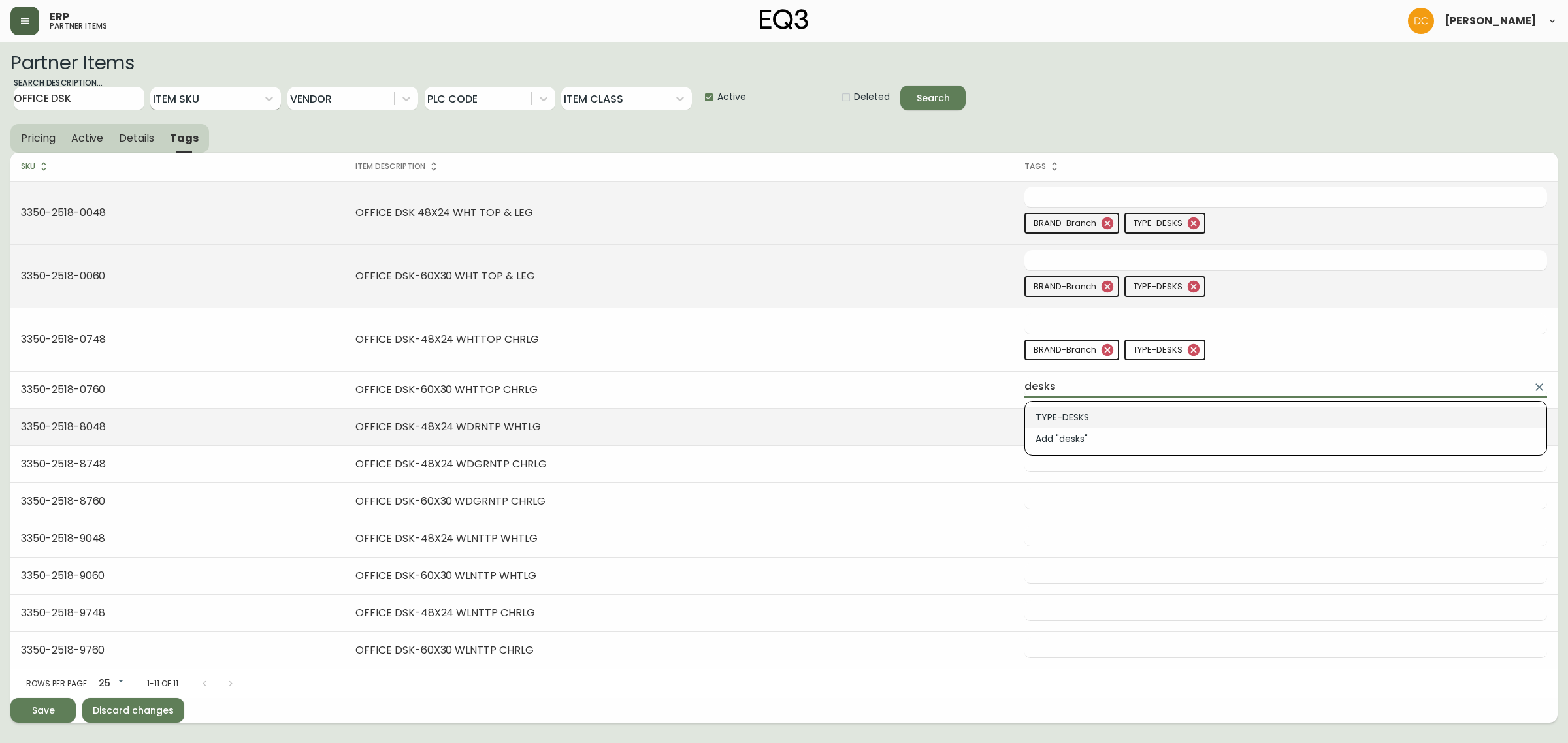
click at [1092, 414] on li "TYPE-DESKS" at bounding box center [1285, 417] width 521 height 22
type input "TYPE-DESKS"
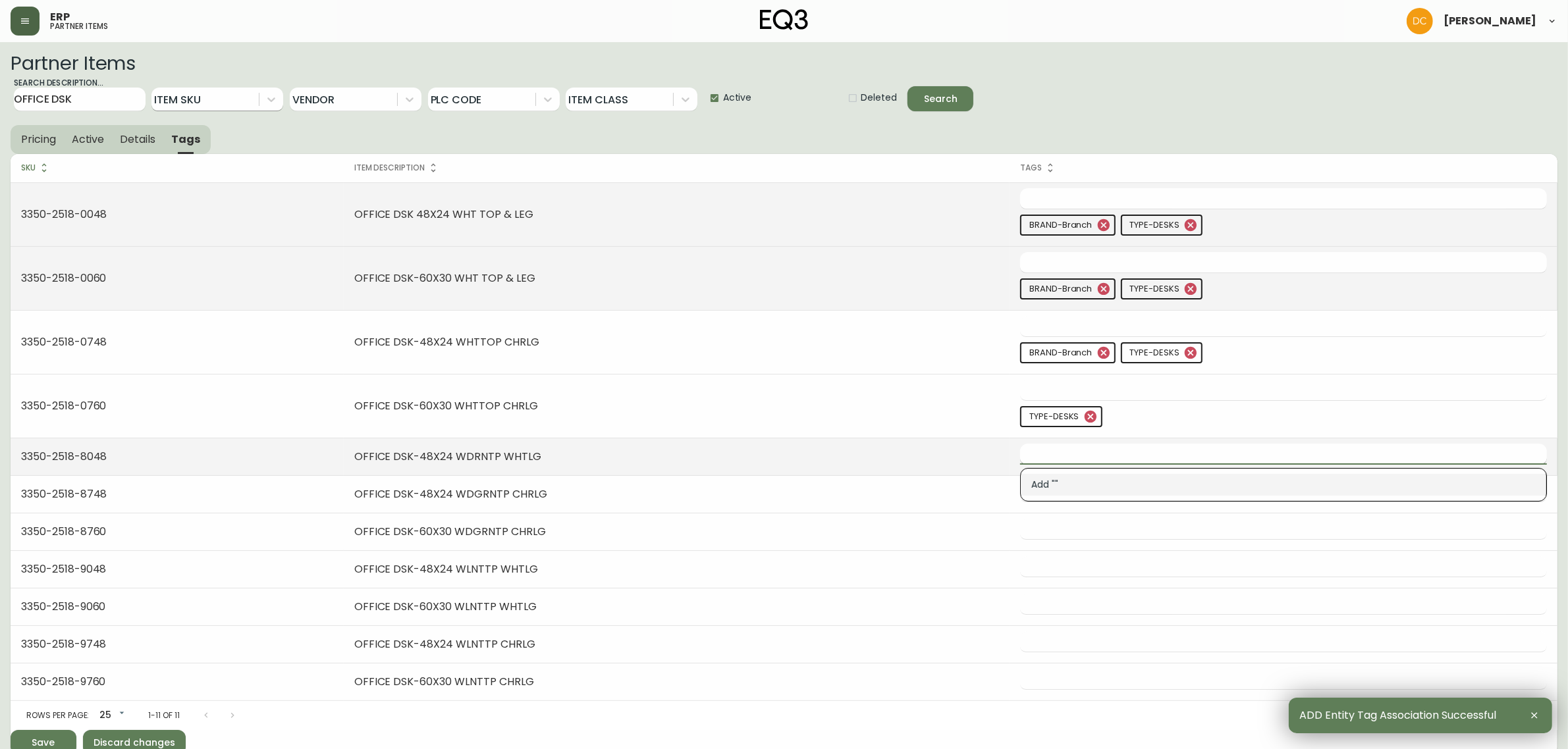
click at [1087, 456] on input "text" at bounding box center [1274, 454] width 507 height 21
paste input "desks"
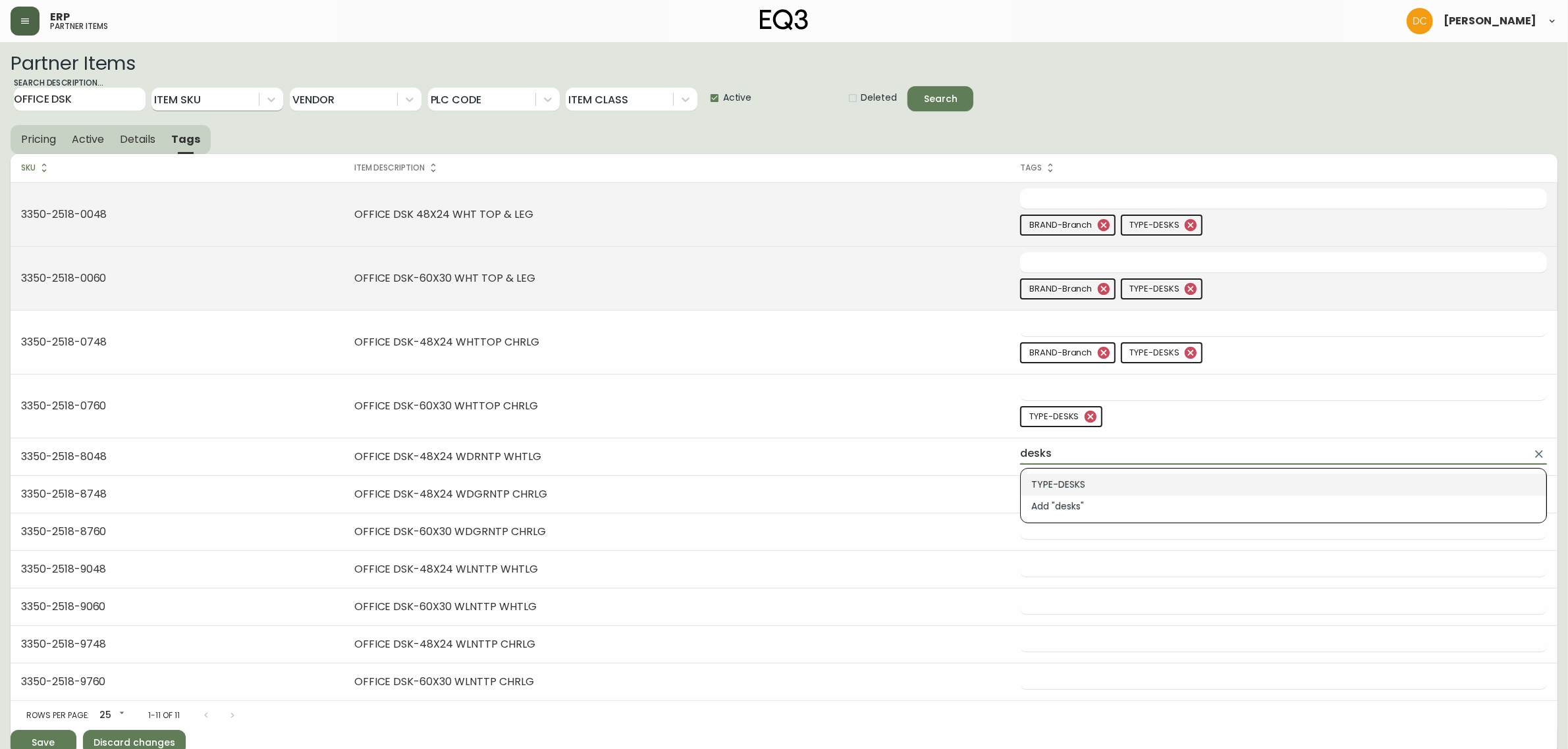
click at [1067, 494] on li "TYPE-DESKS" at bounding box center [1283, 484] width 526 height 22
type input "TYPE-DESKS"
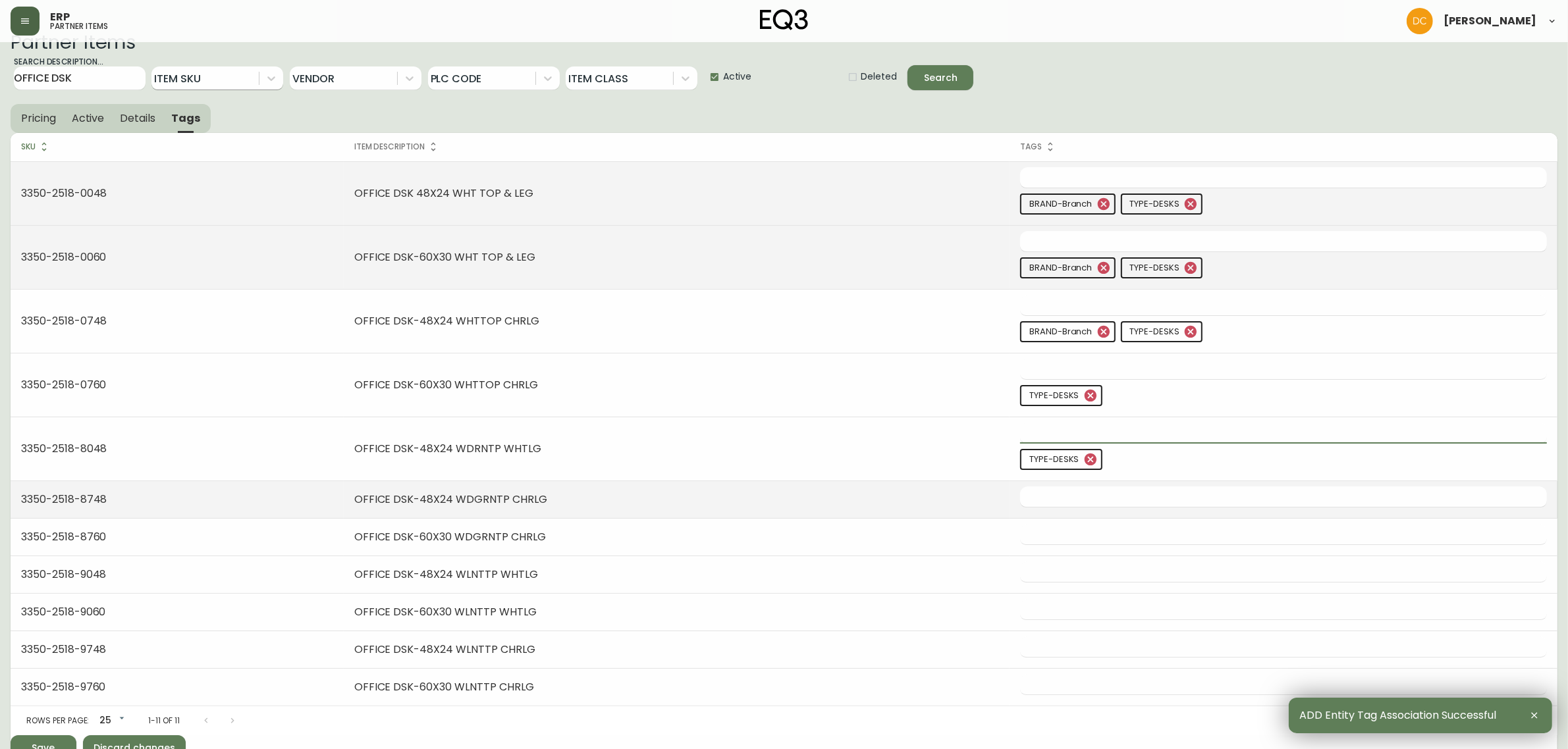
scroll to position [33, 0]
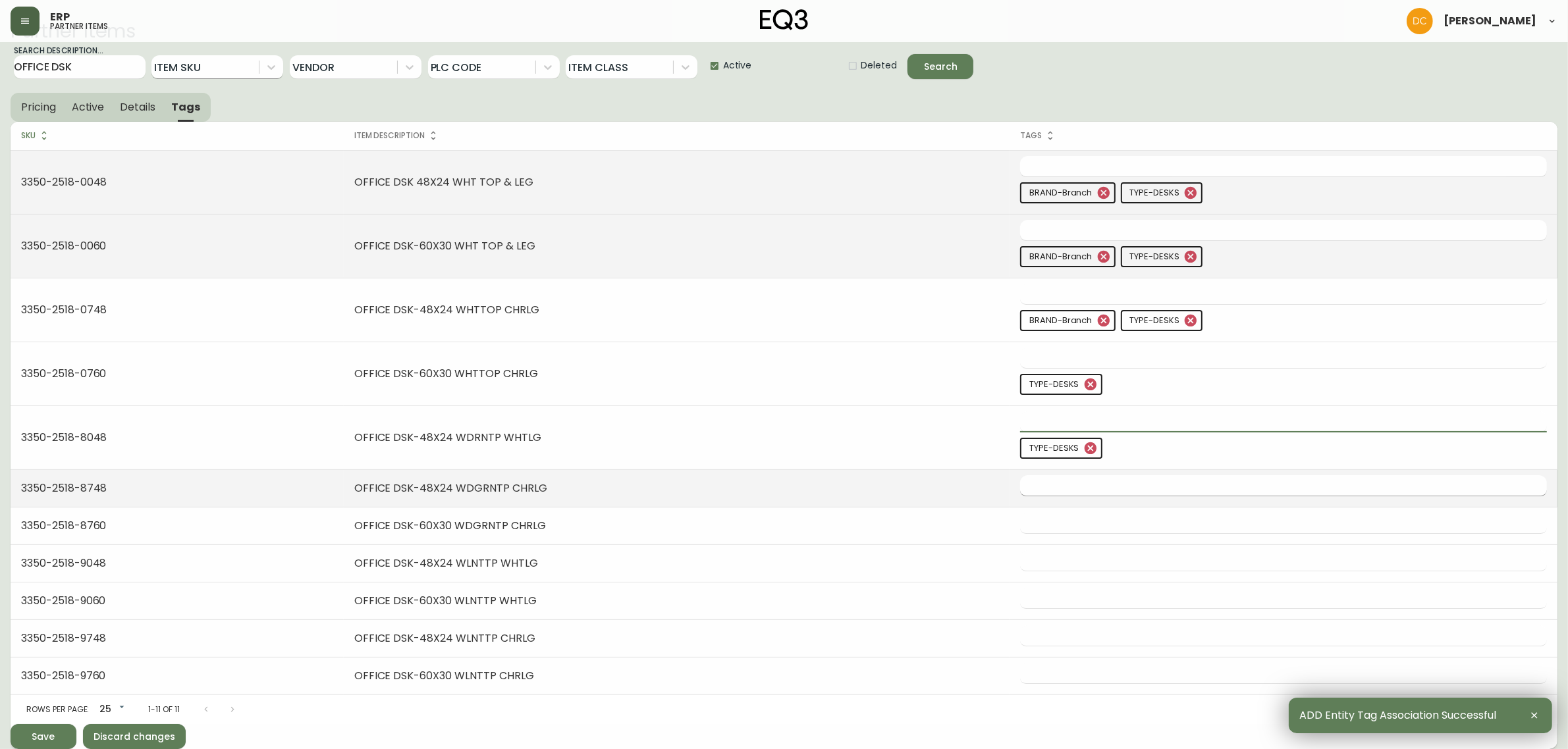
click at [1064, 486] on input "text" at bounding box center [1274, 485] width 507 height 21
paste input "desks"
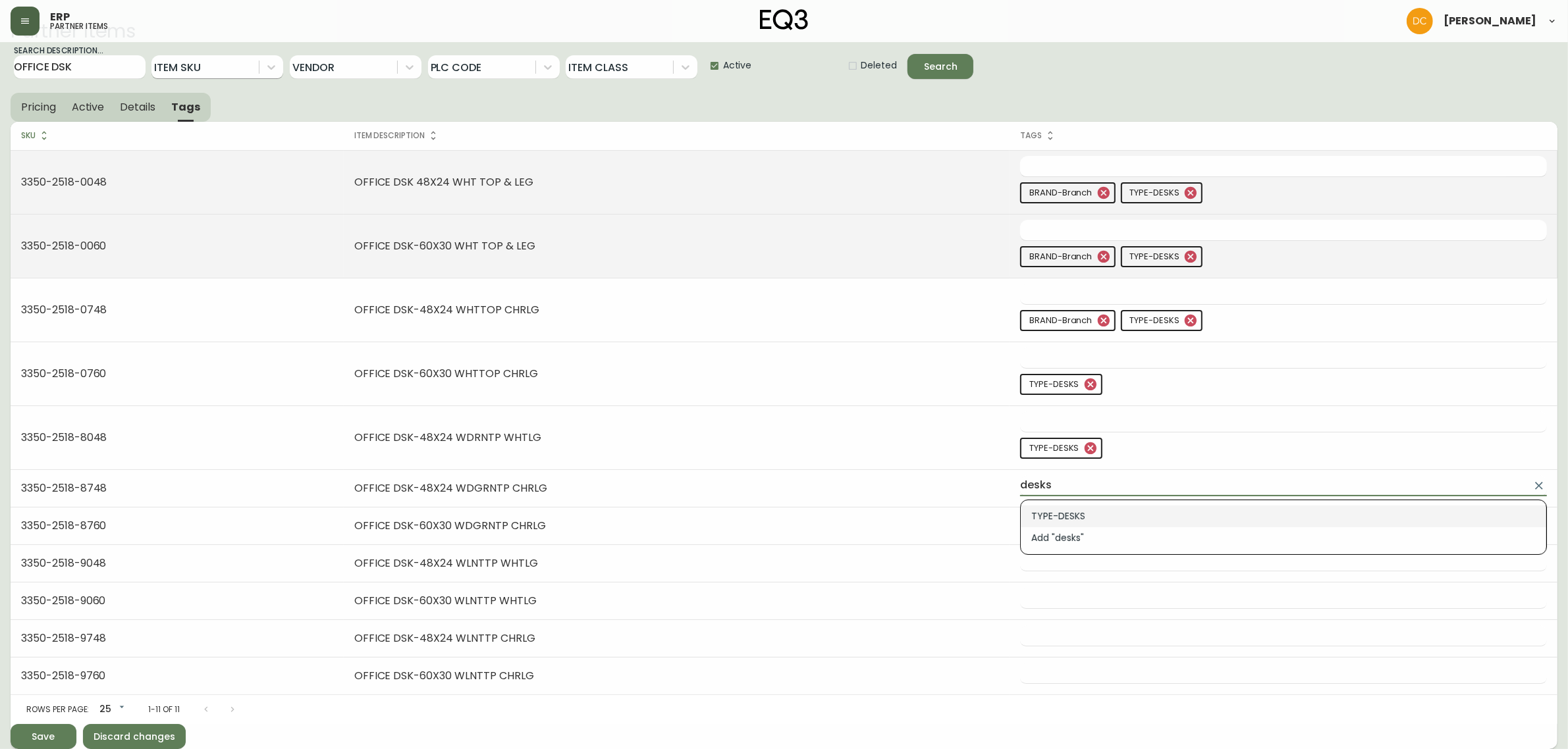
click at [1088, 521] on li "TYPE-DESKS" at bounding box center [1283, 516] width 526 height 22
type input "TYPE-DESKS"
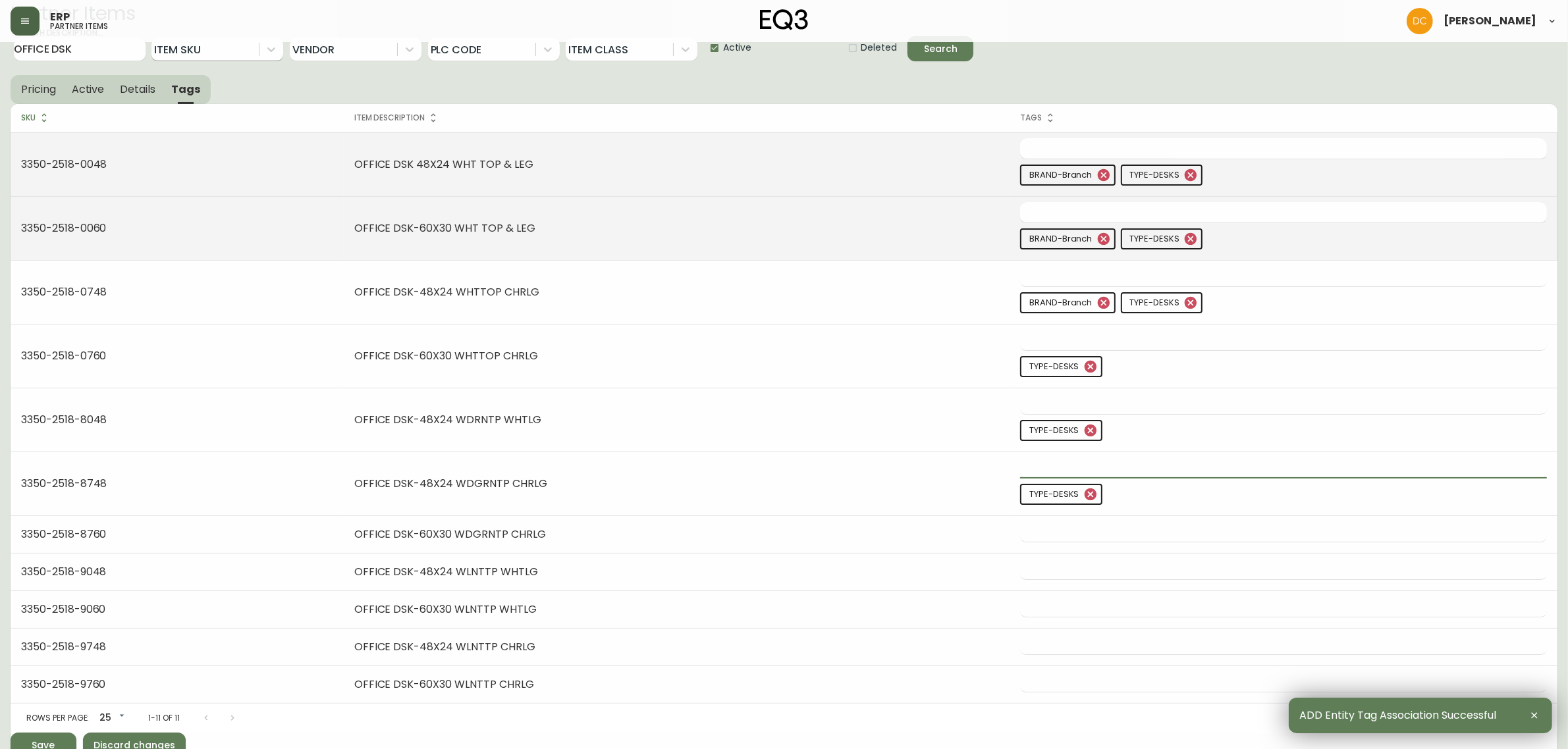
scroll to position [60, 0]
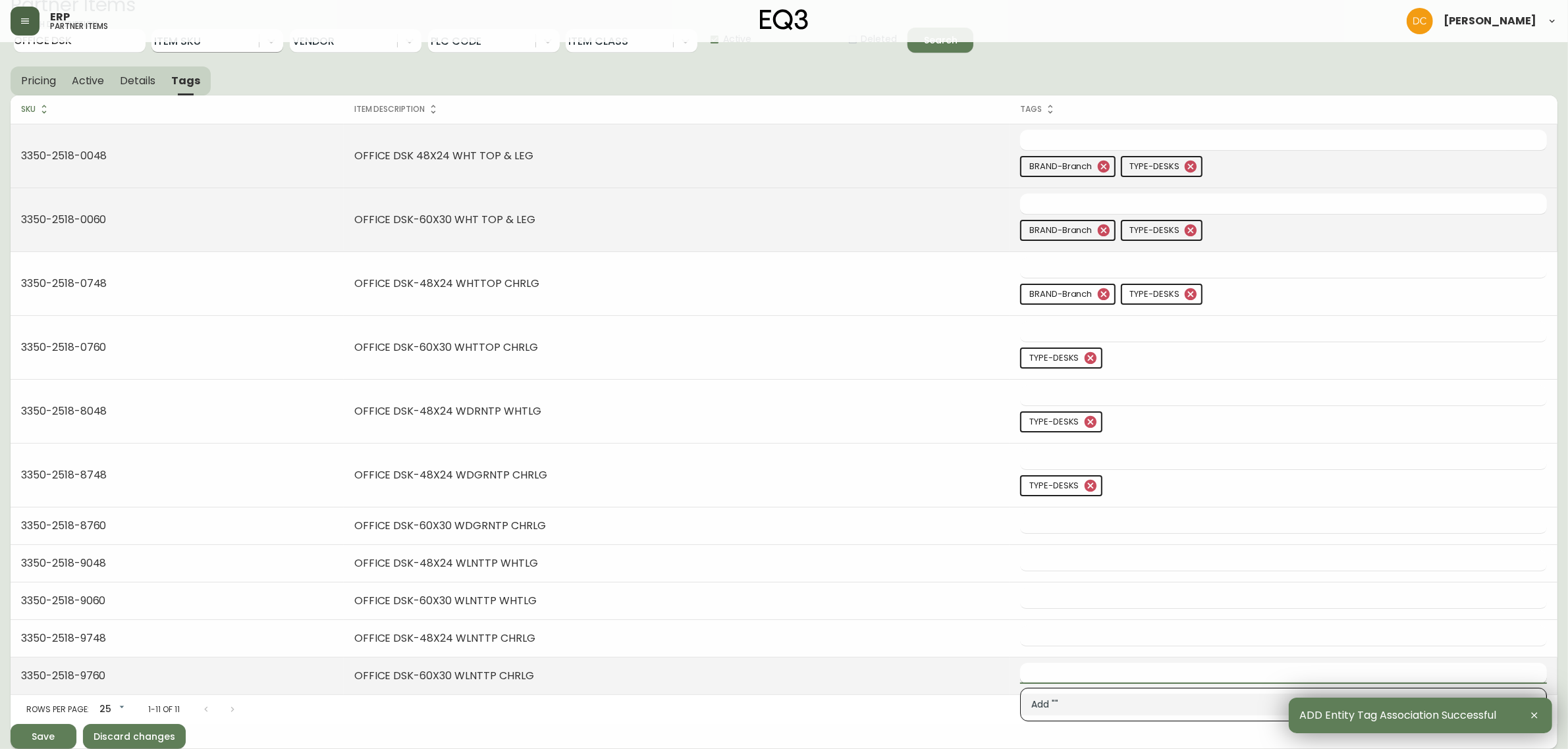
click at [1072, 677] on input "text" at bounding box center [1274, 673] width 507 height 21
paste input "desks"
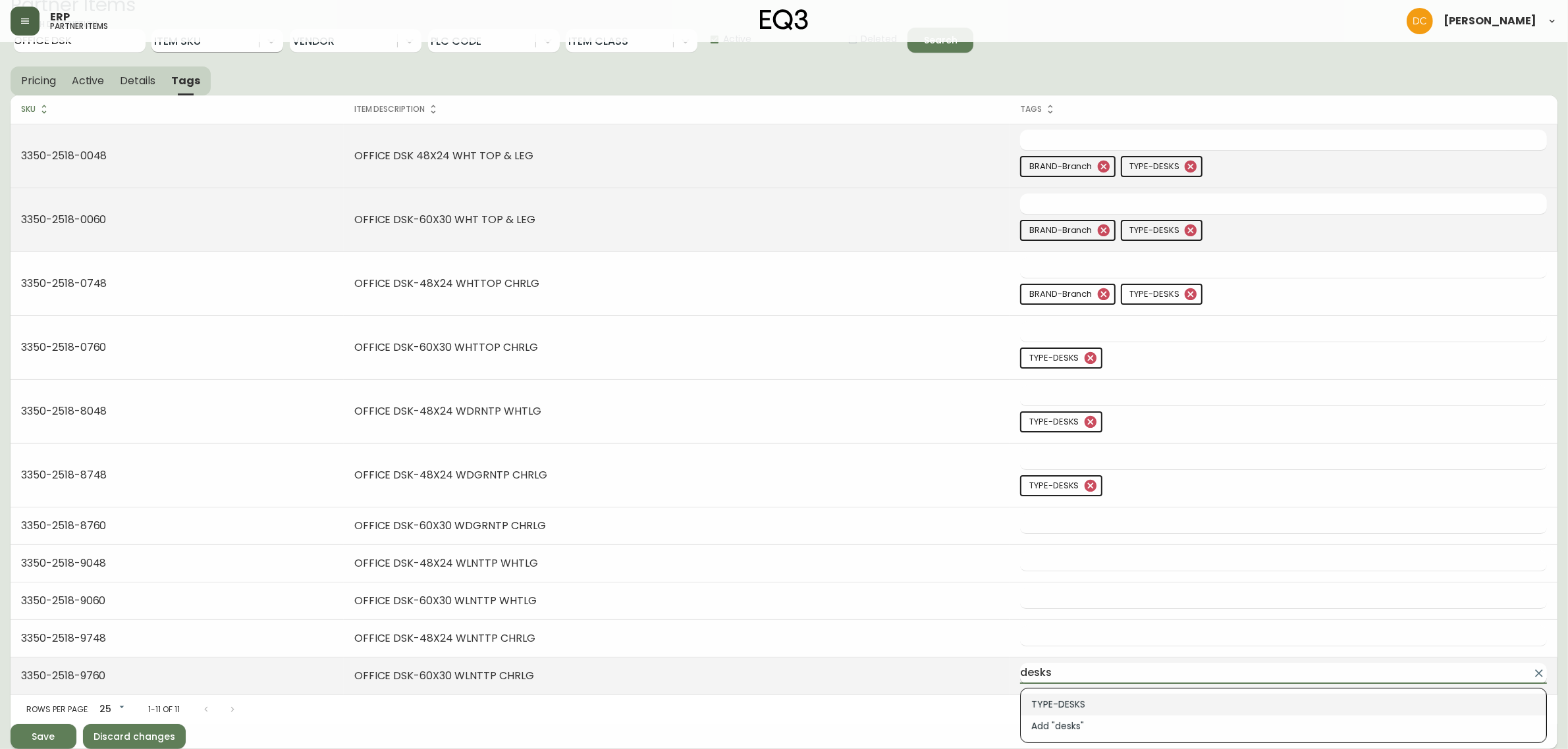
click at [1072, 694] on li "TYPE-DESKS" at bounding box center [1283, 704] width 526 height 22
type input "TYPE-DESKS"
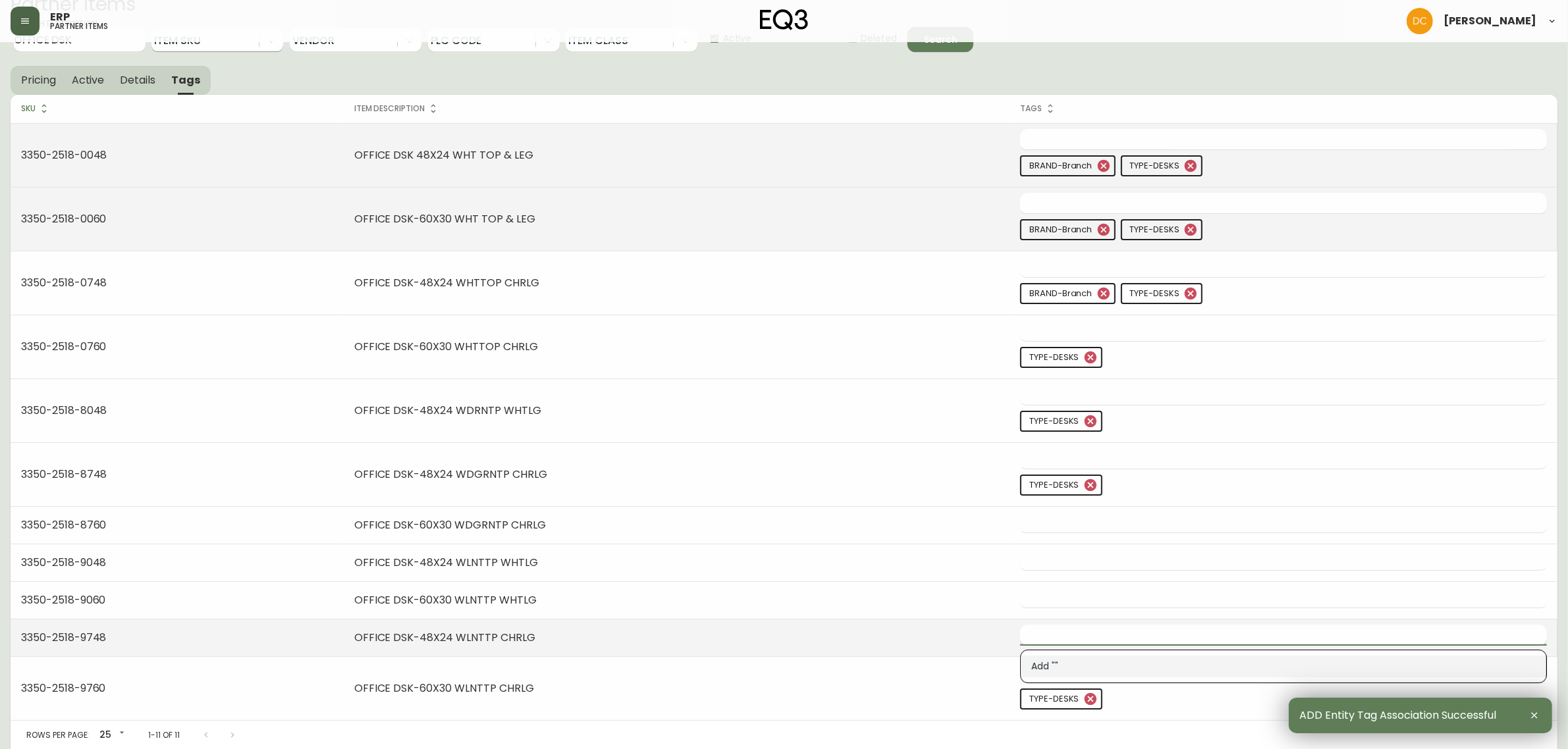
click at [1075, 637] on input "text" at bounding box center [1274, 635] width 507 height 21
paste input "desks"
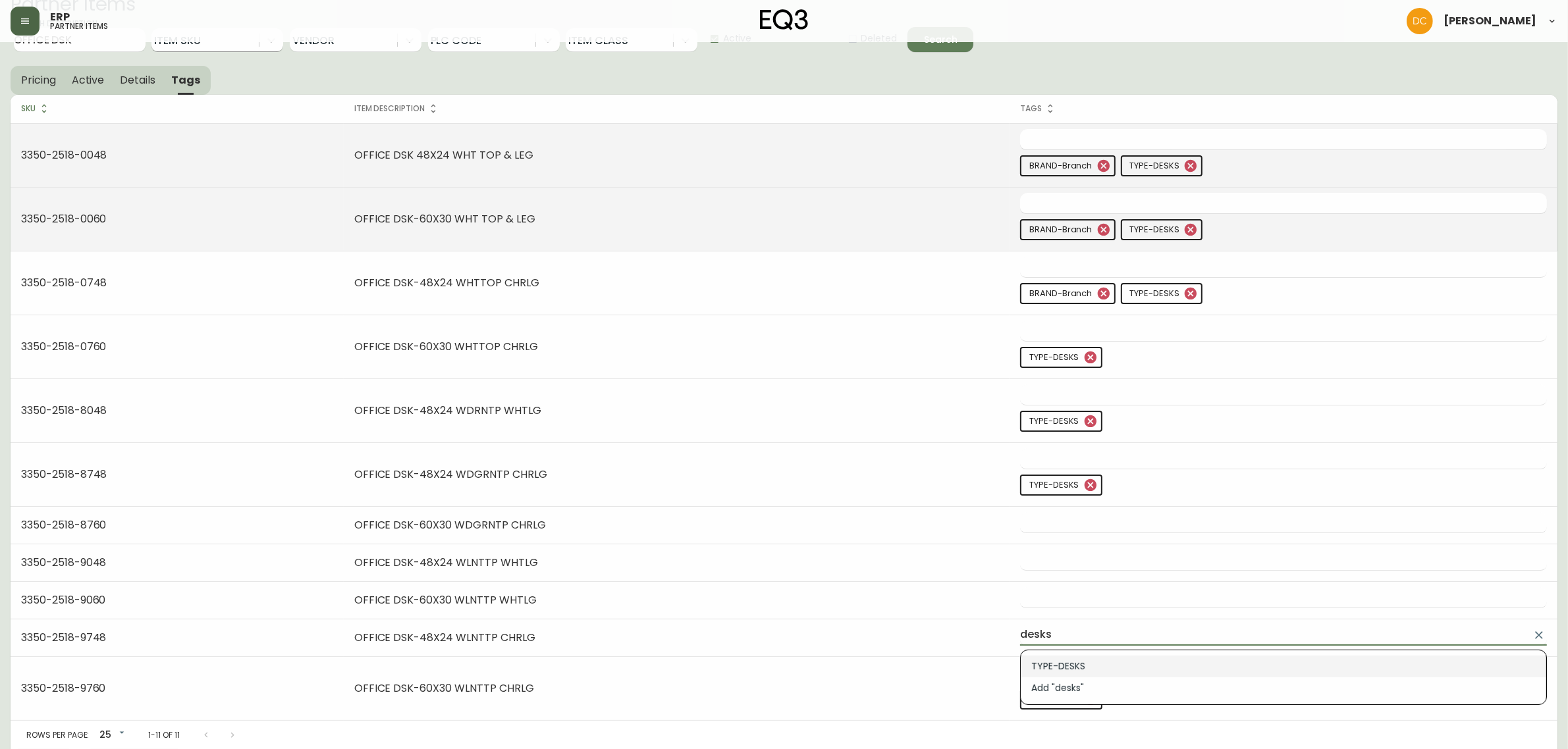
click at [1088, 659] on li "TYPE-DESKS" at bounding box center [1283, 667] width 526 height 22
type input "TYPE-DESKS"
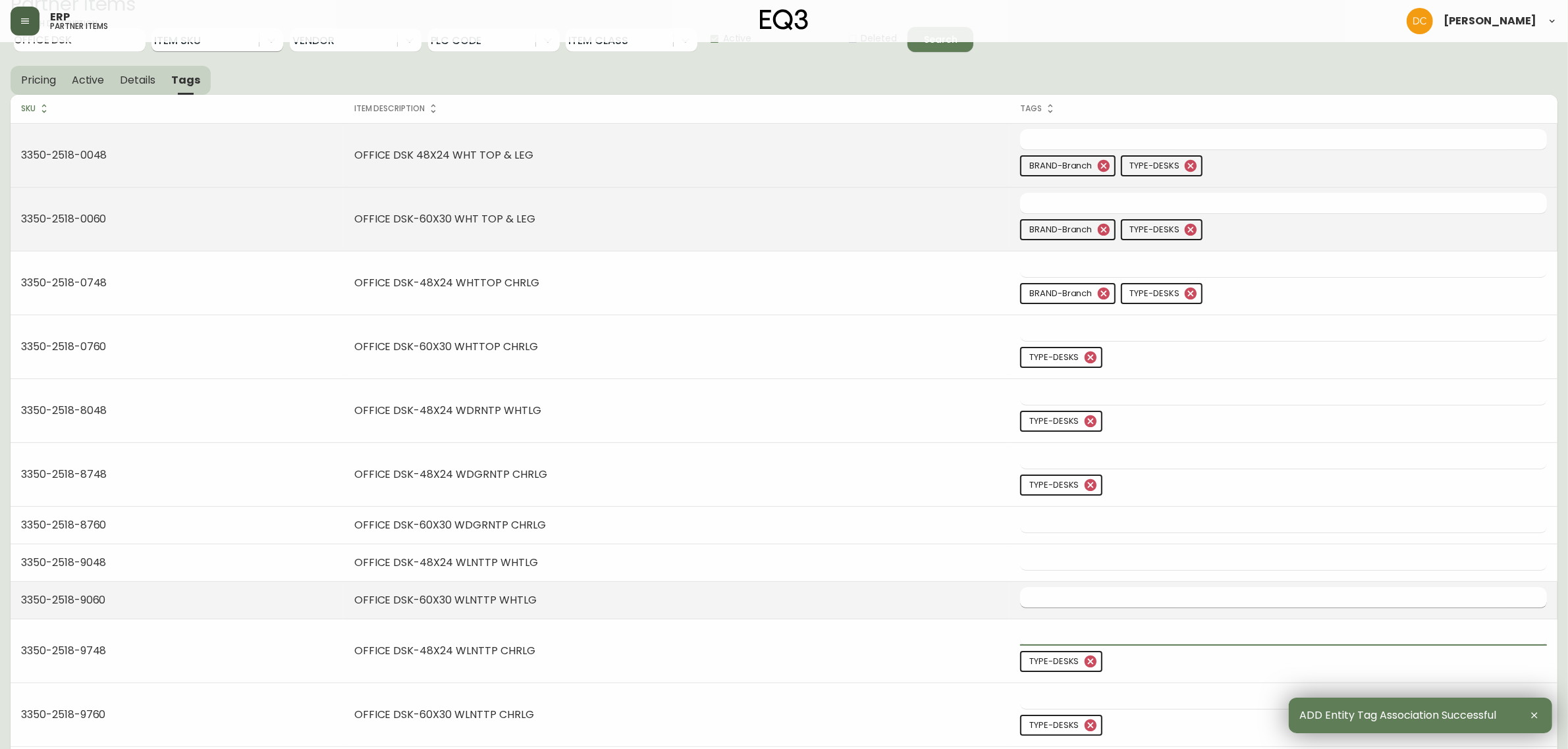
click at [1078, 600] on input "text" at bounding box center [1274, 597] width 507 height 21
paste input "desks"
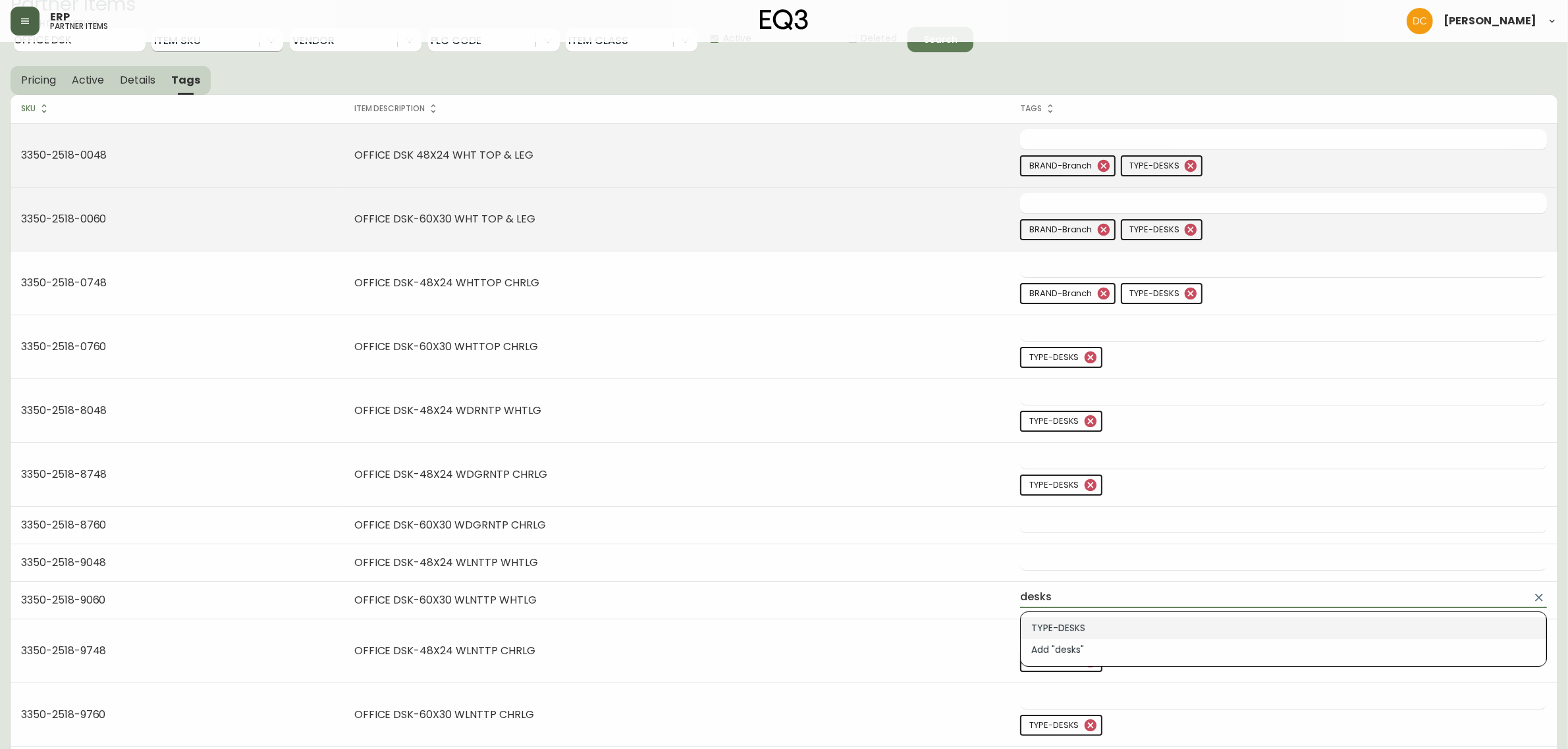
click at [1098, 620] on li "TYPE-DESKS" at bounding box center [1283, 628] width 526 height 22
type input "TYPE-DESKS"
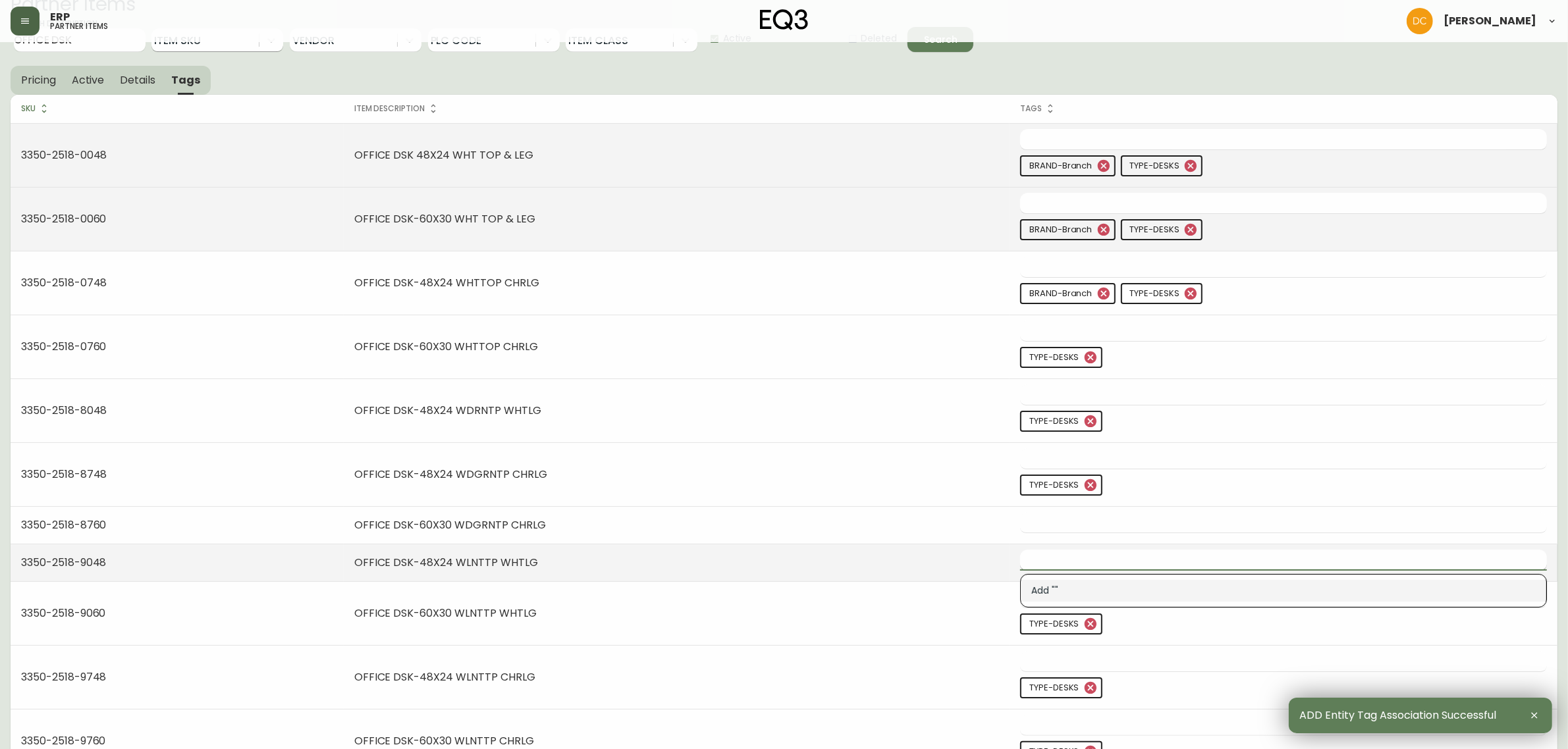
click at [1101, 562] on input "text" at bounding box center [1274, 560] width 507 height 21
paste input "desks"
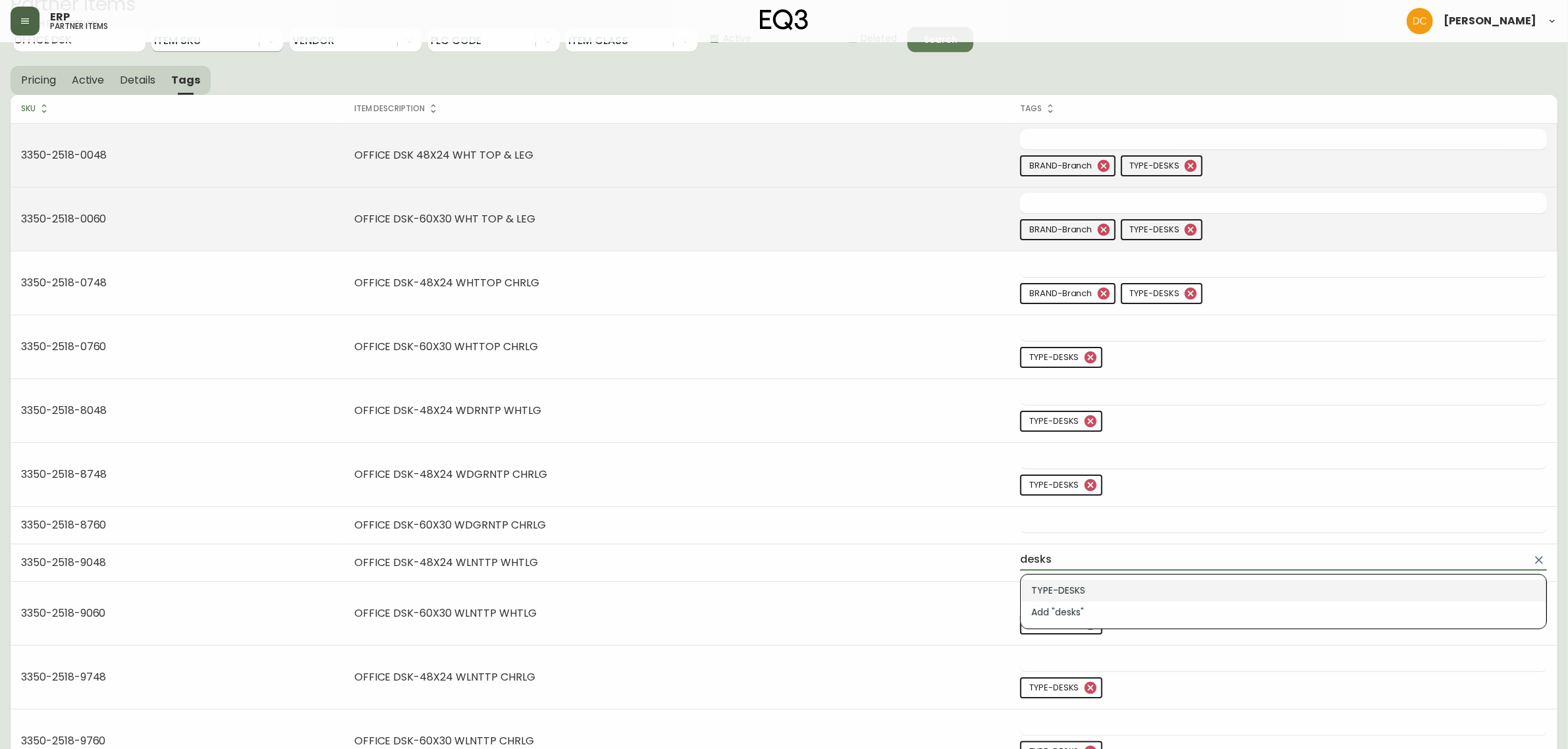
click at [1120, 590] on li "TYPE-DESKS" at bounding box center [1283, 591] width 526 height 22
type input "TYPE-DESKS"
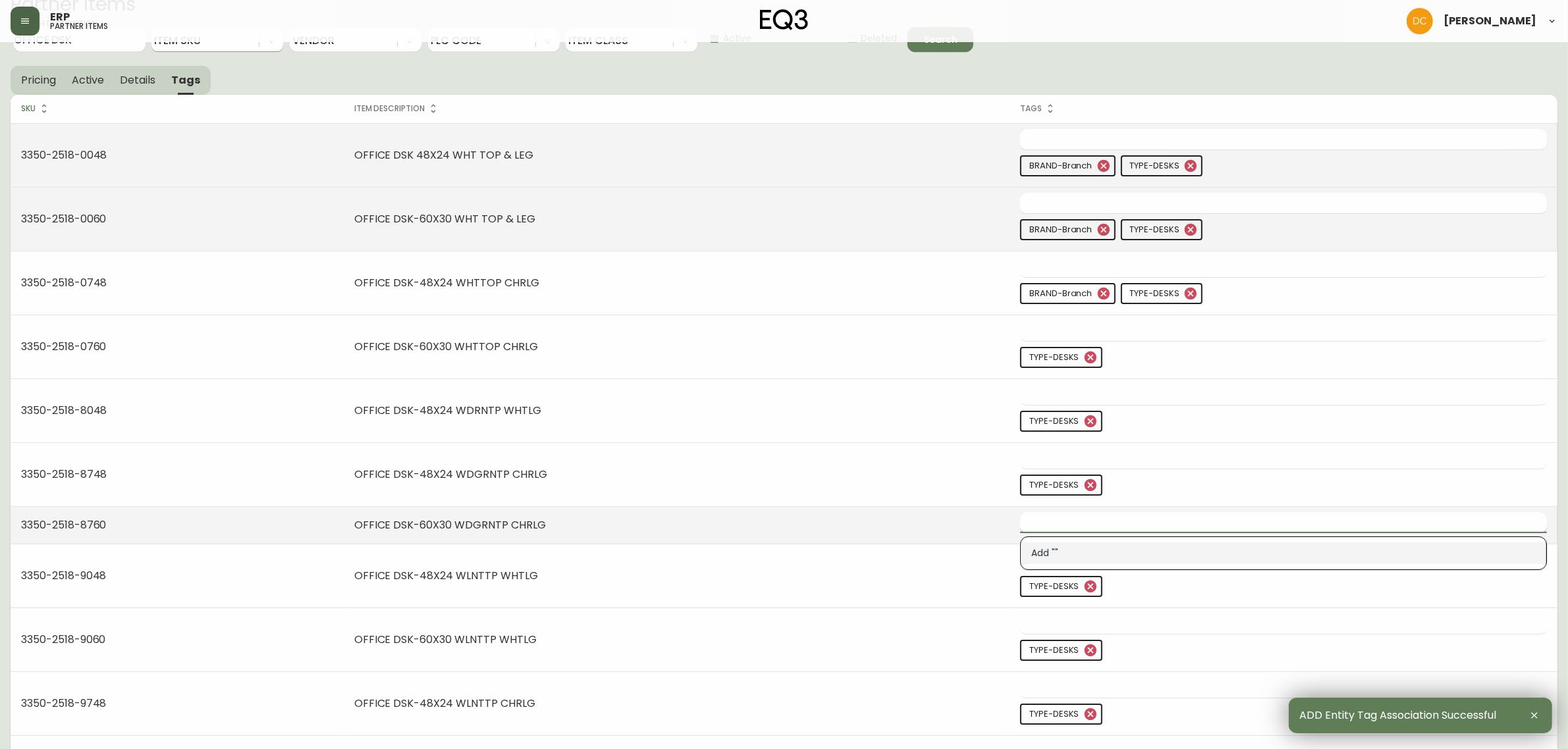
click at [1066, 523] on input "text" at bounding box center [1274, 522] width 507 height 21
paste input "desks"
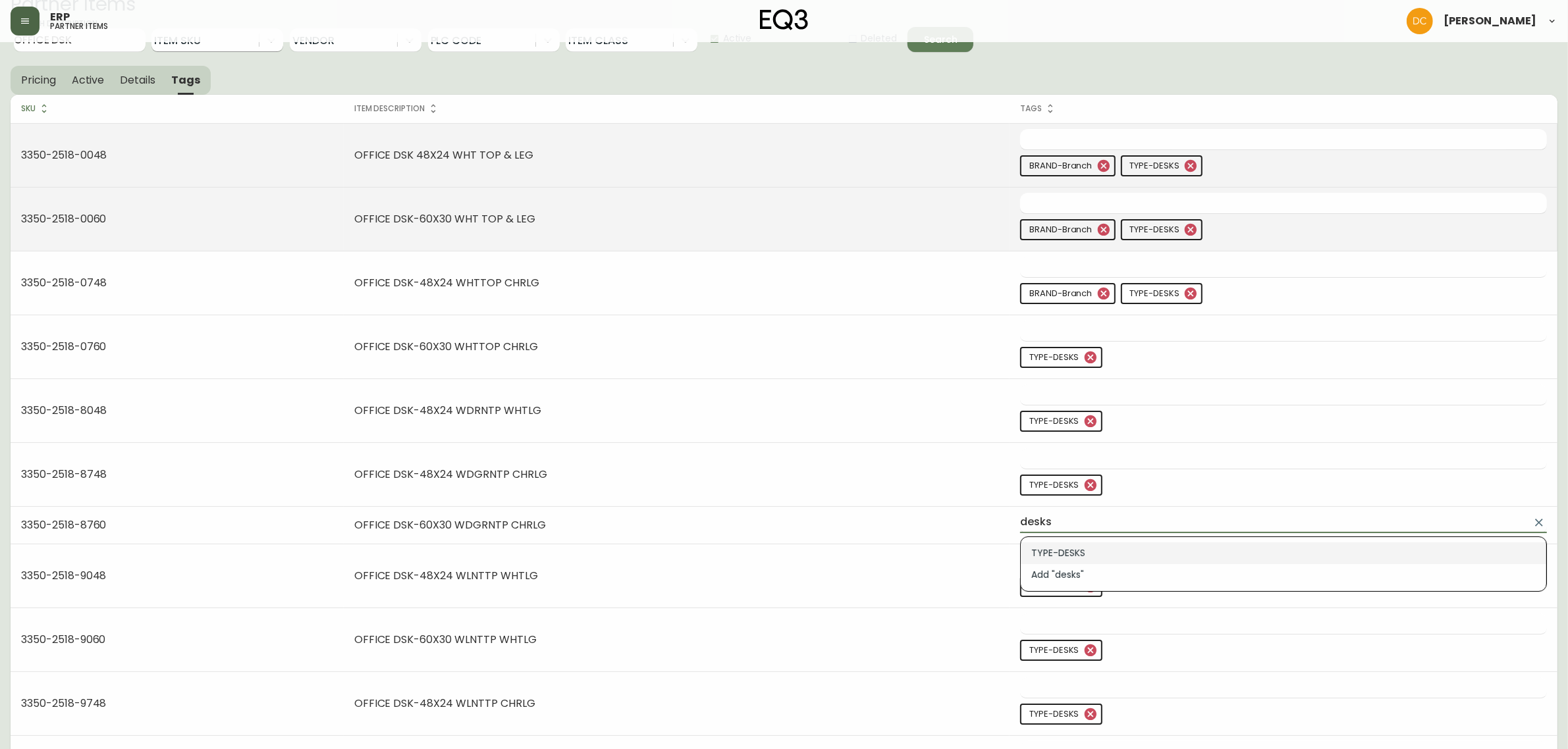
click at [1091, 551] on li "TYPE-DESKS" at bounding box center [1283, 553] width 526 height 22
type input "TYPE-DESKS"
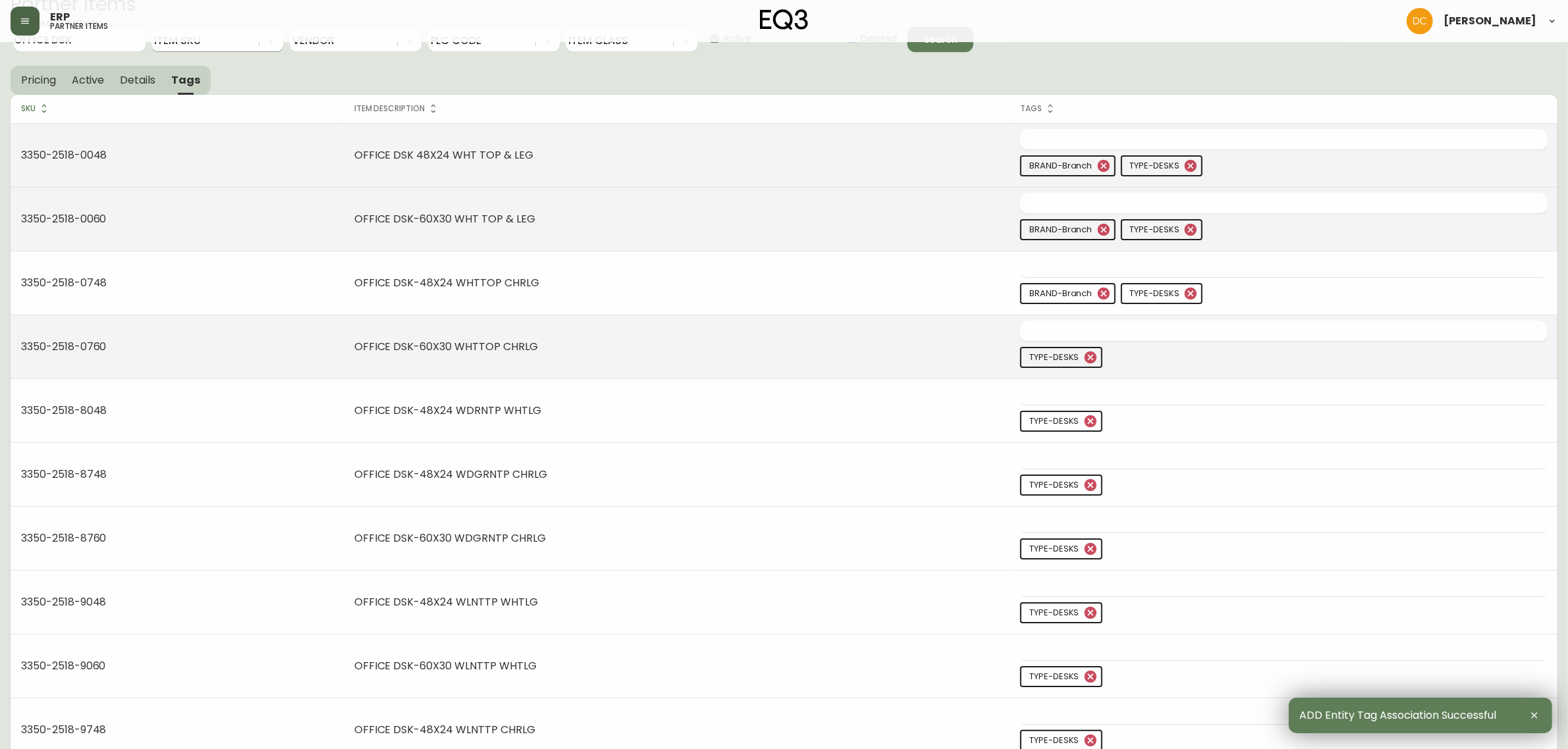
click at [1153, 364] on div "TYPE-DESKS" at bounding box center [1283, 360] width 527 height 26
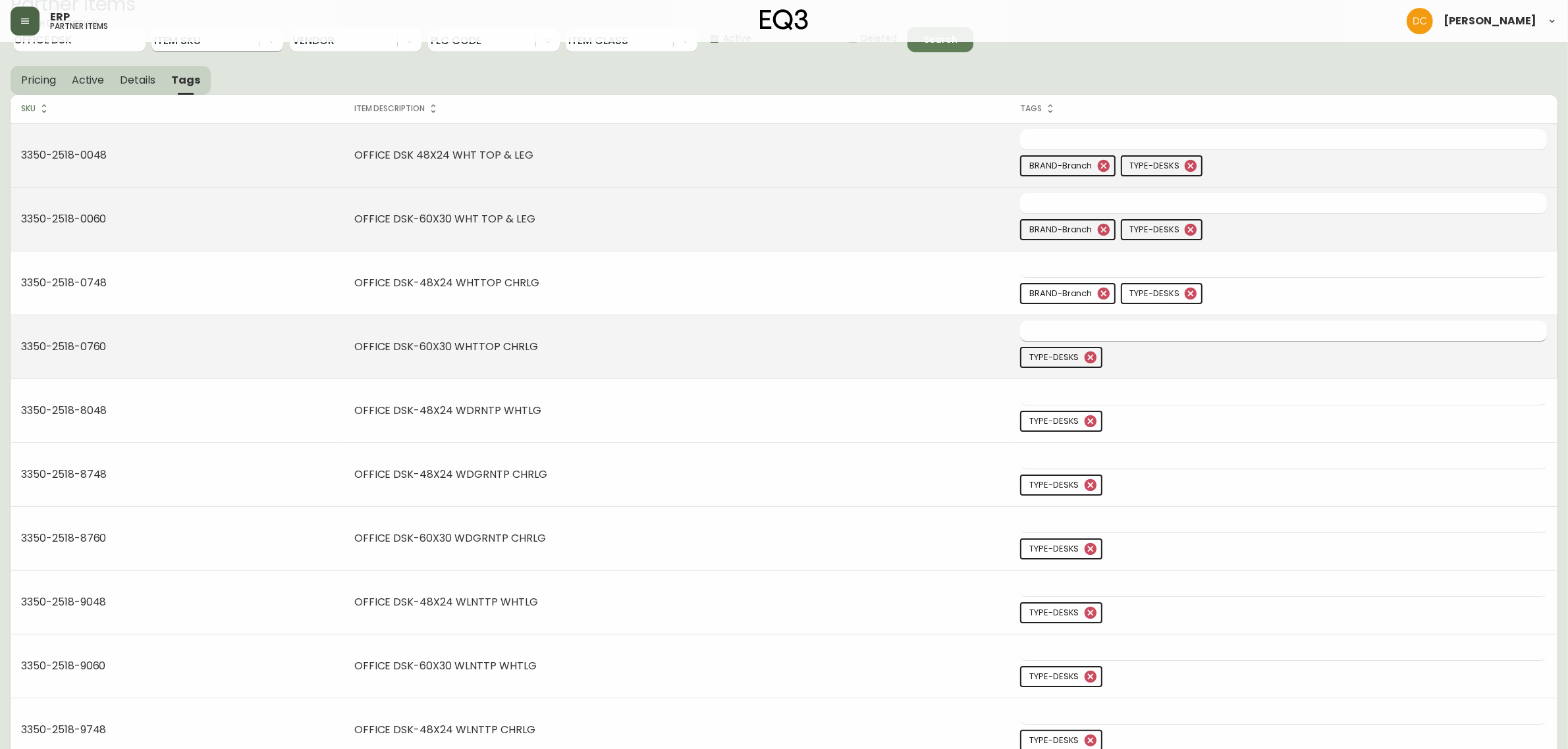
click at [1156, 336] on input "text" at bounding box center [1274, 331] width 507 height 21
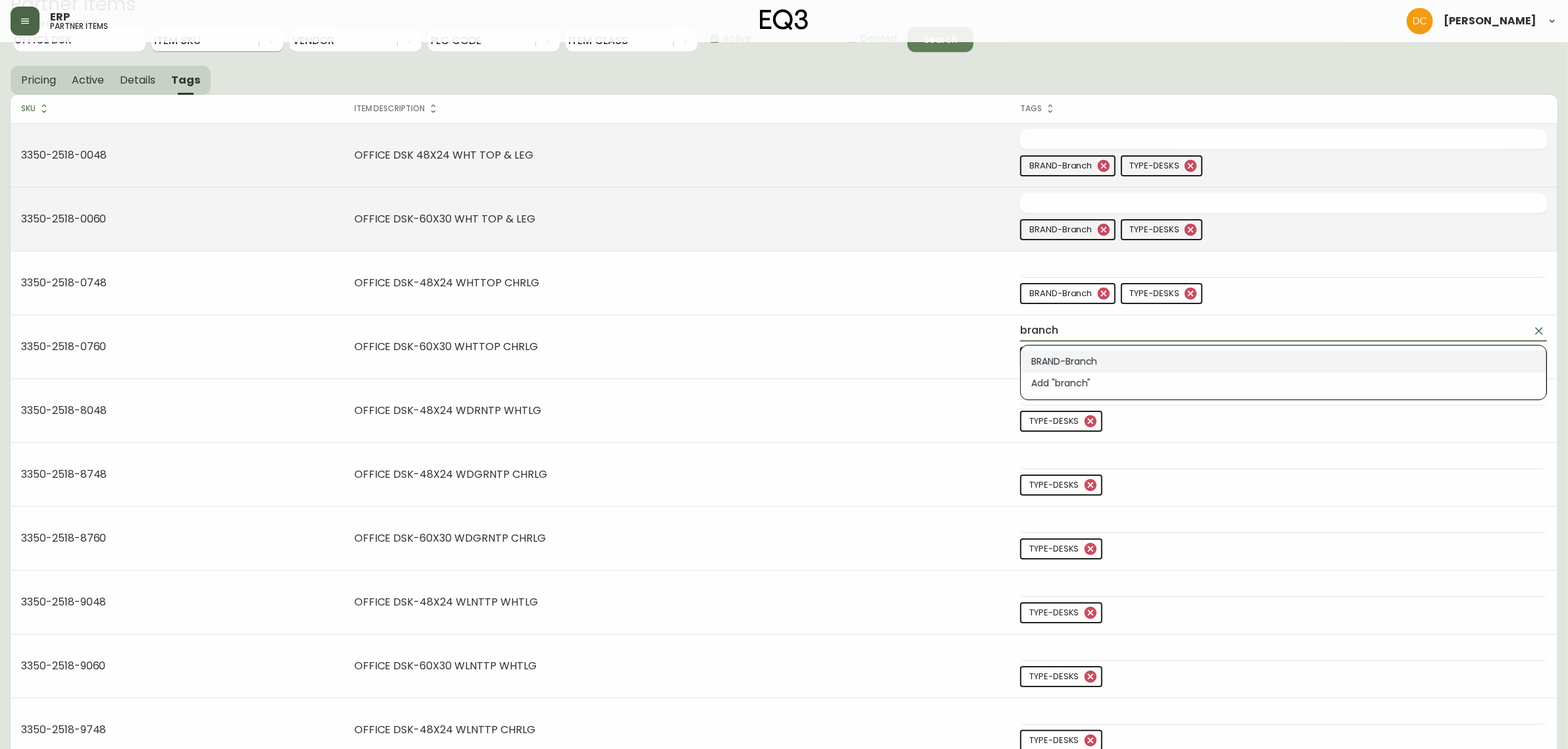
click at [1137, 362] on li "BRAND-Branch" at bounding box center [1283, 362] width 526 height 22
type input "BRAND-Branch"
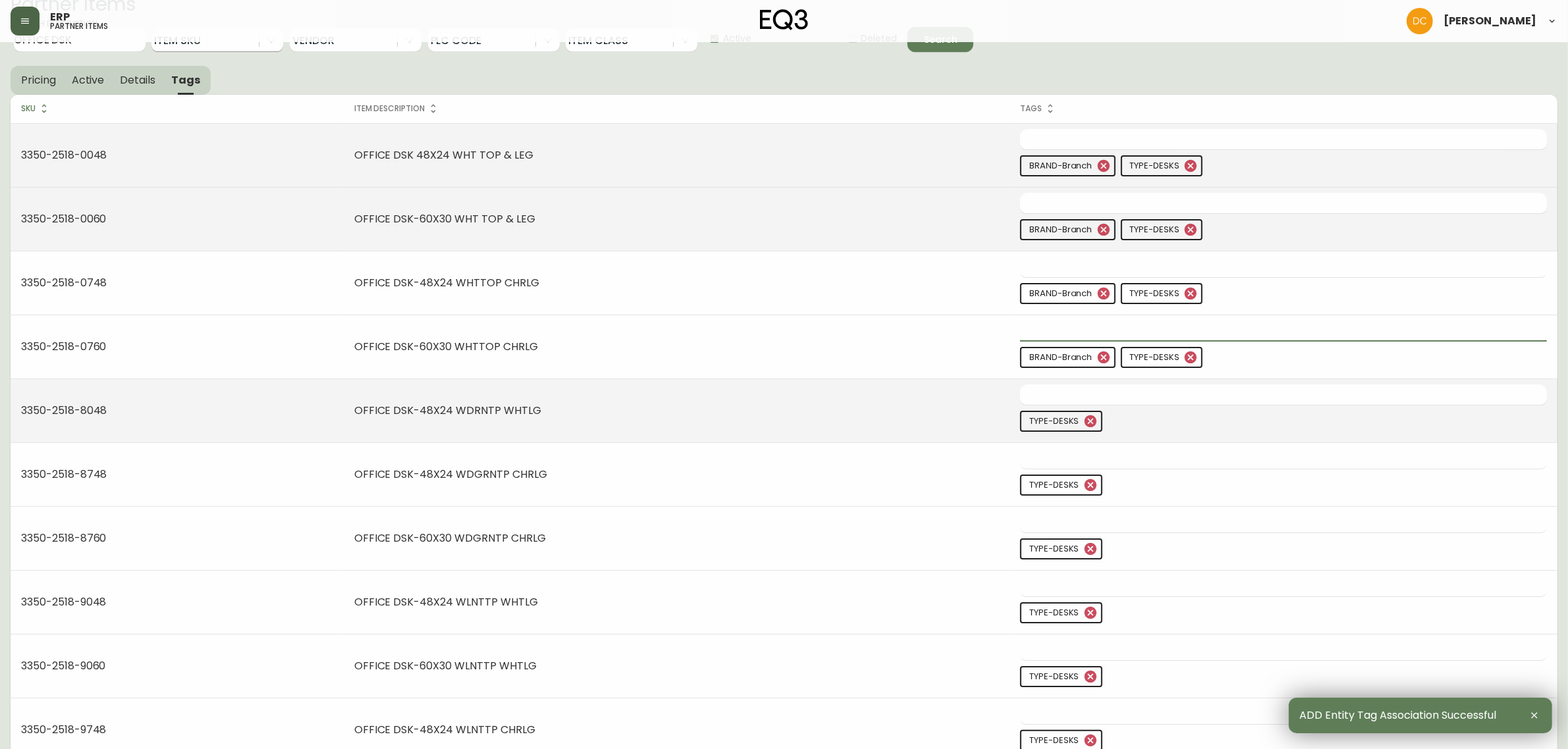
click at [1120, 406] on div "TYPE-DESKS" at bounding box center [1283, 411] width 527 height 52
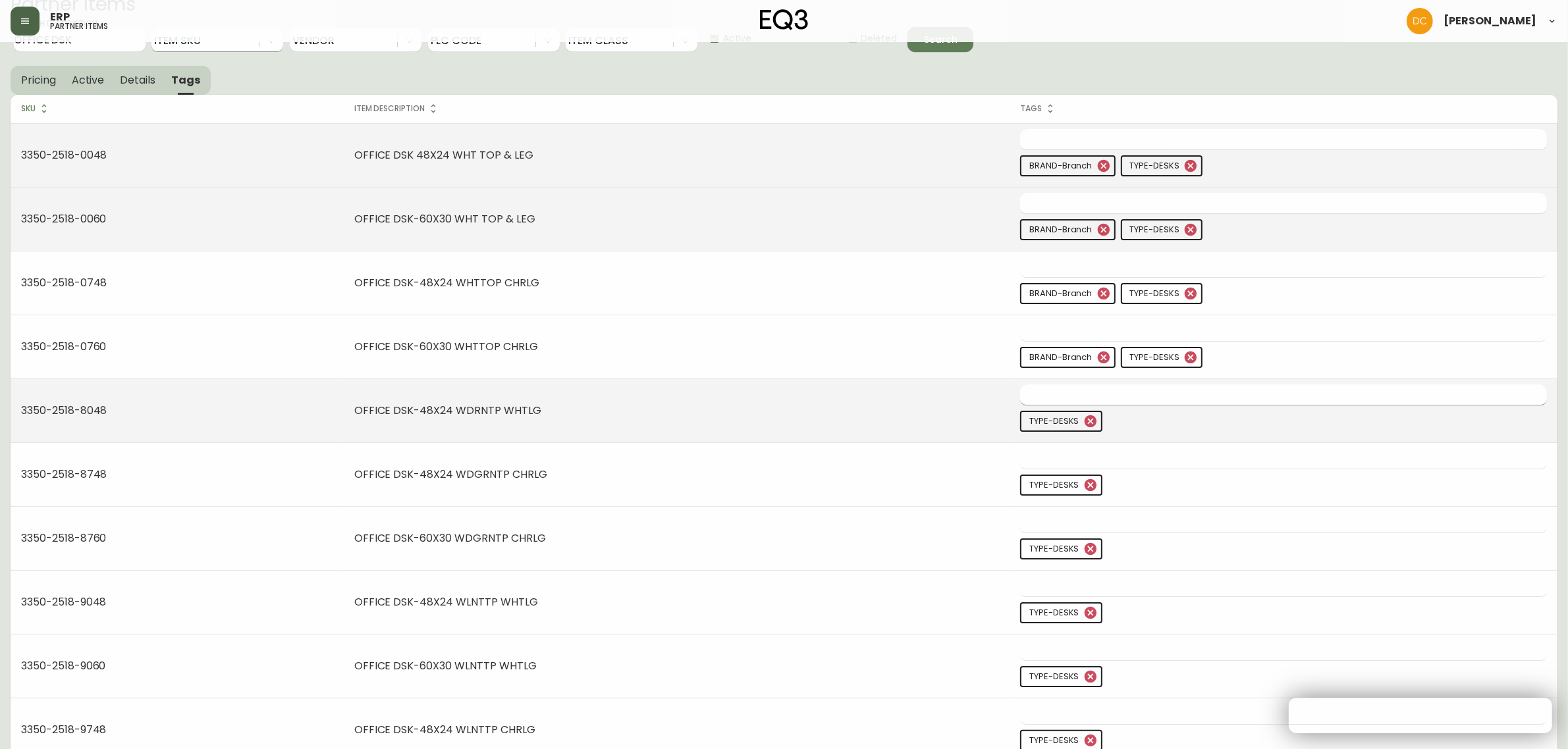
click at [1122, 399] on input "text" at bounding box center [1274, 394] width 507 height 21
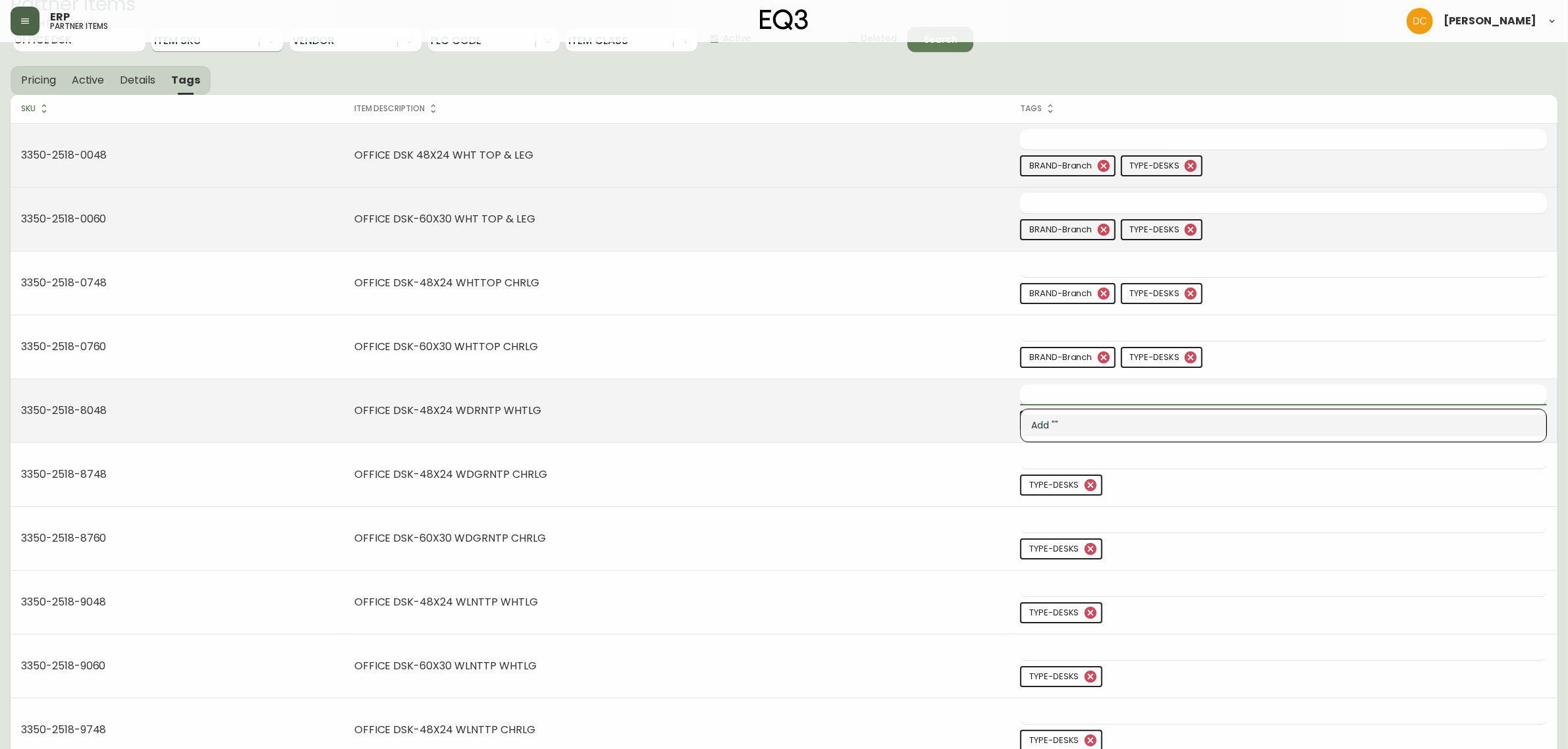
paste input "branch"
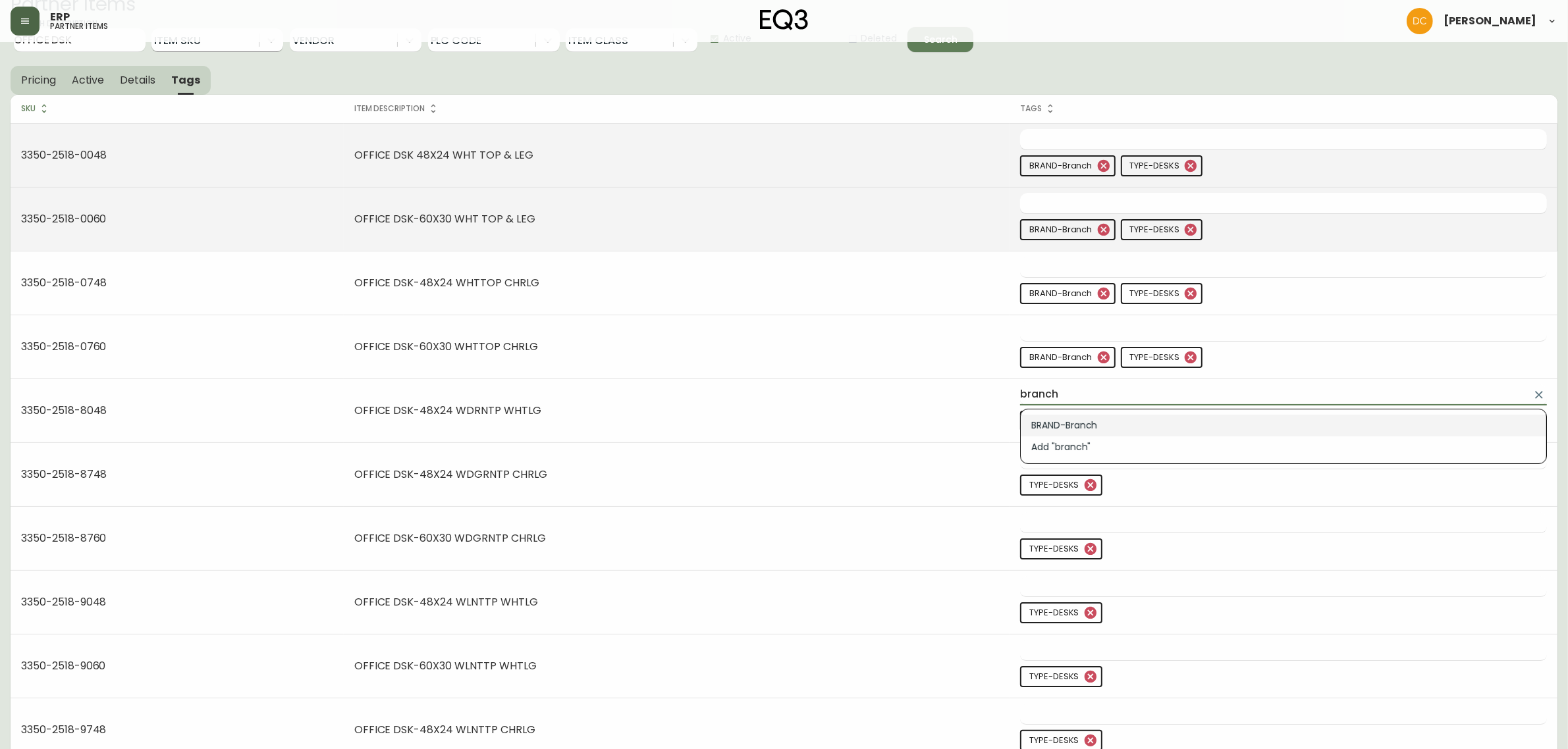
click at [1123, 425] on li "BRAND-Branch" at bounding box center [1283, 426] width 526 height 22
type input "BRAND-Branch"
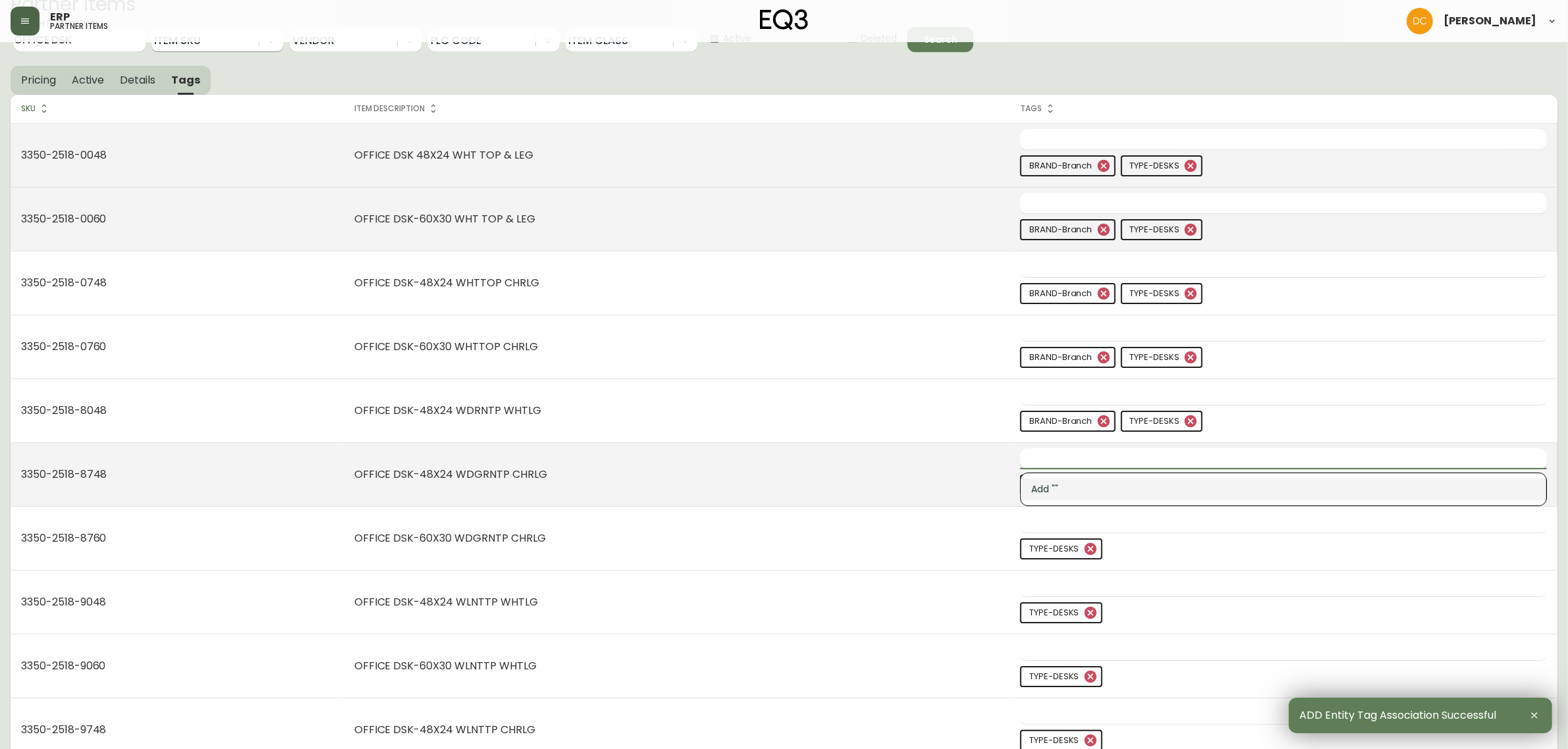
click at [1113, 469] on input "text" at bounding box center [1274, 458] width 507 height 21
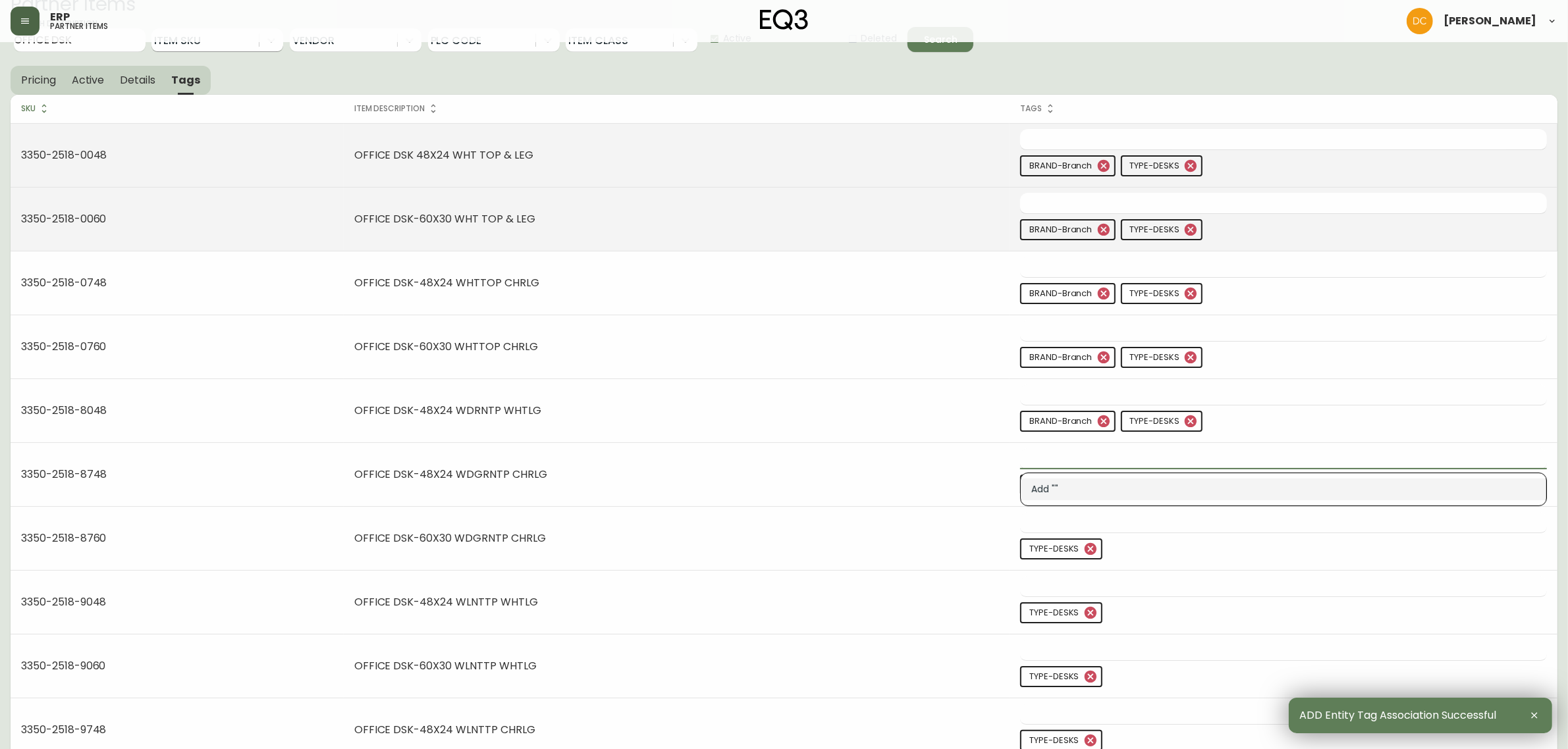
paste input "branch"
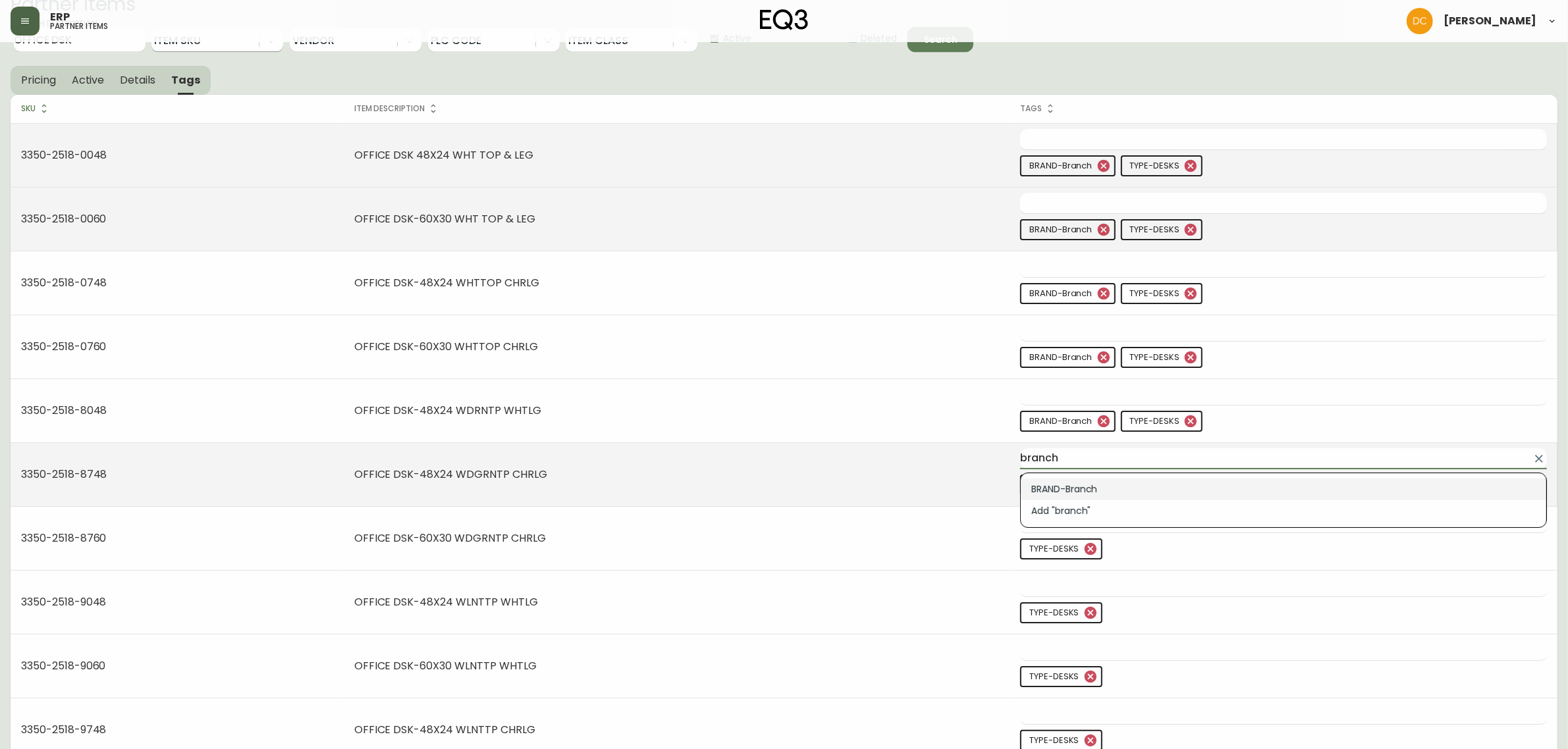
click at [1117, 482] on li "BRAND-Branch" at bounding box center [1283, 489] width 526 height 22
type input "BRAND-Branch"
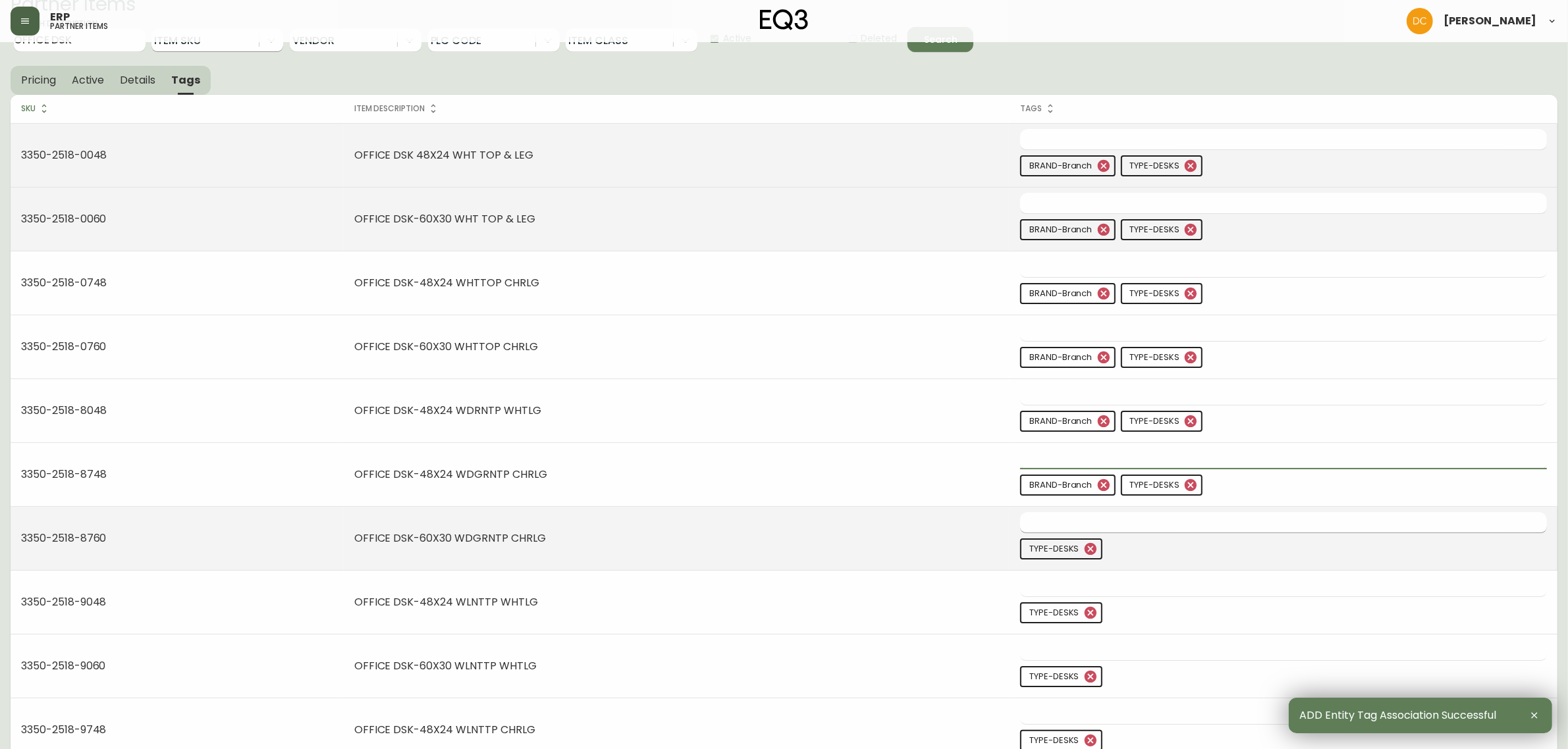
click at [1118, 522] on input "text" at bounding box center [1274, 522] width 507 height 21
paste input "branch"
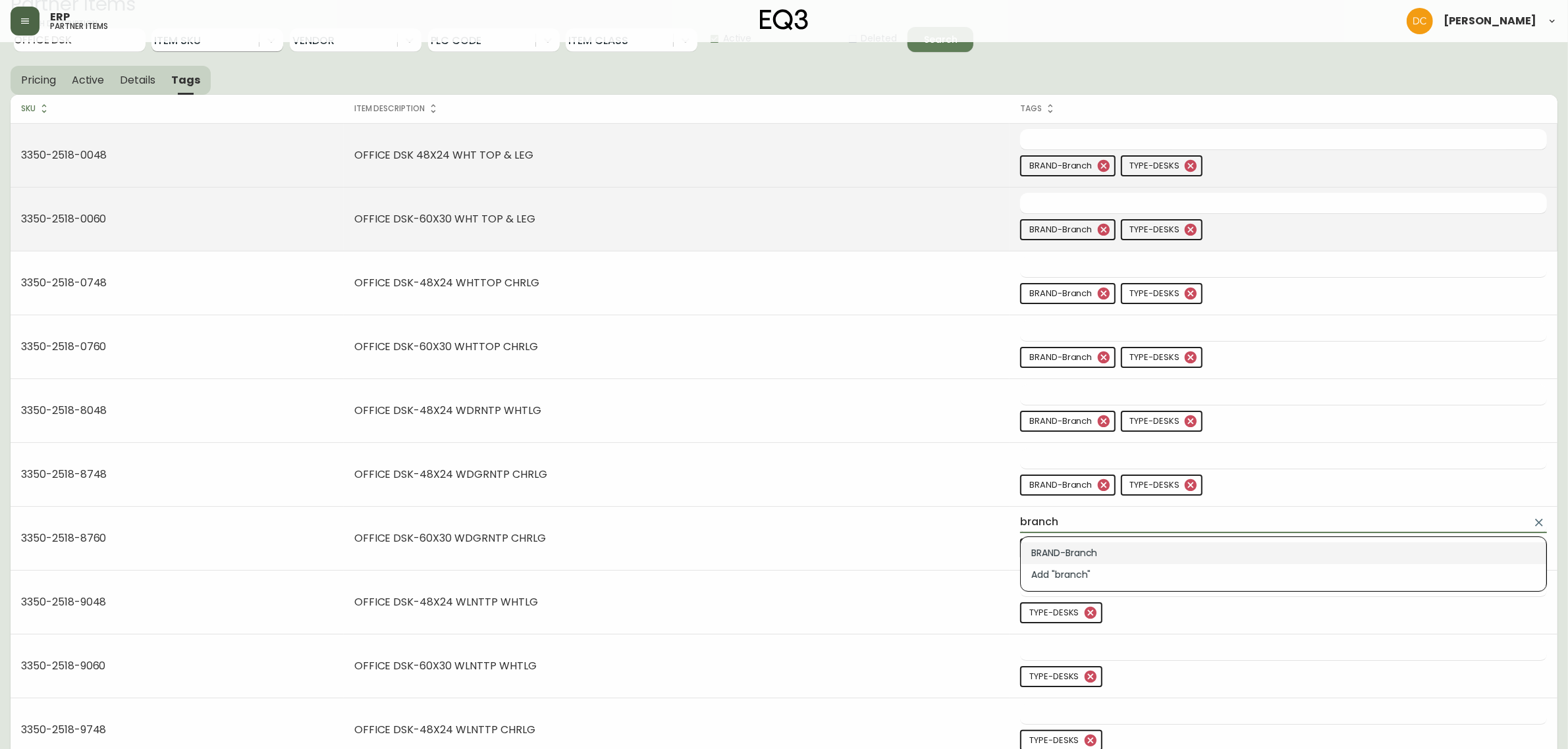
click at [1136, 554] on li "BRAND-Branch" at bounding box center [1283, 553] width 526 height 22
type input "BRAND-Branch"
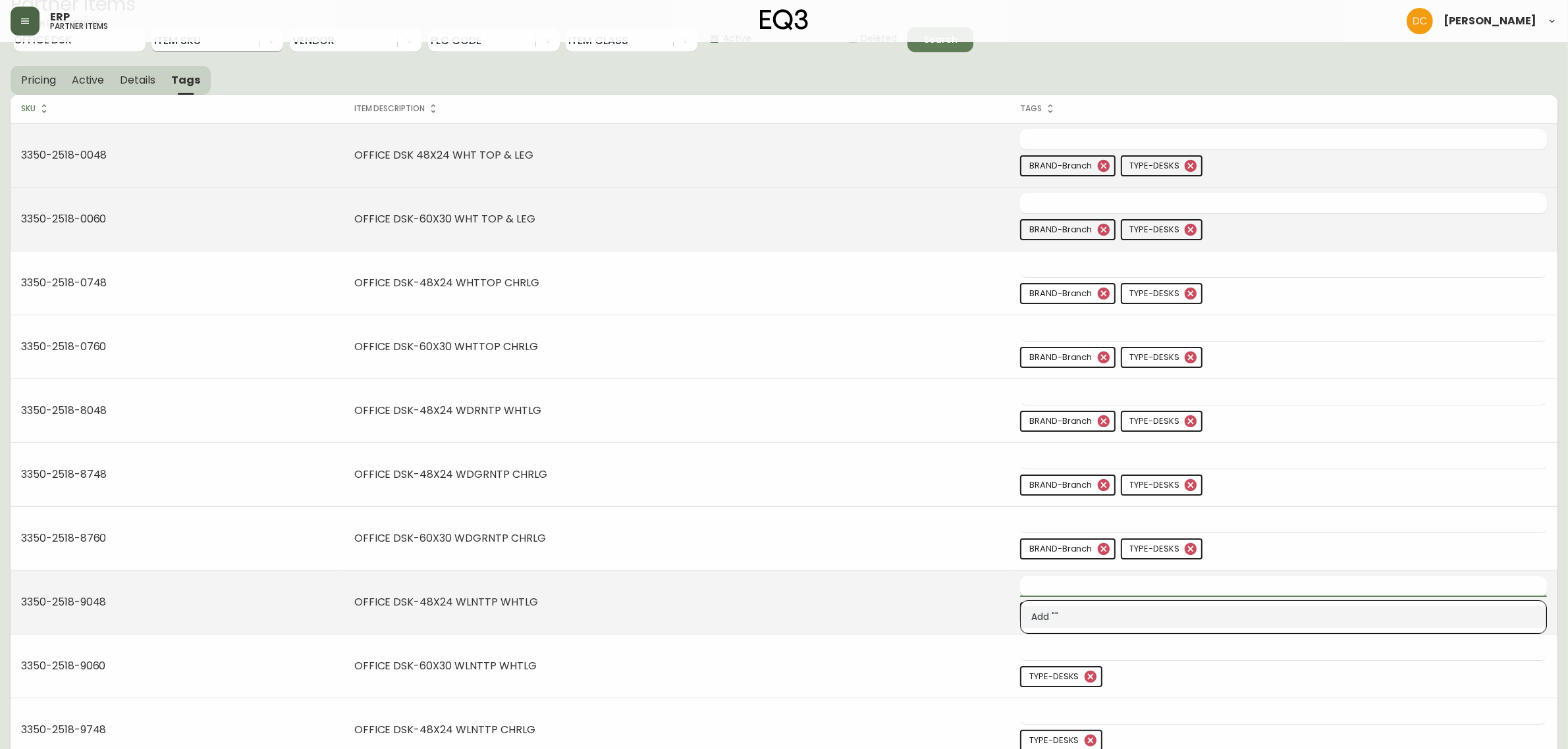
click at [1134, 587] on input "text" at bounding box center [1274, 586] width 507 height 21
paste input "branch"
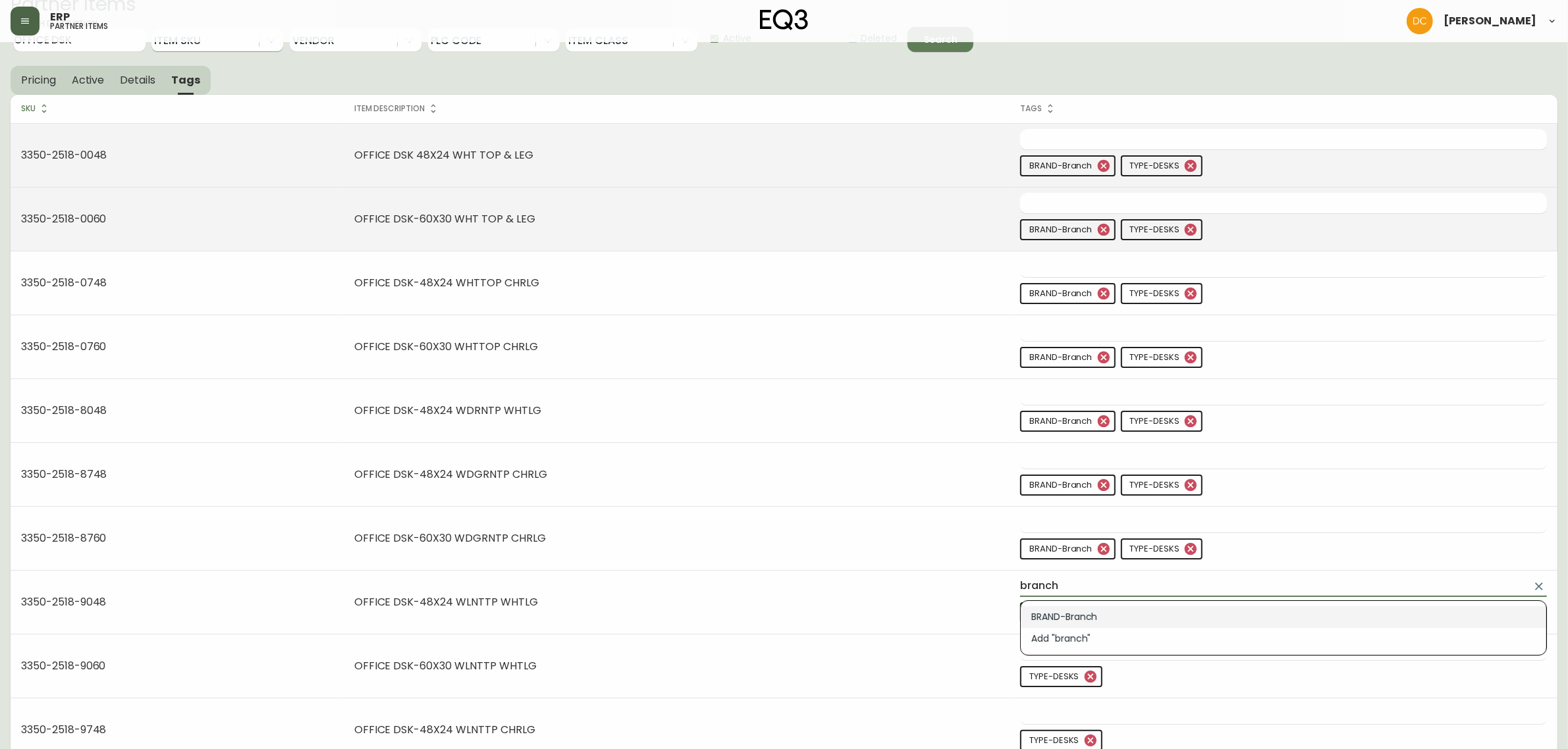
click at [1137, 614] on li "BRAND-Branch" at bounding box center [1283, 617] width 526 height 22
type input "BRAND-Branch"
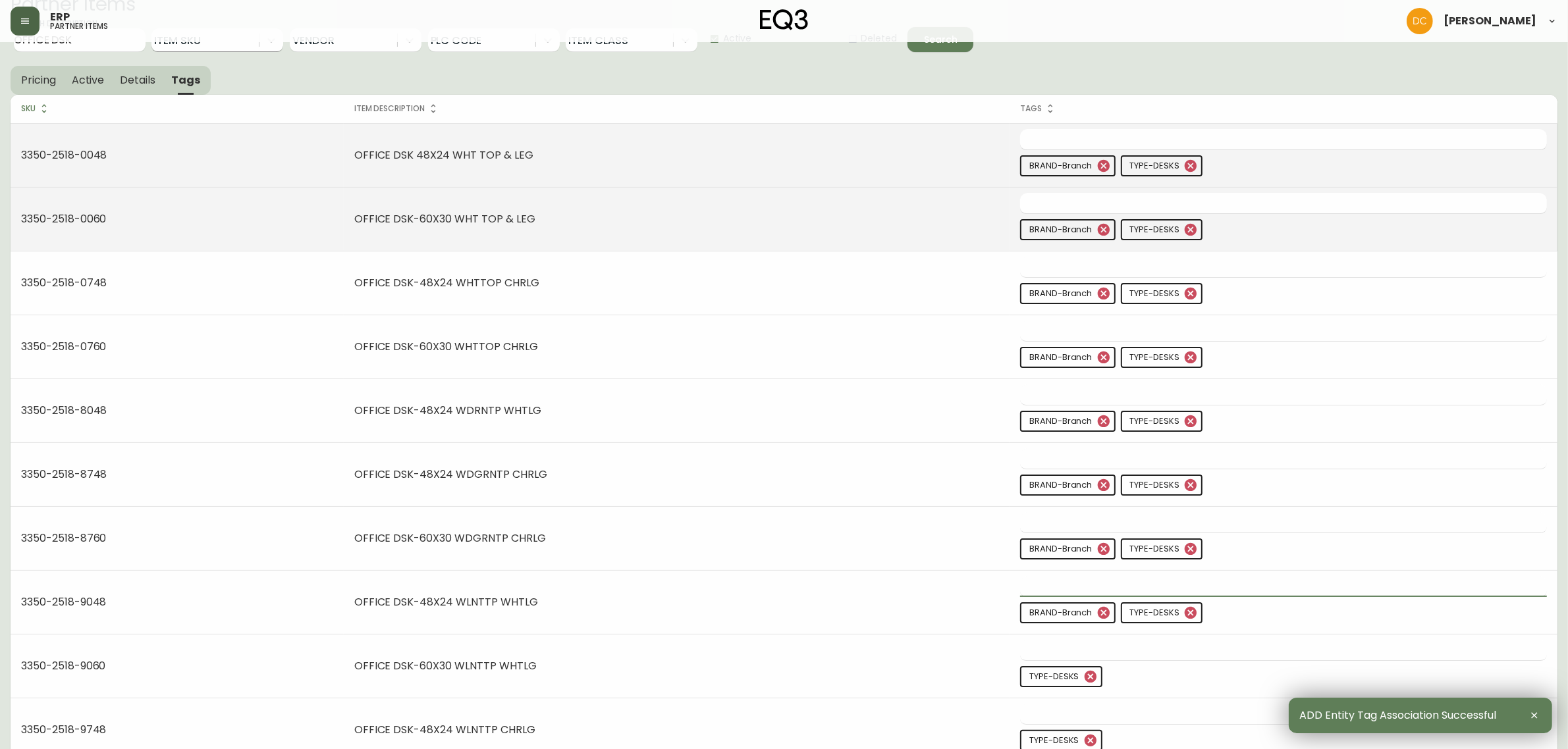
scroll to position [191, 0]
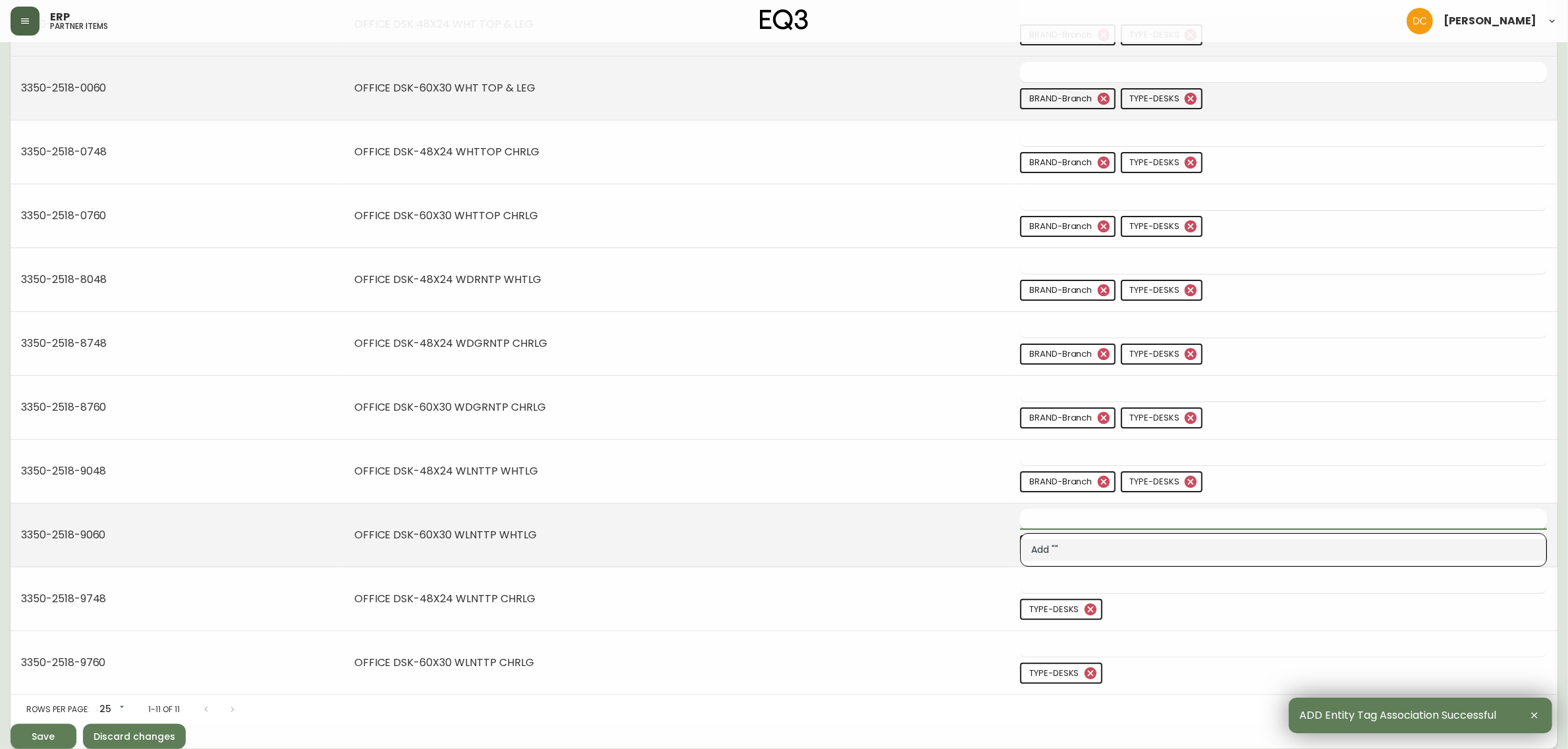
click at [1143, 524] on input "text" at bounding box center [1274, 519] width 507 height 21
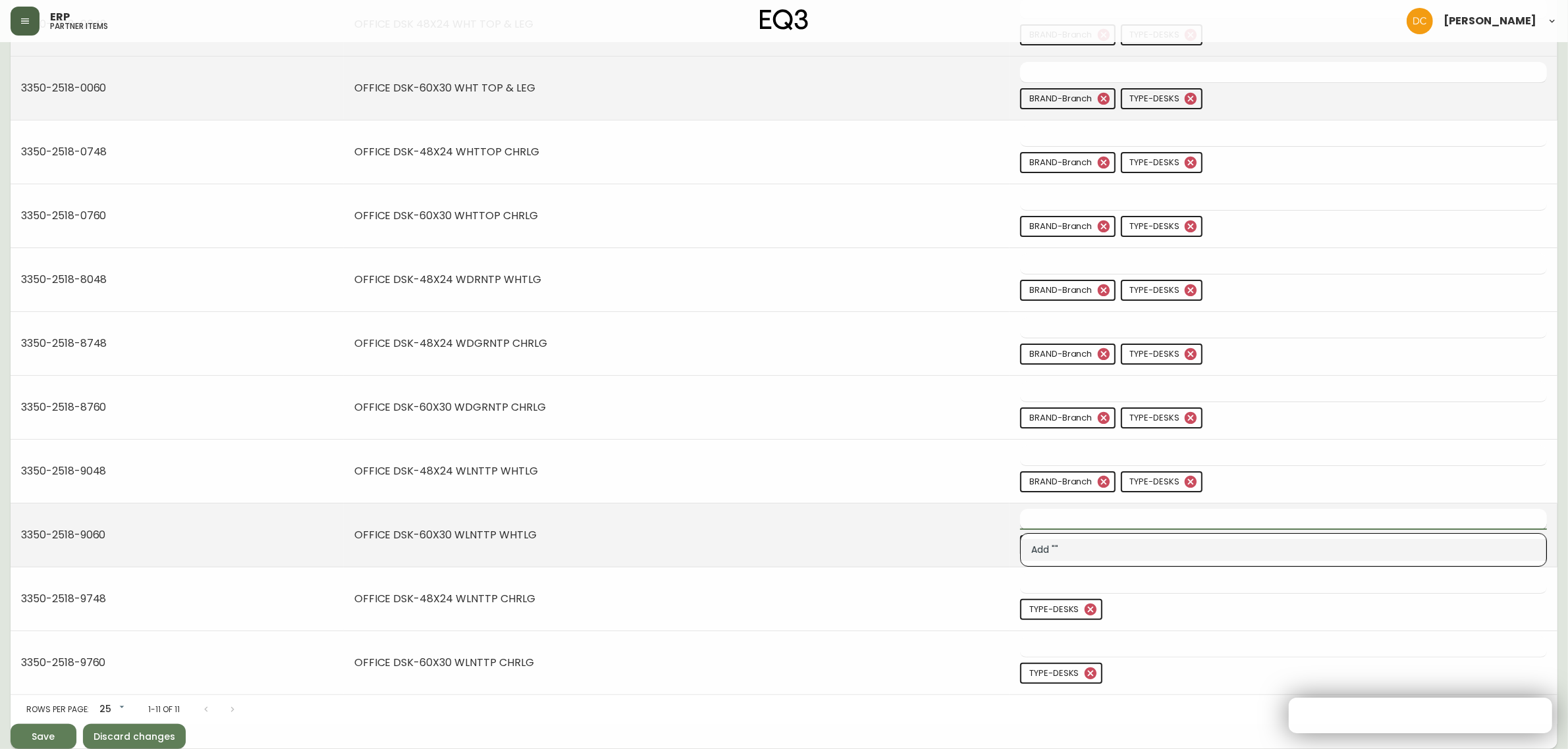
paste input "branch"
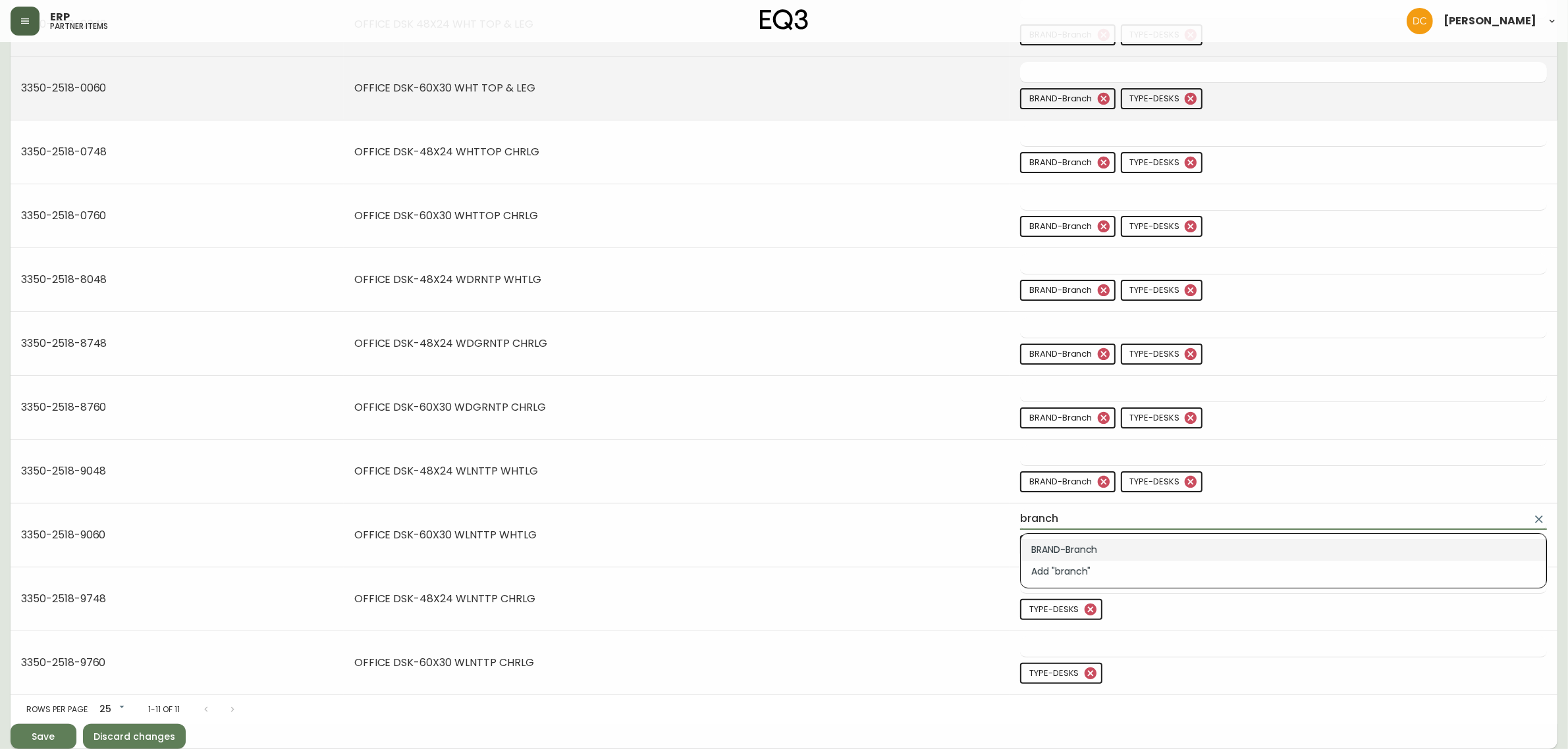
click at [1149, 547] on li "BRAND-Branch" at bounding box center [1283, 550] width 526 height 22
type input "BRAND-Branch"
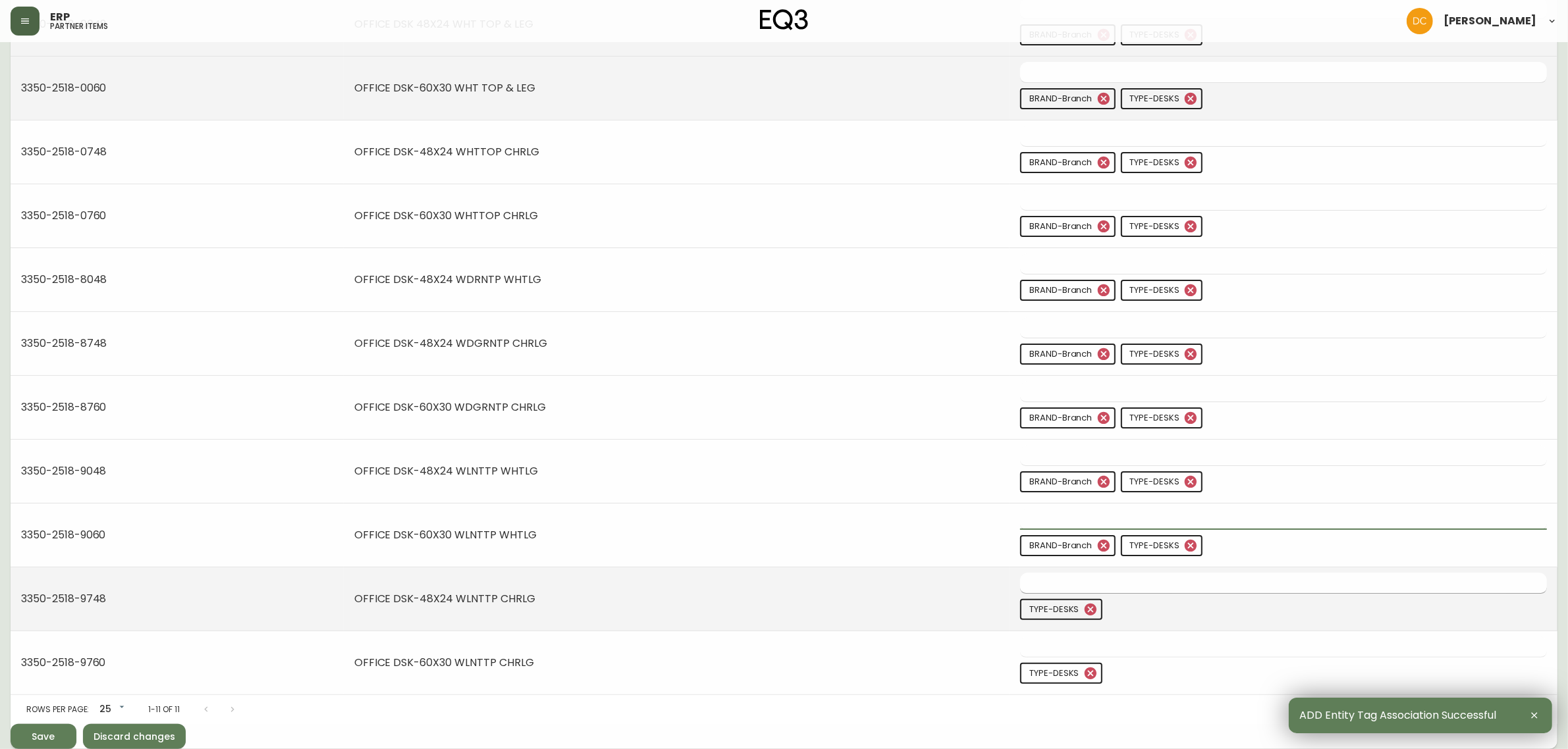
click at [1143, 588] on input "text" at bounding box center [1274, 583] width 507 height 21
paste input "branch"
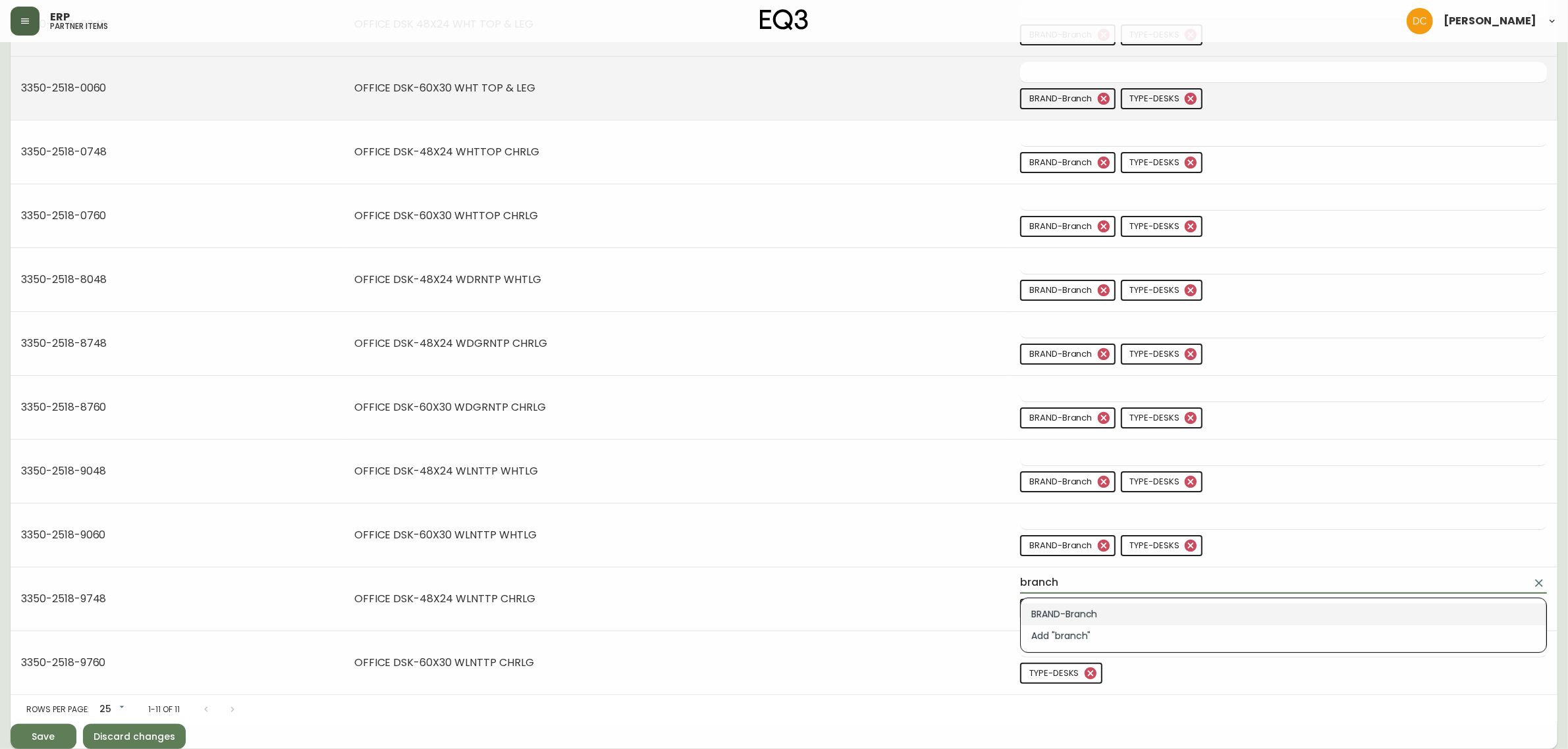
click at [1117, 613] on li "BRAND-Branch" at bounding box center [1283, 614] width 526 height 22
type input "BRAND-Branch"
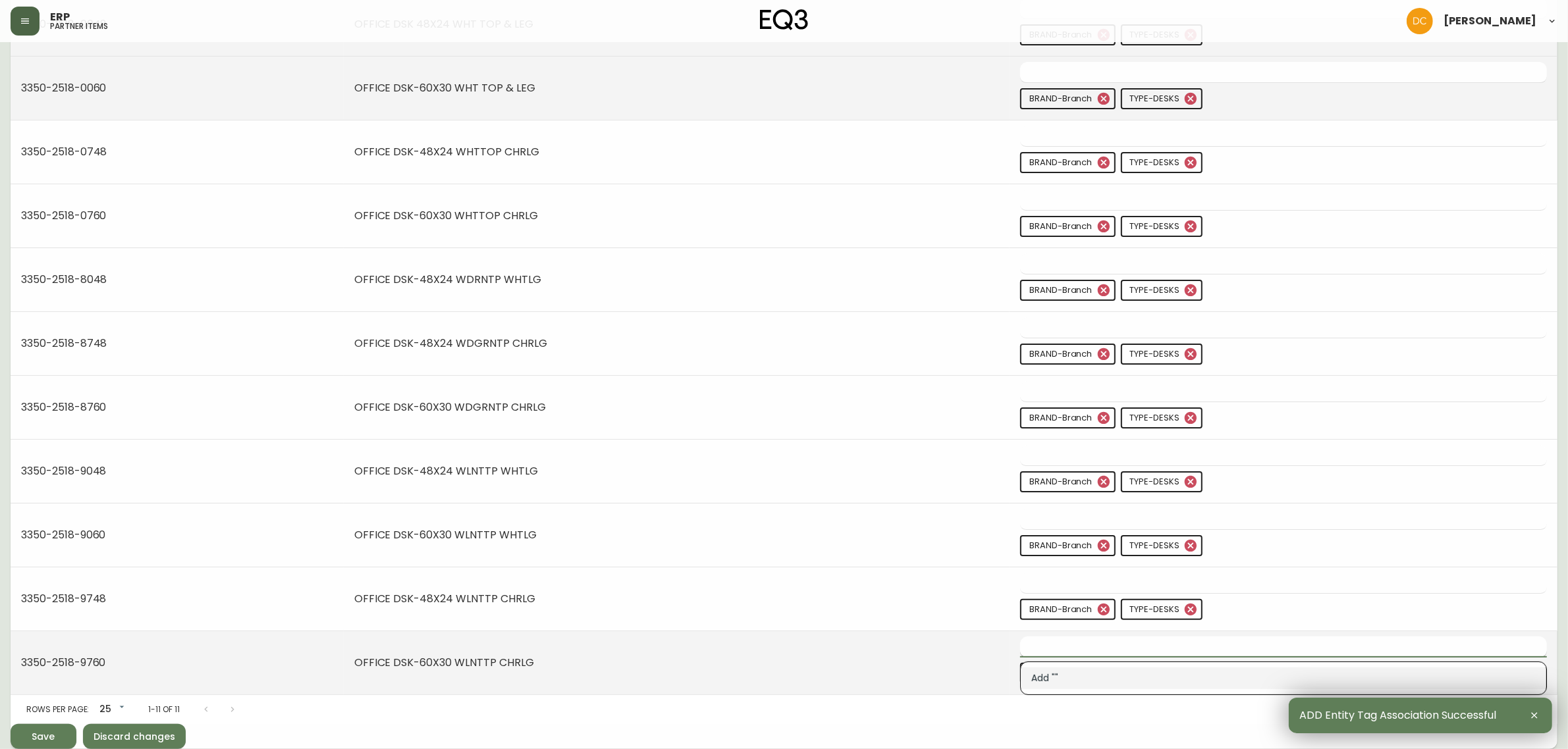
click at [1126, 653] on input "text" at bounding box center [1274, 647] width 507 height 21
paste input "branch"
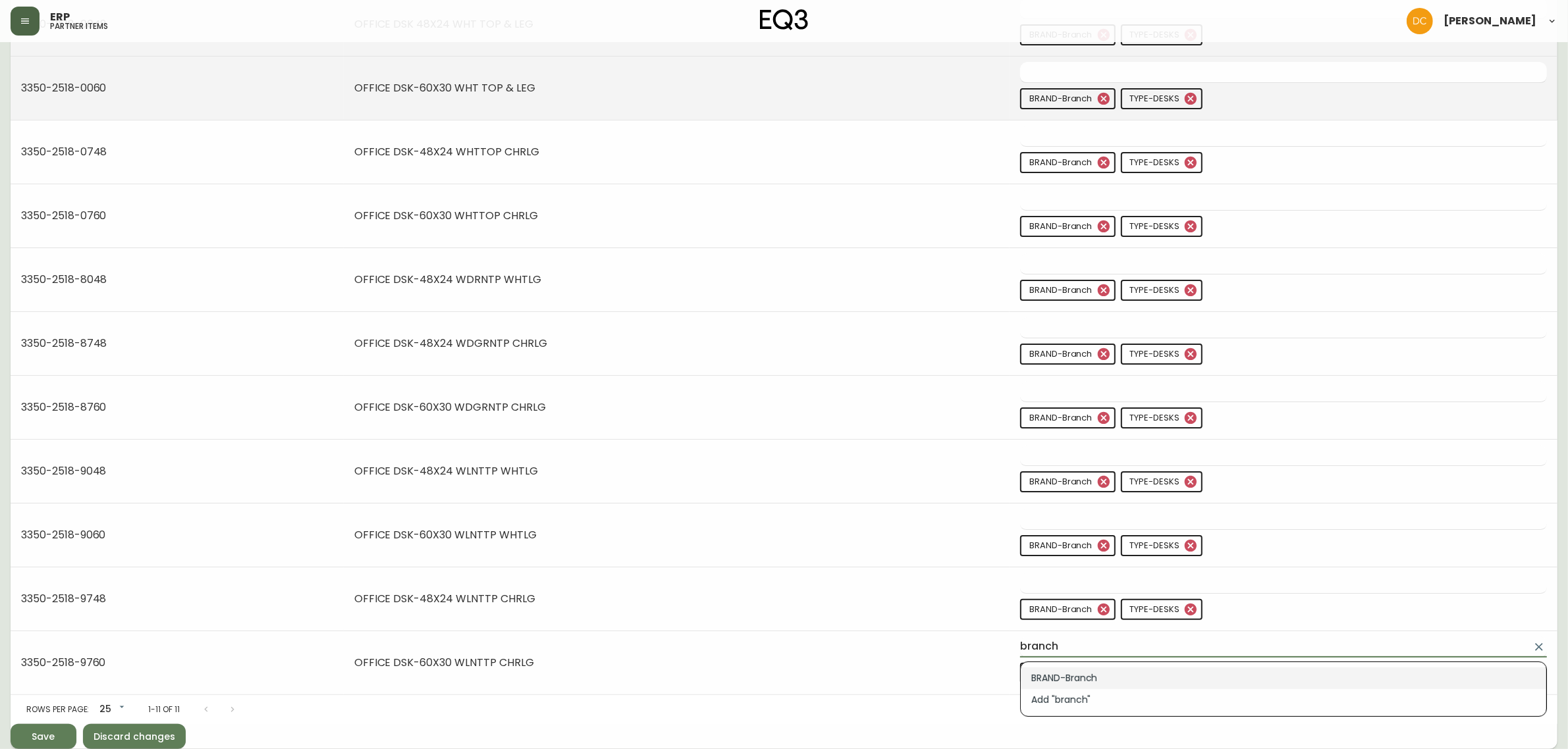
click at [1127, 672] on li "BRAND-Branch" at bounding box center [1283, 678] width 526 height 22
type input "BRAND-Branch"
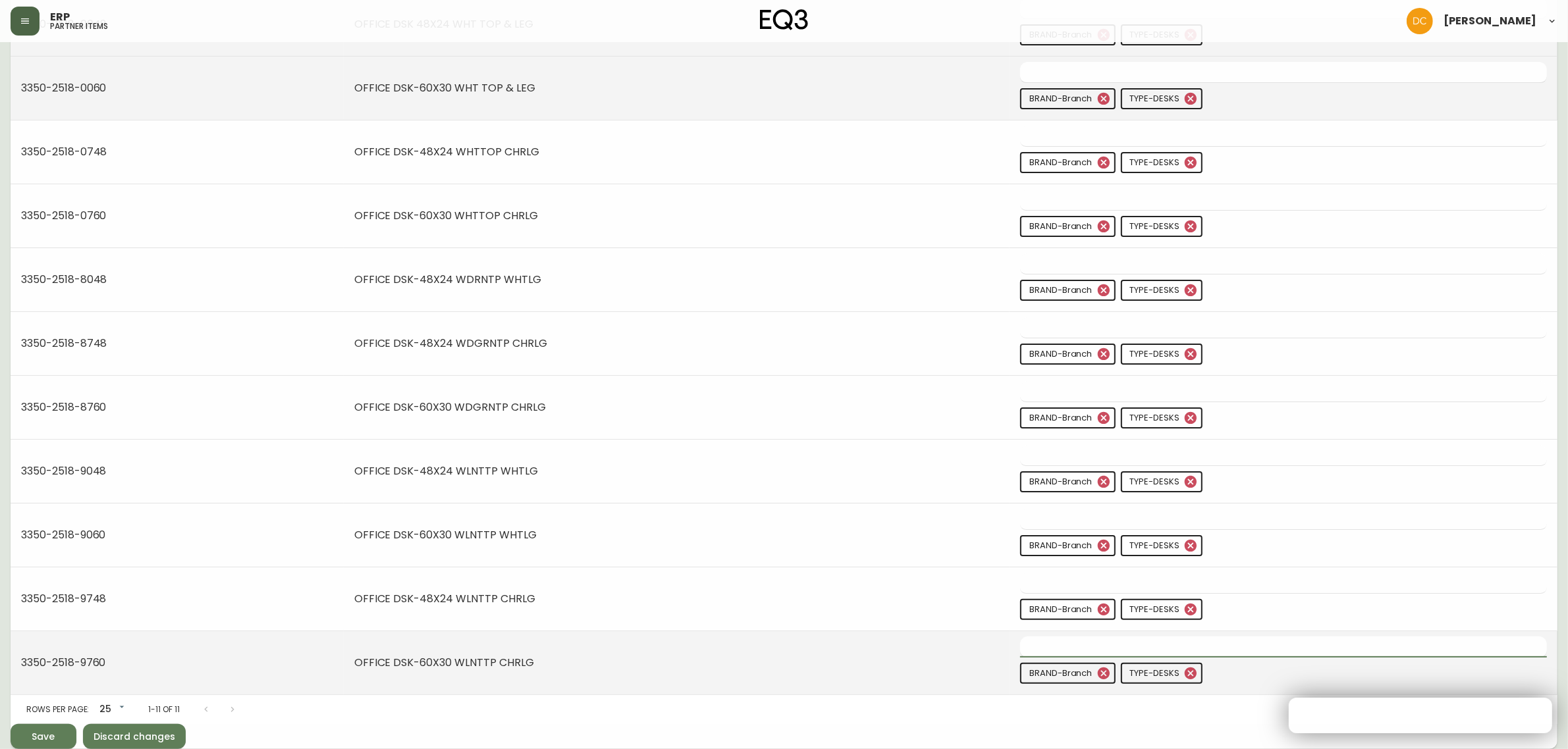
click at [883, 645] on td "OFFICE DSK-60X30 WLNTTP CHRLG" at bounding box center [677, 663] width 666 height 64
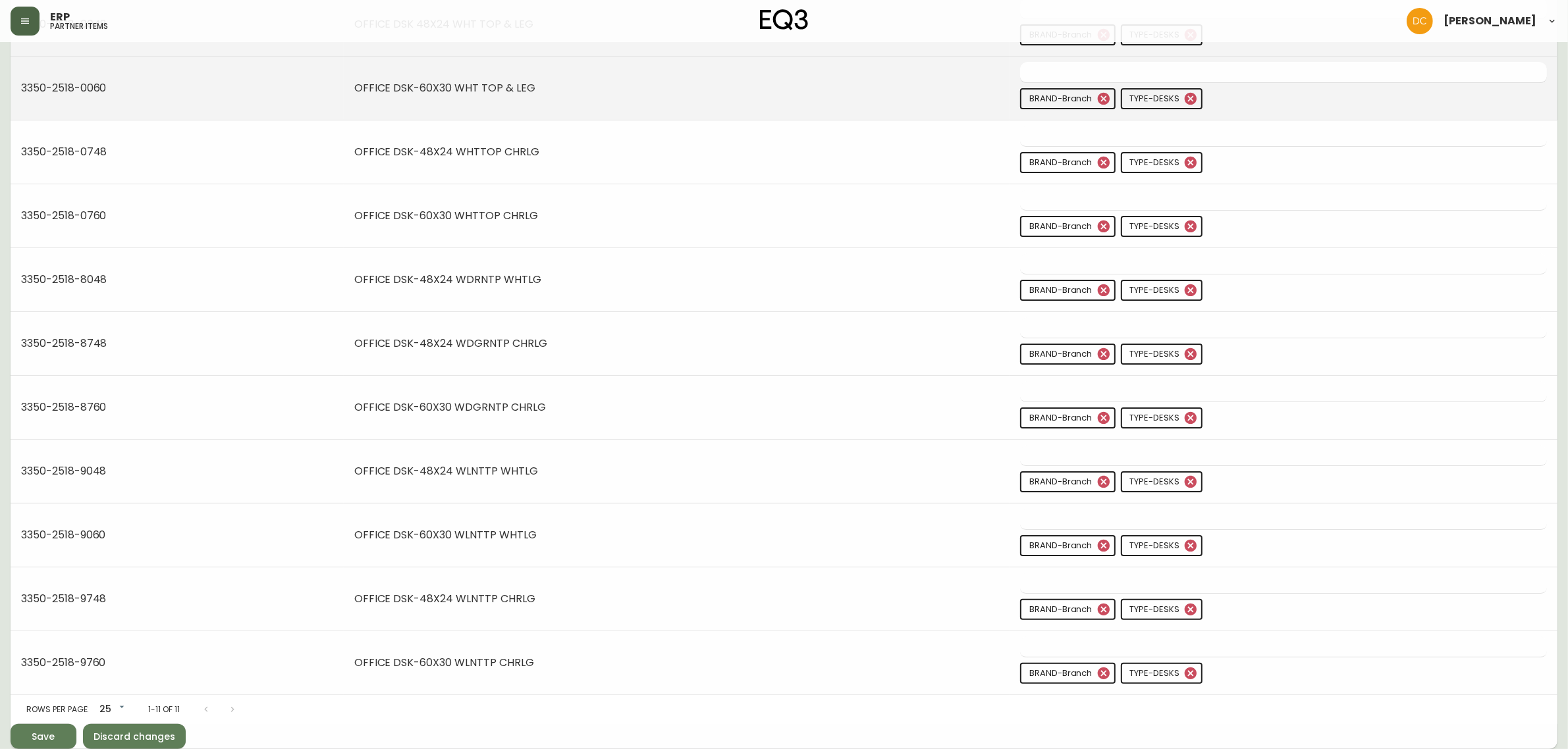
click at [36, 729] on icon "submit" at bounding box center [38, 736] width 13 height 13
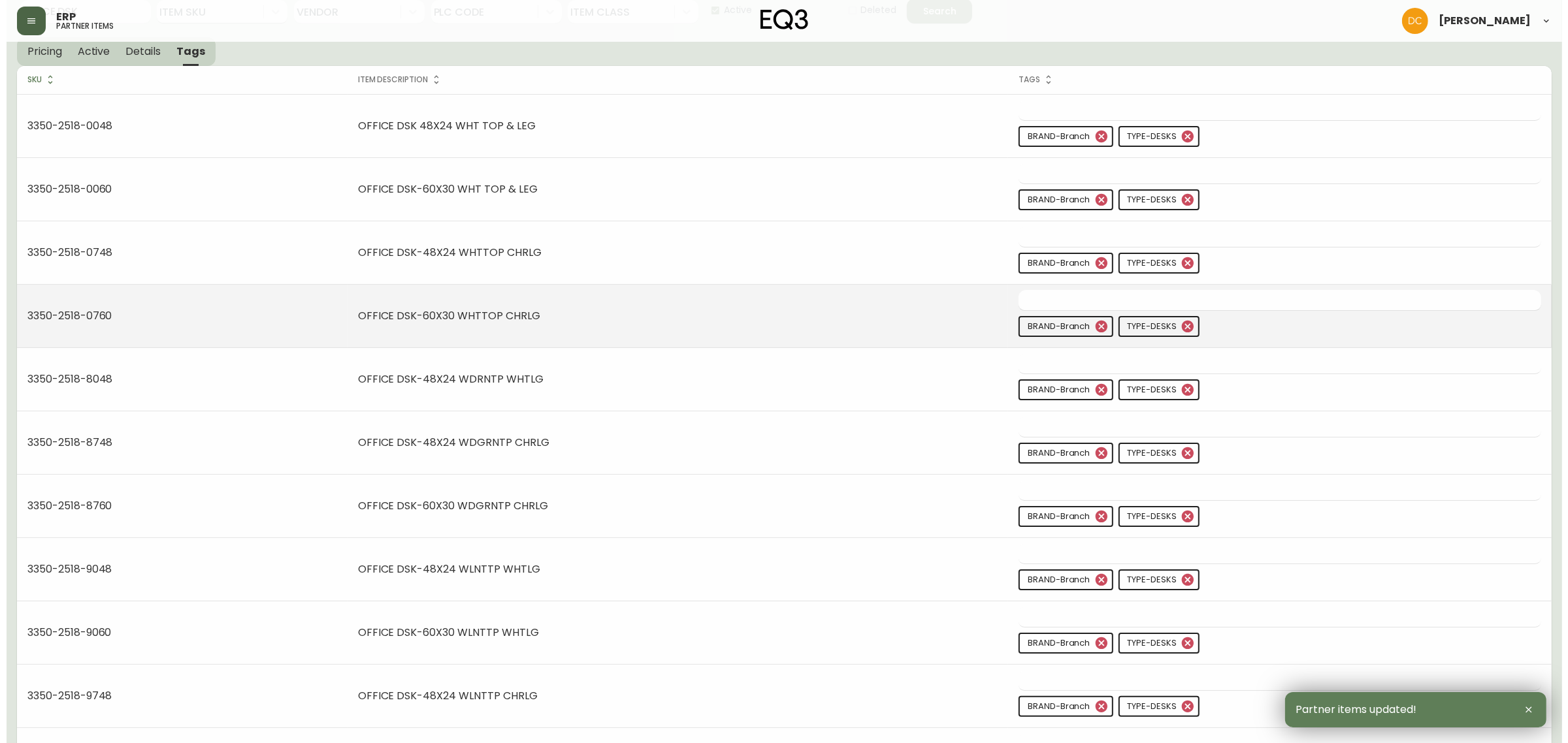
scroll to position [0, 0]
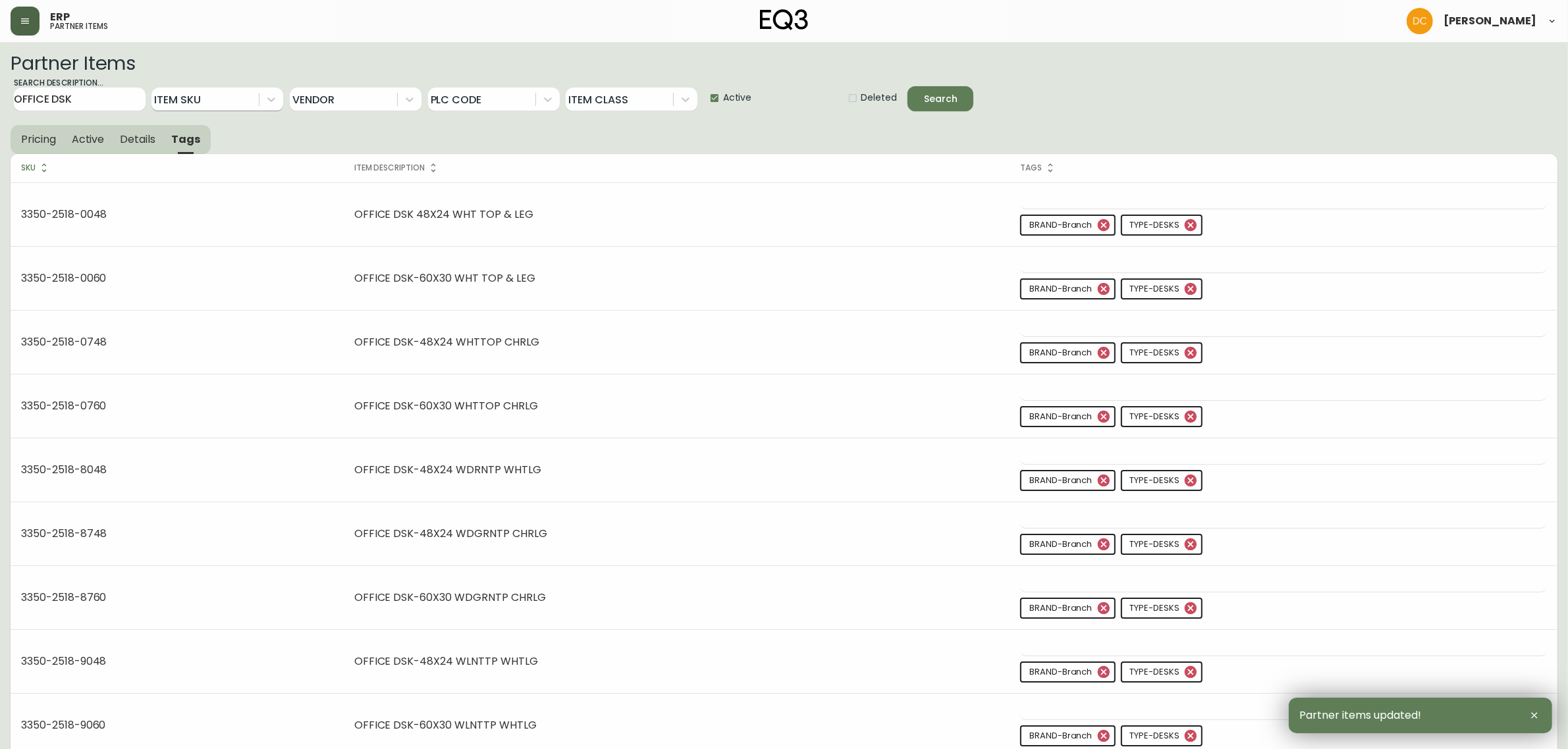
click at [130, 133] on span "Details" at bounding box center [138, 139] width 35 height 13
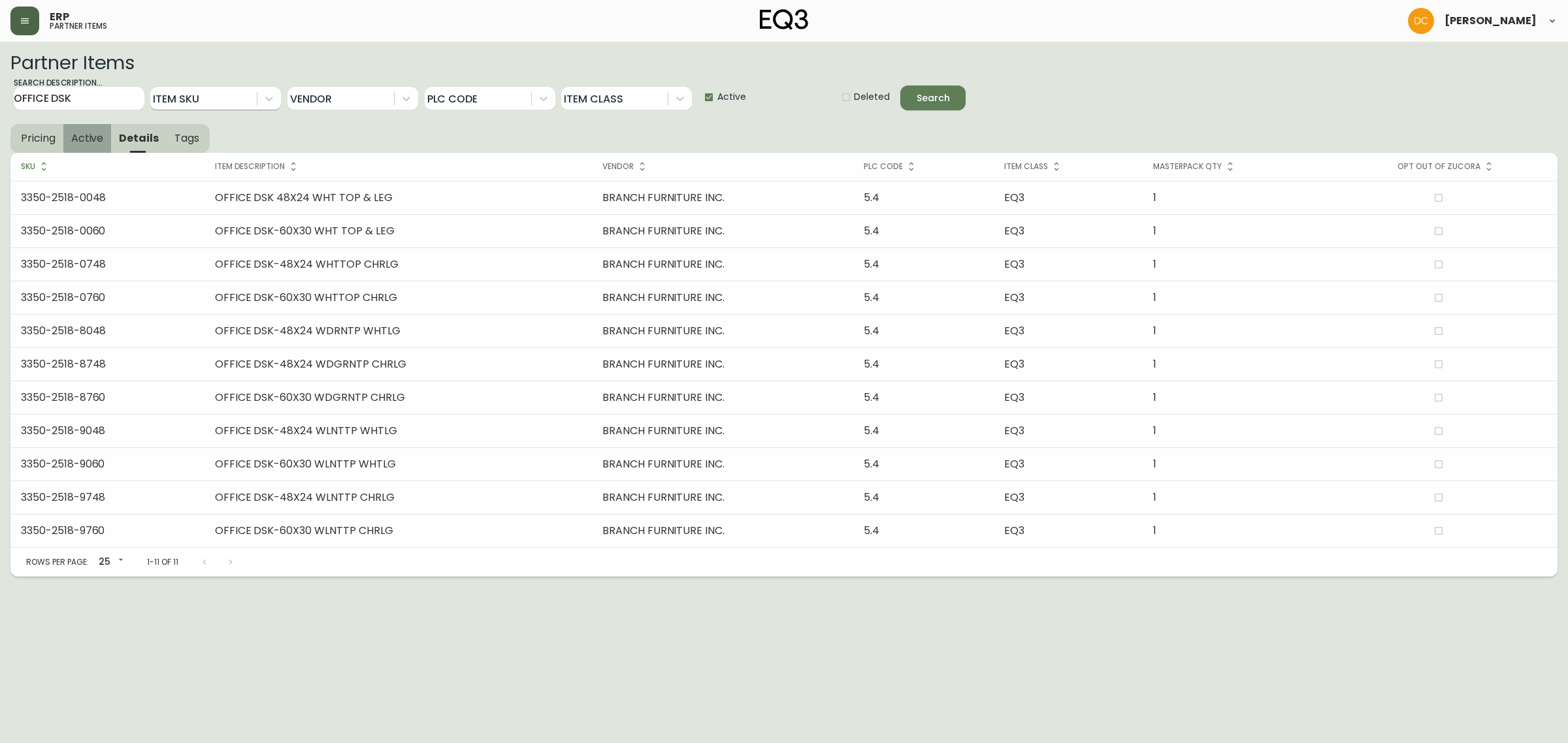
drag, startPoint x: 105, startPoint y: 137, endPoint x: 59, endPoint y: 141, distance: 46.2
click at [102, 137] on button "Active" at bounding box center [87, 138] width 49 height 29
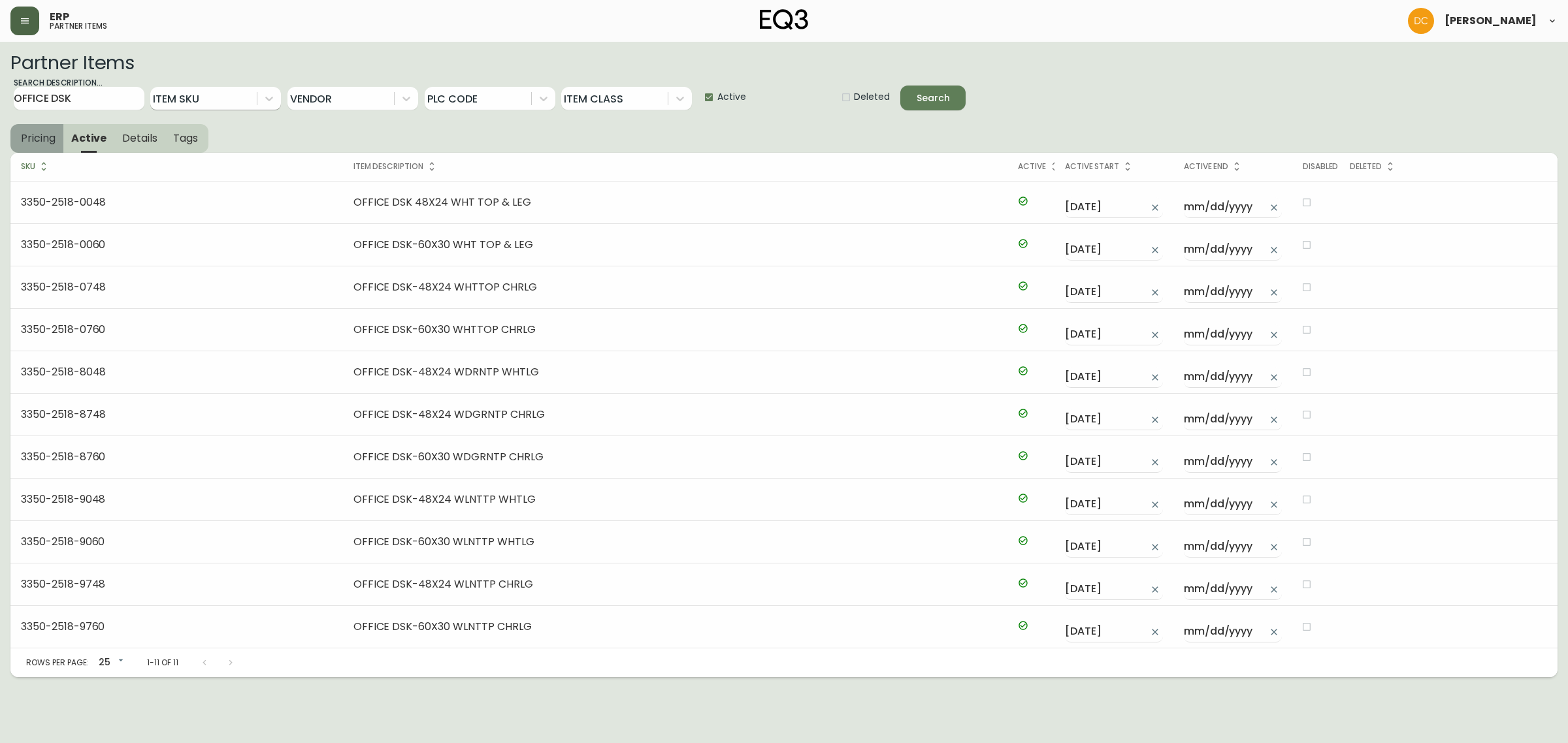
click at [43, 139] on span "Pricing" at bounding box center [38, 138] width 34 height 13
